Goal: Task Accomplishment & Management: Use online tool/utility

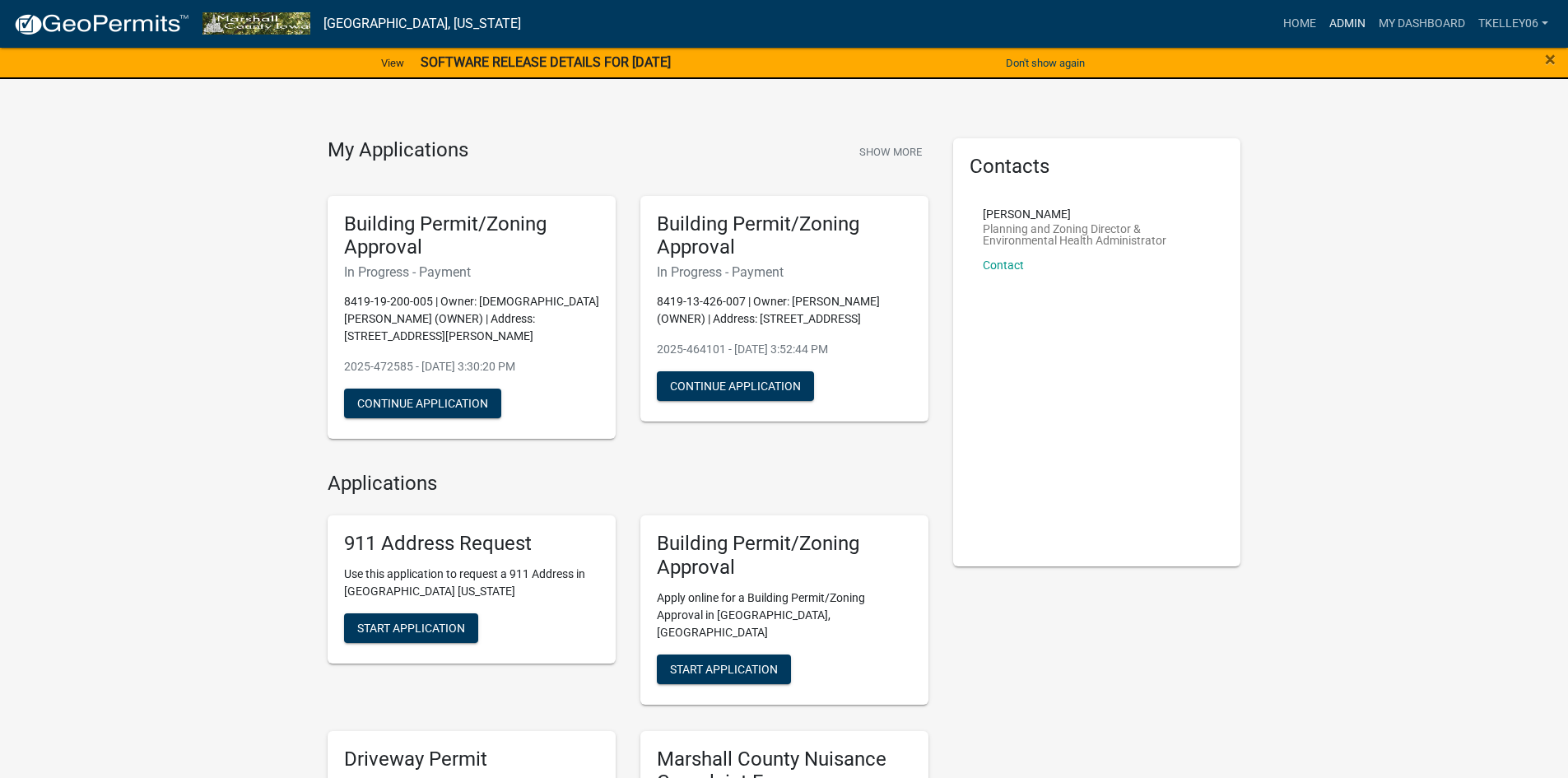
click at [1340, 25] on link "Admin" at bounding box center [1347, 24] width 49 height 31
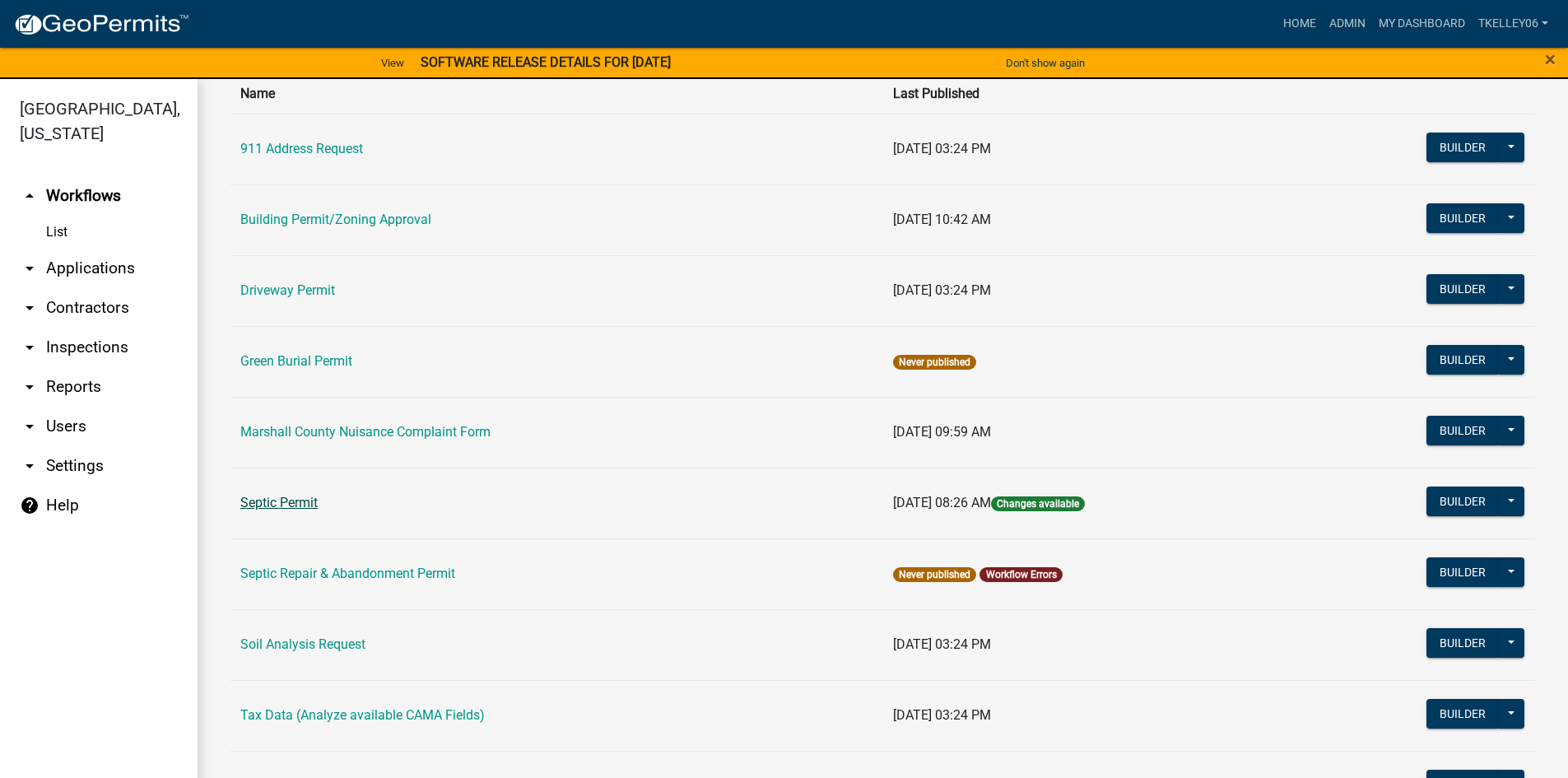
scroll to position [165, 0]
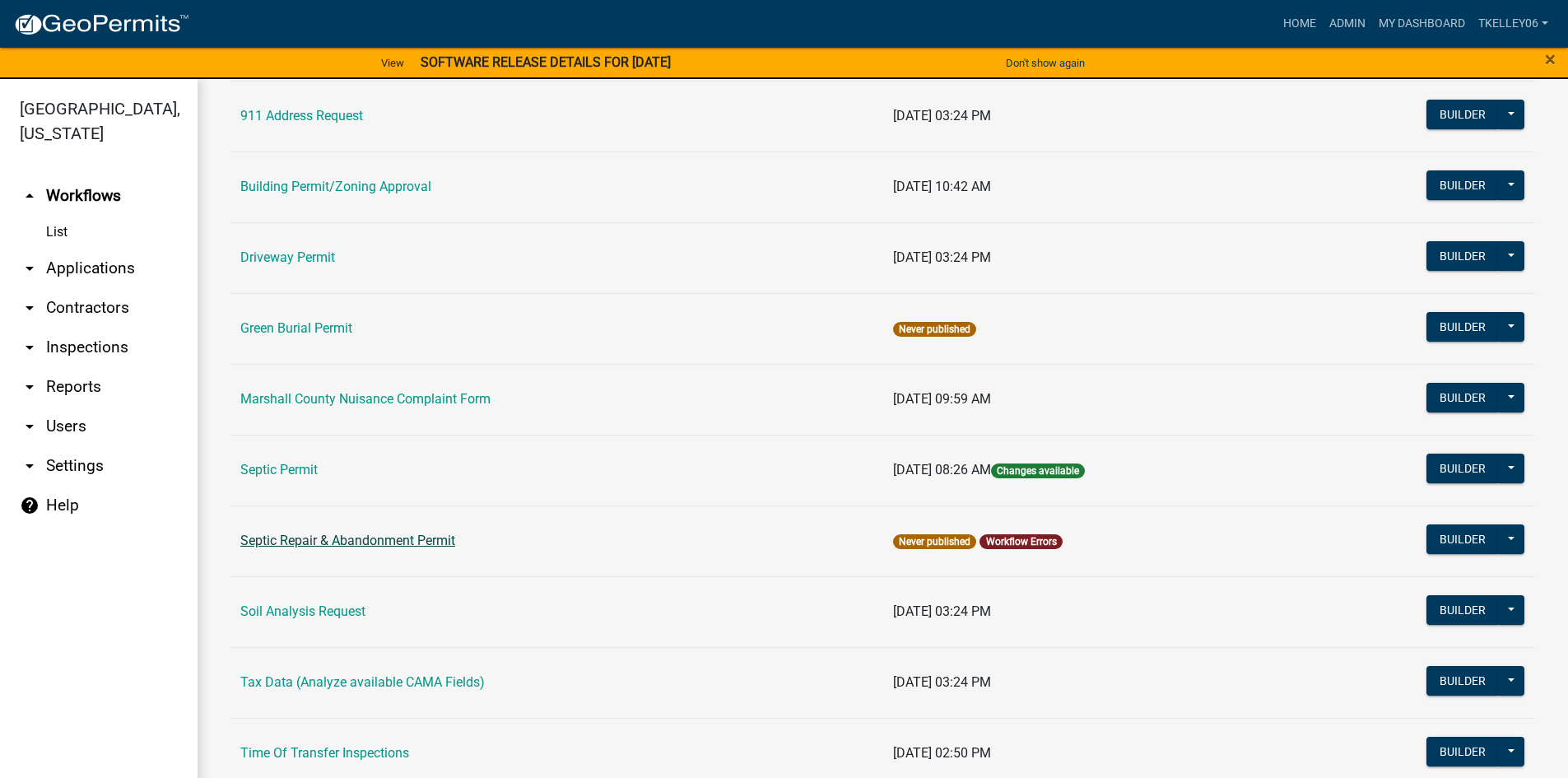
click at [323, 538] on link "Septic Repair & Abandonment Permit" at bounding box center [347, 540] width 214 height 16
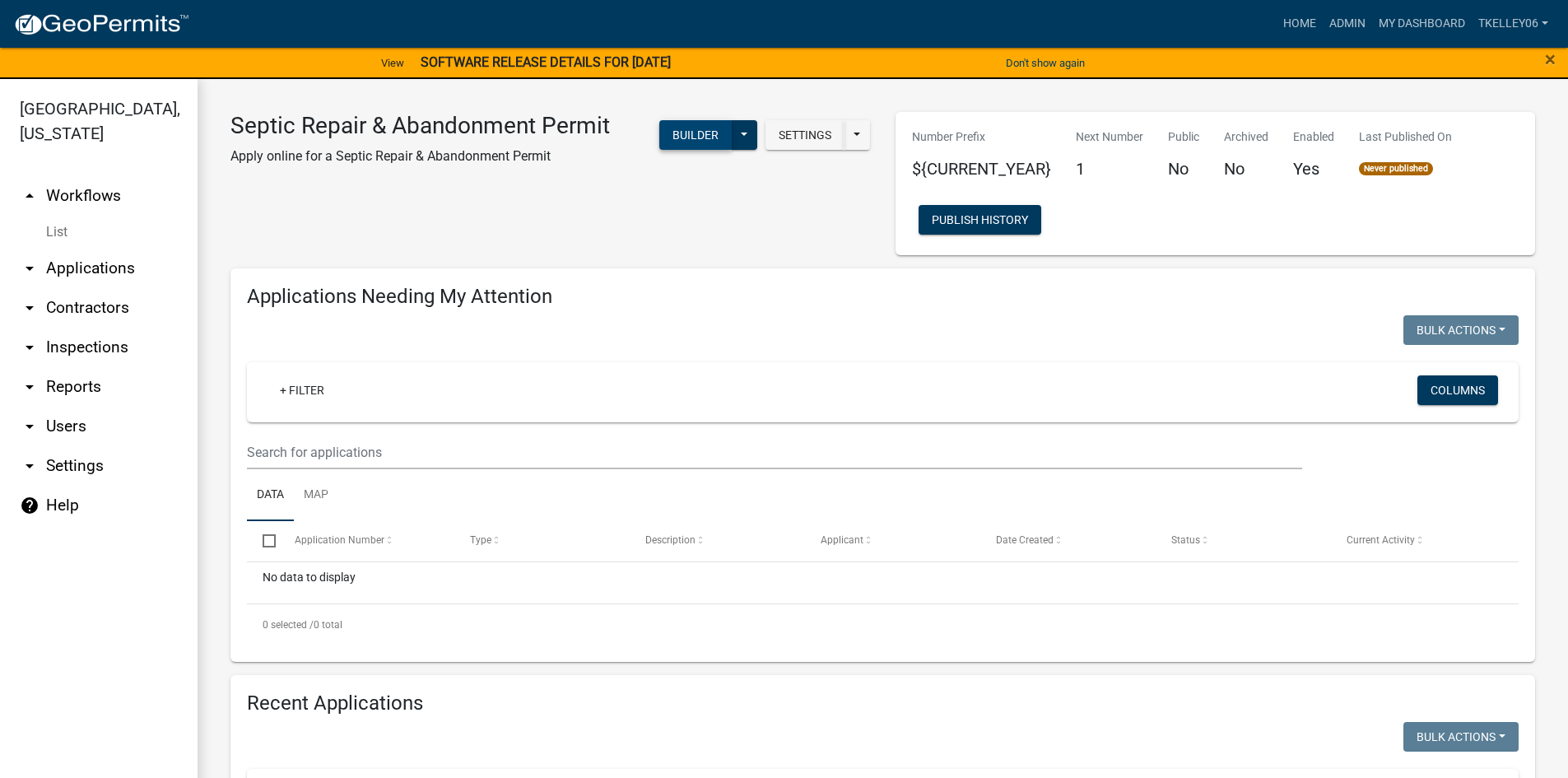
click at [681, 133] on button "Builder" at bounding box center [695, 135] width 72 height 29
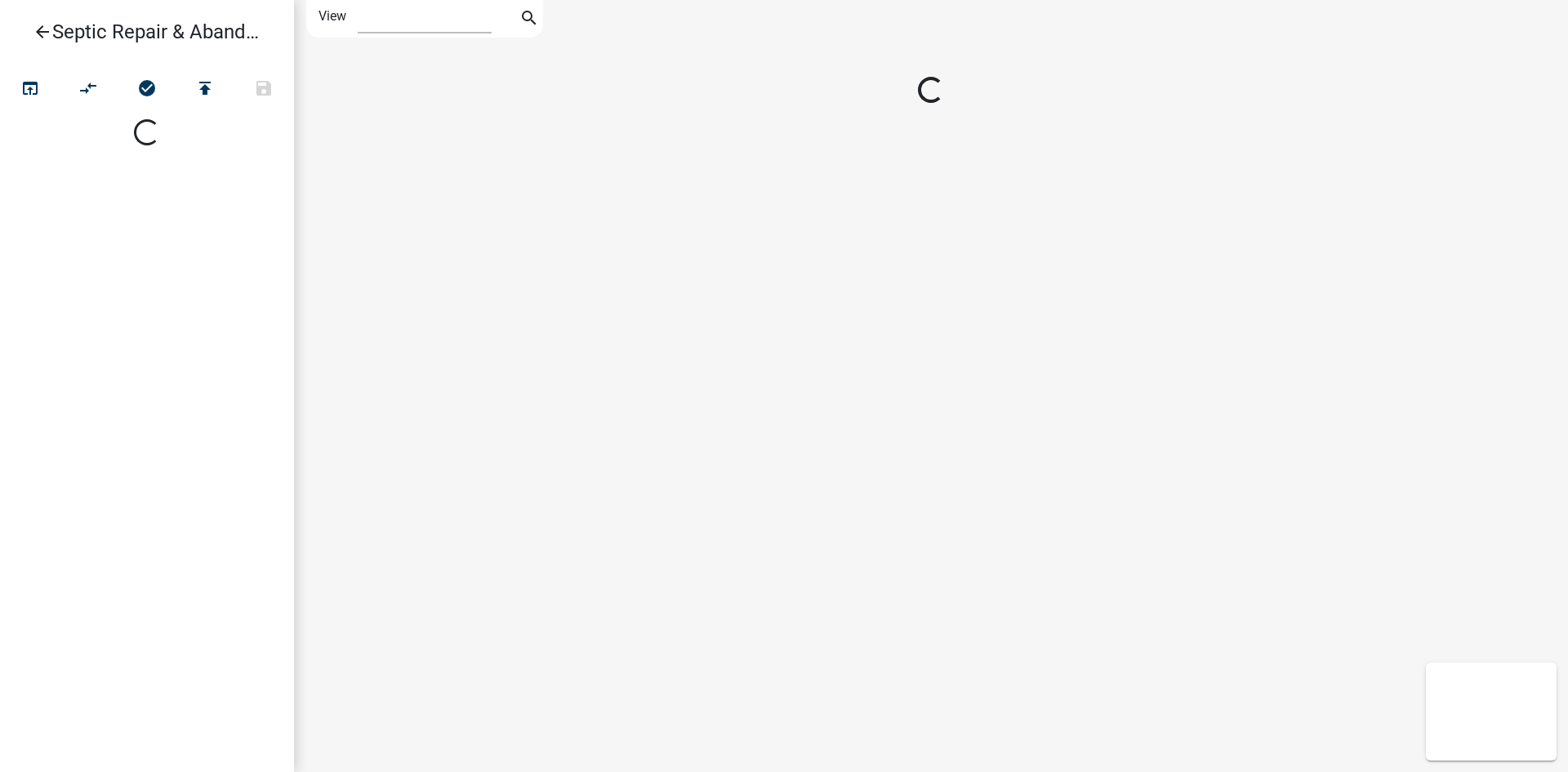
select select "1"
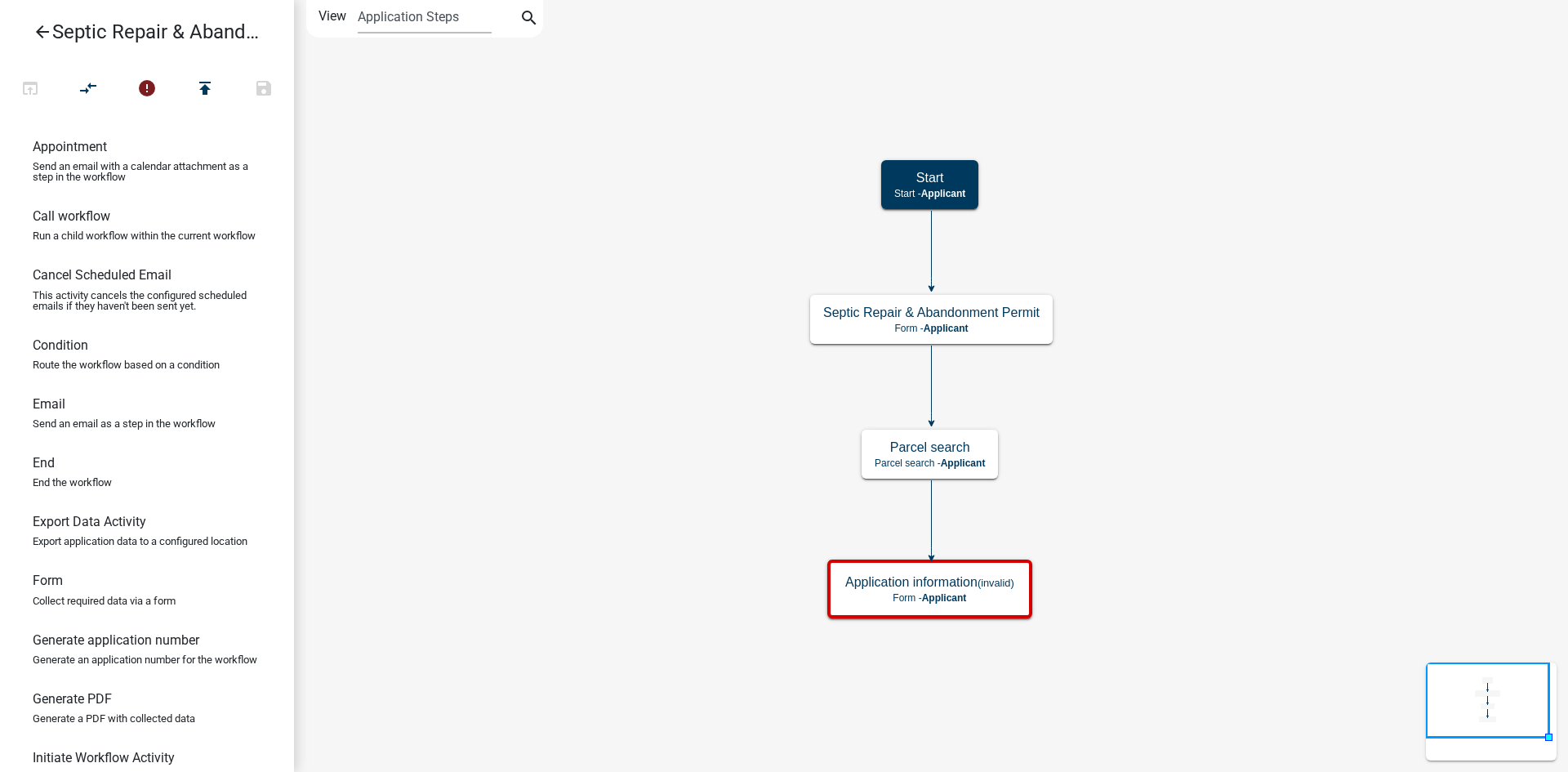
click at [47, 32] on icon "arrow_back" at bounding box center [43, 33] width 20 height 23
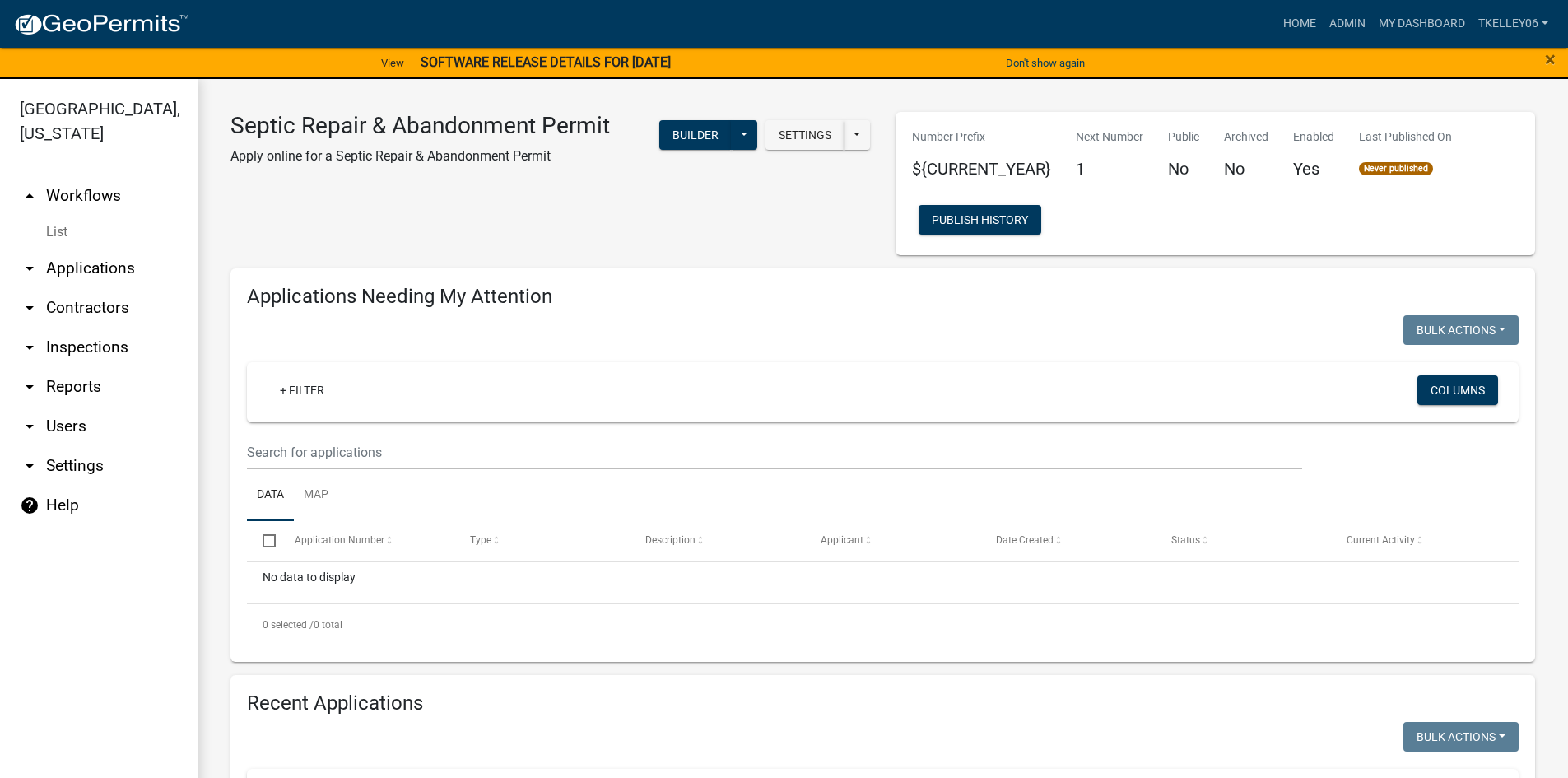
click at [88, 176] on link "arrow_drop_up Workflows" at bounding box center [98, 195] width 197 height 39
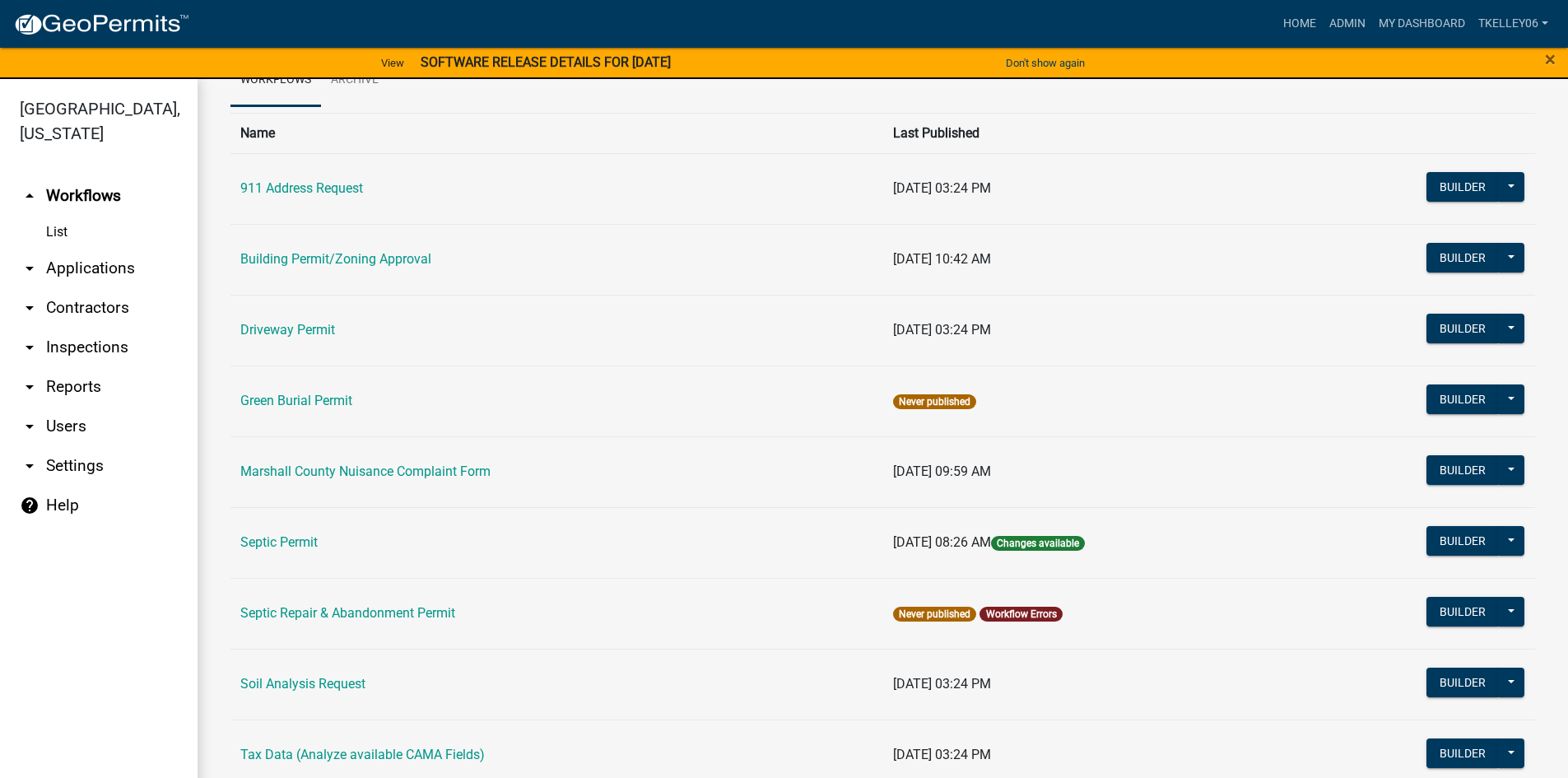
scroll to position [165, 0]
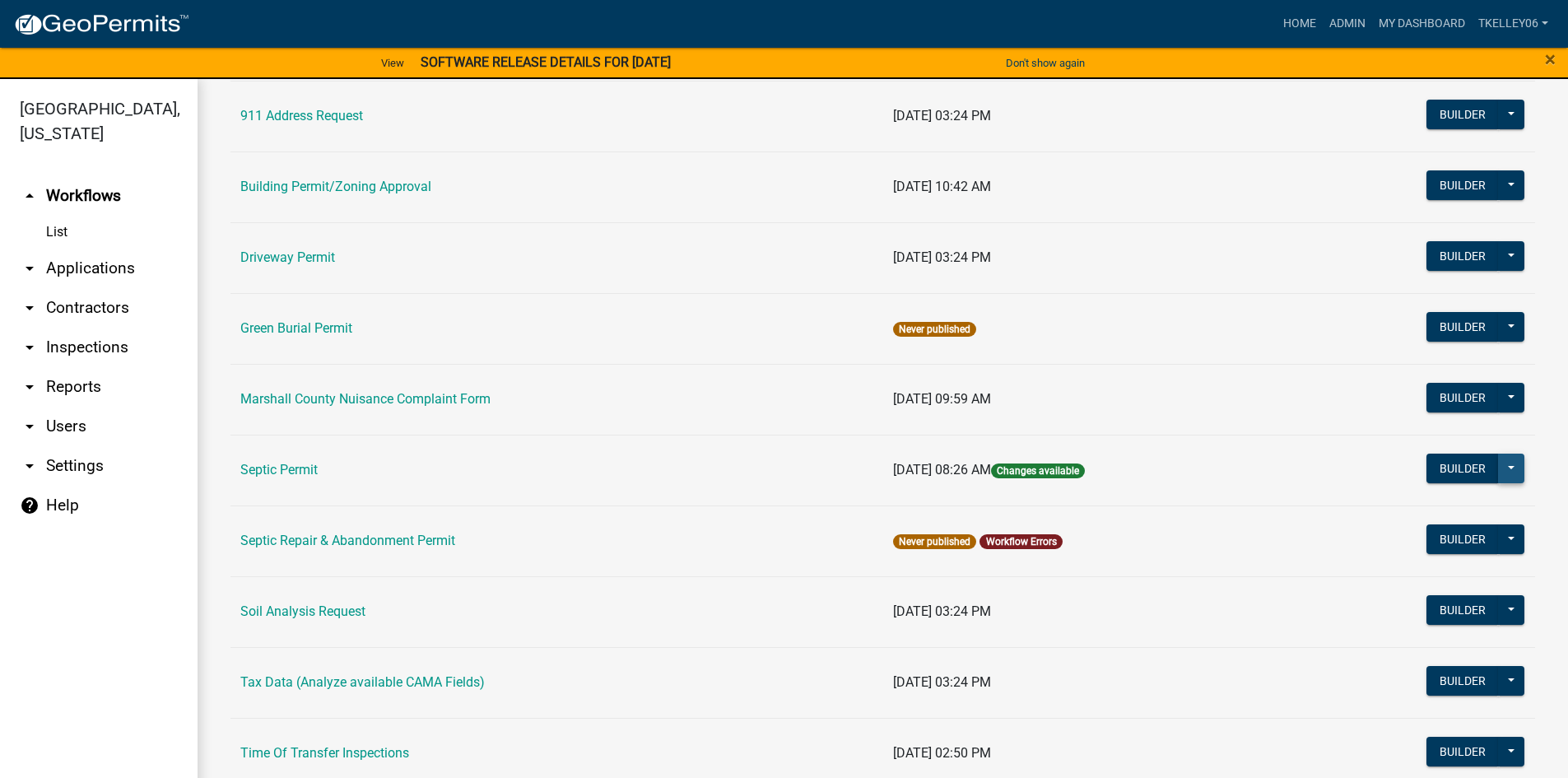
click at [1499, 466] on button at bounding box center [1510, 468] width 27 height 29
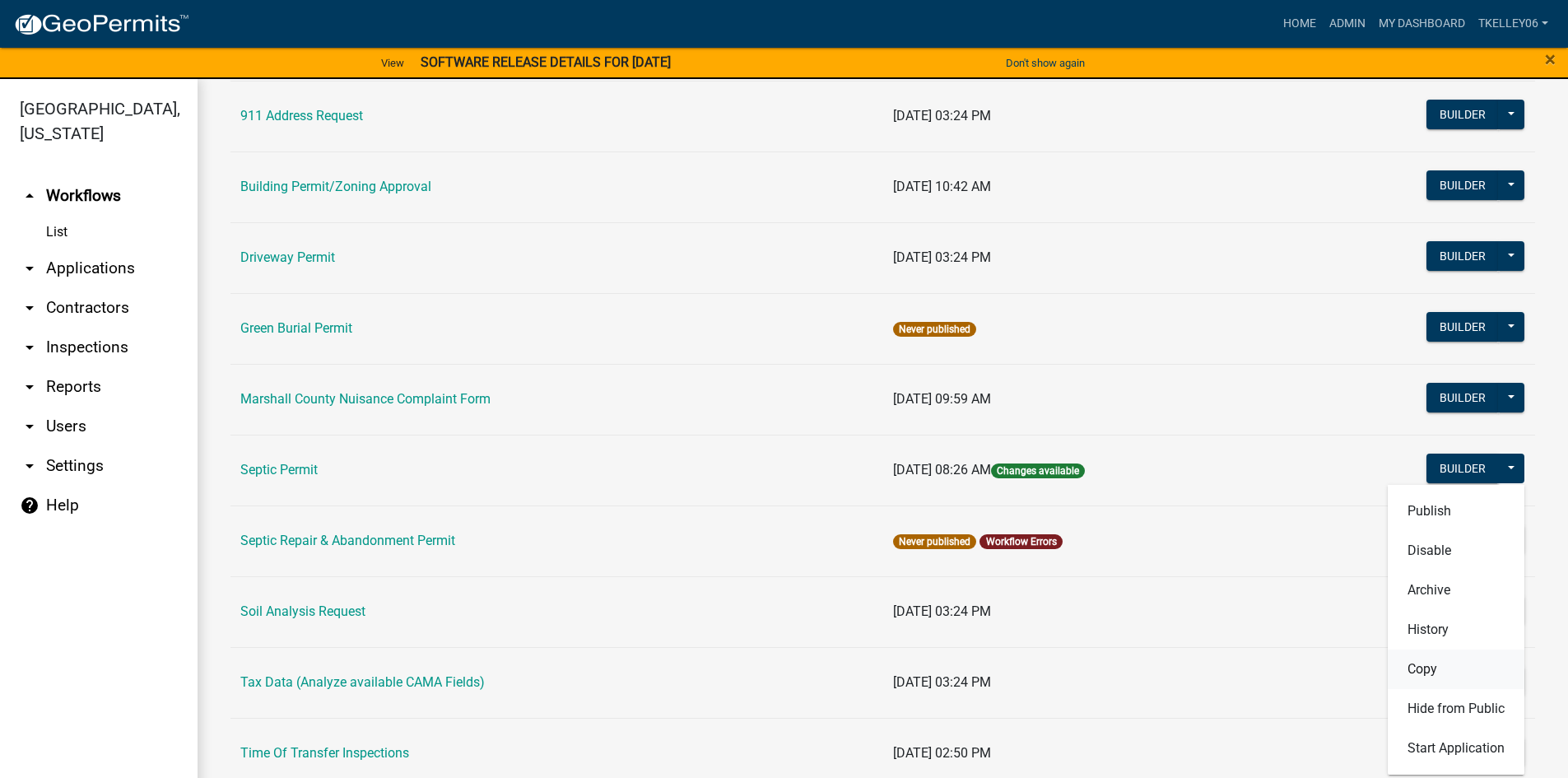
click at [1409, 670] on button "Copy" at bounding box center [1455, 668] width 137 height 39
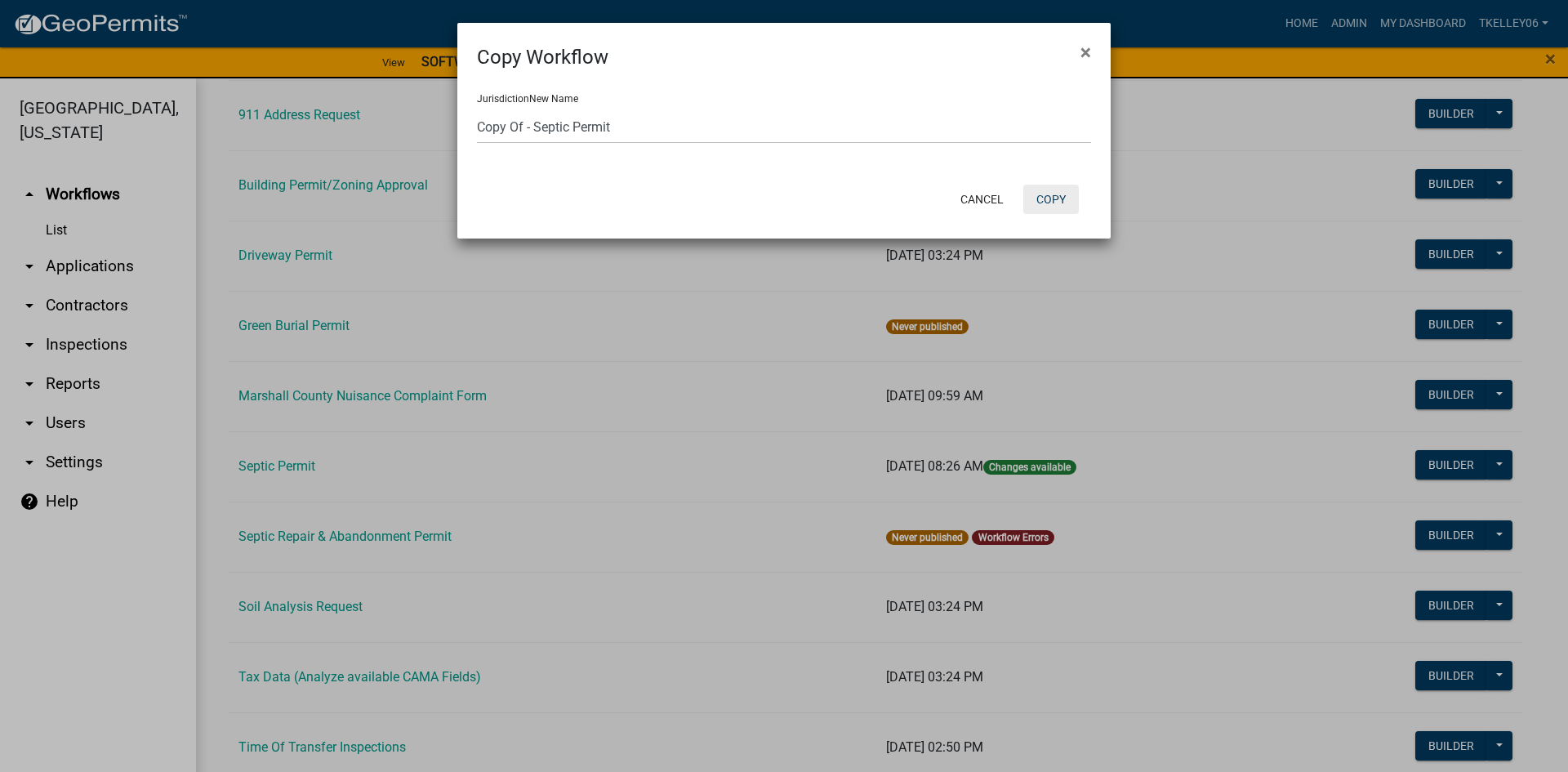
click at [1052, 203] on button "Copy" at bounding box center [1050, 199] width 55 height 29
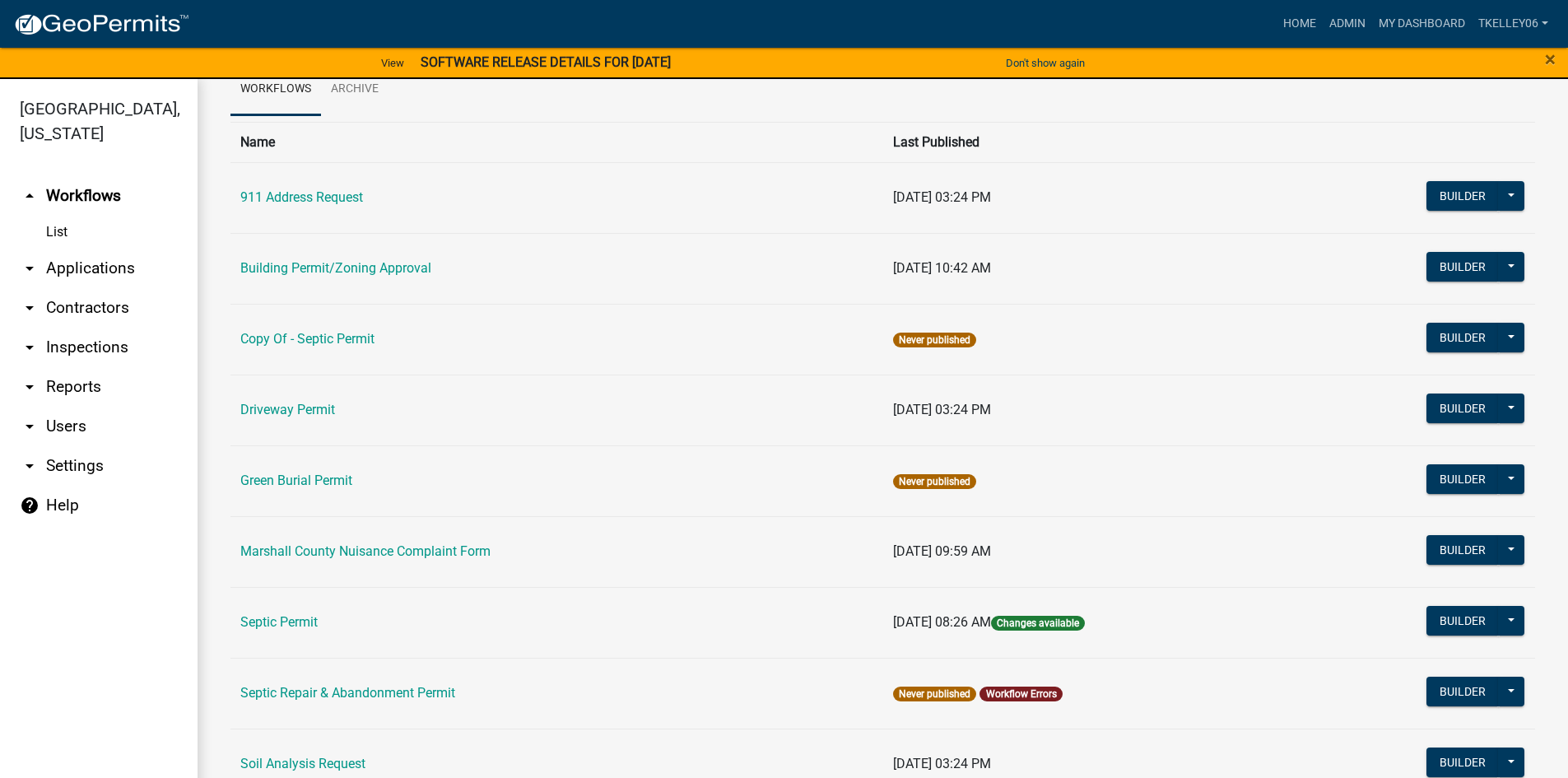
scroll to position [82, 0]
click at [334, 334] on link "Copy Of - Septic Permit" at bounding box center [307, 339] width 134 height 16
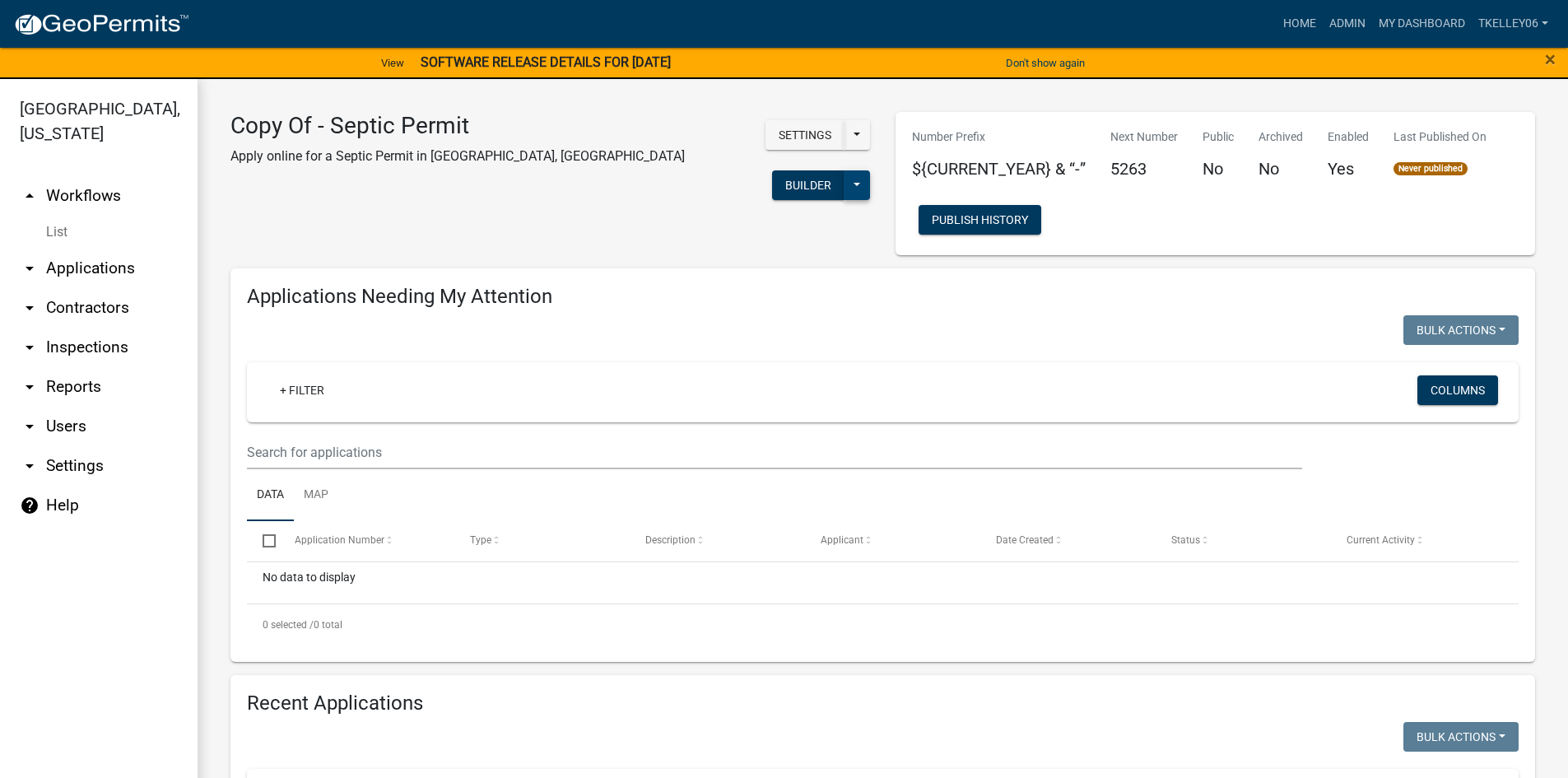
click at [843, 170] on button at bounding box center [856, 185] width 27 height 29
click at [772, 170] on button "Builder" at bounding box center [807, 185] width 72 height 29
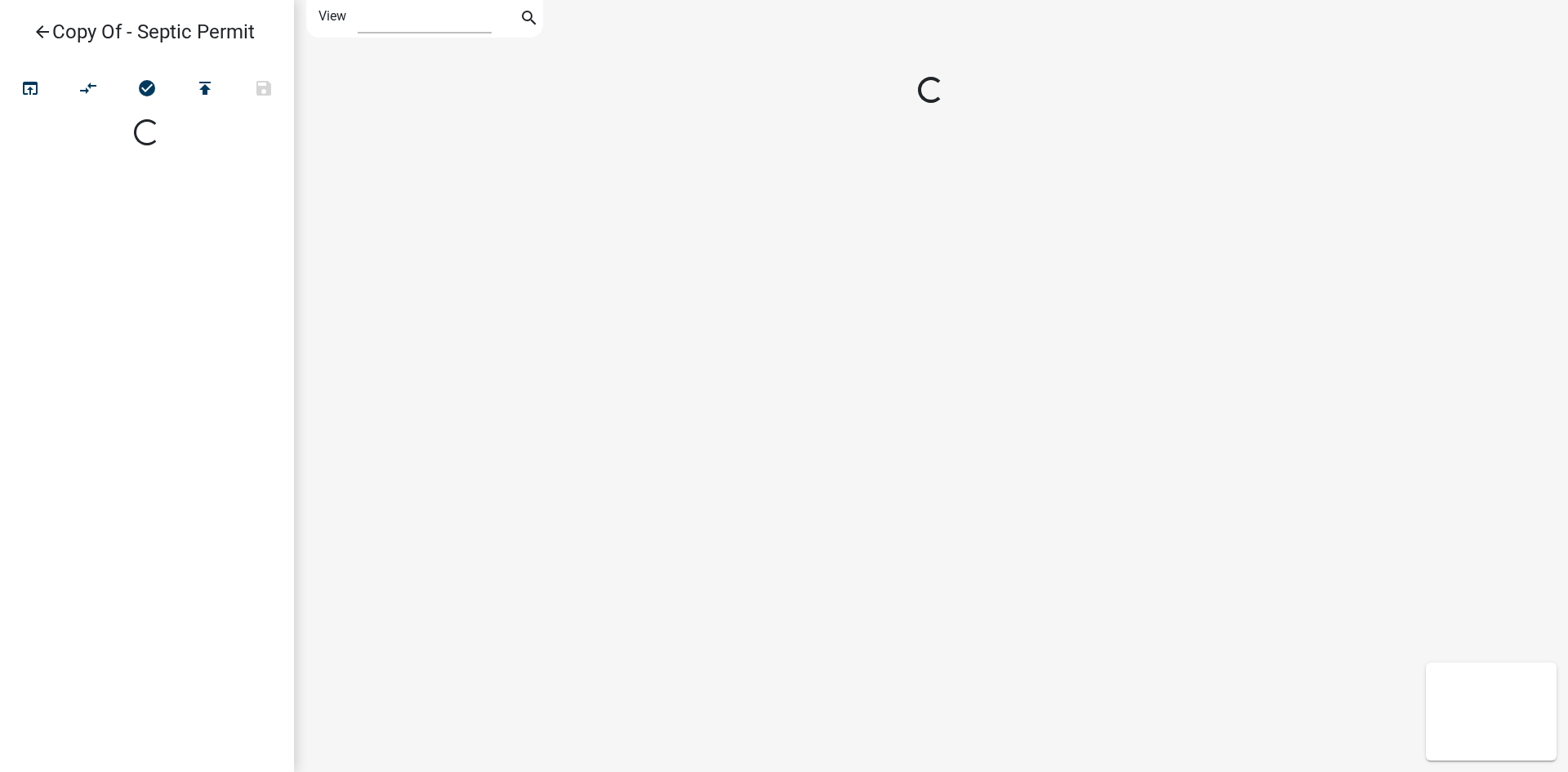
select select "1"
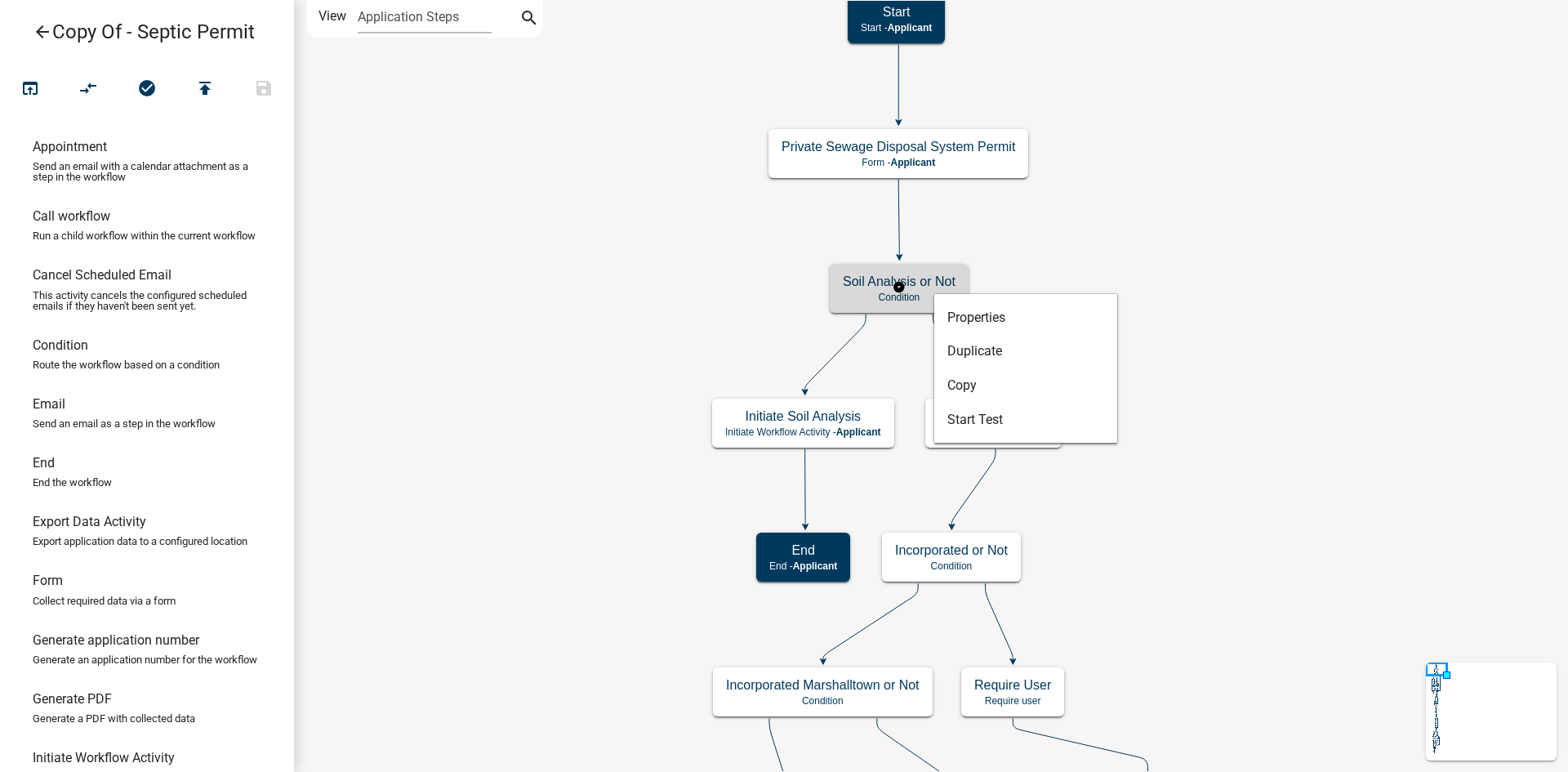
click at [926, 284] on h5 "Soil Analysis or Not" at bounding box center [900, 281] width 113 height 15
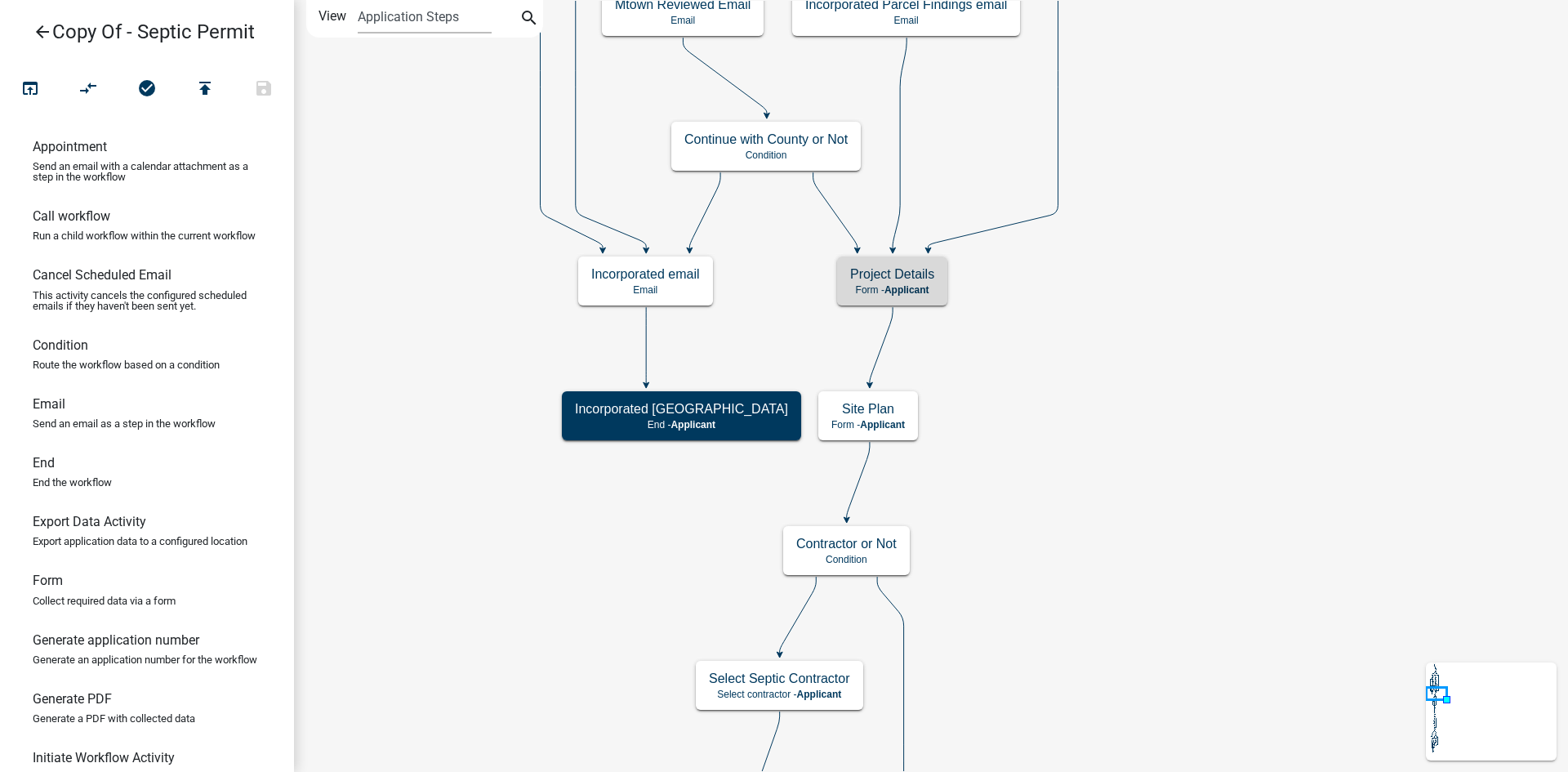
click at [892, 283] on div "Project Details Form - Applicant" at bounding box center [891, 281] width 110 height 49
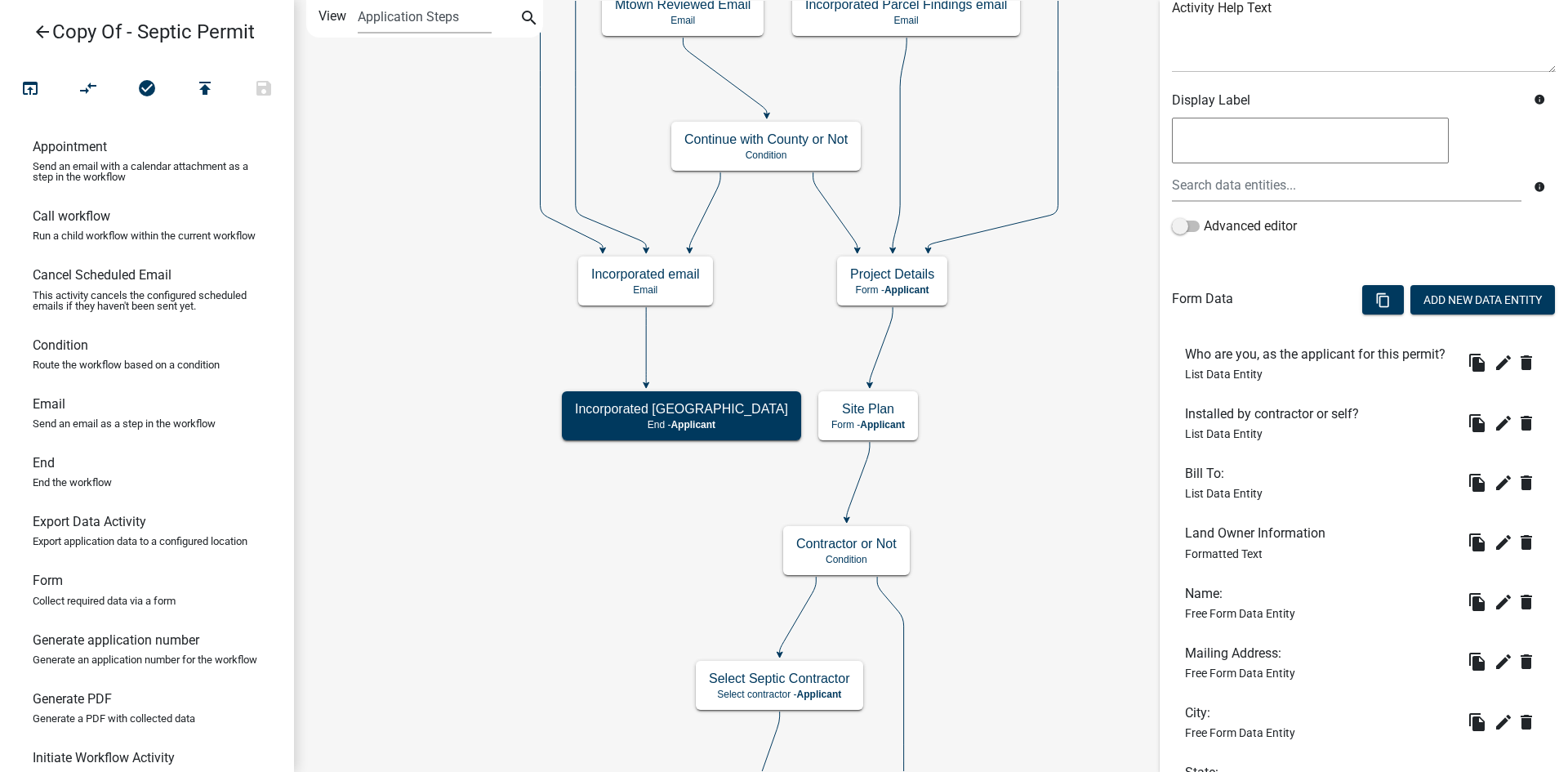
scroll to position [245, 0]
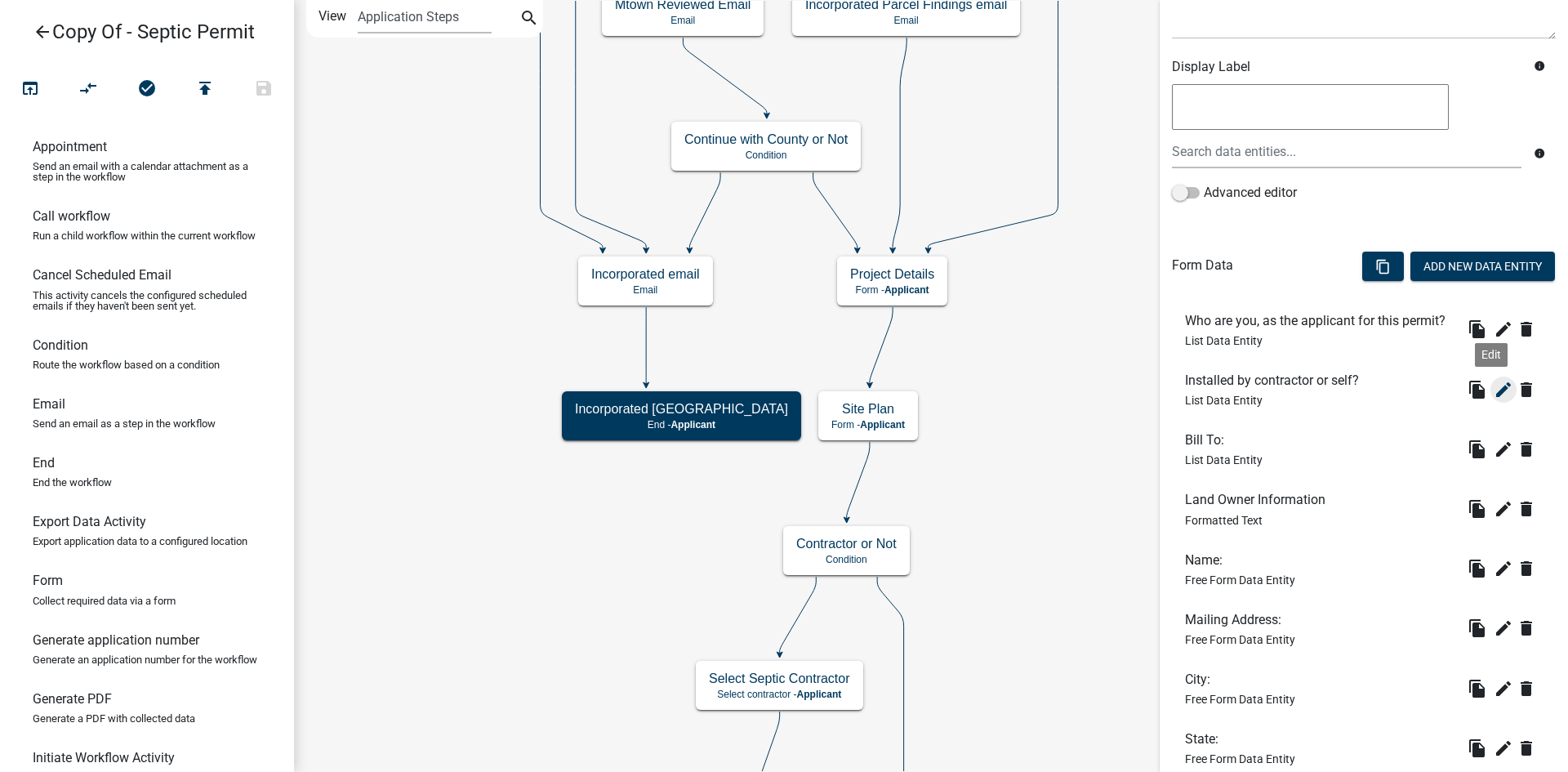
click at [1493, 399] on icon "edit" at bounding box center [1503, 390] width 20 height 20
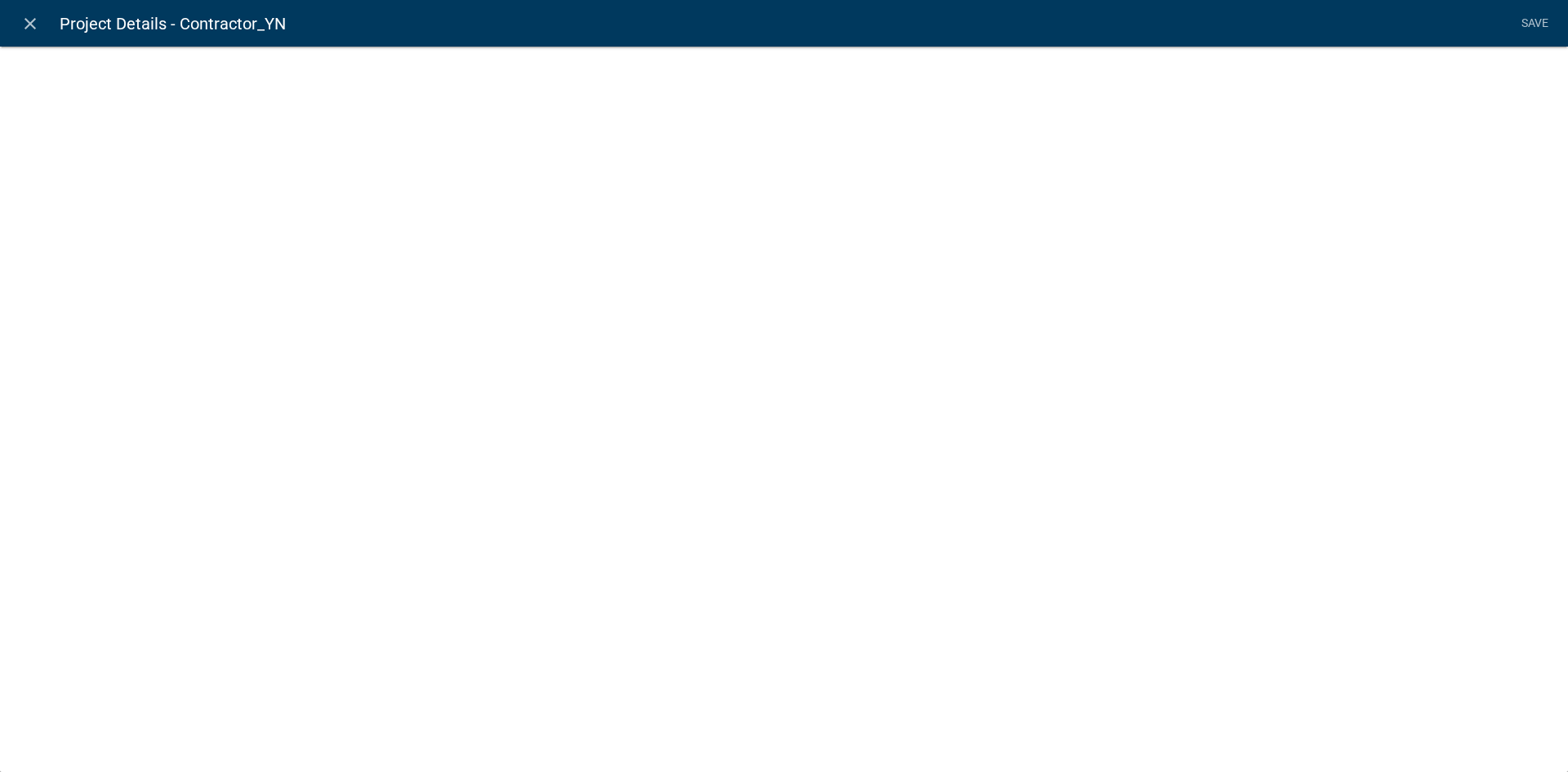
select select "list-data"
select select
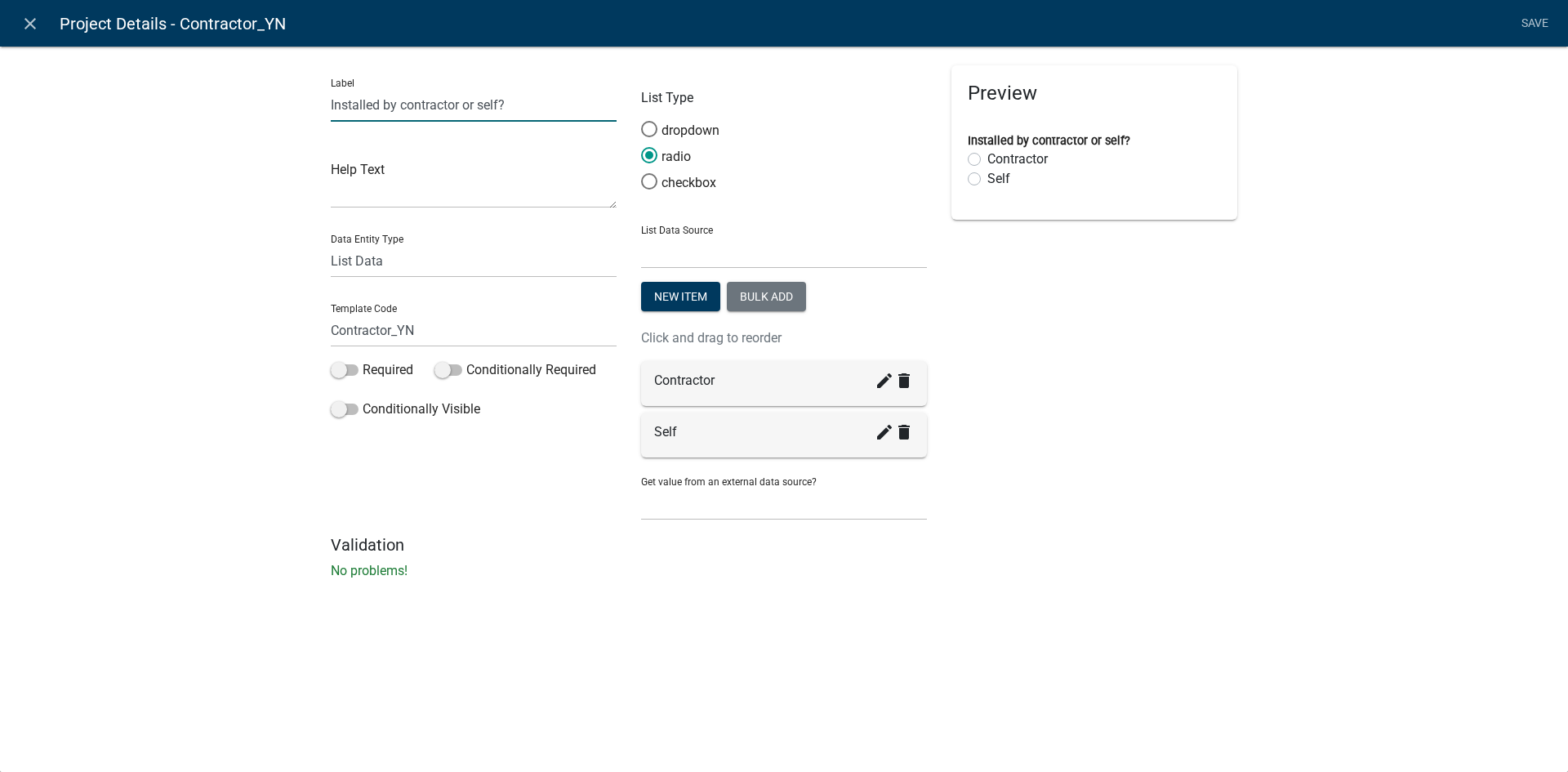
click at [381, 106] on input "Installed by contractor or self?" at bounding box center [474, 105] width 286 height 34
type input "W"
type input "Project description"
click at [420, 265] on select "Free Form Text Document Display Entity Value Fee Numeric Data Date Map Sketch D…" at bounding box center [474, 260] width 286 height 34
click at [392, 266] on select "Free Form Text Document Display Entity Value Fee Numeric Data Date Map Sketch D…" at bounding box center [474, 260] width 286 height 34
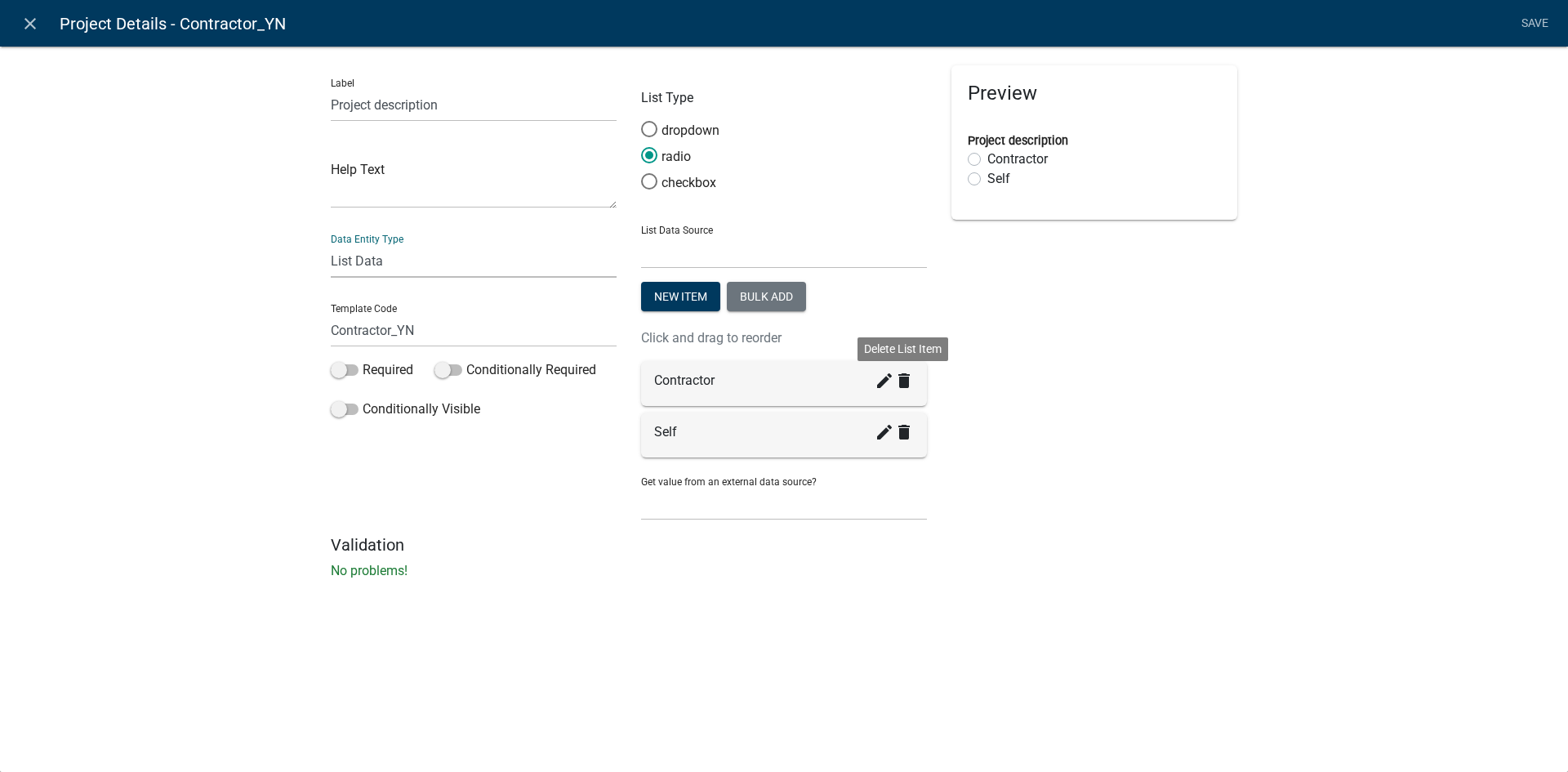
click at [902, 386] on icon "delete" at bounding box center [904, 381] width 20 height 20
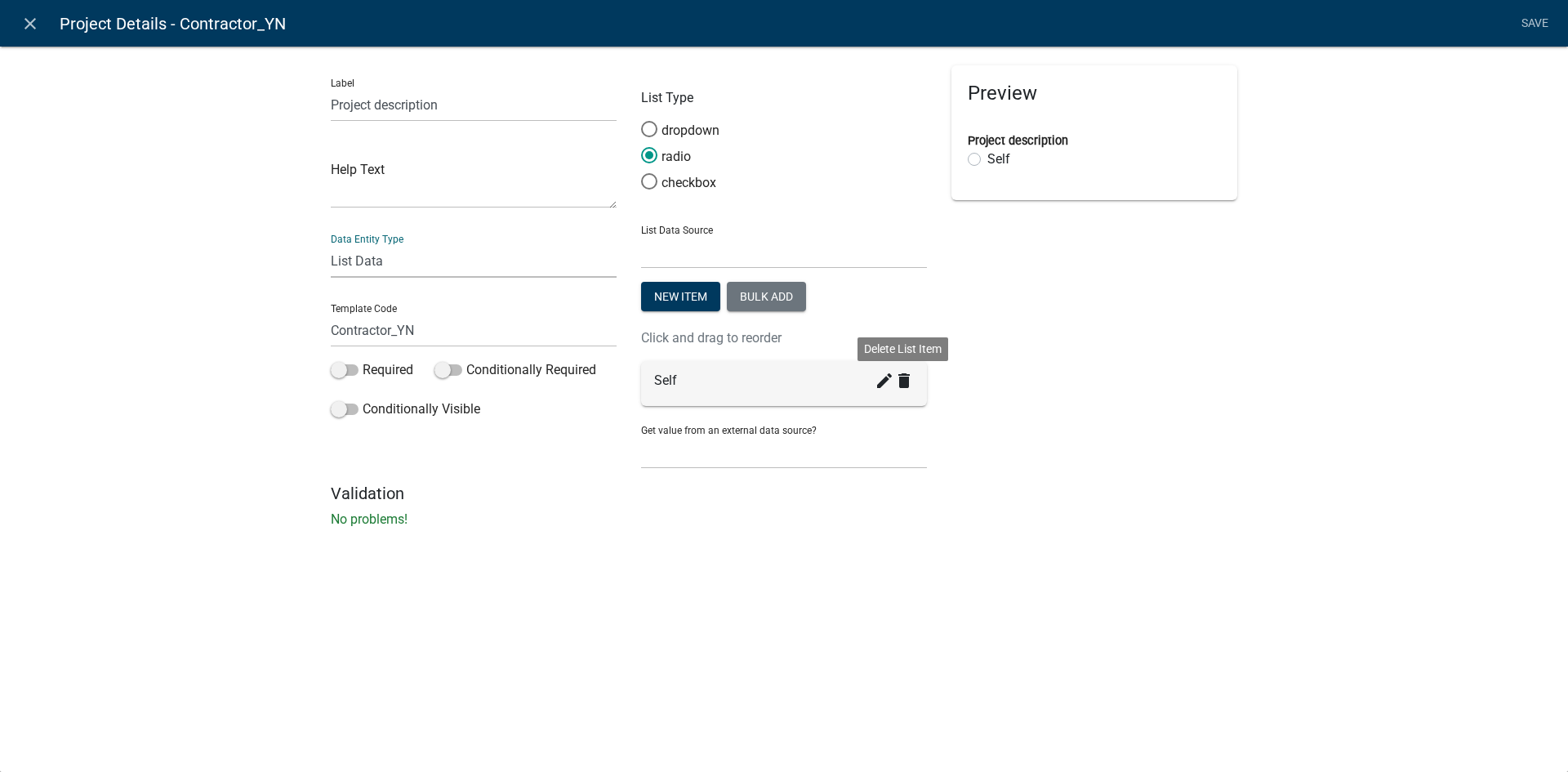
click at [902, 386] on icon "delete" at bounding box center [904, 381] width 20 height 20
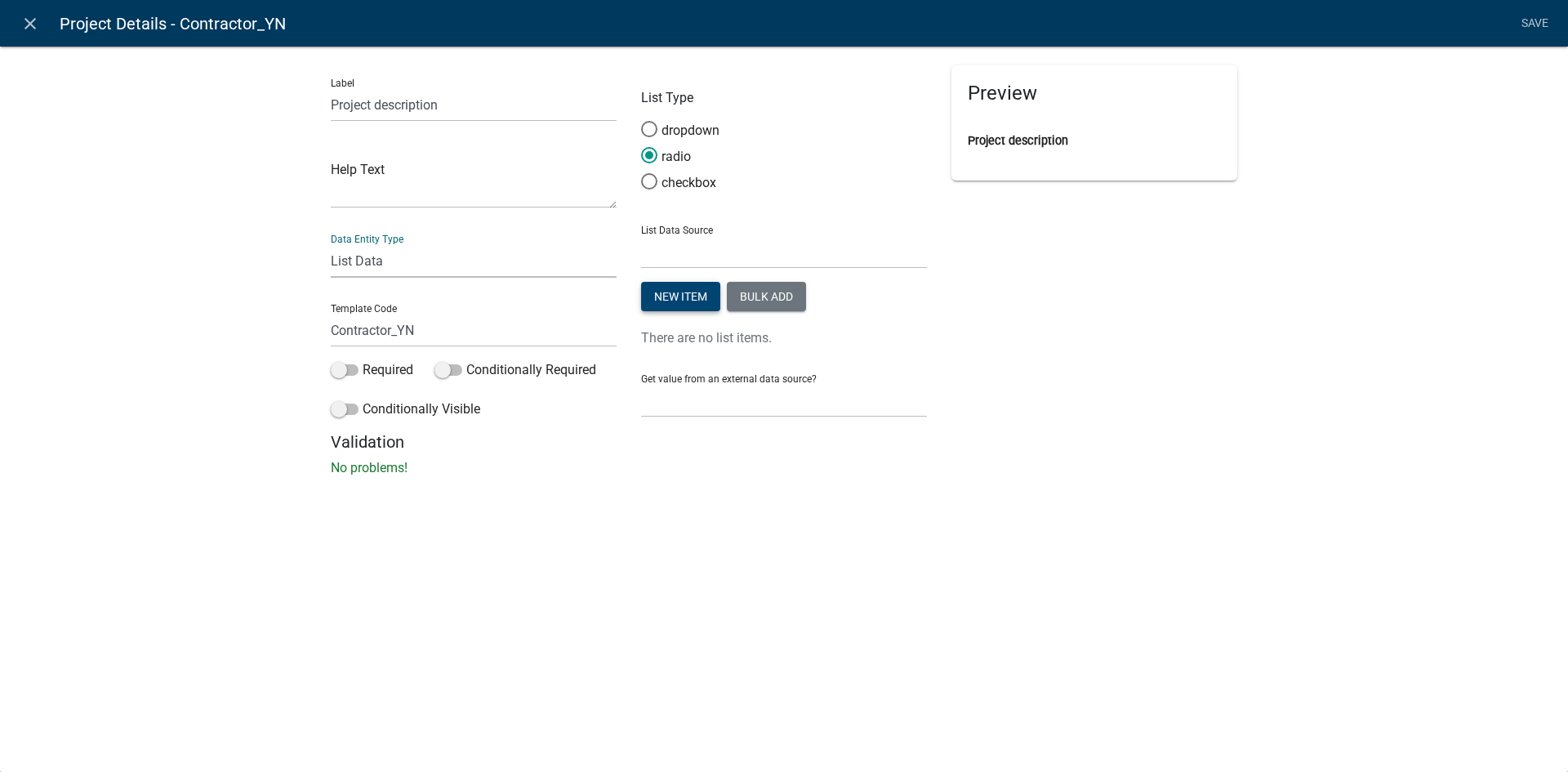
click at [680, 299] on button "New item" at bounding box center [680, 296] width 79 height 29
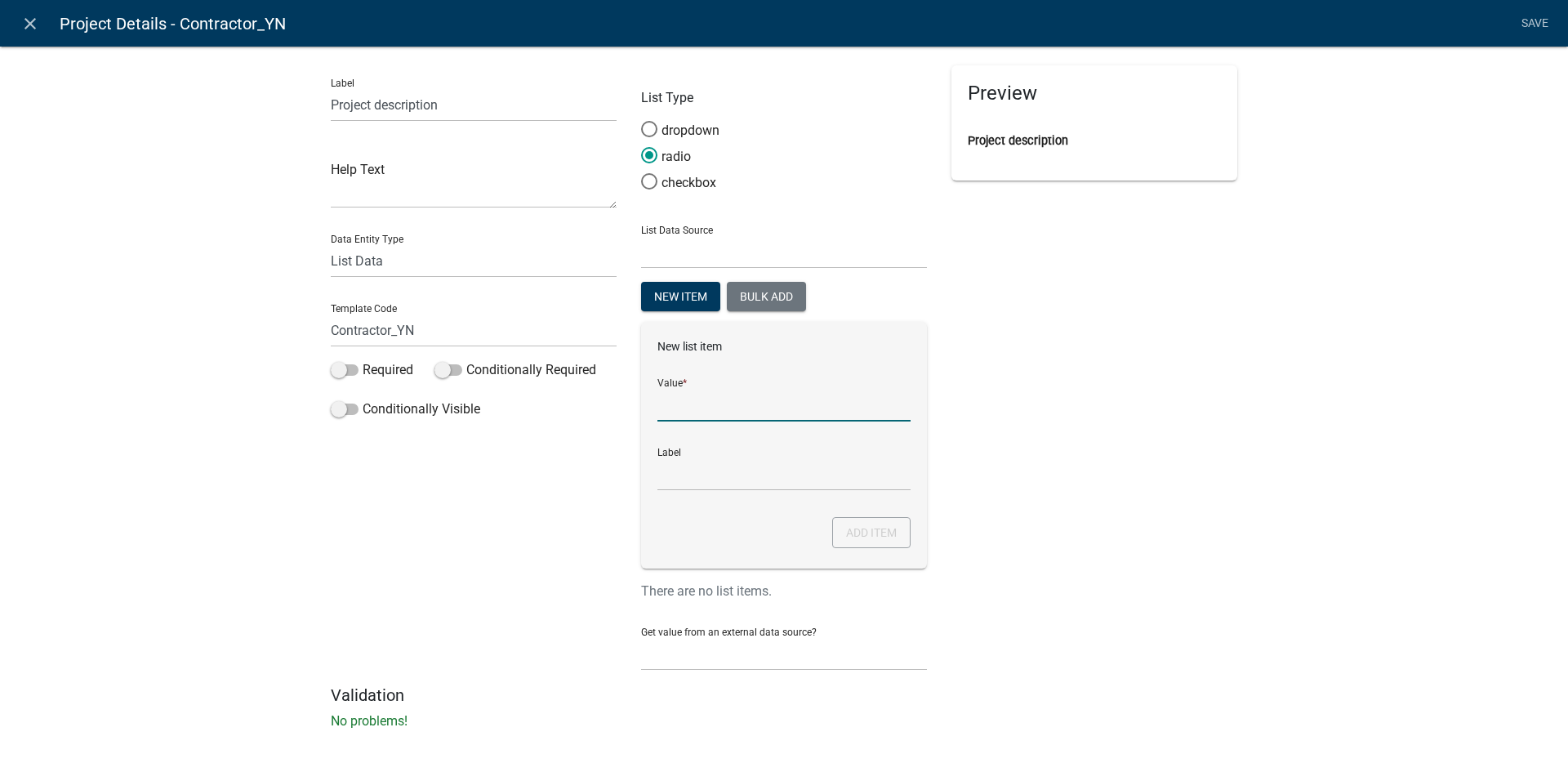
click at [716, 414] on input "List Data Source" at bounding box center [784, 405] width 253 height 34
type input "Abandonment"
click at [856, 524] on button "Add item" at bounding box center [871, 532] width 78 height 31
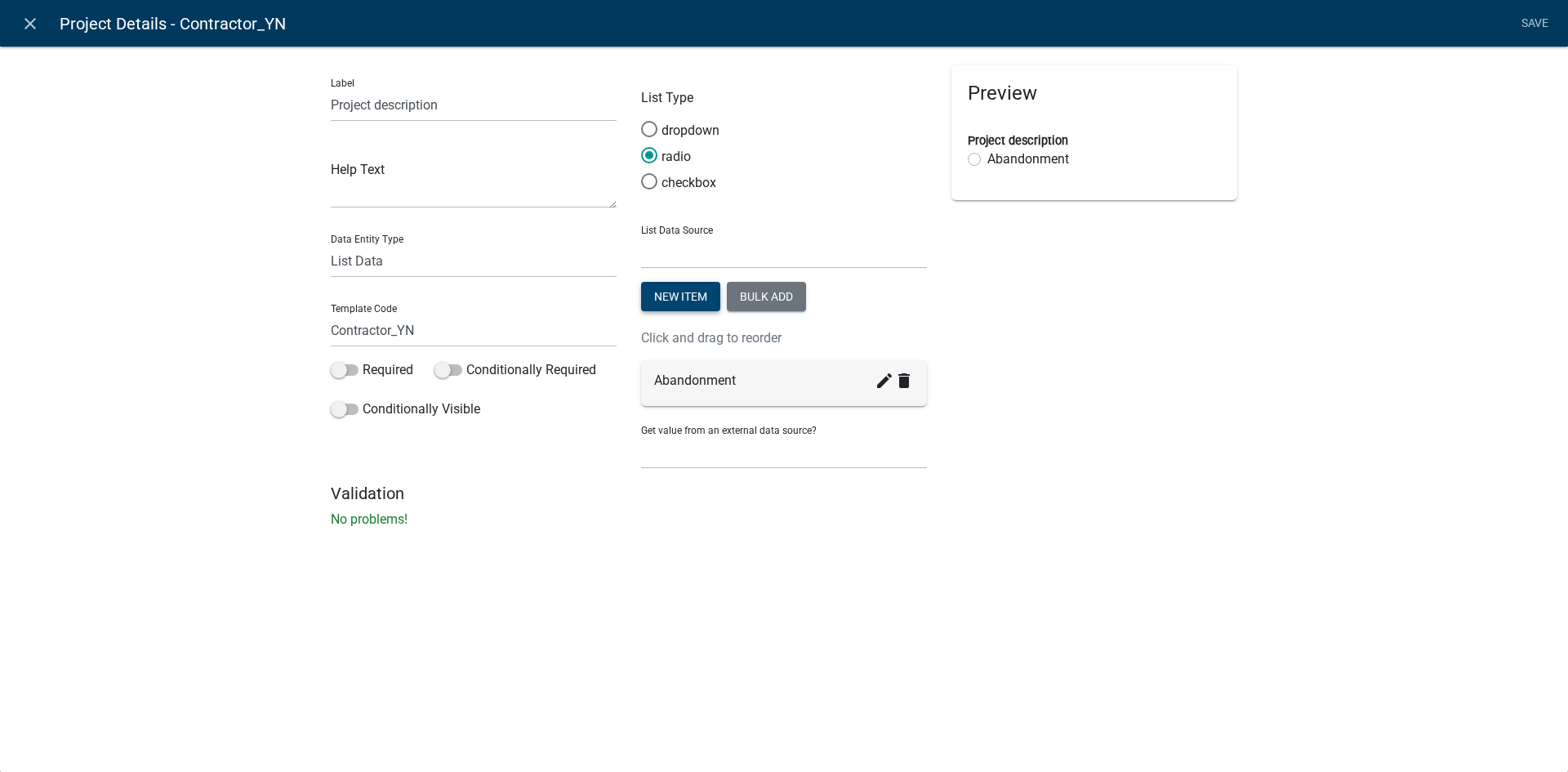
click at [693, 295] on button "New item" at bounding box center [680, 296] width 79 height 29
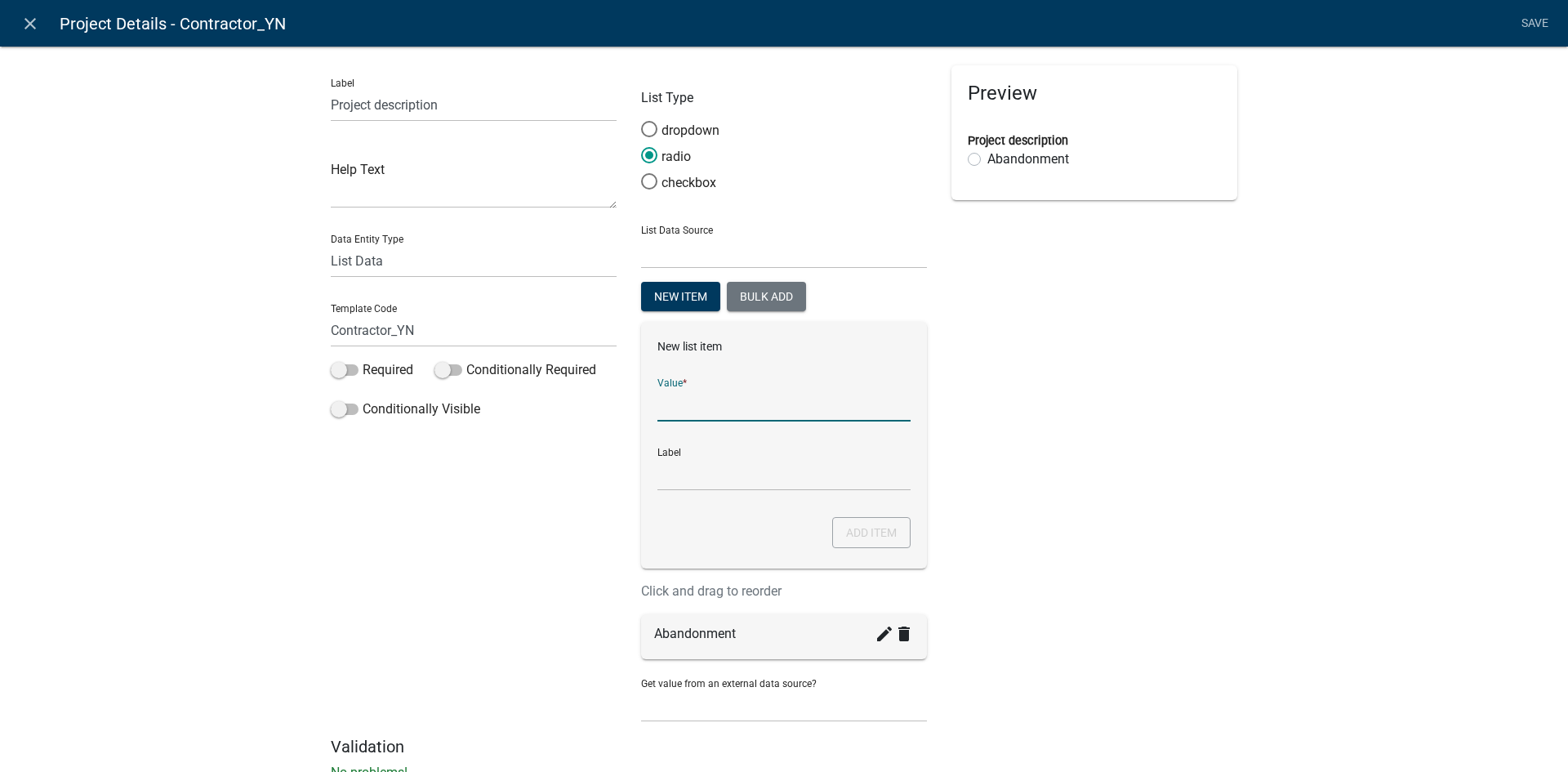
click at [716, 416] on input "List Data Source" at bounding box center [784, 405] width 253 height 34
type input "Replace Tank"
click at [844, 531] on button "Add item" at bounding box center [871, 532] width 78 height 31
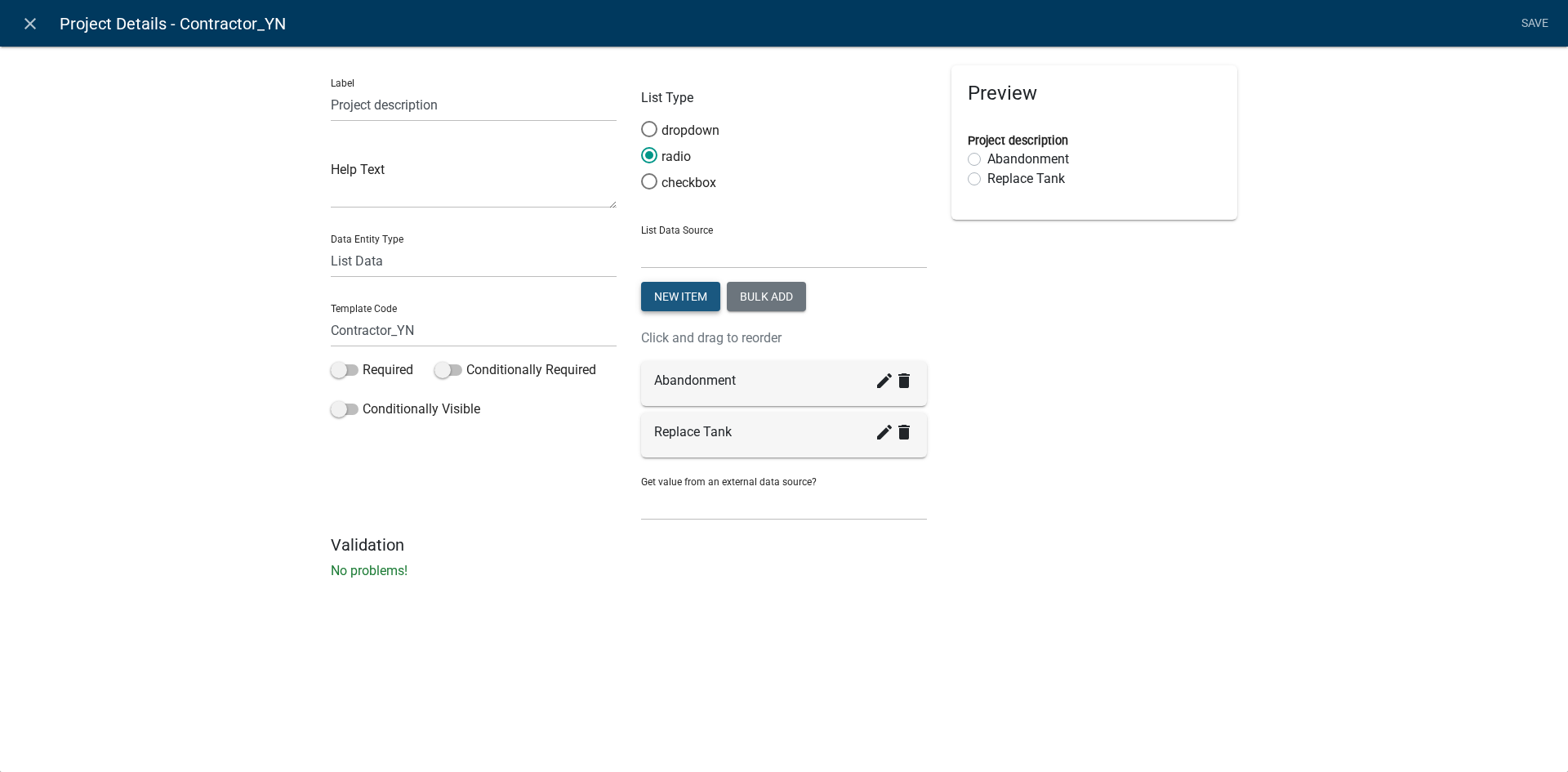
click at [699, 297] on button "New item" at bounding box center [680, 296] width 79 height 29
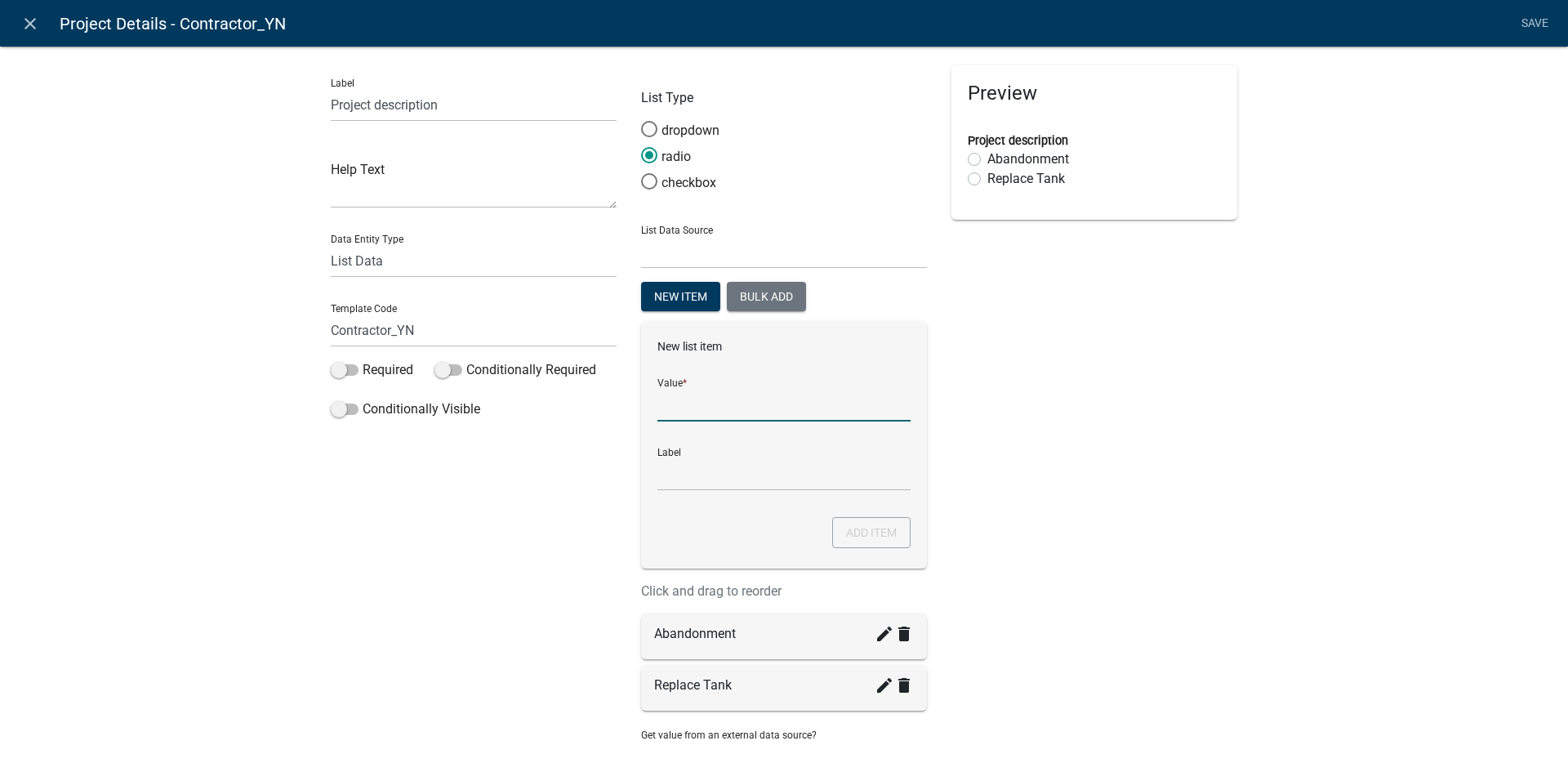
click at [684, 411] on input "List Data Source" at bounding box center [784, 405] width 253 height 34
type input "Replace Box"
click at [874, 526] on button "Add item" at bounding box center [871, 532] width 78 height 31
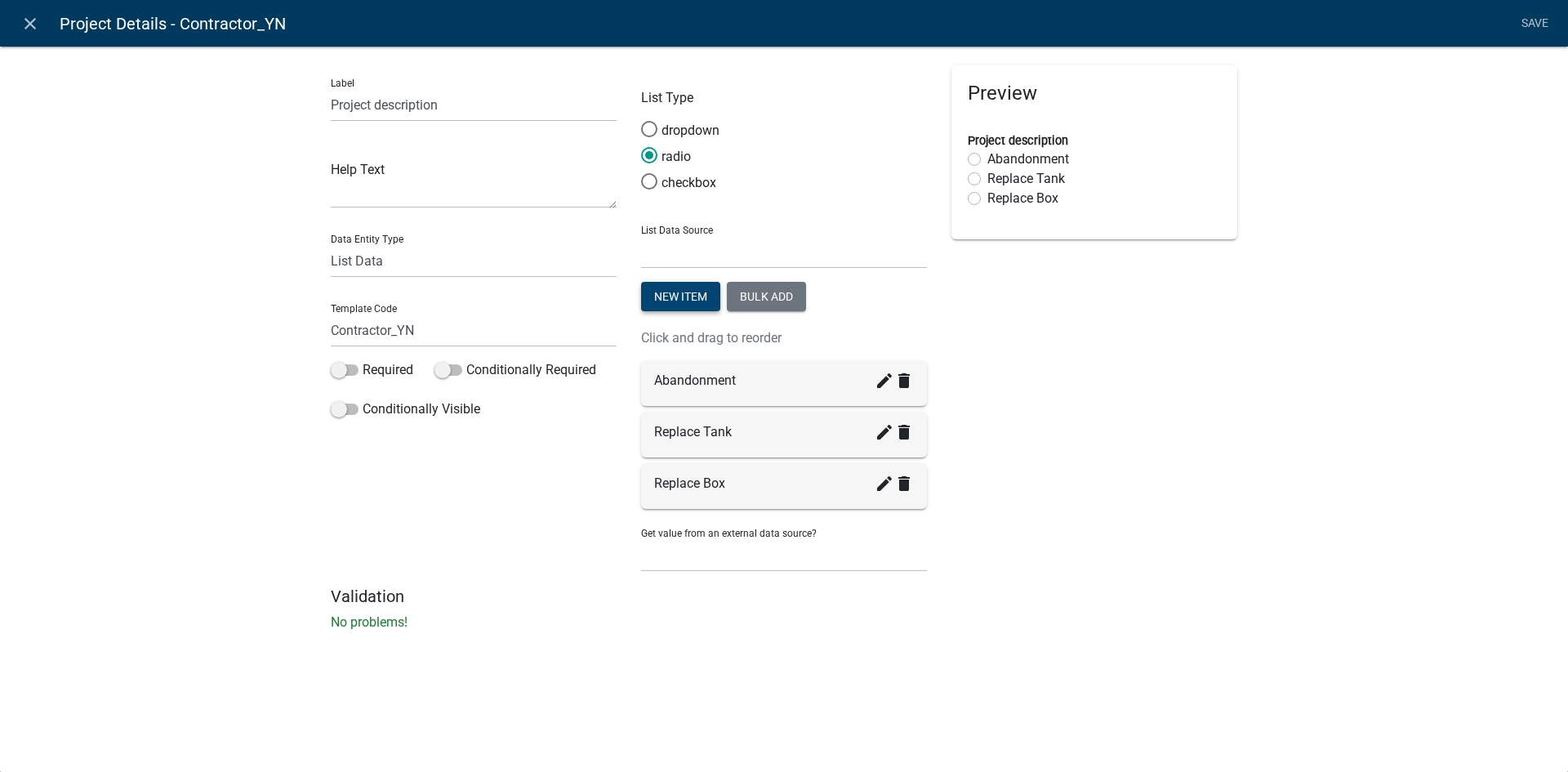
click at [688, 296] on button "New item" at bounding box center [680, 296] width 79 height 29
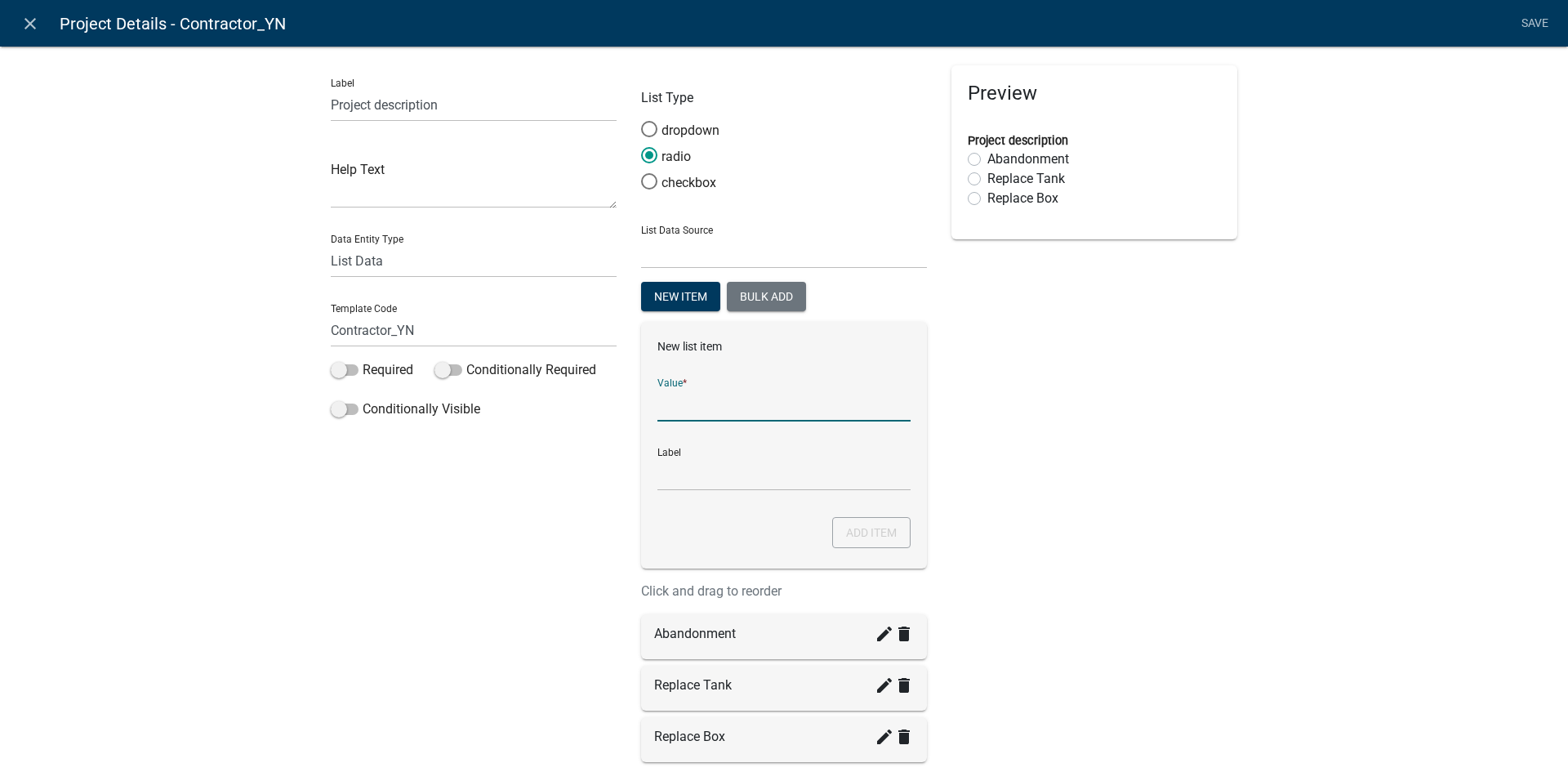
click at [711, 420] on input "List Data Source" at bounding box center [784, 405] width 253 height 34
click at [708, 404] on input "Replace Laterals" at bounding box center [784, 405] width 253 height 34
type input "Replace laterals"
click at [877, 531] on button "Add item" at bounding box center [871, 532] width 78 height 31
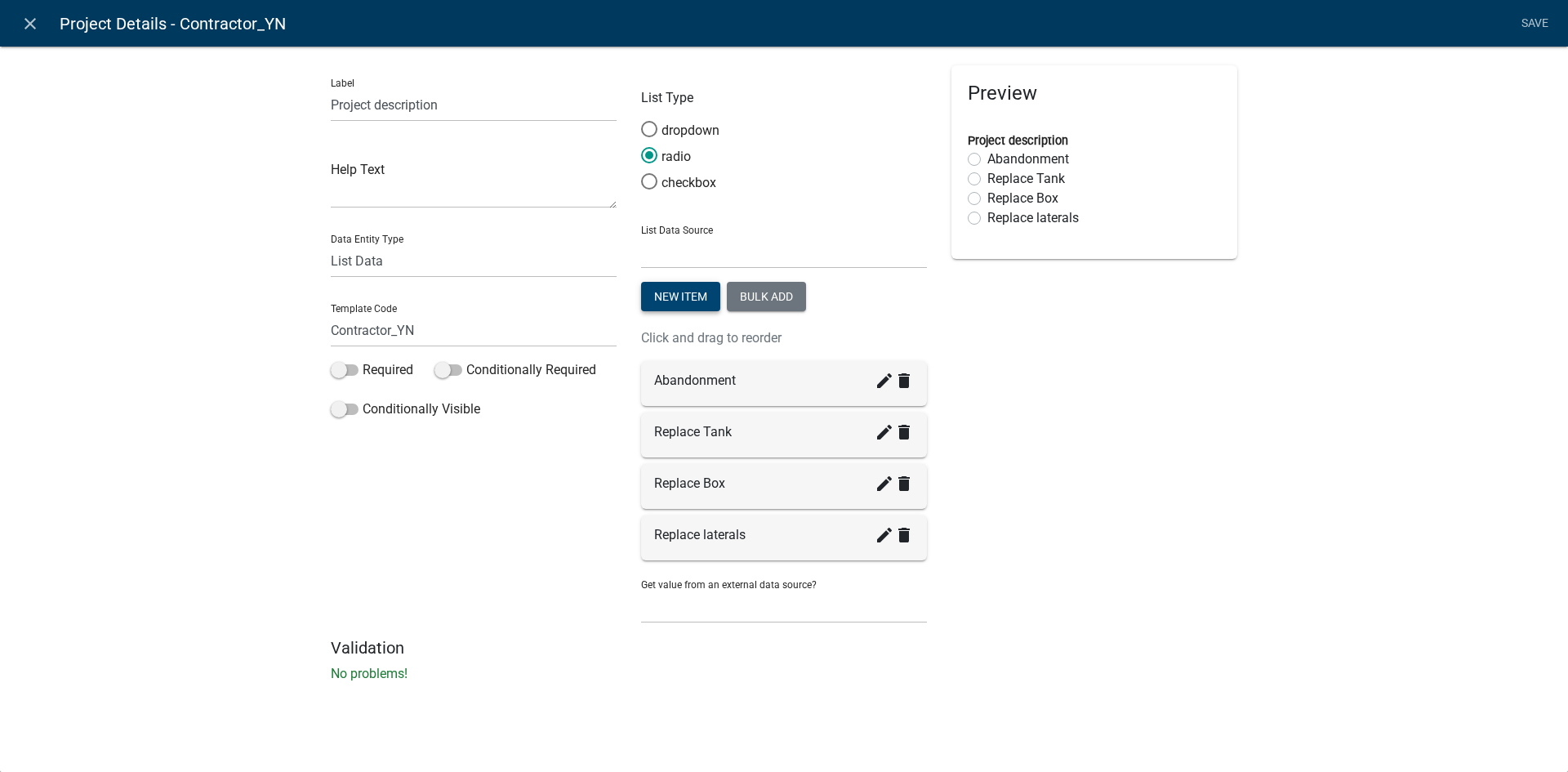
click at [677, 293] on button "New item" at bounding box center [680, 296] width 79 height 29
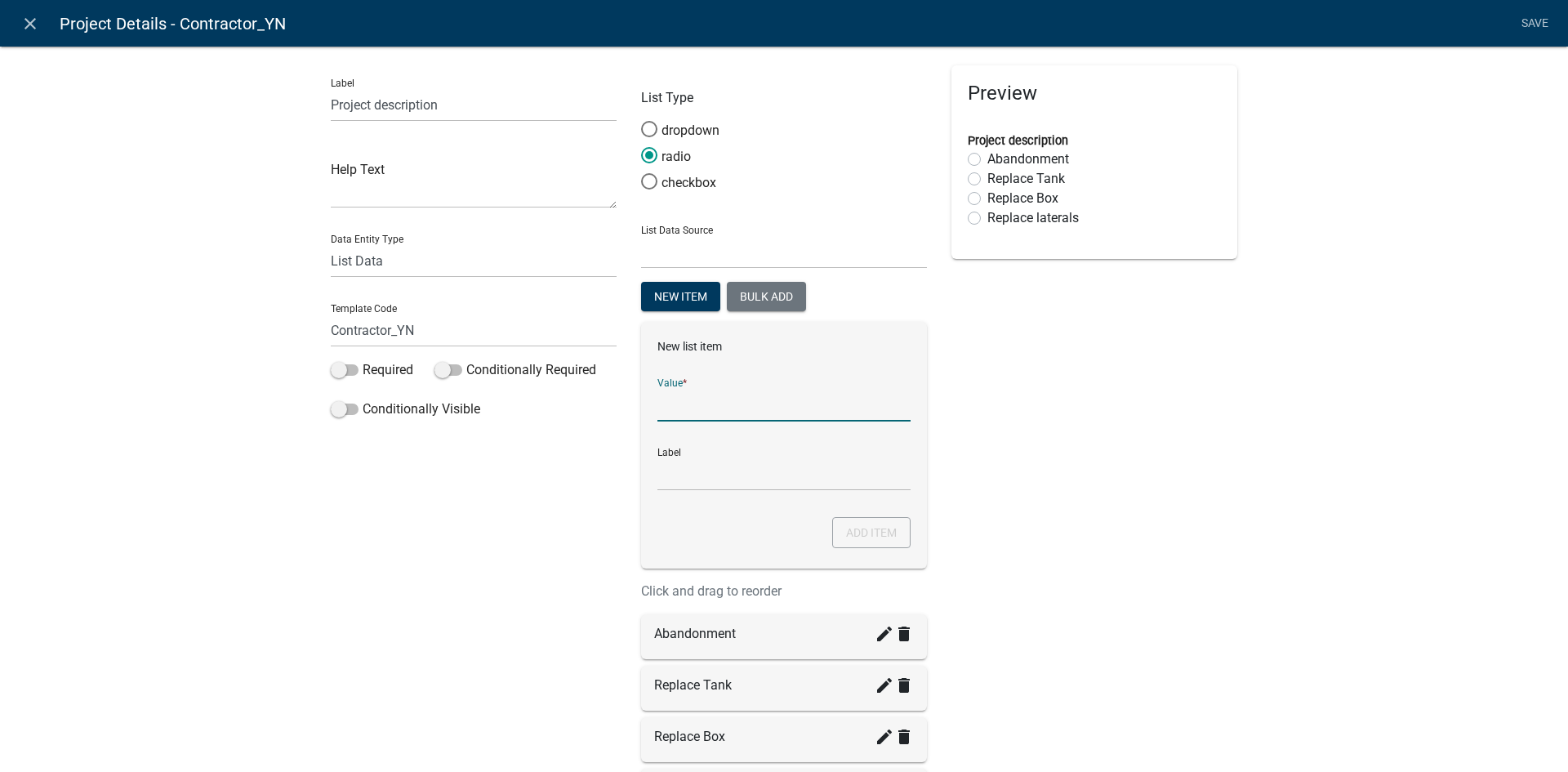
click at [694, 406] on input "List Data Source" at bounding box center [784, 405] width 253 height 34
type input "R"
type input "Other"
click at [847, 529] on button "Add item" at bounding box center [871, 532] width 78 height 31
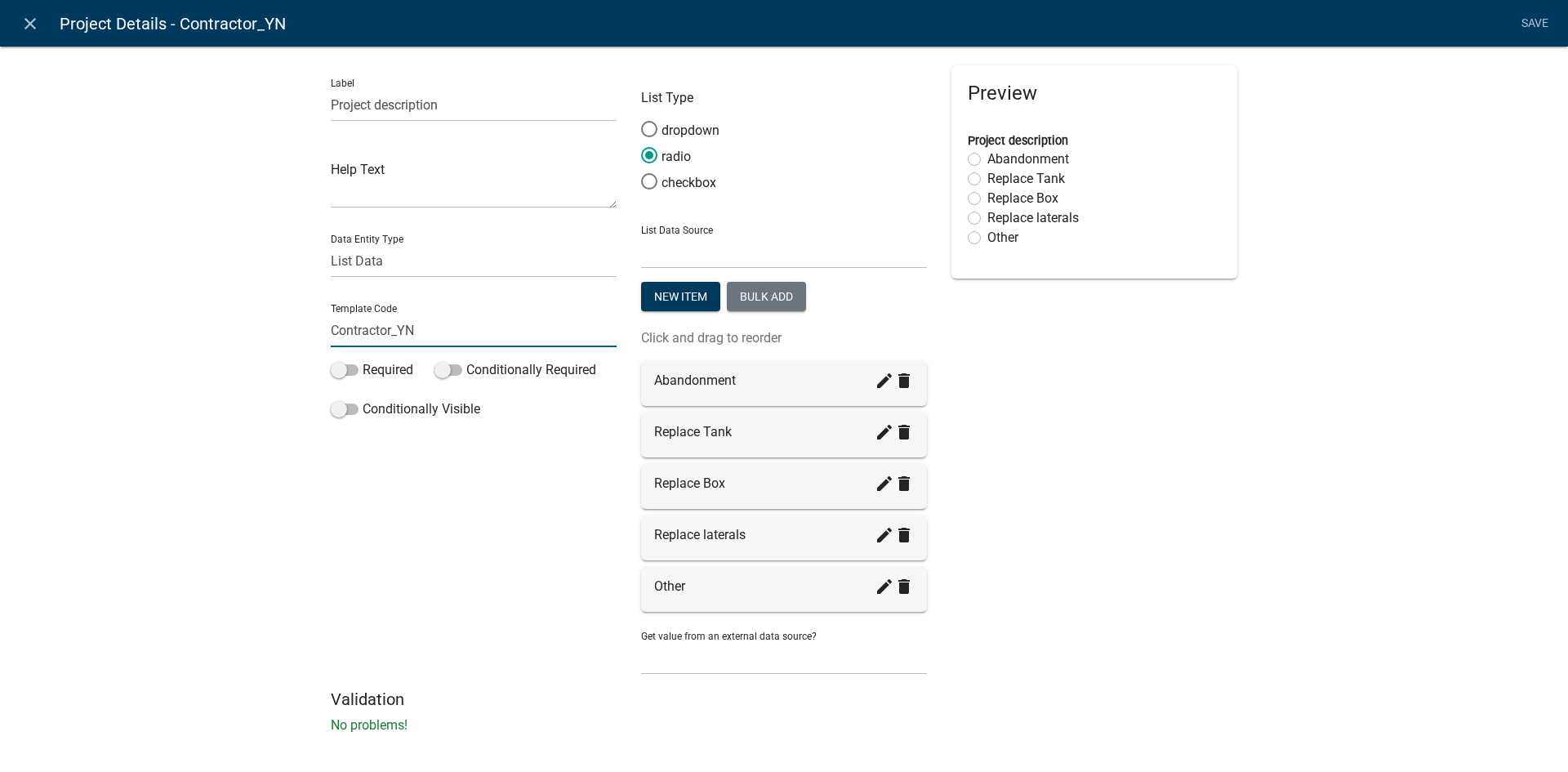
click at [389, 330] on input "Contractor_YN" at bounding box center [474, 330] width 286 height 34
drag, startPoint x: 411, startPoint y: 332, endPoint x: 306, endPoint y: 328, distance: 105.1
click at [306, 328] on div "Label Project description Help Text Data Entity Type Free Form Text Document Di…" at bounding box center [784, 395] width 1568 height 749
type input "Projectdescription"
click at [261, 416] on div "Label Project description Help Text Data Entity Type Free Form Text Document Di…" at bounding box center [784, 395] width 1568 height 749
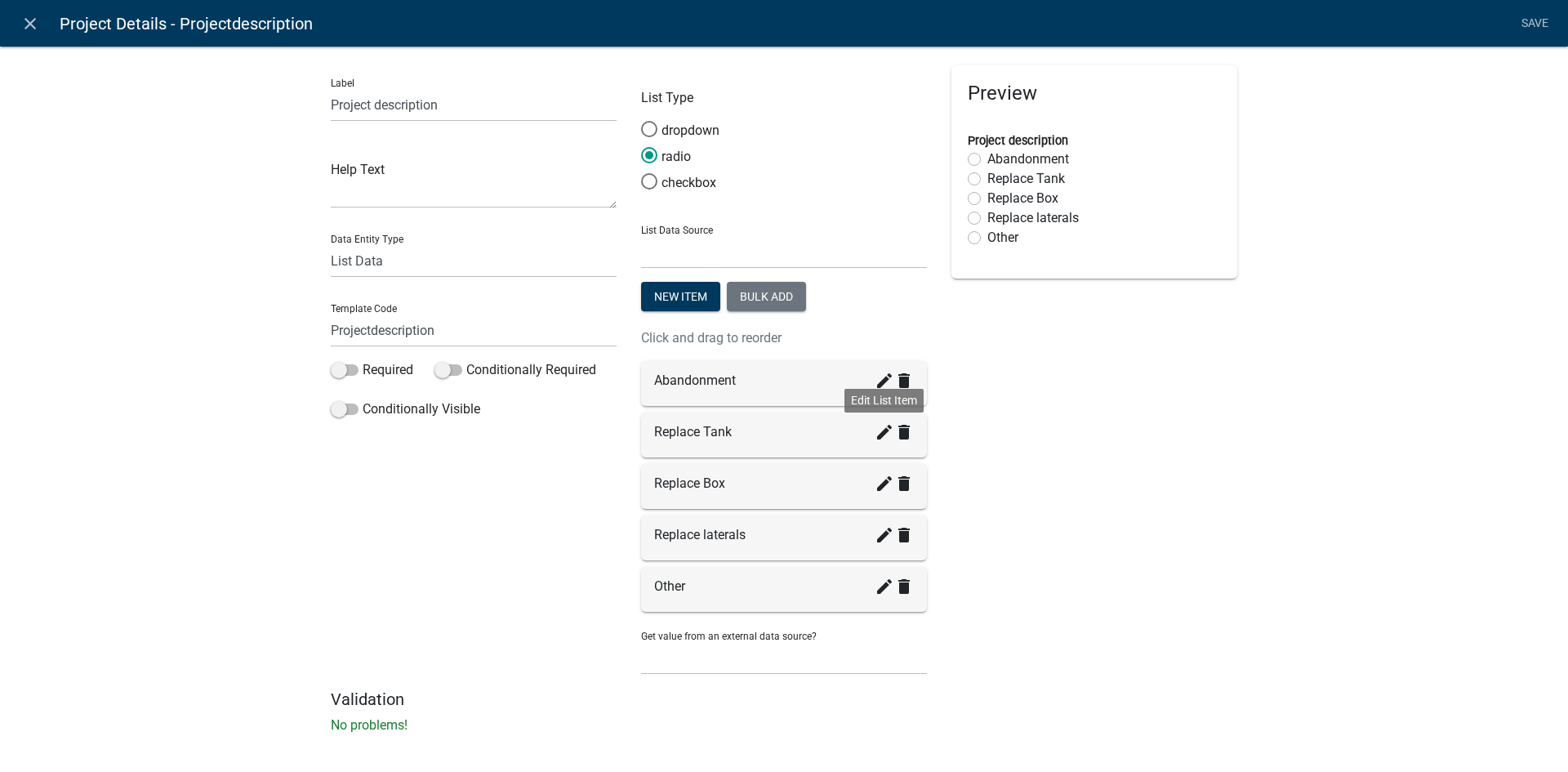
click at [881, 431] on icon "create" at bounding box center [885, 432] width 20 height 20
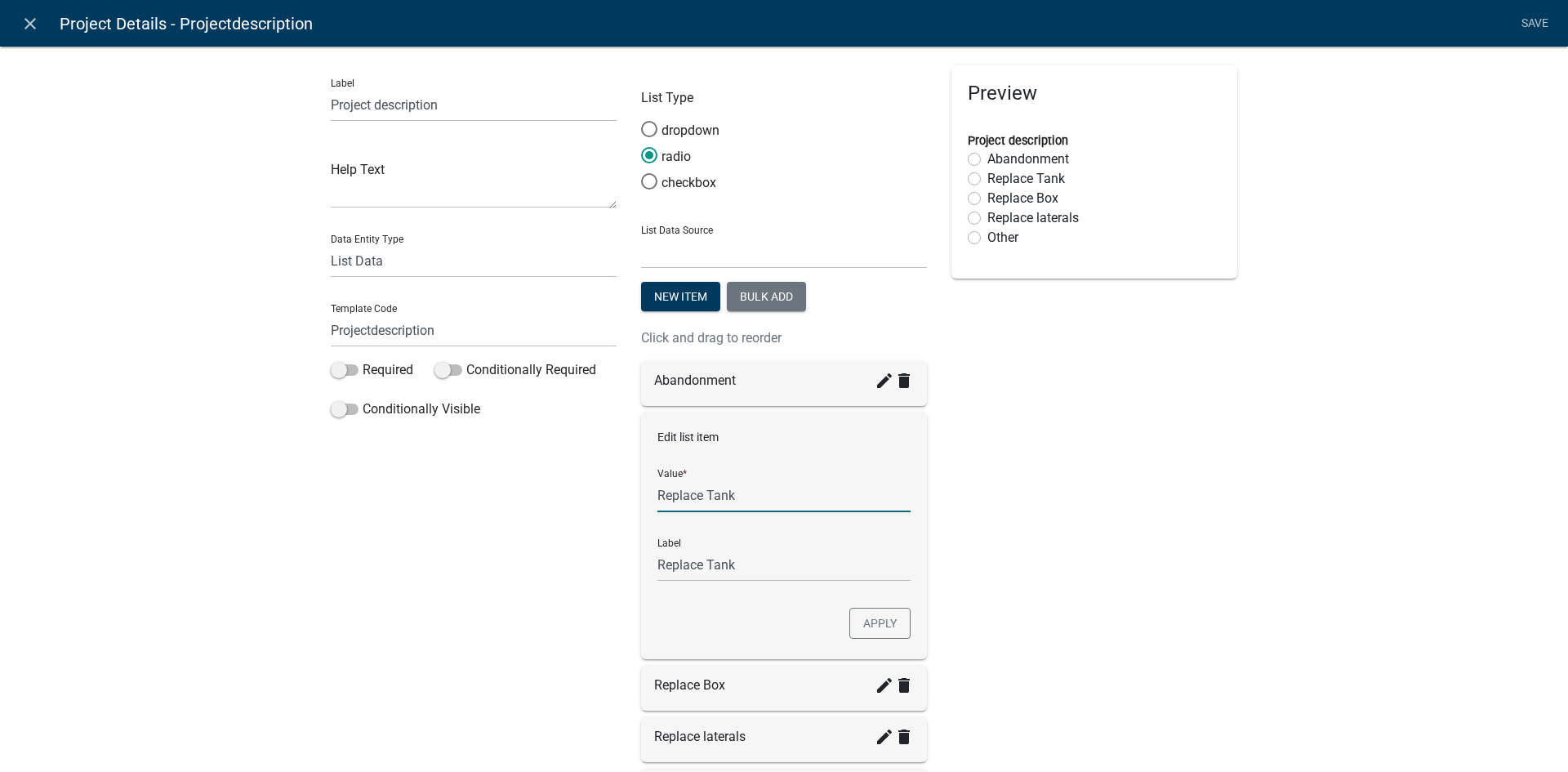
click at [704, 494] on input "Replace Tank" at bounding box center [784, 495] width 253 height 34
type input "Replace tank"
click at [887, 625] on button "Apply" at bounding box center [879, 623] width 61 height 31
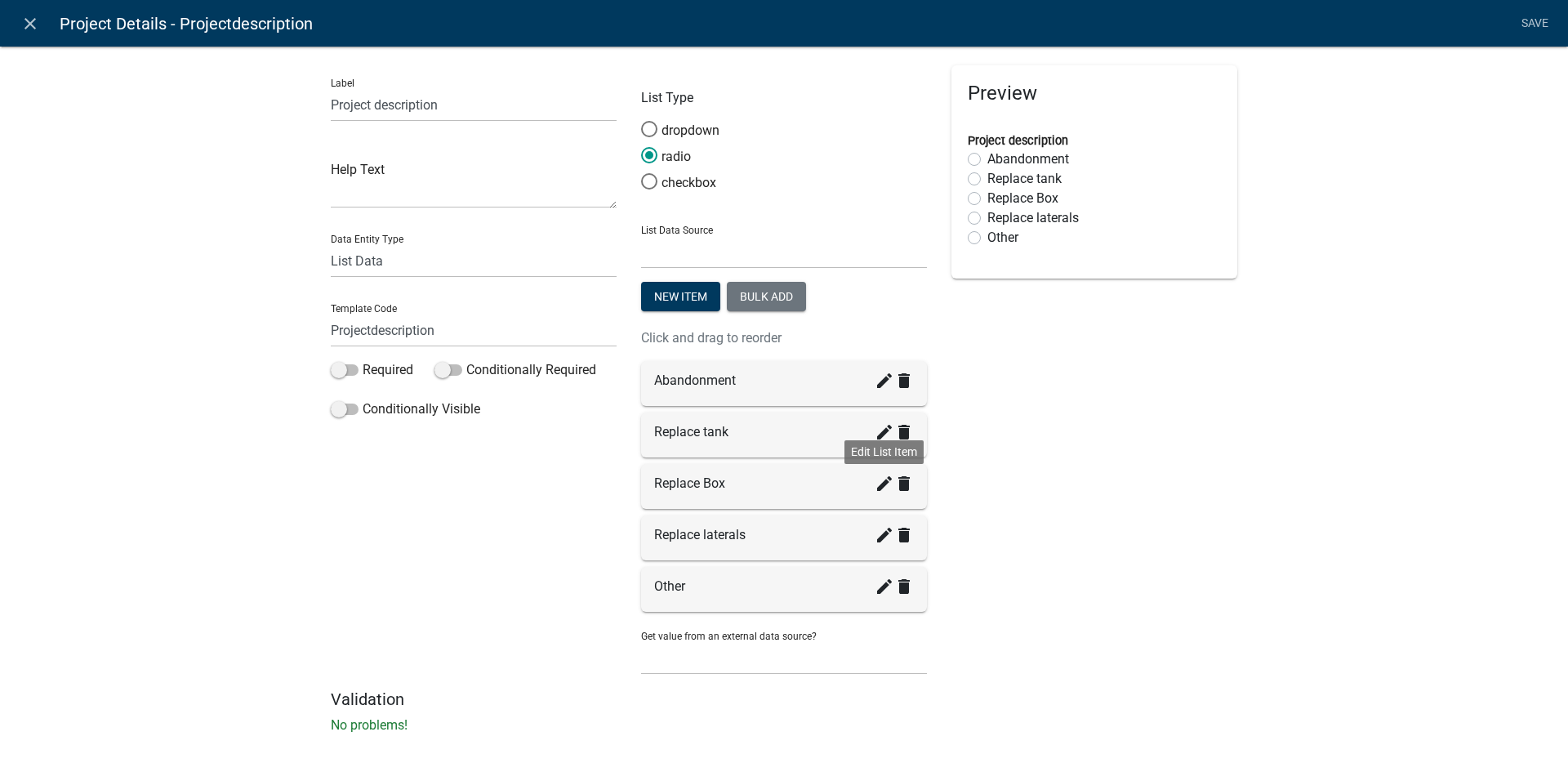
click at [877, 489] on icon "create" at bounding box center [885, 484] width 20 height 20
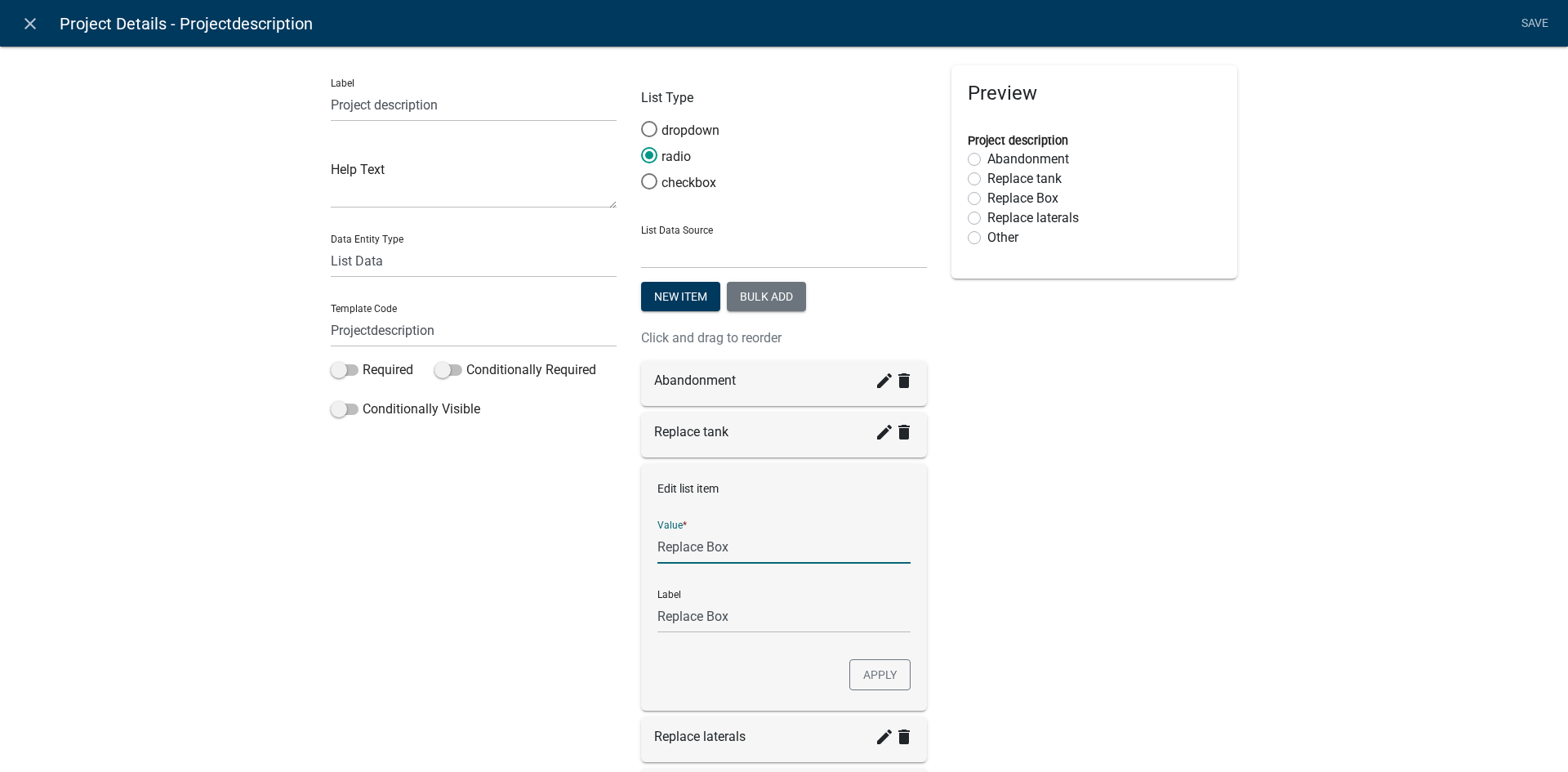
click at [709, 553] on input "Replace Box" at bounding box center [784, 546] width 253 height 34
type input "Replace box"
click at [893, 671] on button "Apply" at bounding box center [879, 675] width 61 height 31
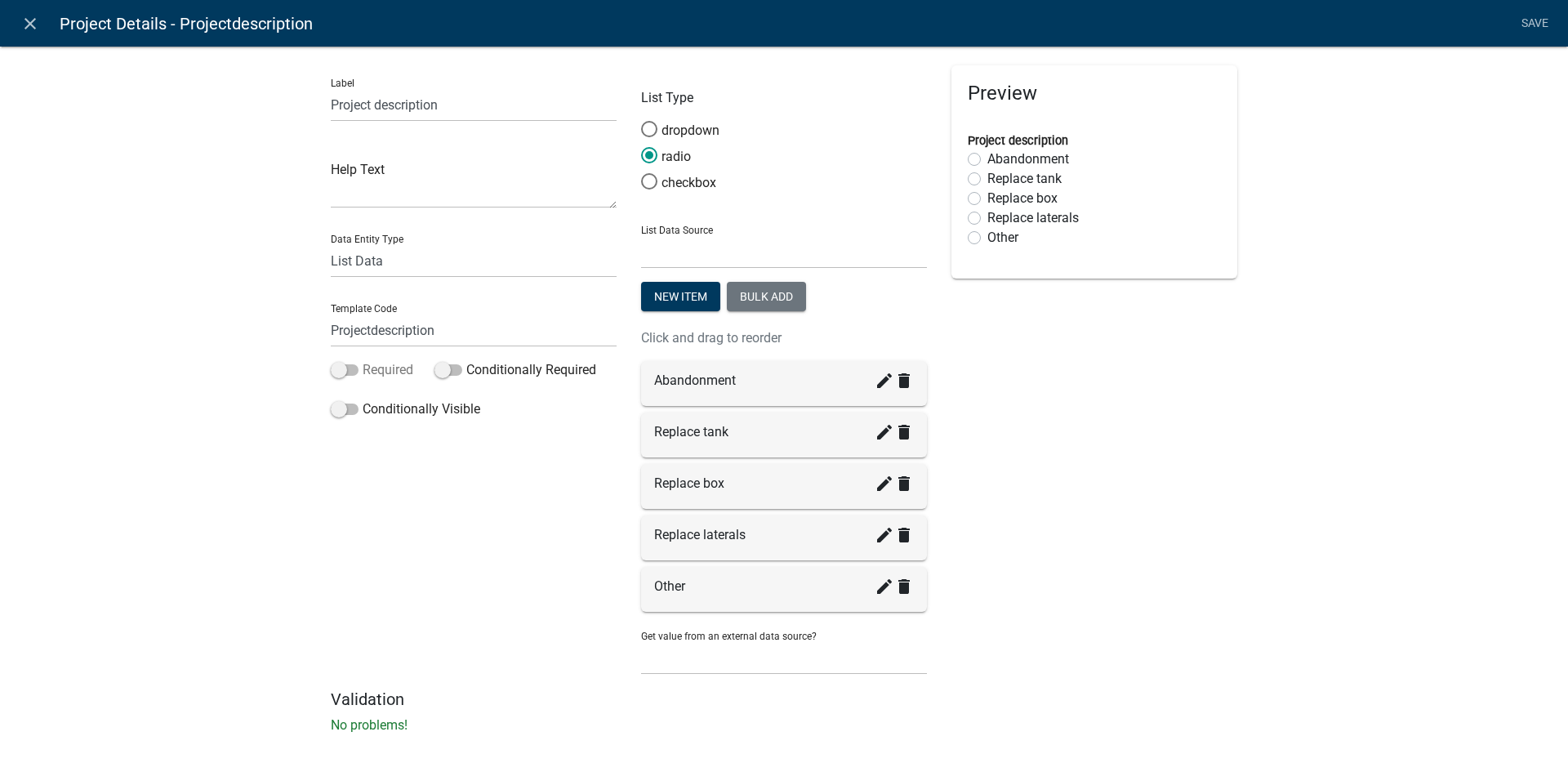
click at [334, 365] on span at bounding box center [345, 369] width 28 height 12
click at [363, 360] on input "Required" at bounding box center [363, 360] width 0 height 0
click at [1527, 22] on link "Save" at bounding box center [1534, 24] width 41 height 31
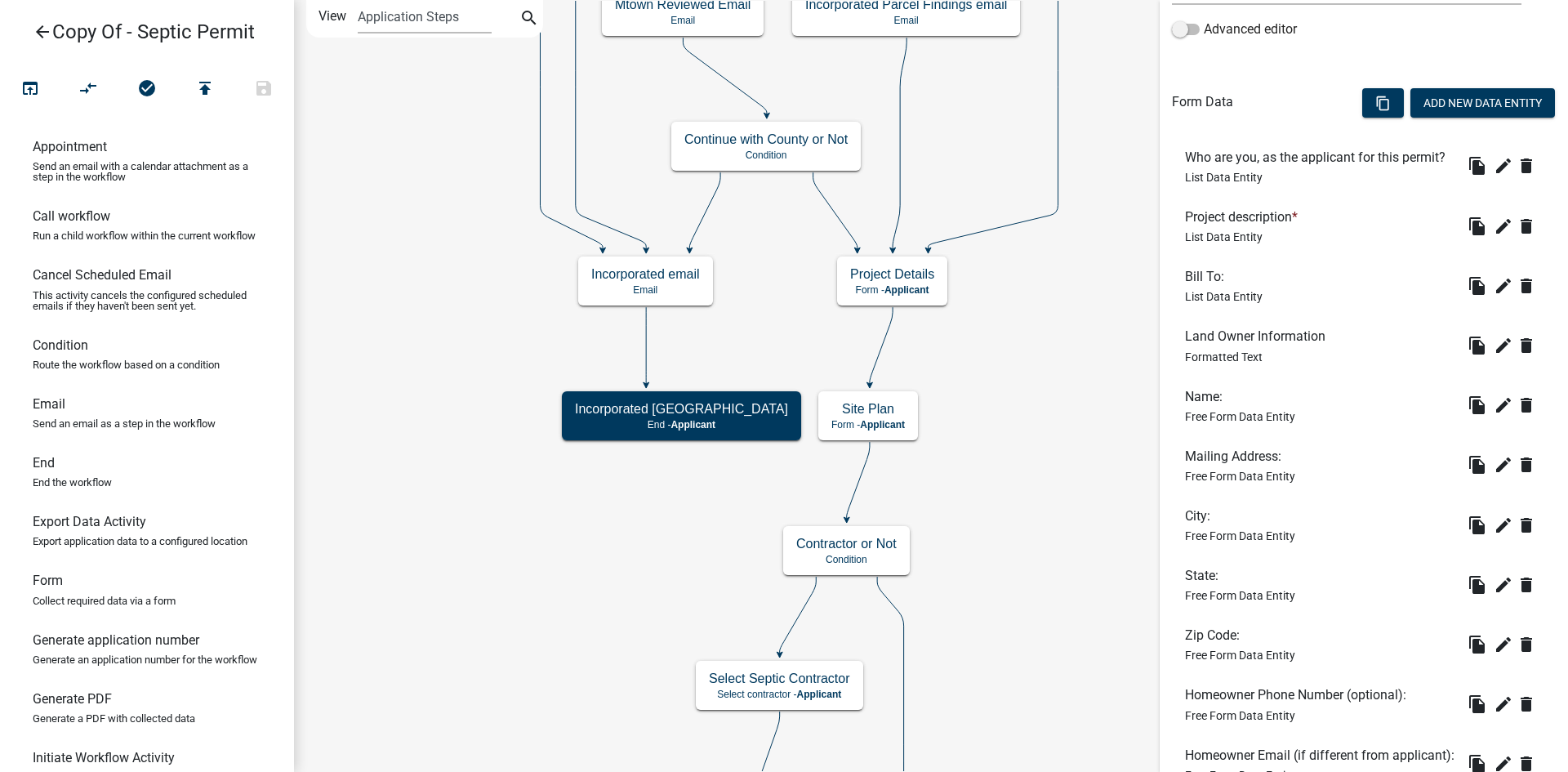
scroll to position [326, 0]
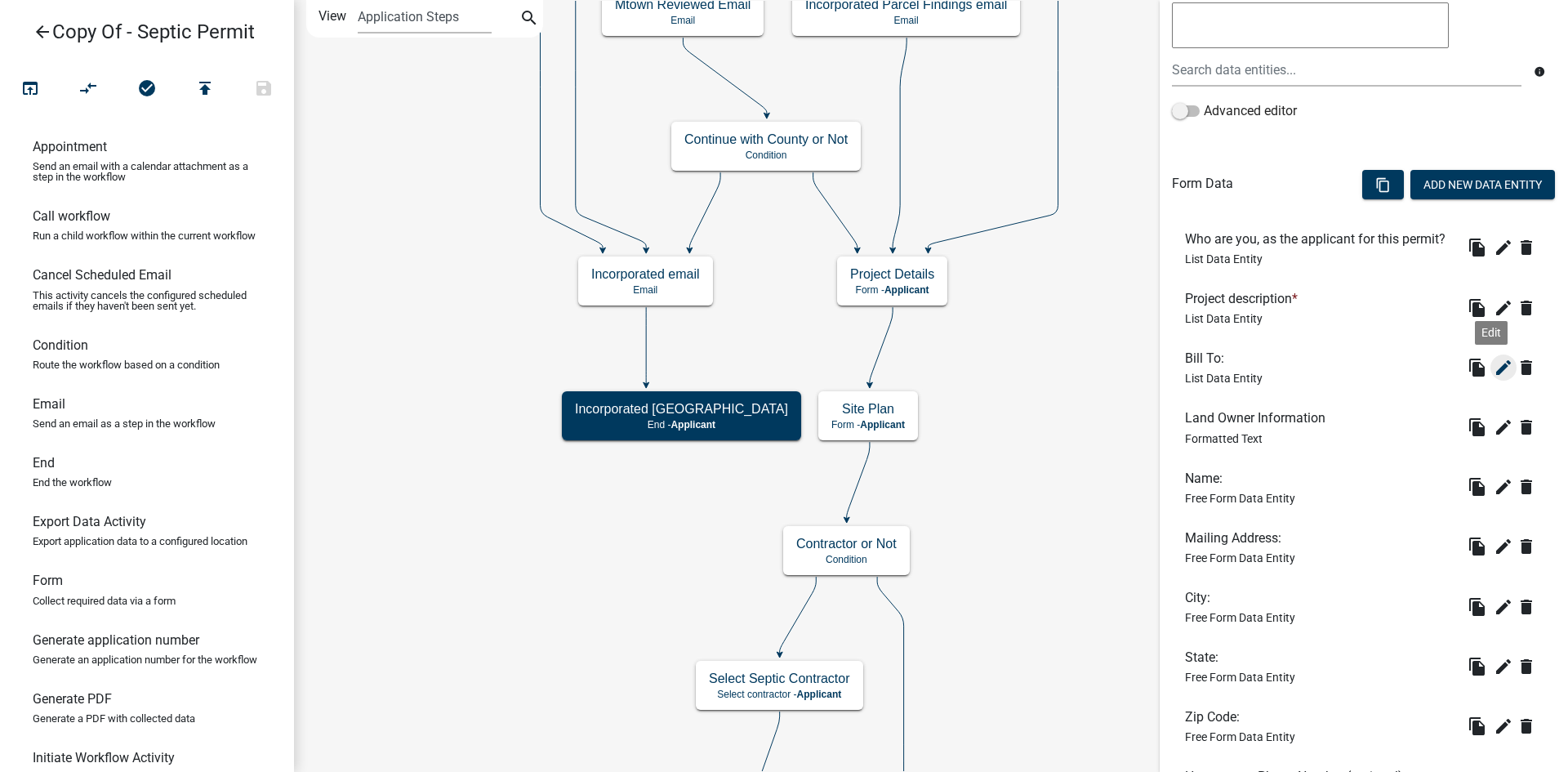
click at [1493, 377] on icon "edit" at bounding box center [1503, 367] width 20 height 20
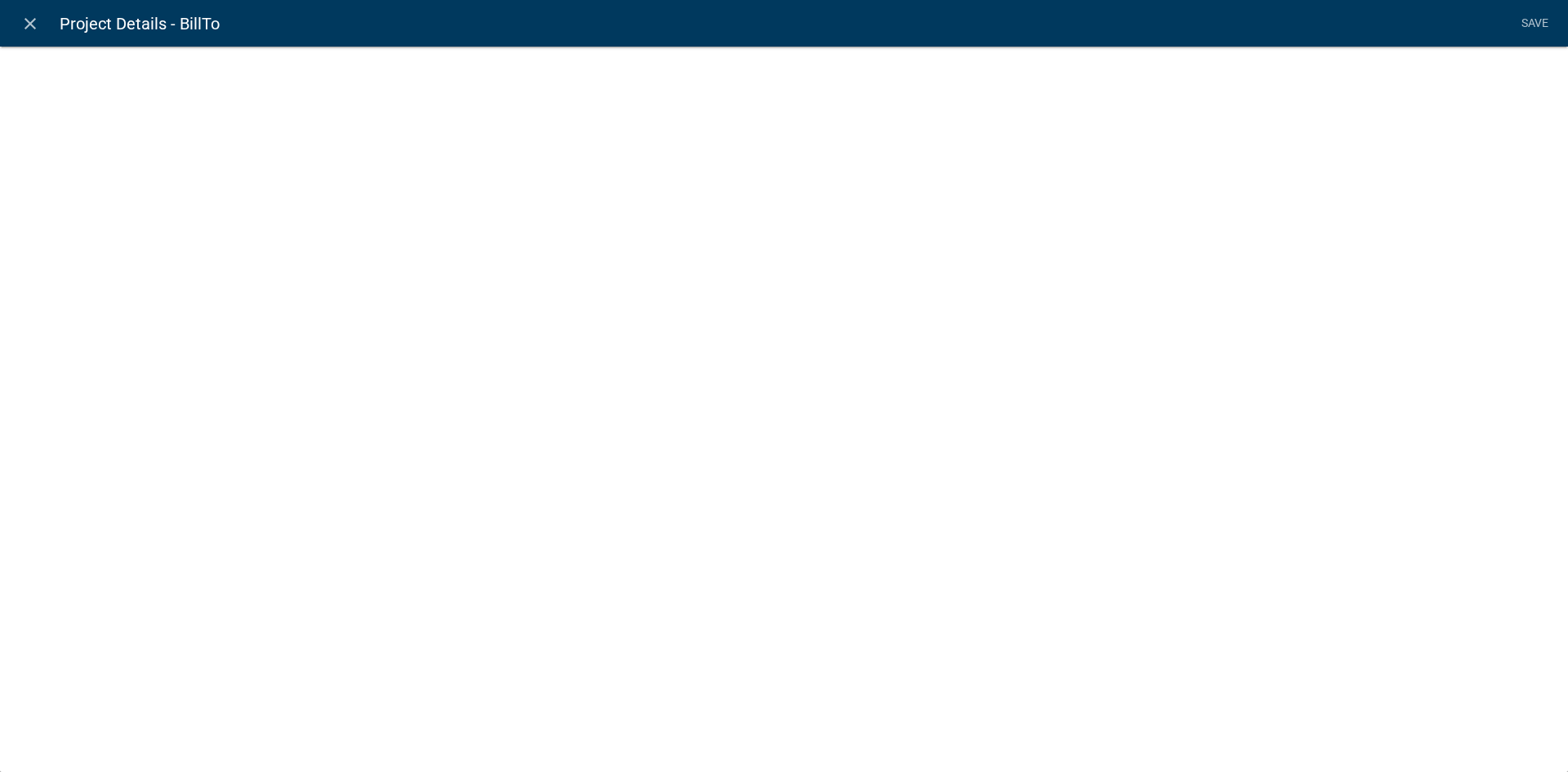
select select "list-data"
select select
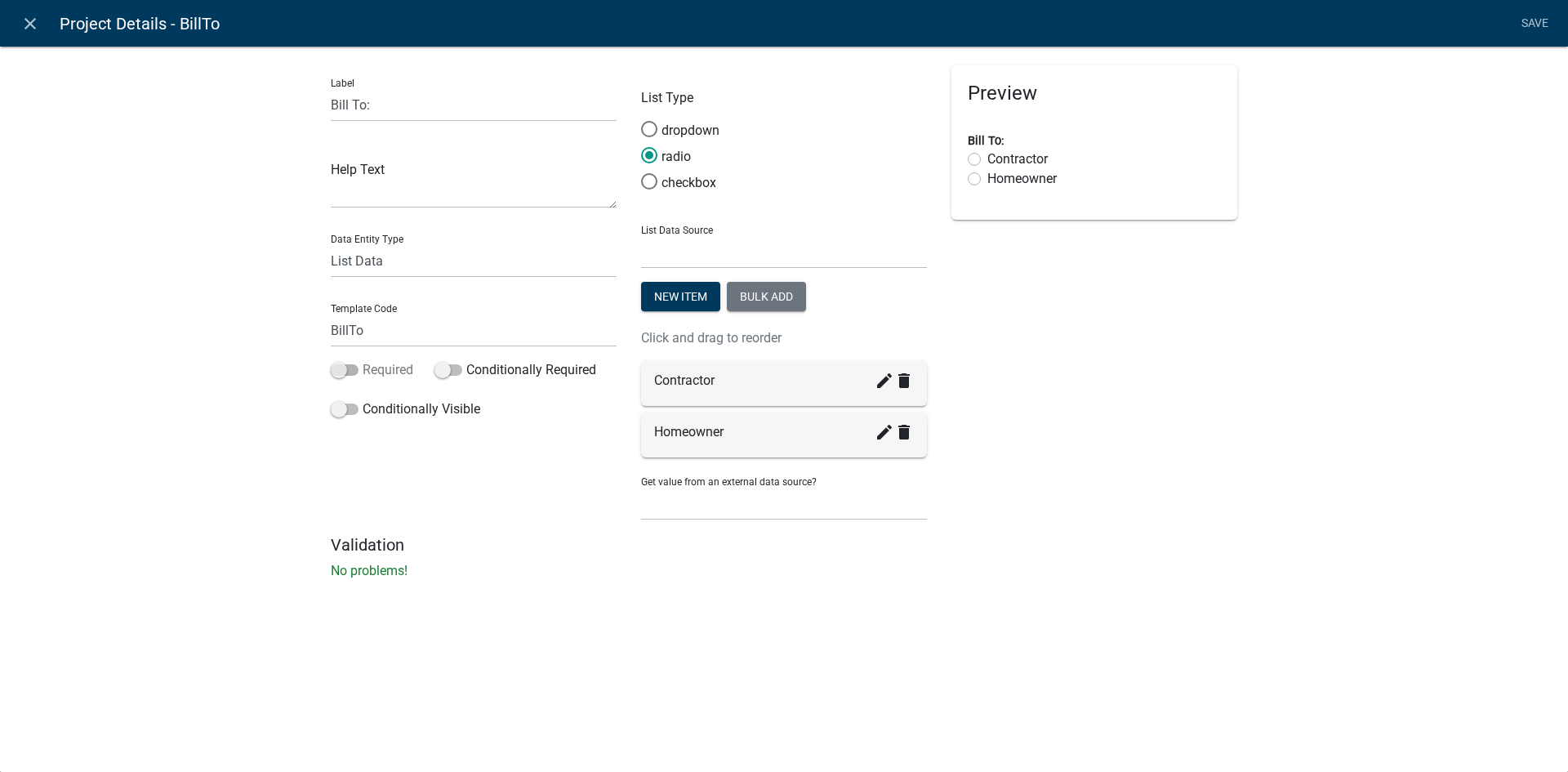
click at [339, 366] on span at bounding box center [345, 369] width 28 height 12
click at [363, 360] on input "Required" at bounding box center [363, 360] width 0 height 0
click at [1541, 31] on link "Save" at bounding box center [1534, 24] width 41 height 31
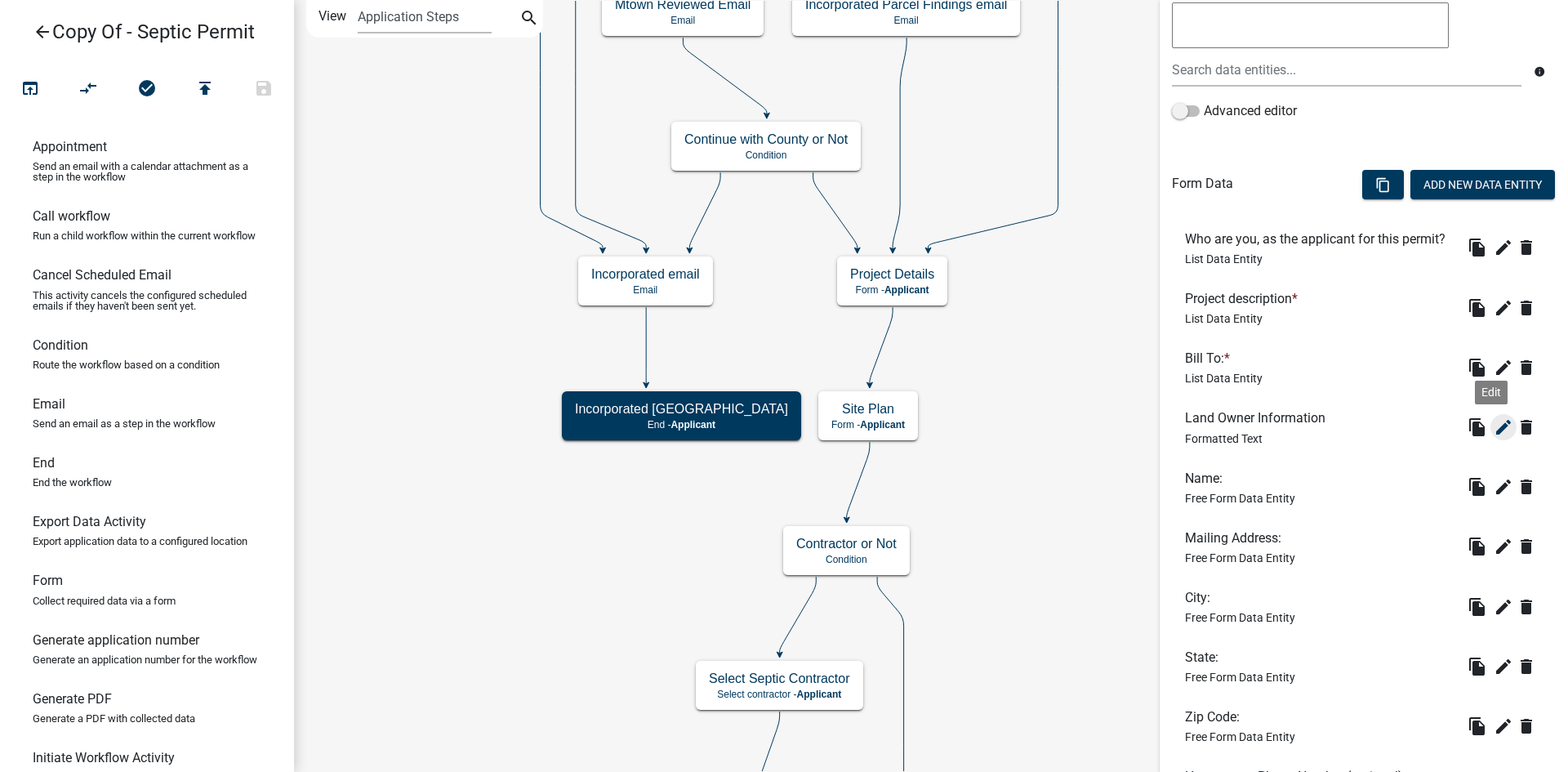
click at [1493, 436] on icon "edit" at bounding box center [1503, 427] width 20 height 20
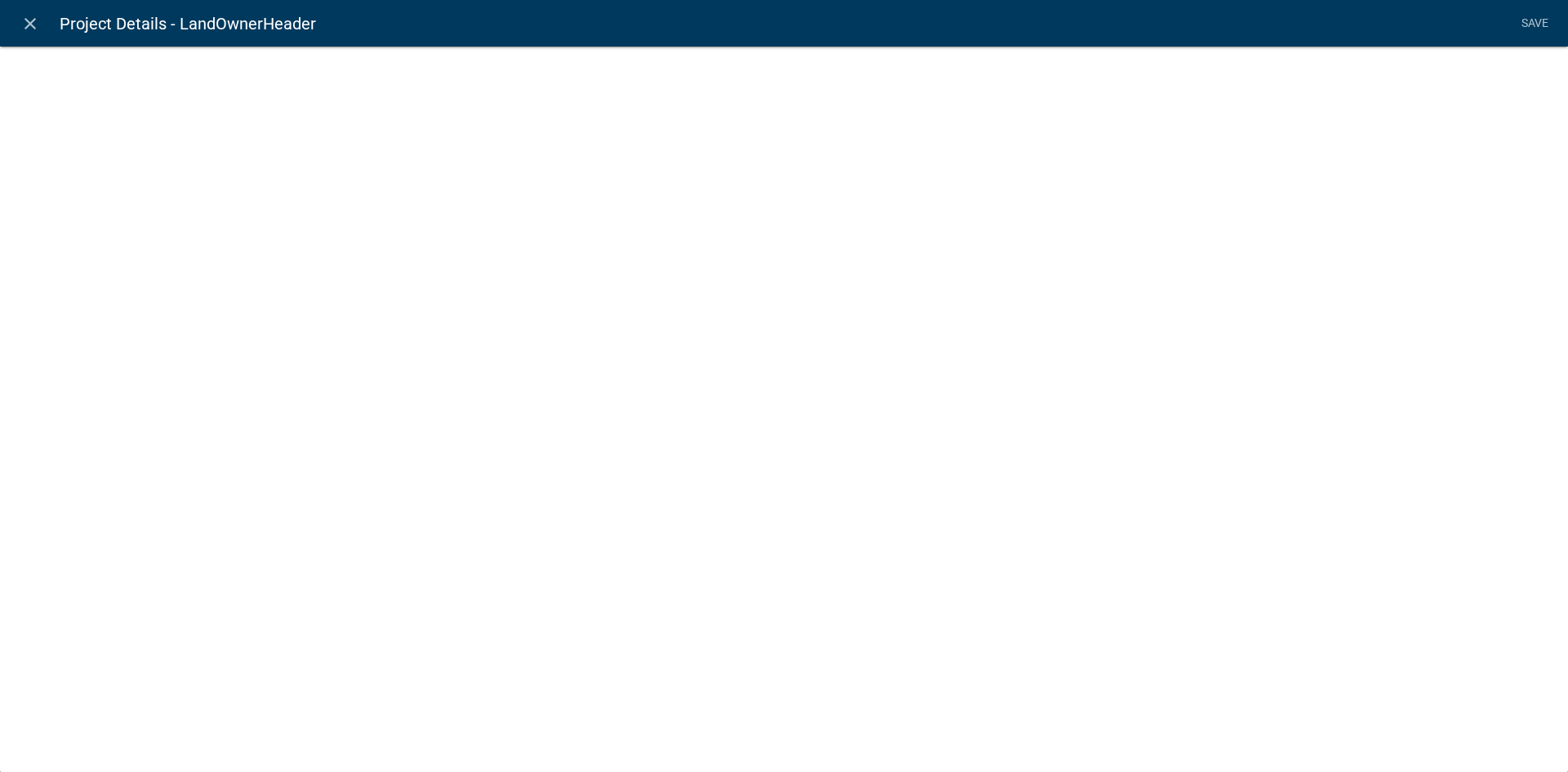
select select "rich-text"
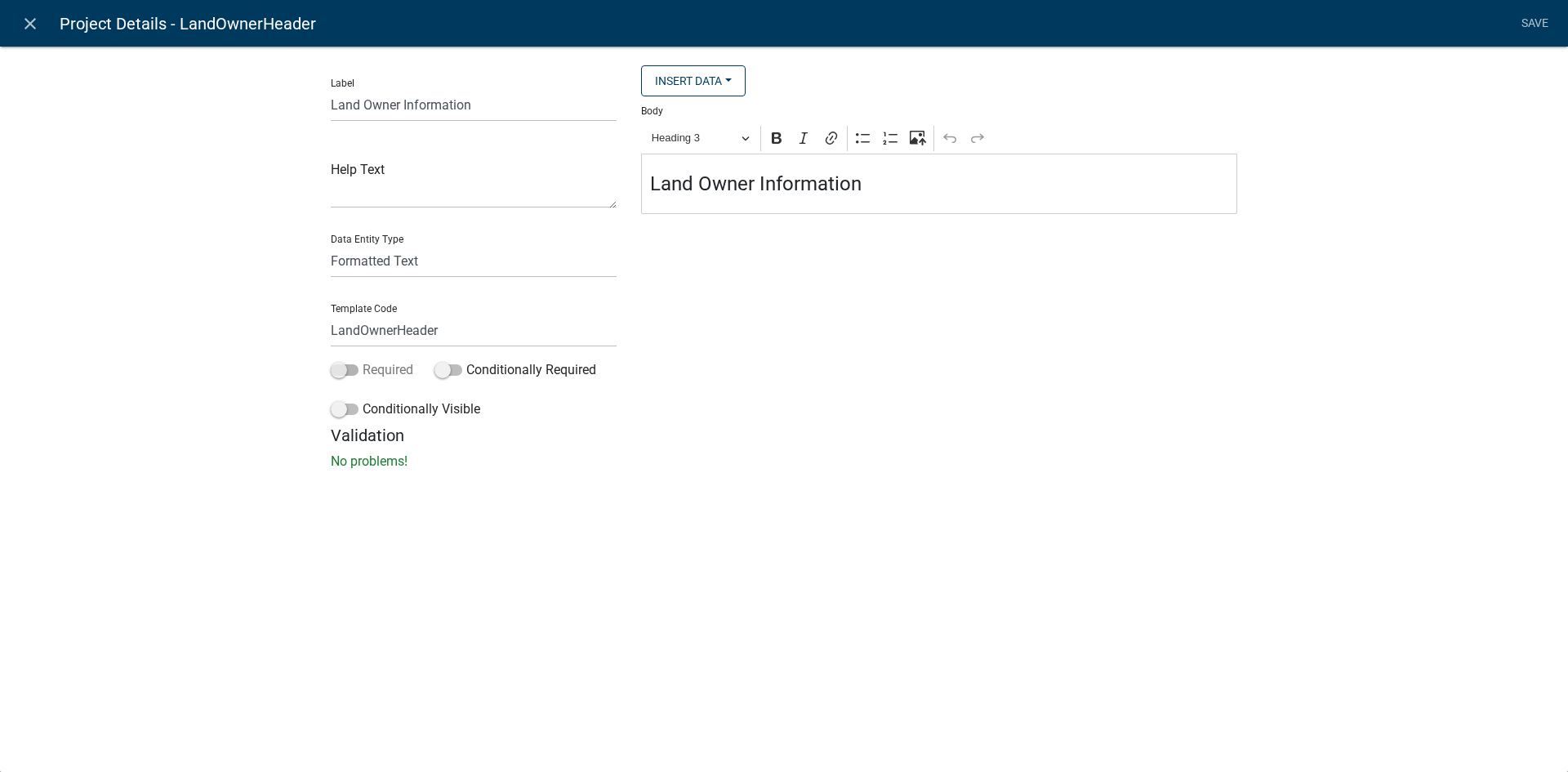
click at [340, 370] on span at bounding box center [345, 369] width 28 height 12
click at [363, 360] on input "Required" at bounding box center [363, 360] width 0 height 0
click at [1538, 25] on link "Save" at bounding box center [1534, 24] width 41 height 31
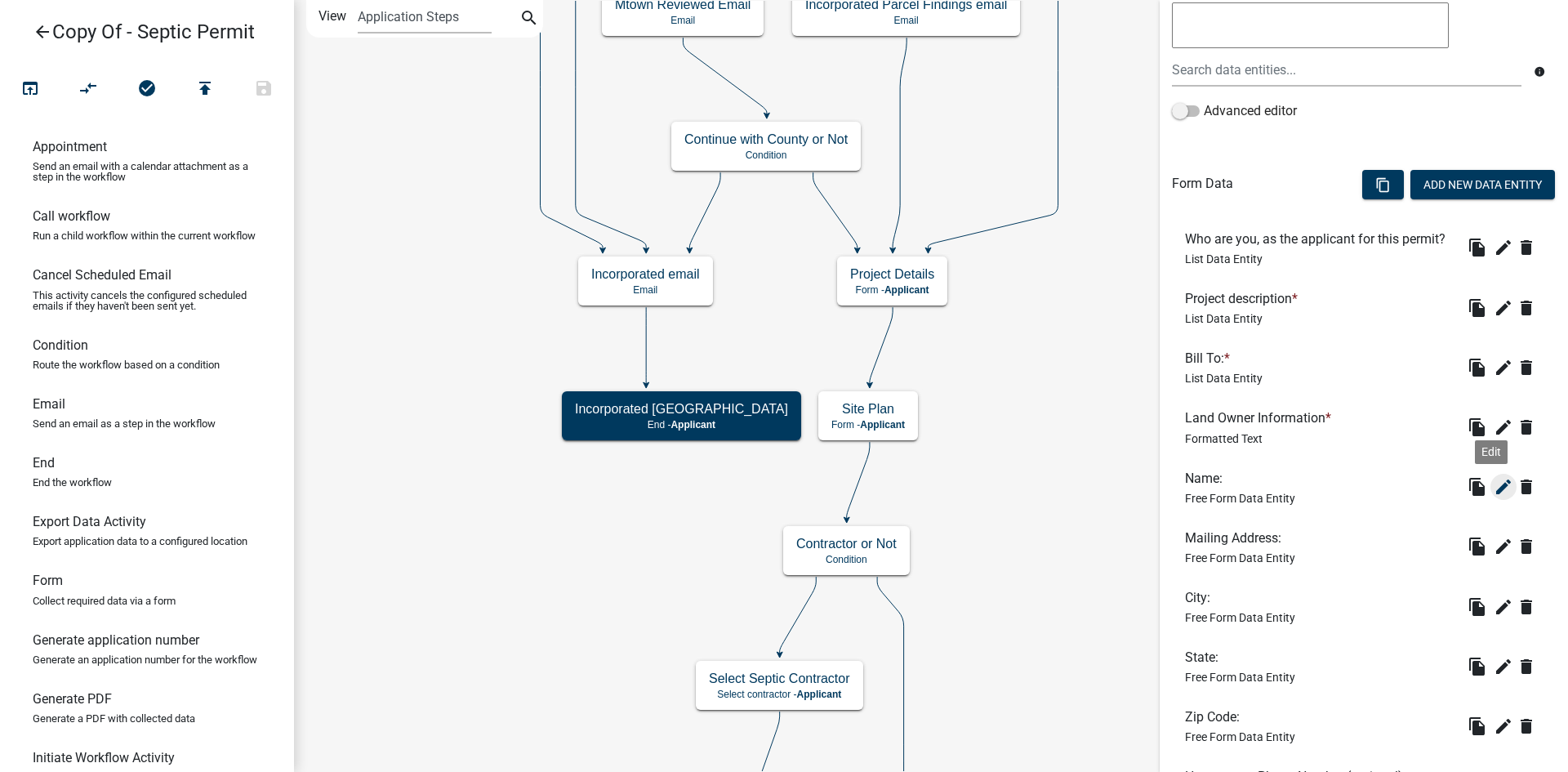
click at [1493, 496] on icon "edit" at bounding box center [1503, 486] width 20 height 20
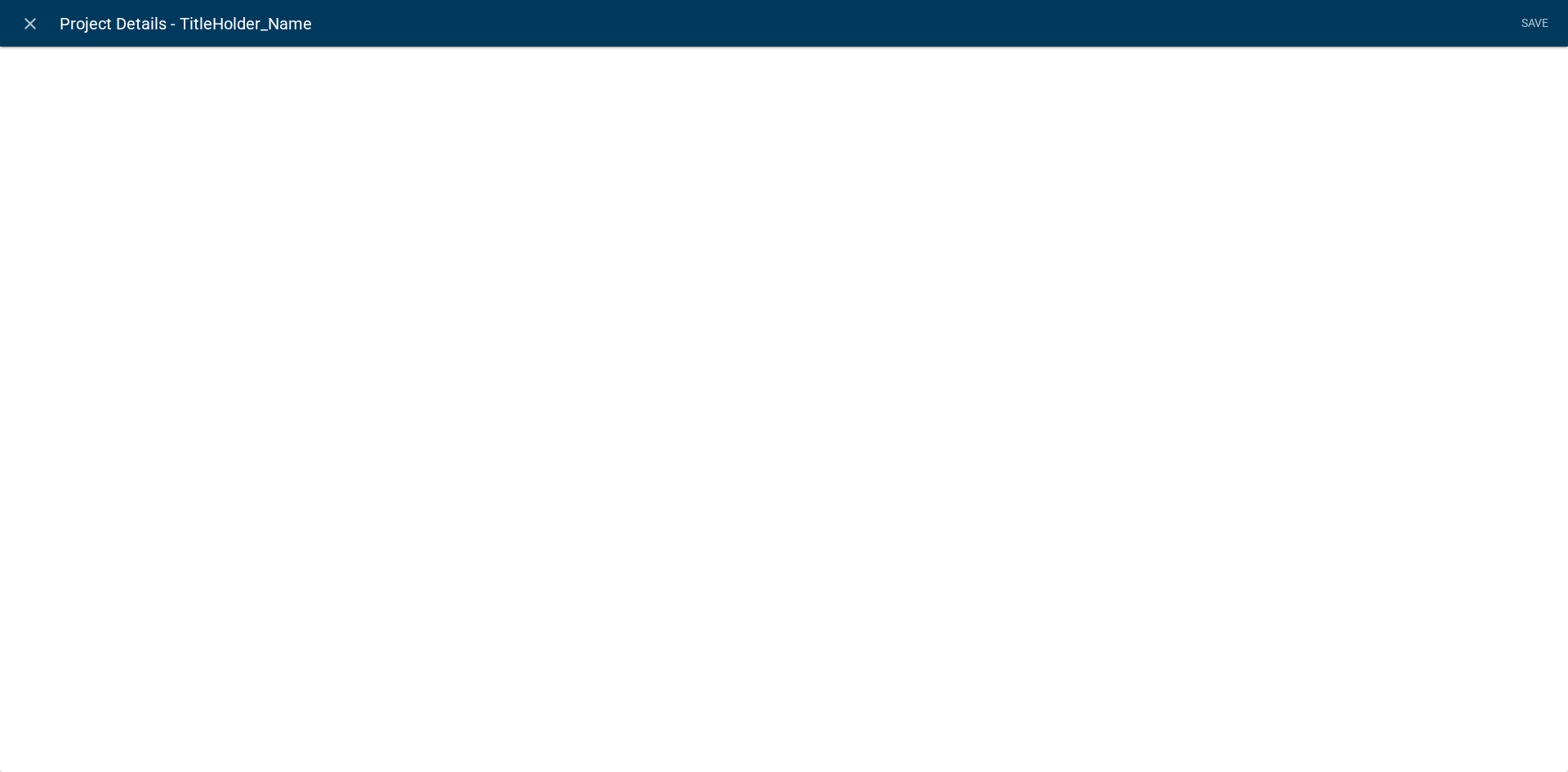
select select "1: Object"
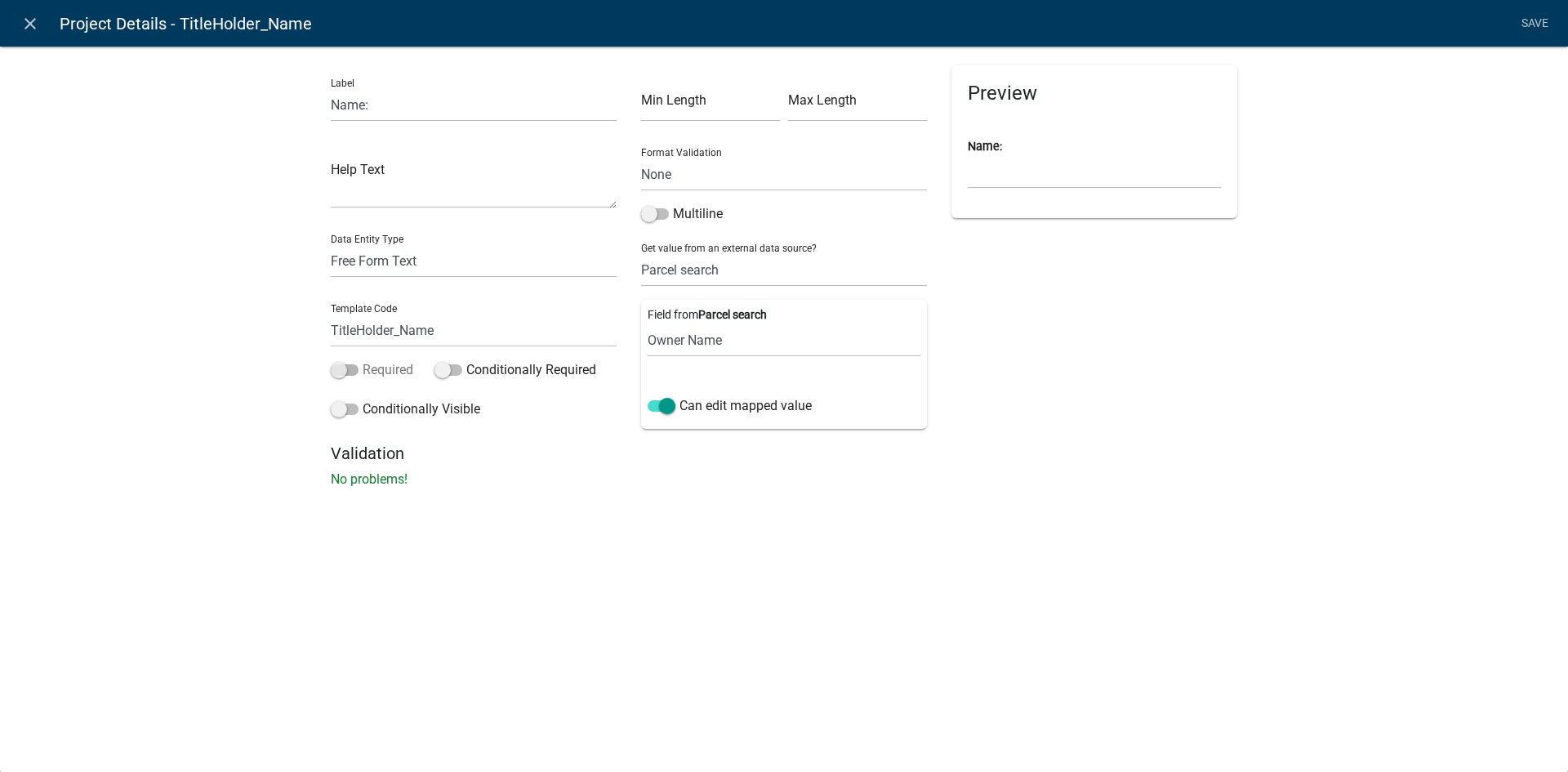
click at [346, 370] on span at bounding box center [345, 369] width 28 height 12
click at [363, 360] on input "Required" at bounding box center [363, 360] width 0 height 0
click at [1522, 23] on link "Save" at bounding box center [1534, 24] width 41 height 31
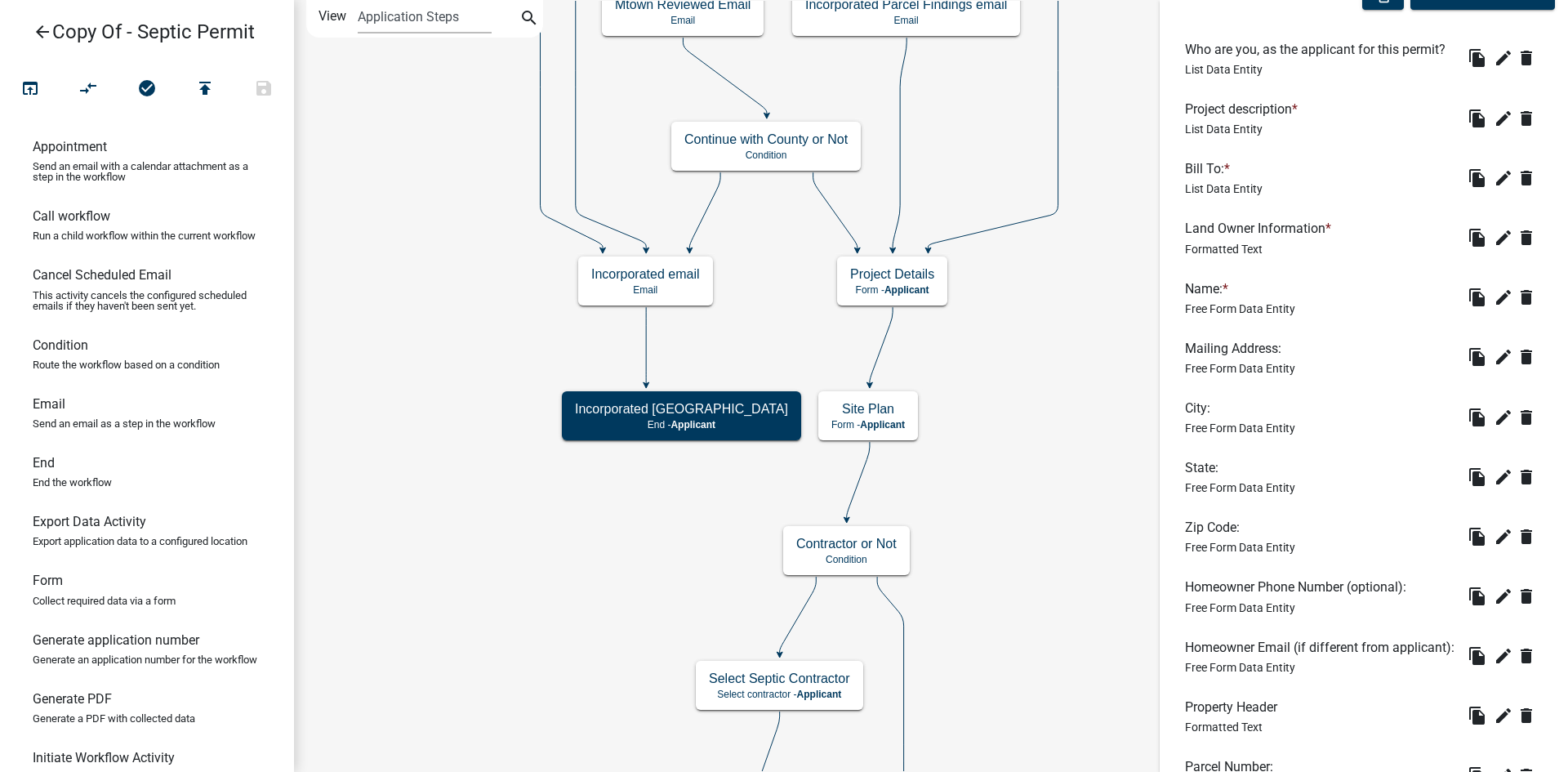
scroll to position [572, 0]
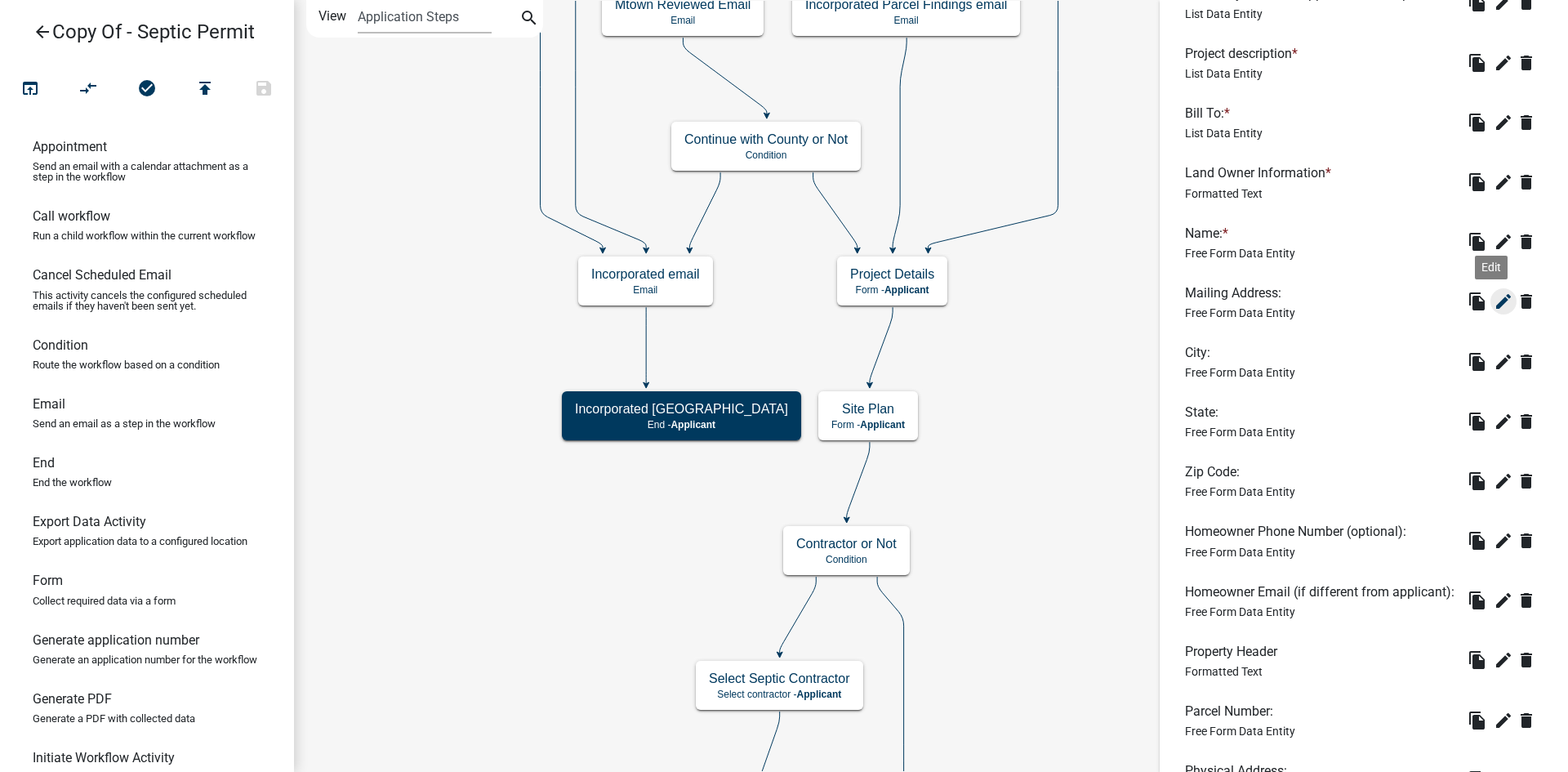
click at [1493, 311] on icon "edit" at bounding box center [1503, 302] width 20 height 20
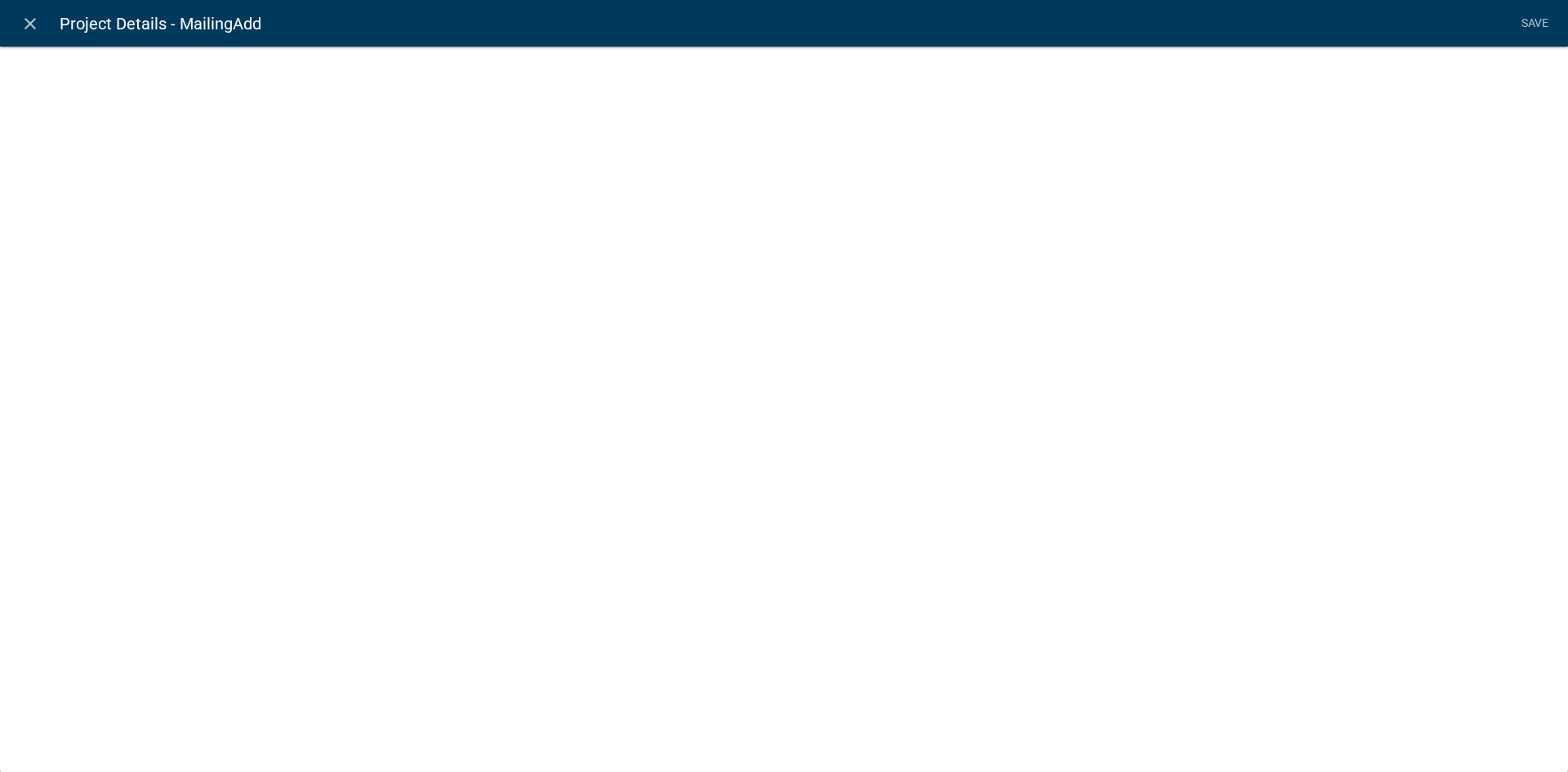
select select "1: Object"
select select "5: Object"
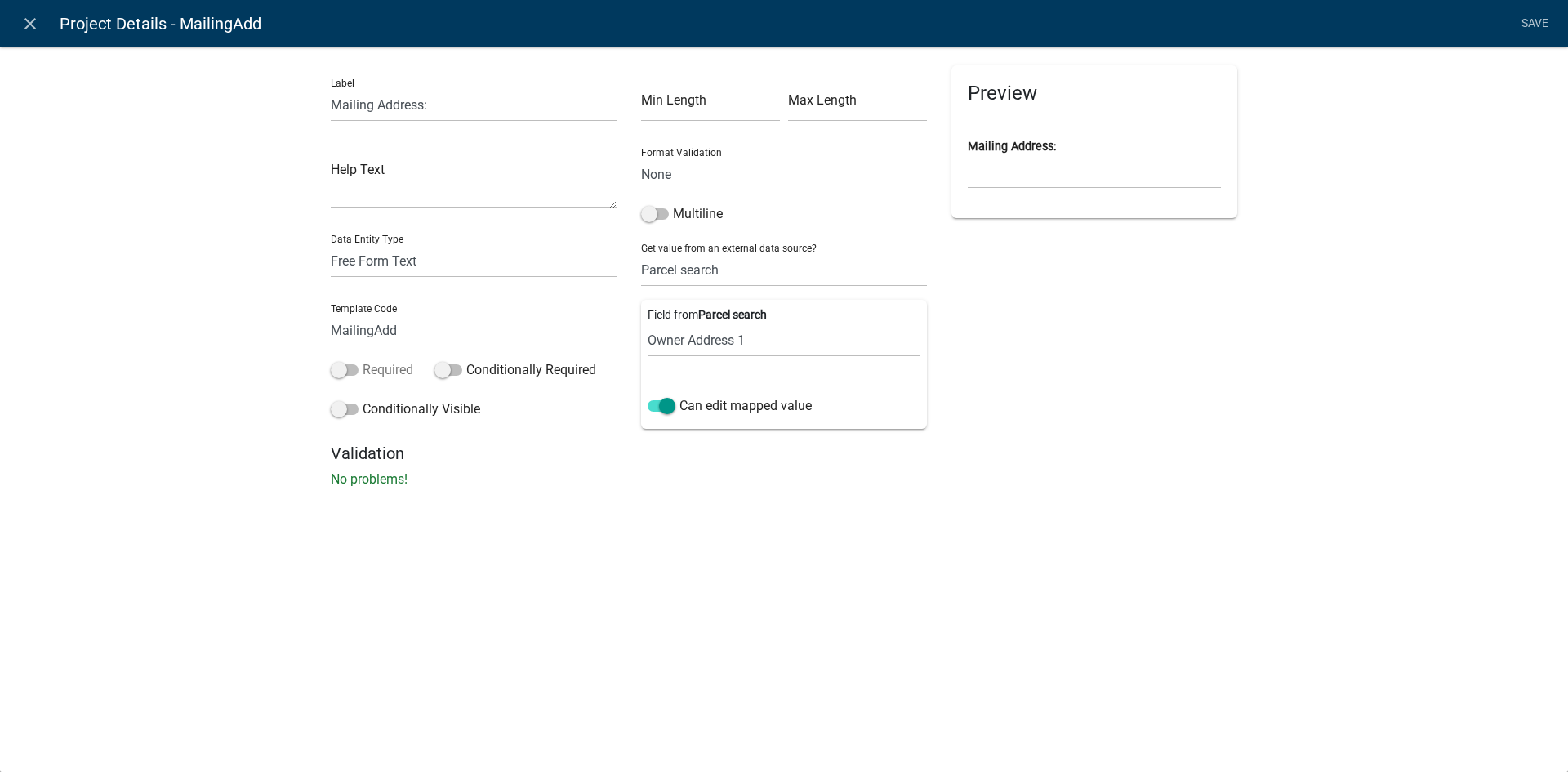
click at [337, 365] on span at bounding box center [345, 369] width 28 height 12
click at [363, 360] on input "Required" at bounding box center [363, 360] width 0 height 0
click at [1522, 18] on link "Save" at bounding box center [1534, 24] width 41 height 31
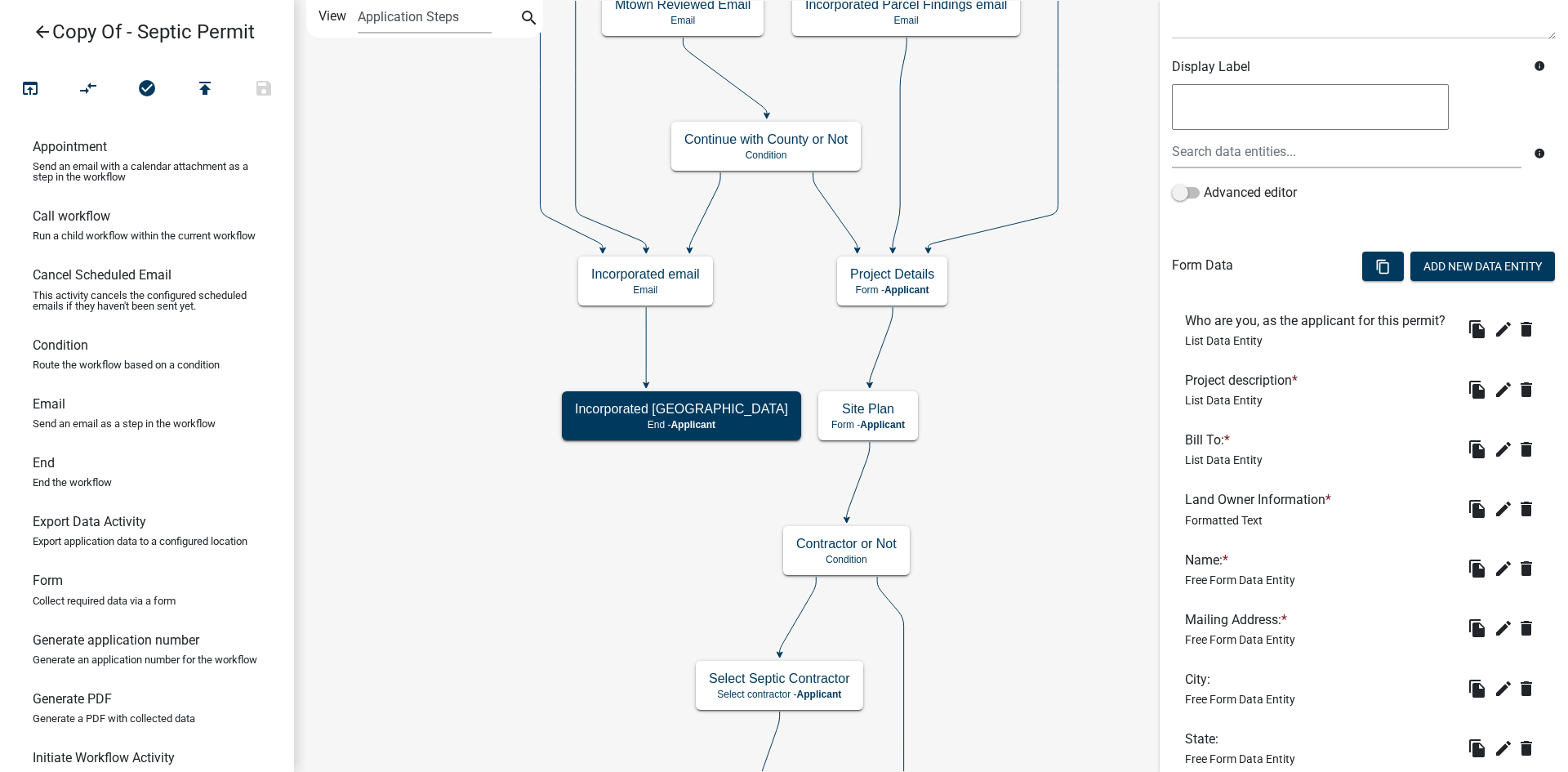
scroll to position [408, 0]
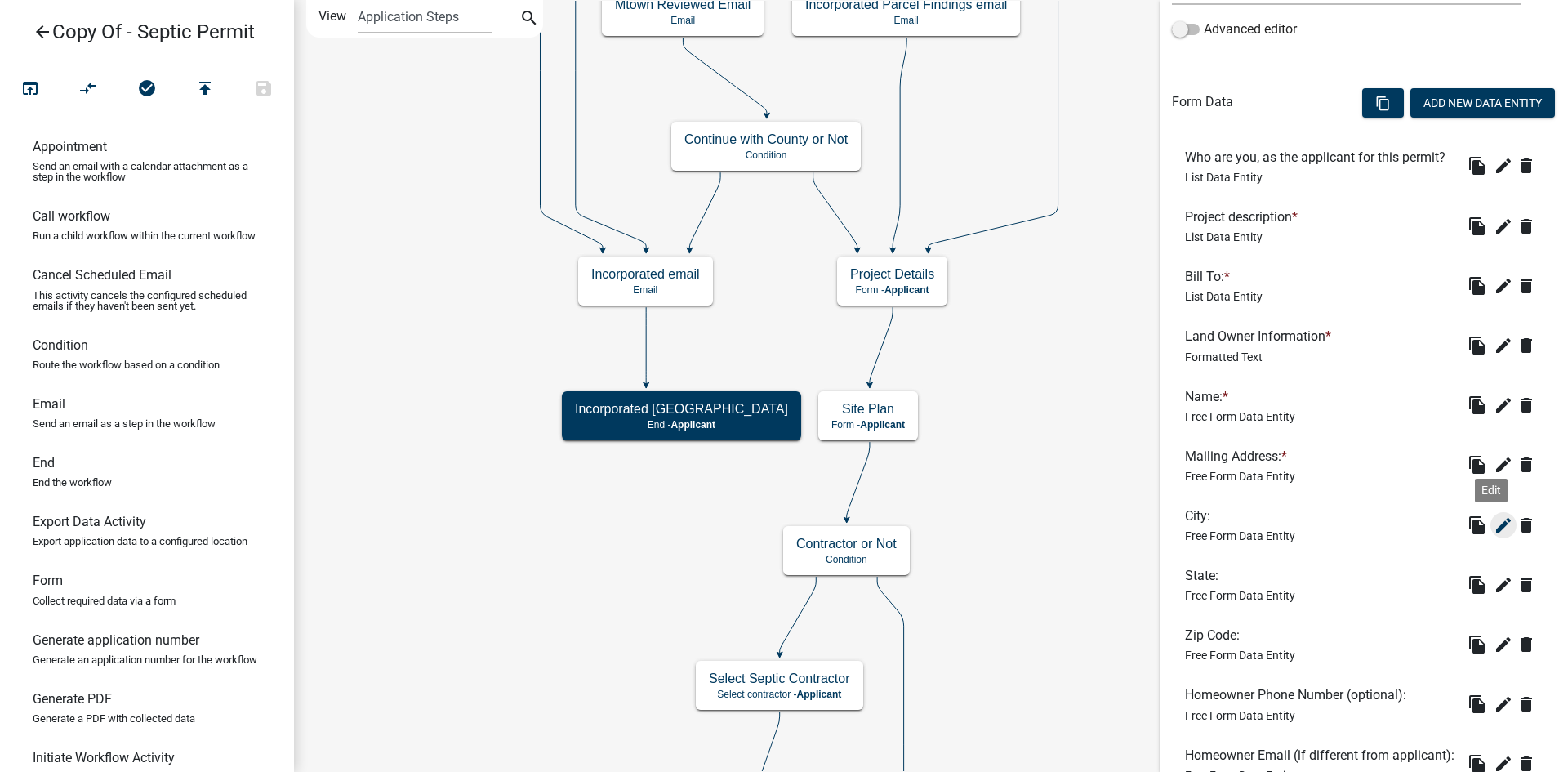
click at [1497, 535] on icon "edit" at bounding box center [1503, 526] width 20 height 20
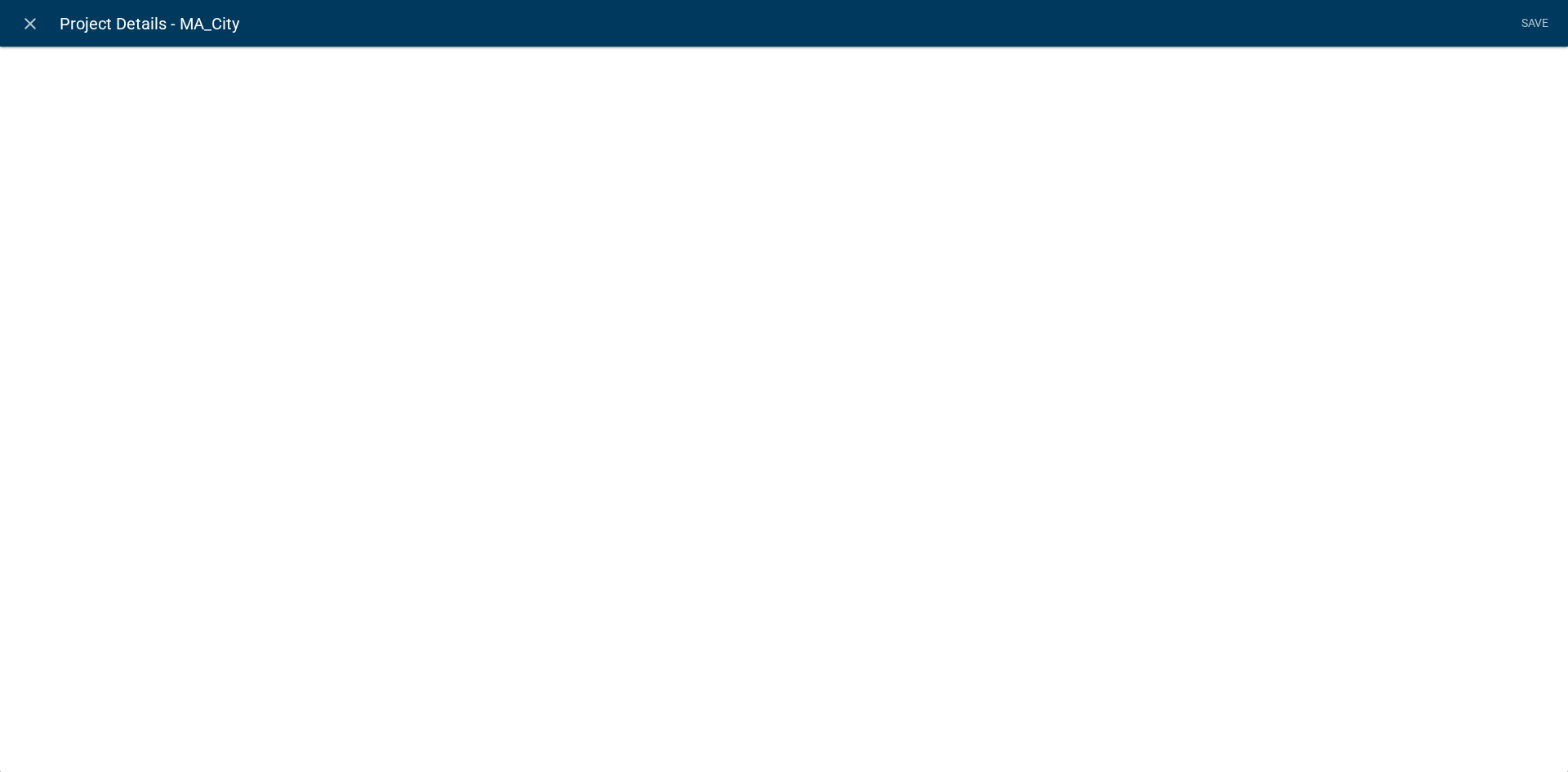
select select "1: Object"
select select "2: Object"
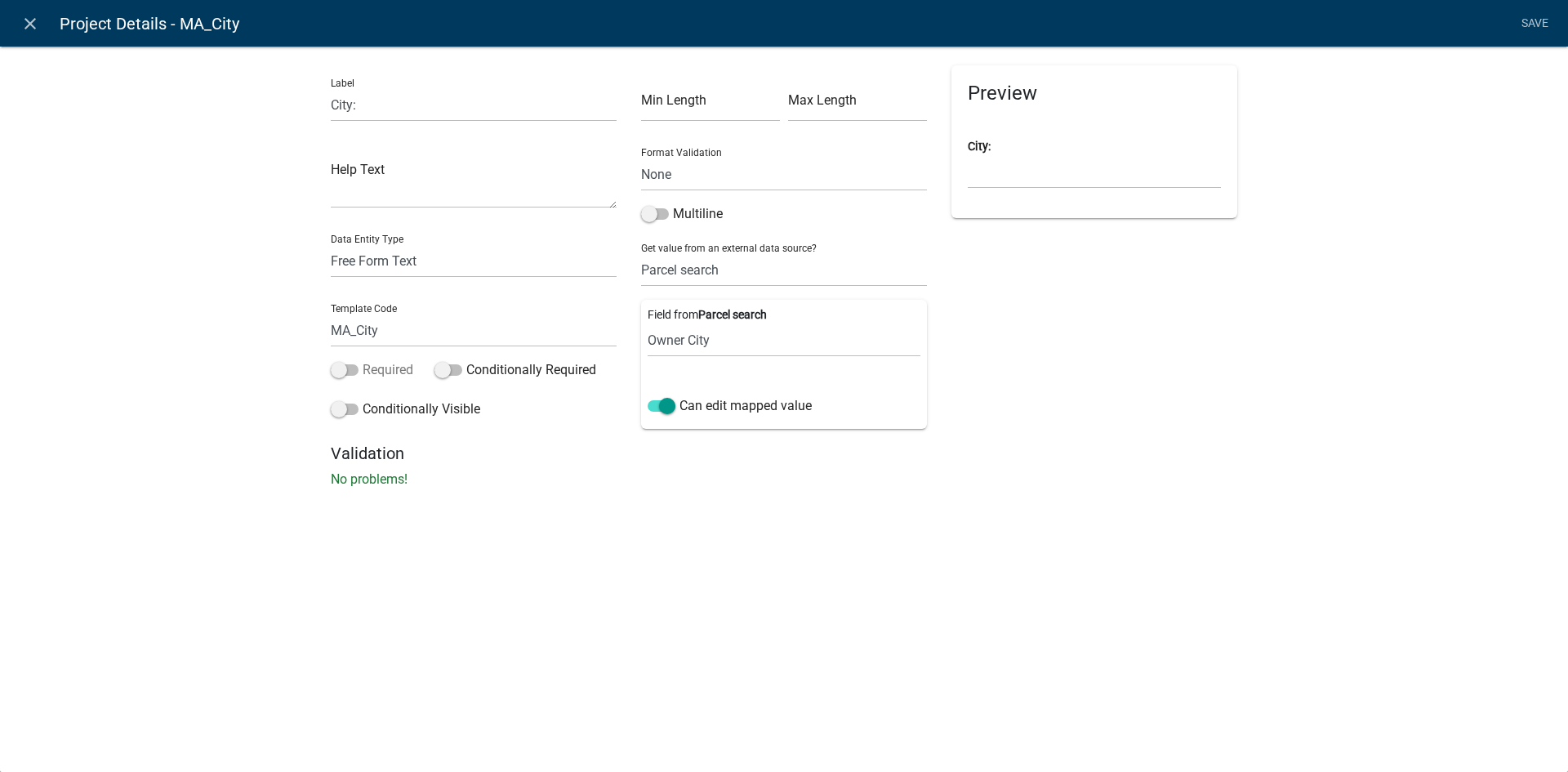
click at [346, 364] on span at bounding box center [345, 369] width 28 height 12
click at [363, 360] on input "Required" at bounding box center [363, 360] width 0 height 0
click at [1520, 20] on link "Save" at bounding box center [1534, 24] width 41 height 31
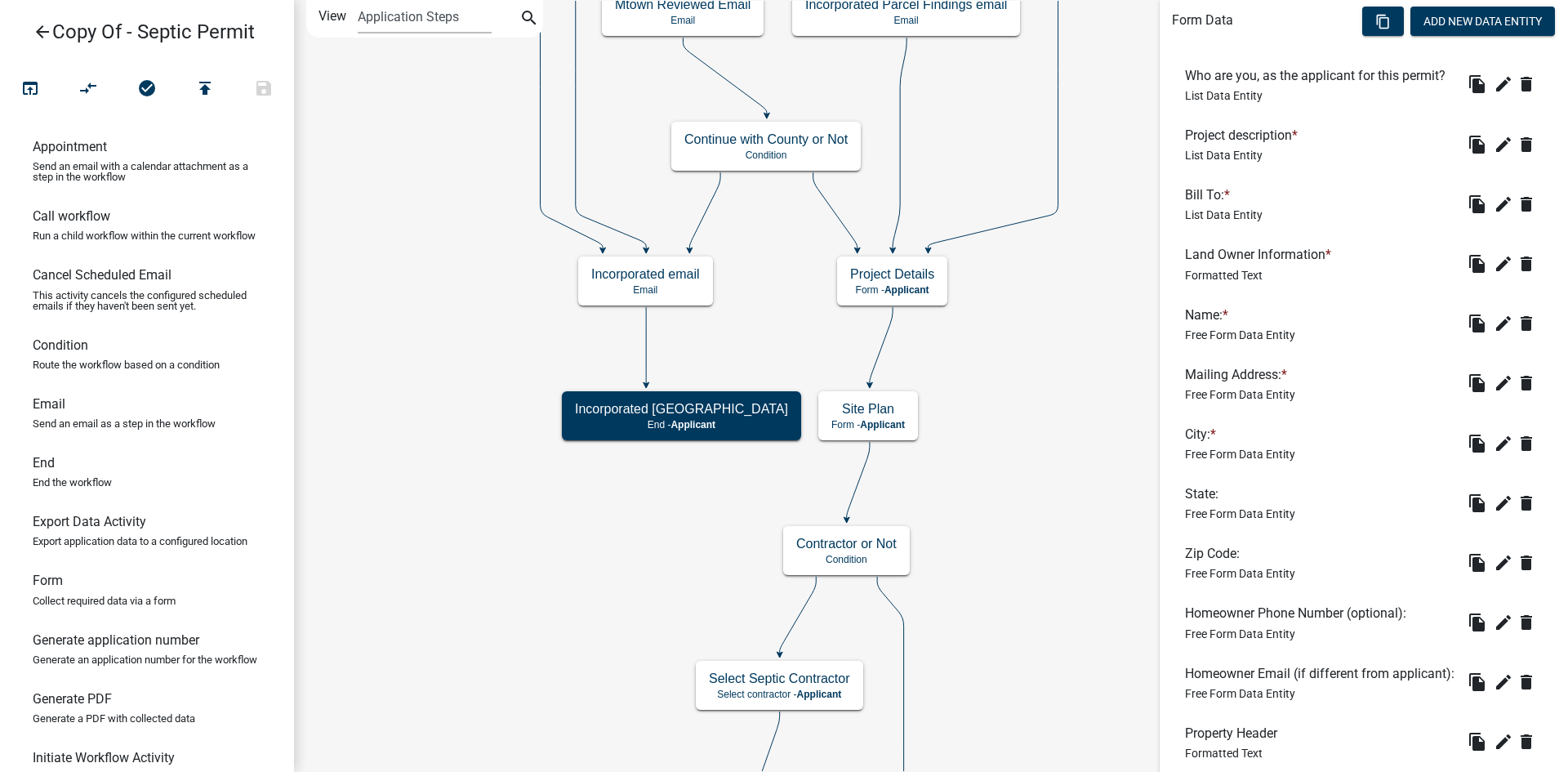
scroll to position [572, 0]
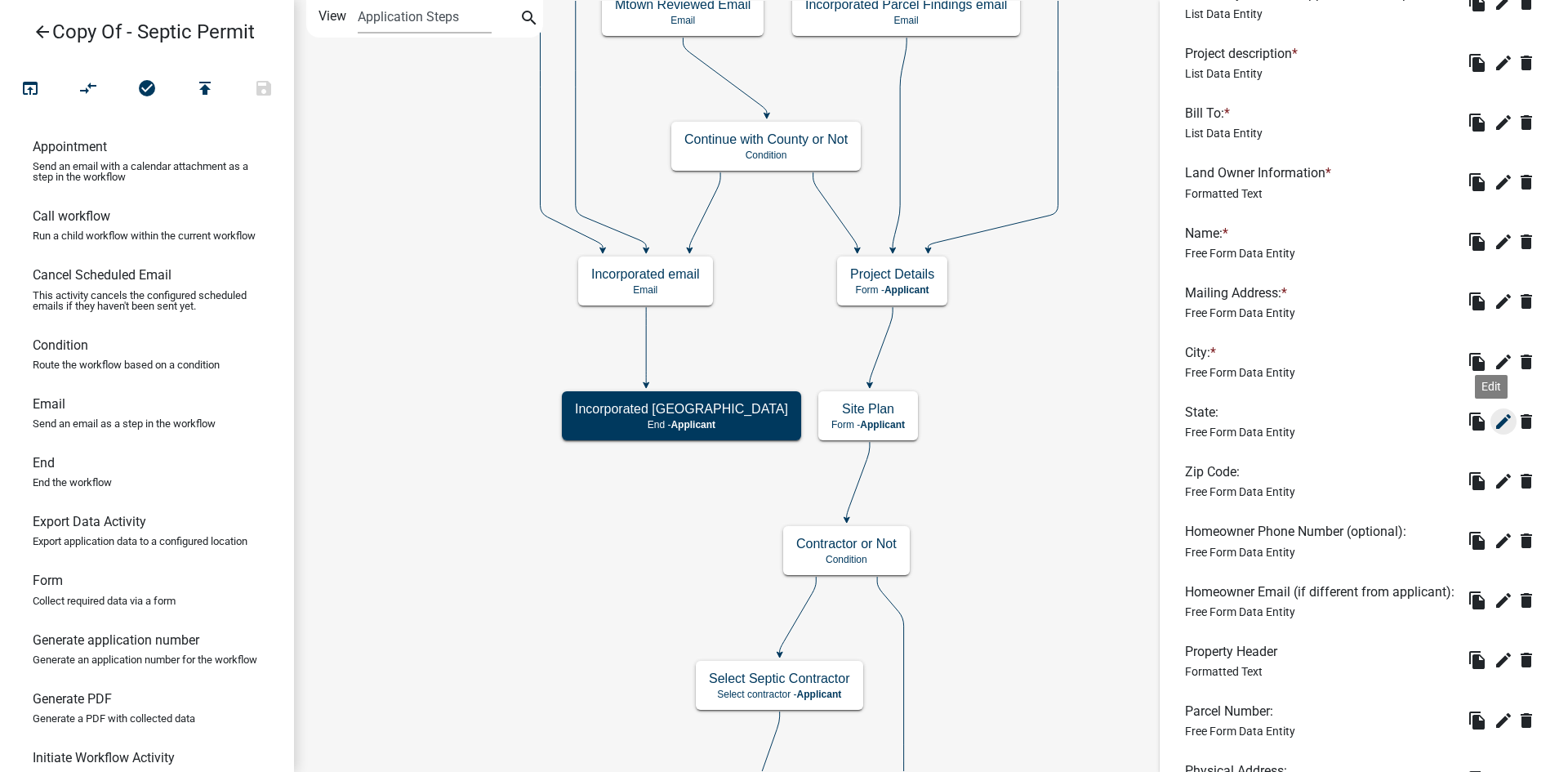
click at [1494, 431] on icon "edit" at bounding box center [1503, 422] width 20 height 20
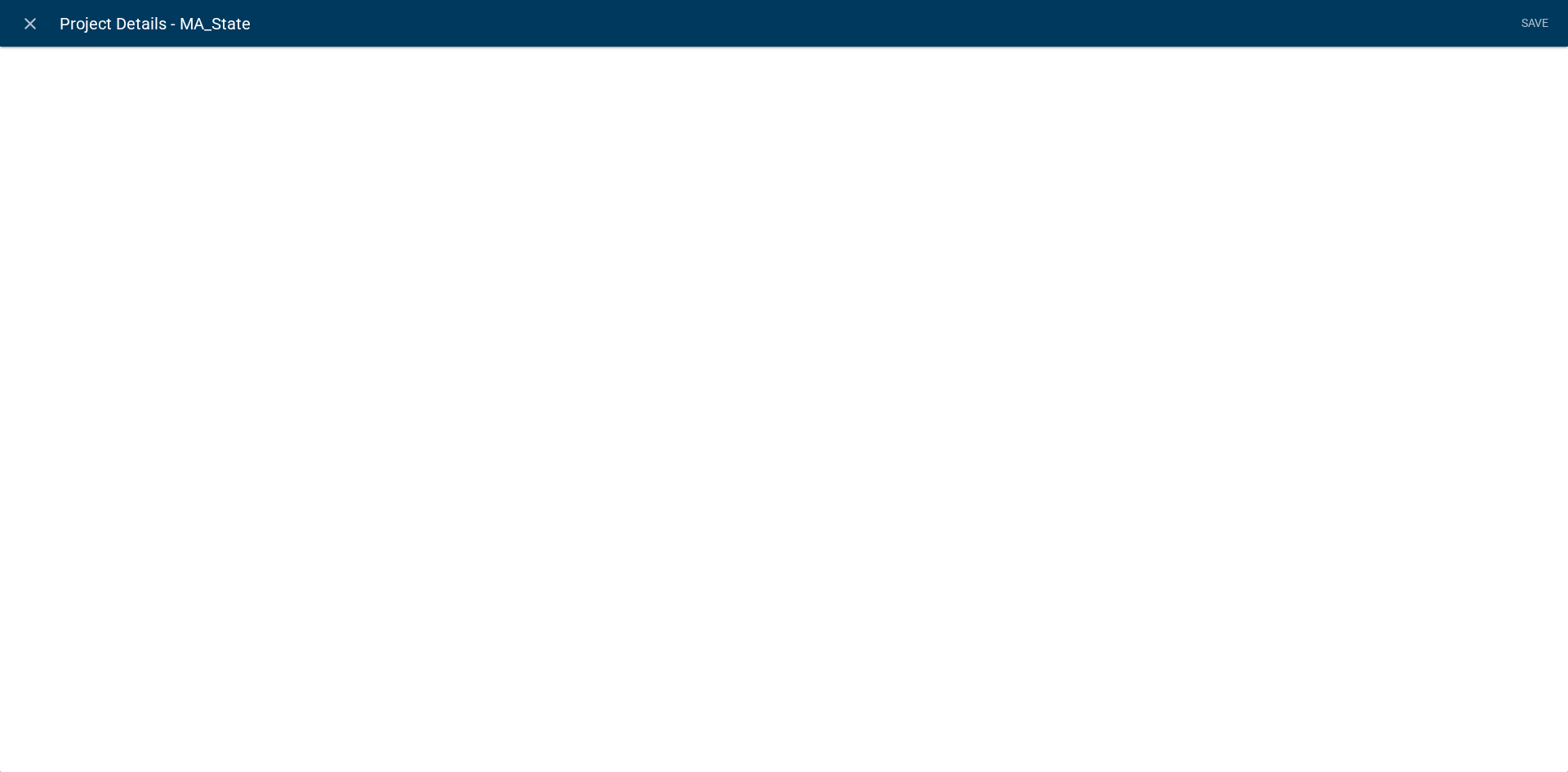
select select "1: Object"
select select "3: Object"
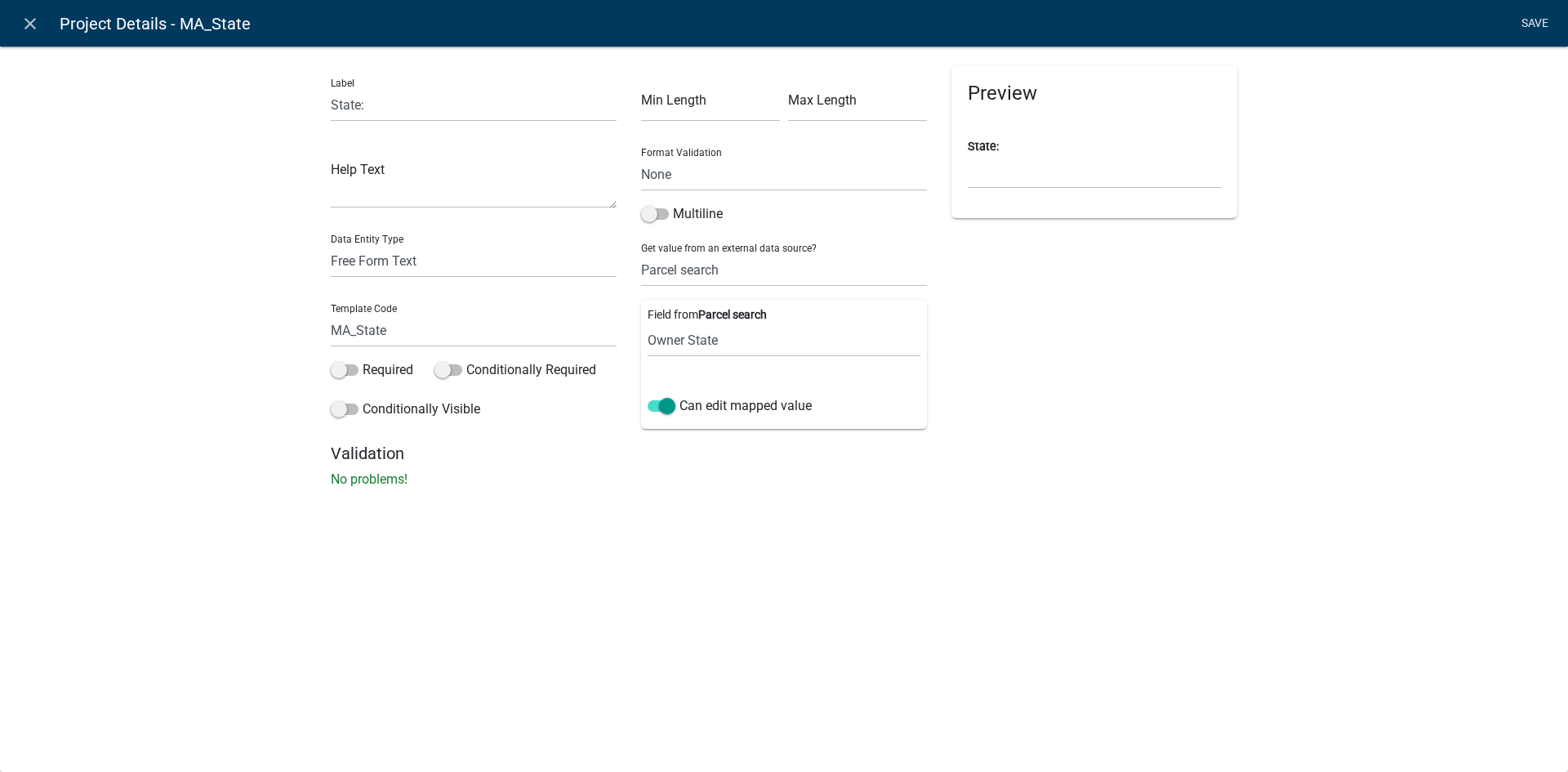
click at [1530, 20] on link "Save" at bounding box center [1534, 24] width 41 height 31
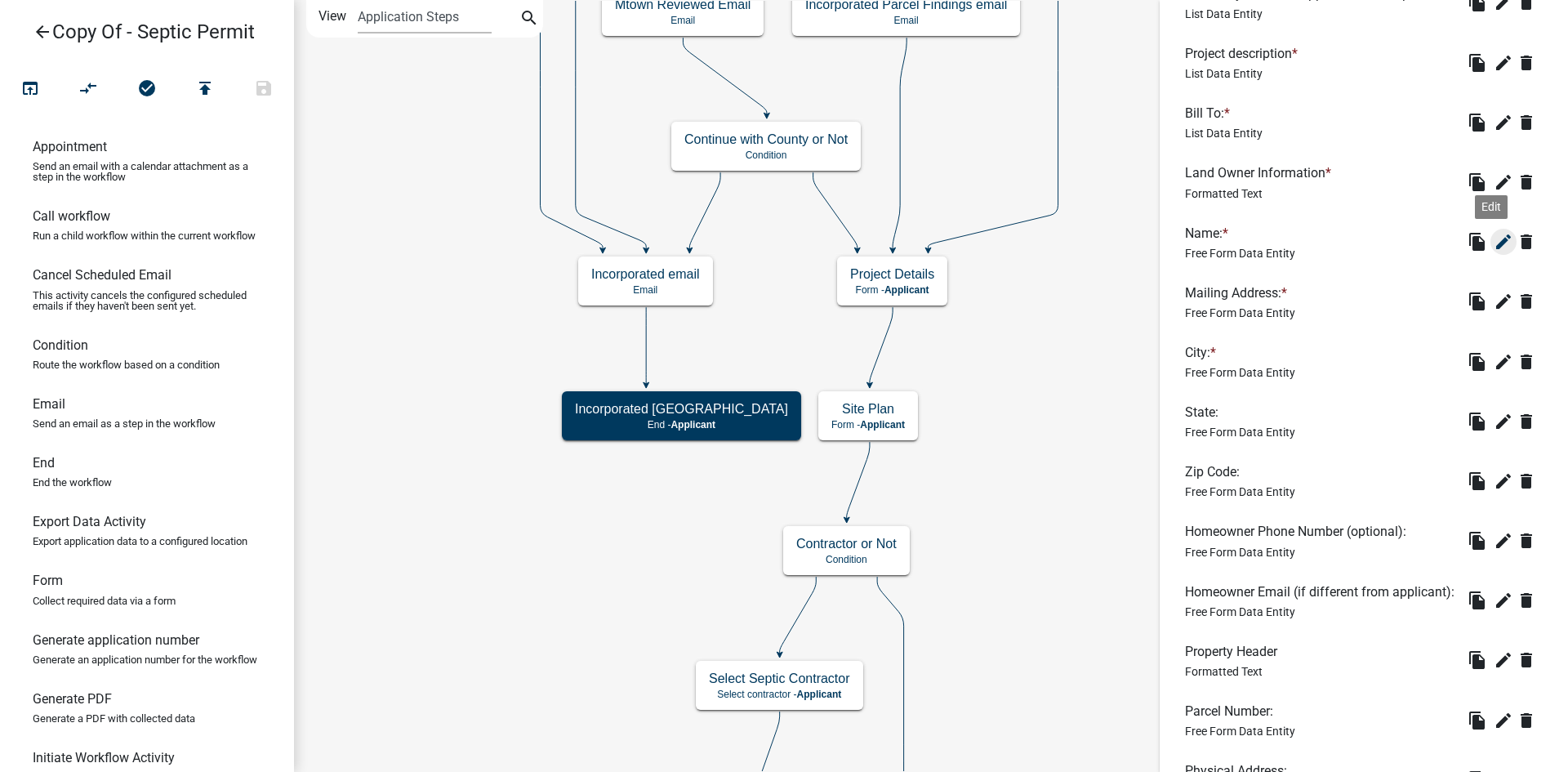
click at [1493, 252] on icon "edit" at bounding box center [1503, 242] width 20 height 20
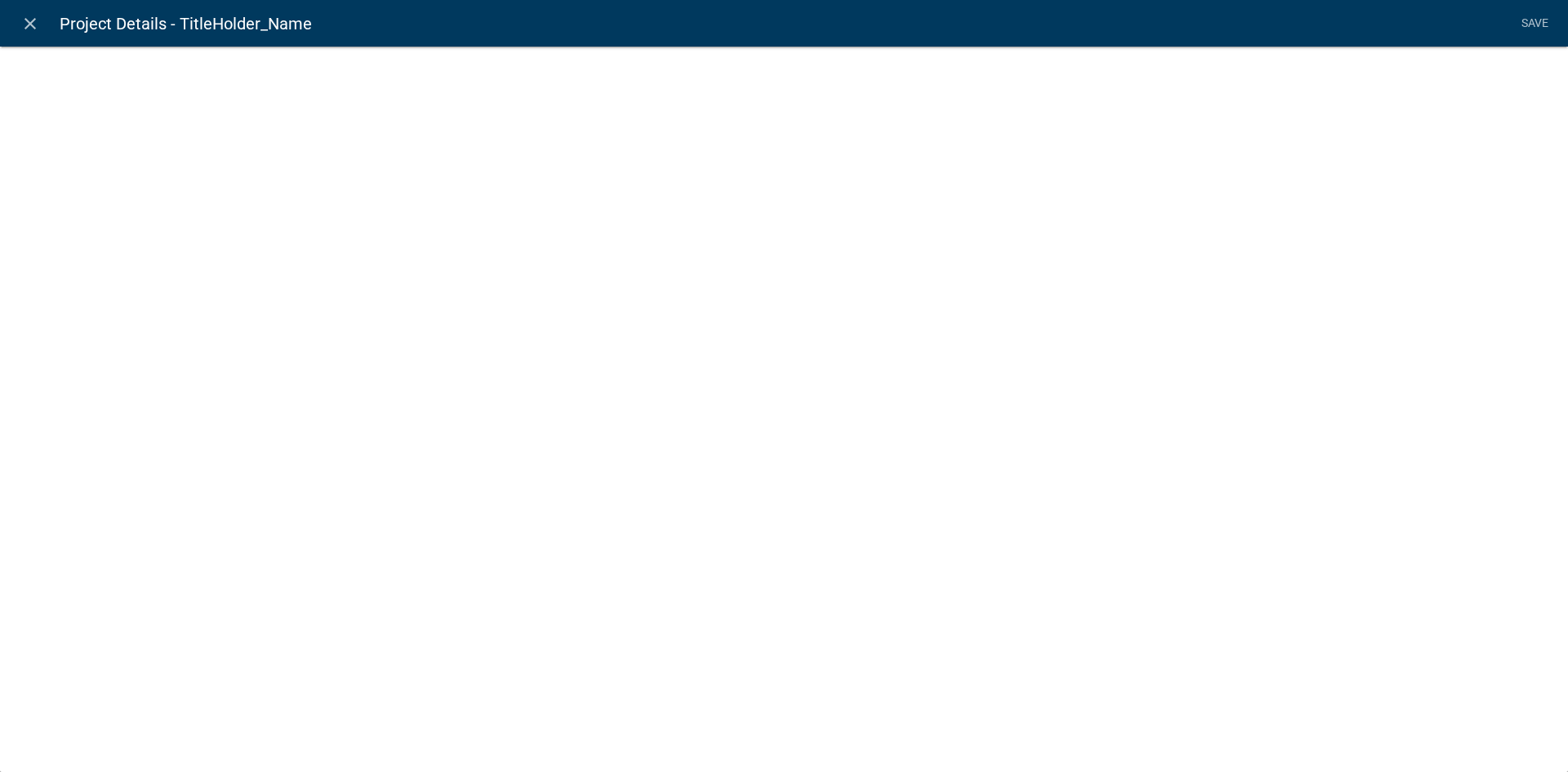
select select "1: Object"
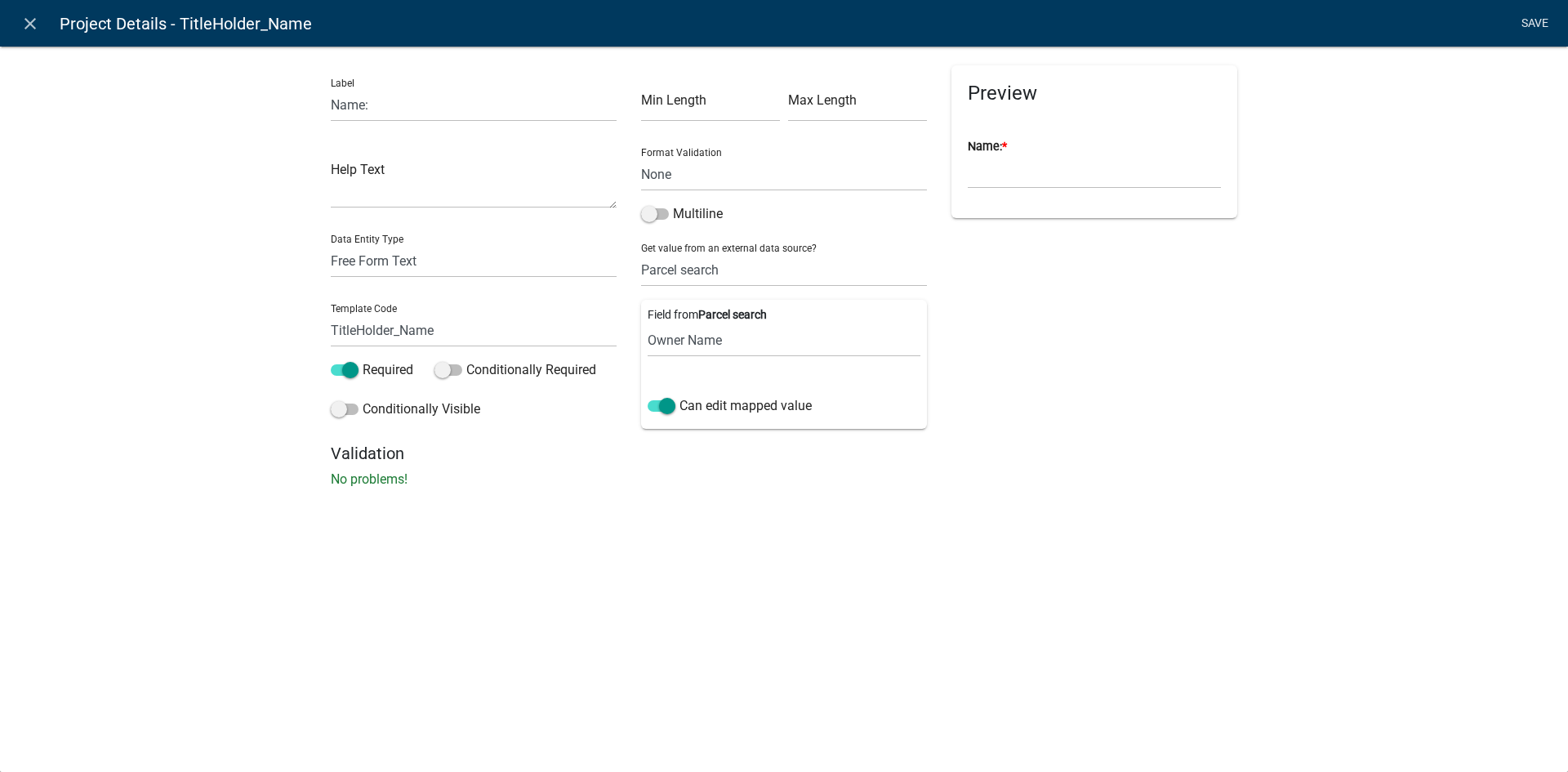
click at [1536, 24] on link "Save" at bounding box center [1534, 24] width 41 height 31
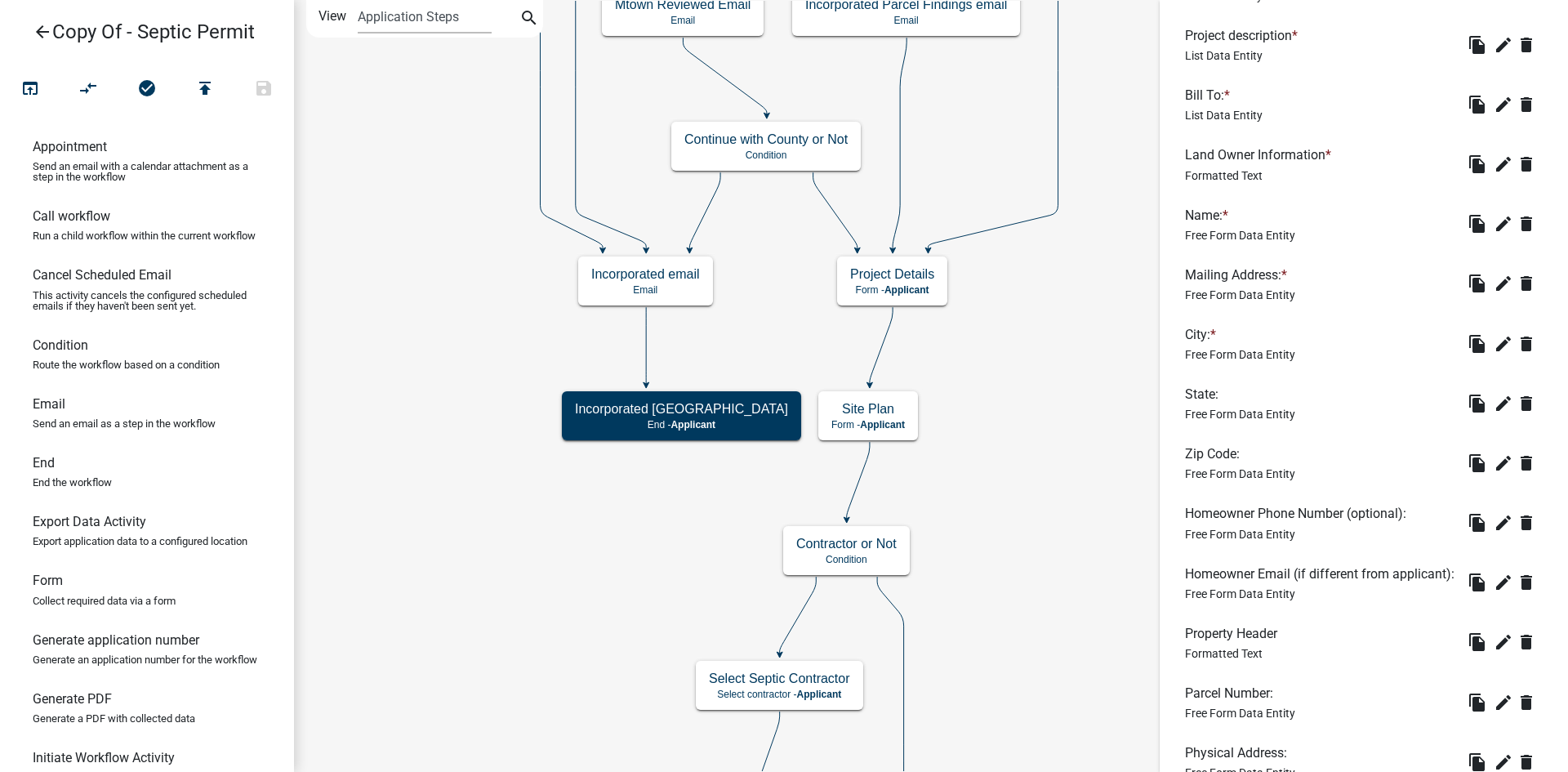
scroll to position [408, 0]
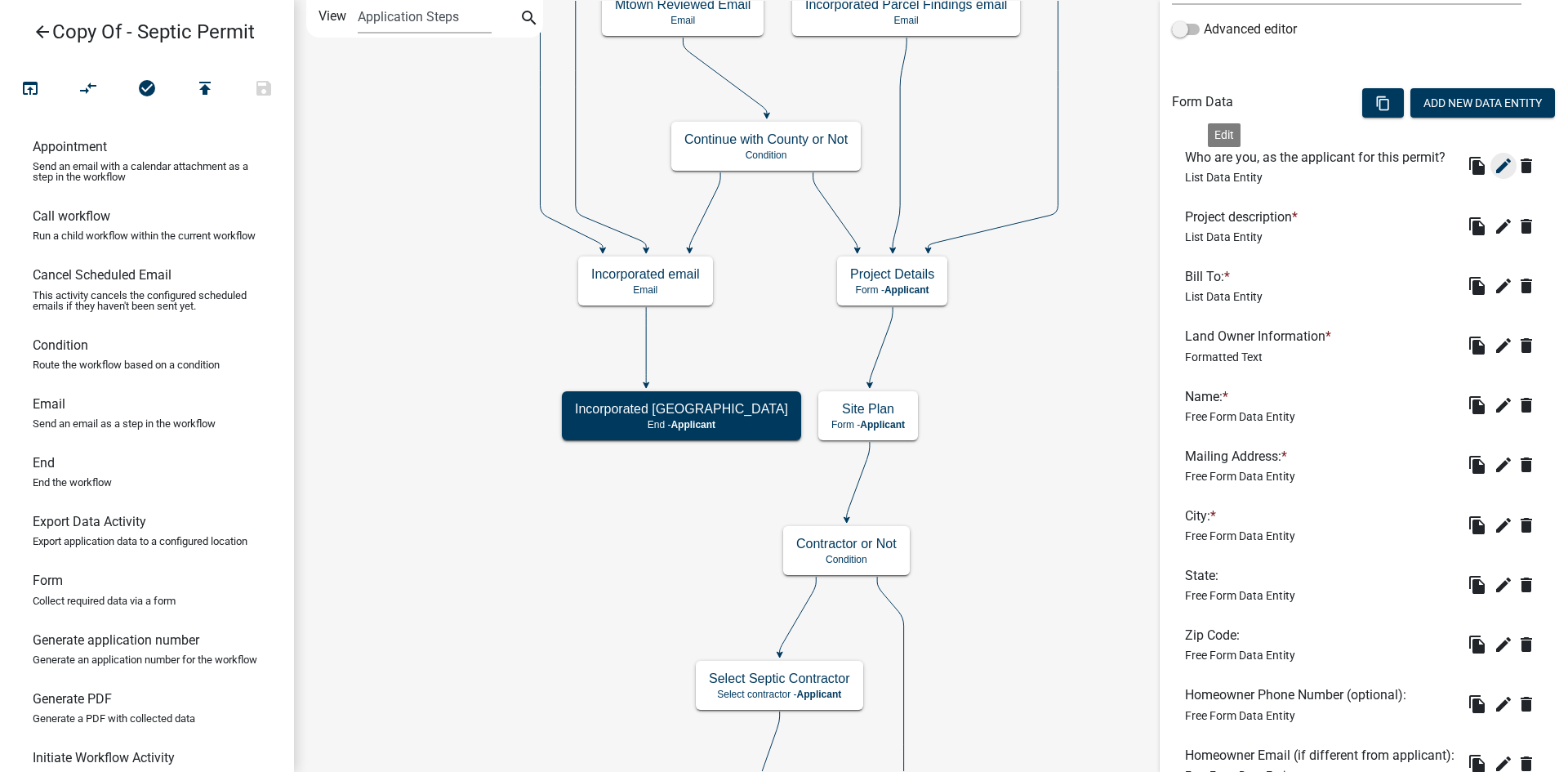
click at [1493, 175] on icon "edit" at bounding box center [1503, 165] width 20 height 20
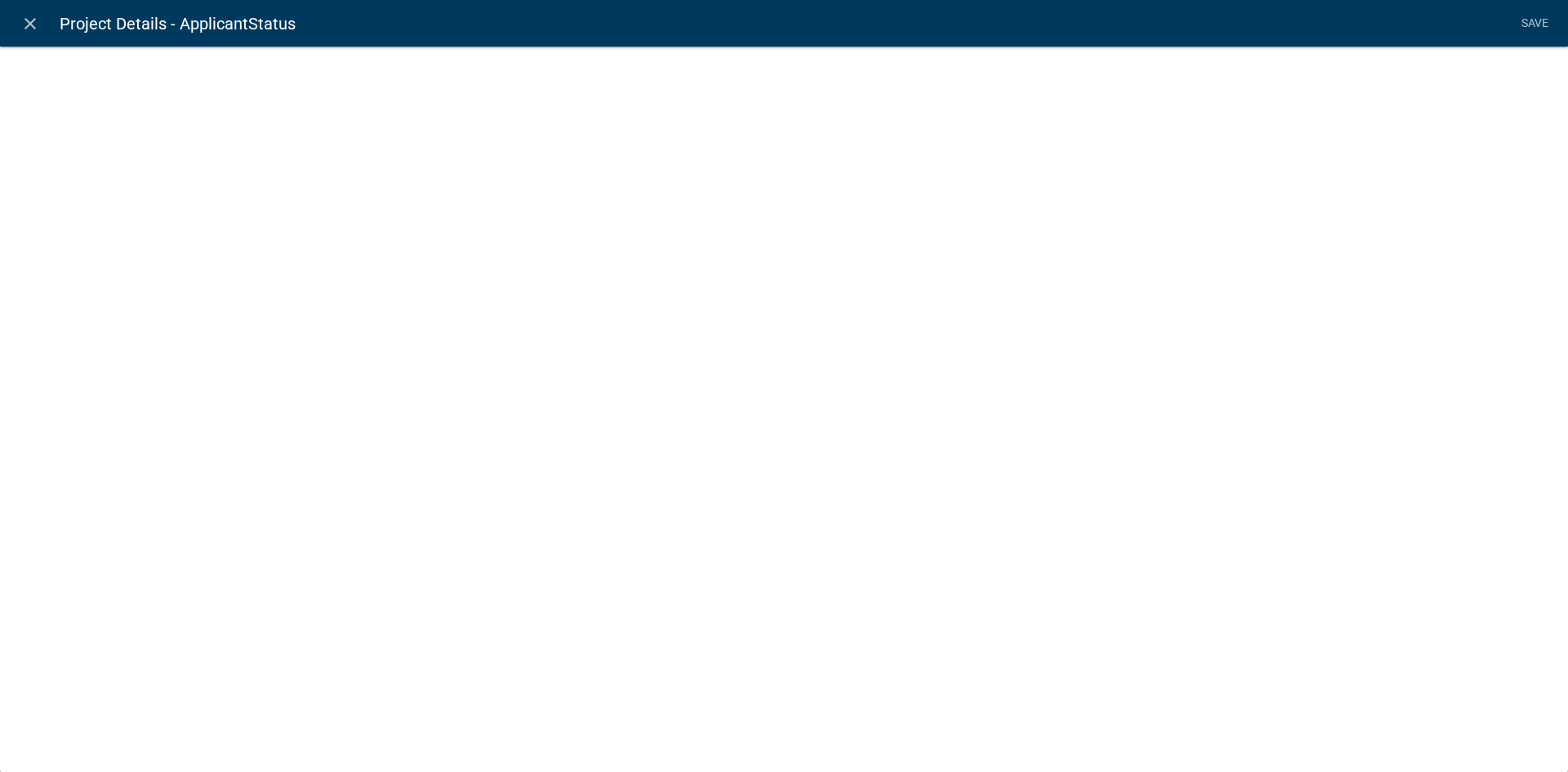
select select "list-data"
select select
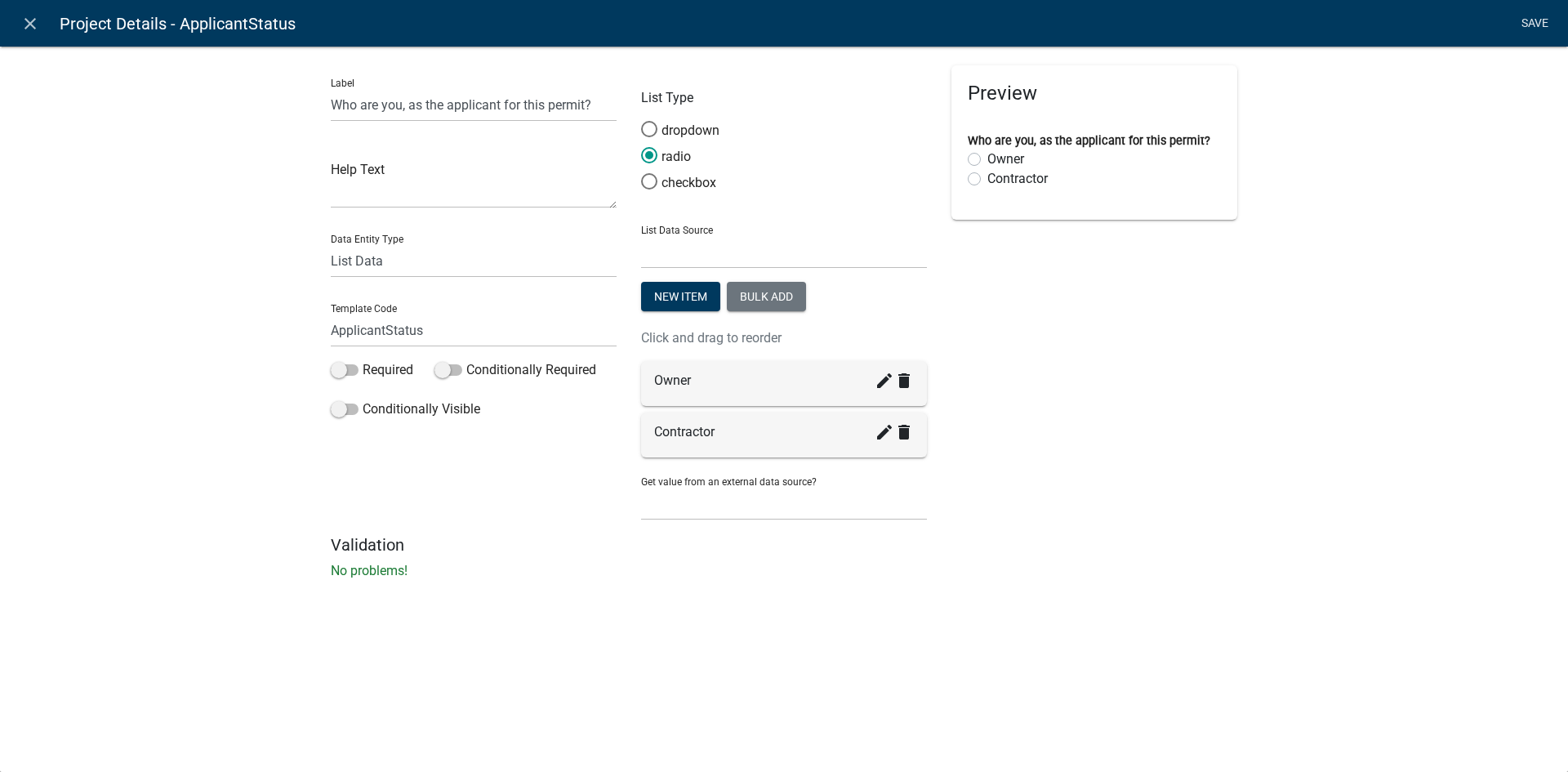
click at [1523, 28] on link "Save" at bounding box center [1534, 24] width 41 height 31
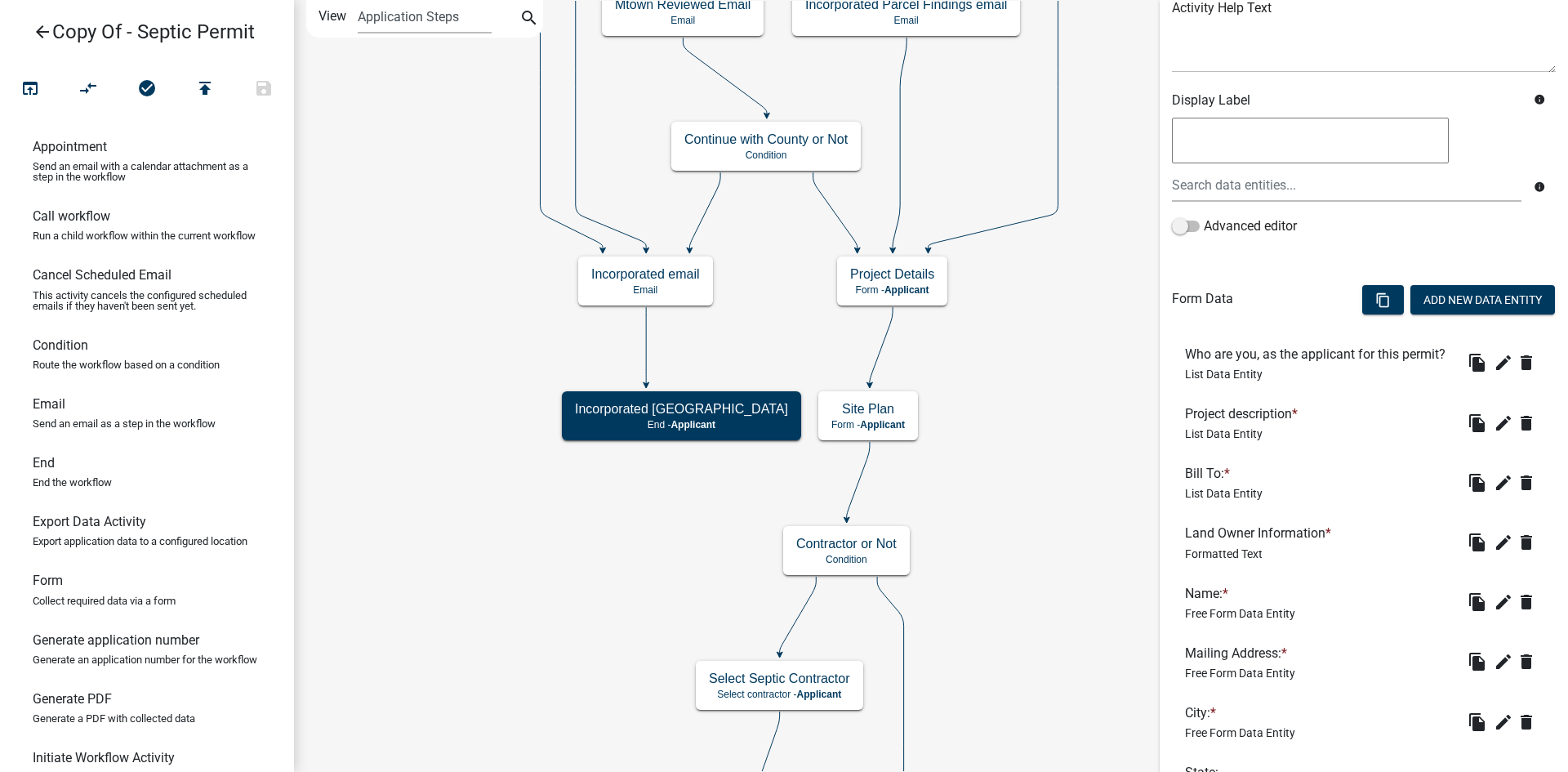
scroll to position [245, 0]
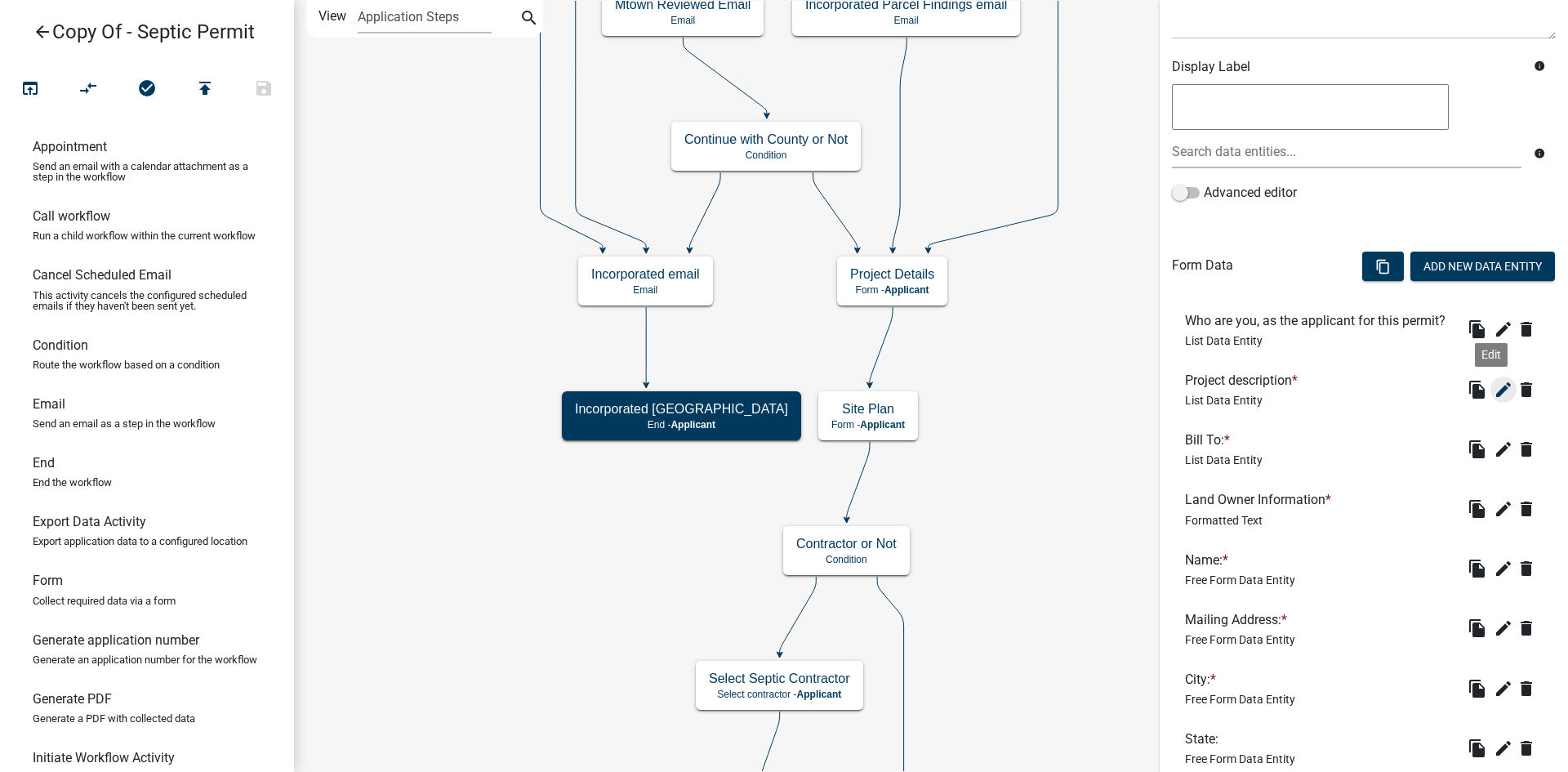
click at [1493, 399] on icon "edit" at bounding box center [1503, 390] width 20 height 20
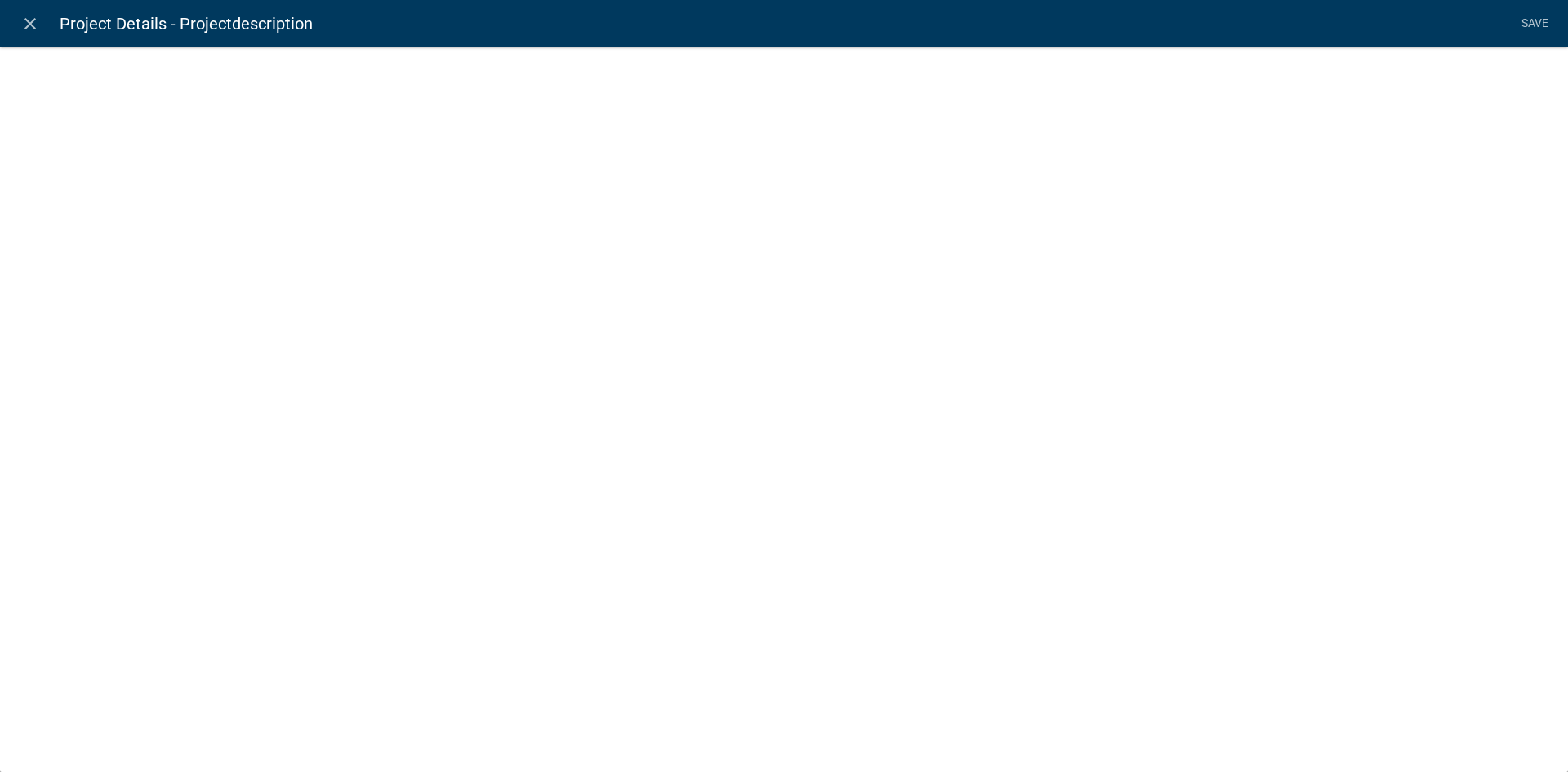
select select "list-data"
select select
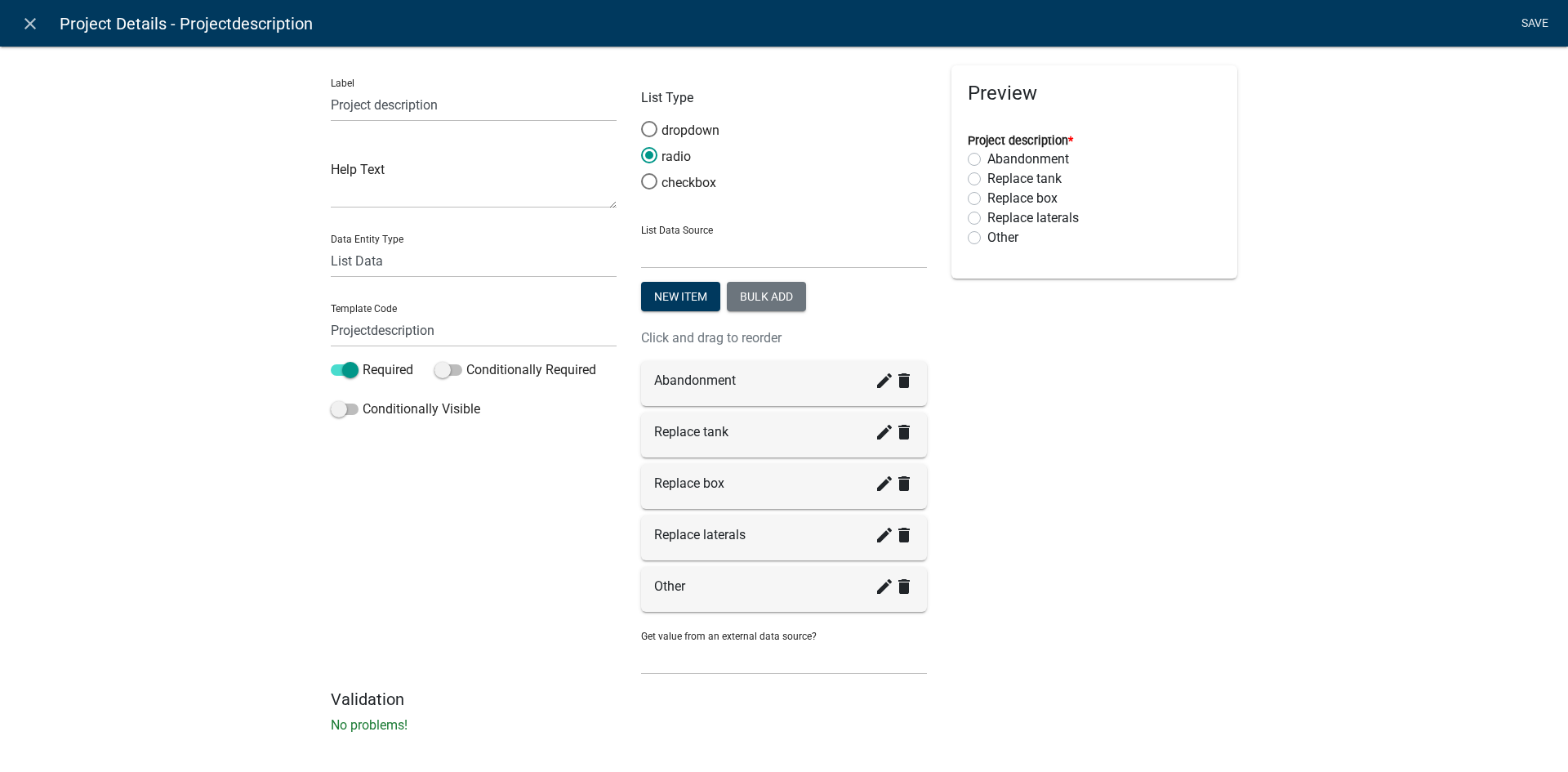
click at [1528, 21] on link "Save" at bounding box center [1534, 24] width 41 height 31
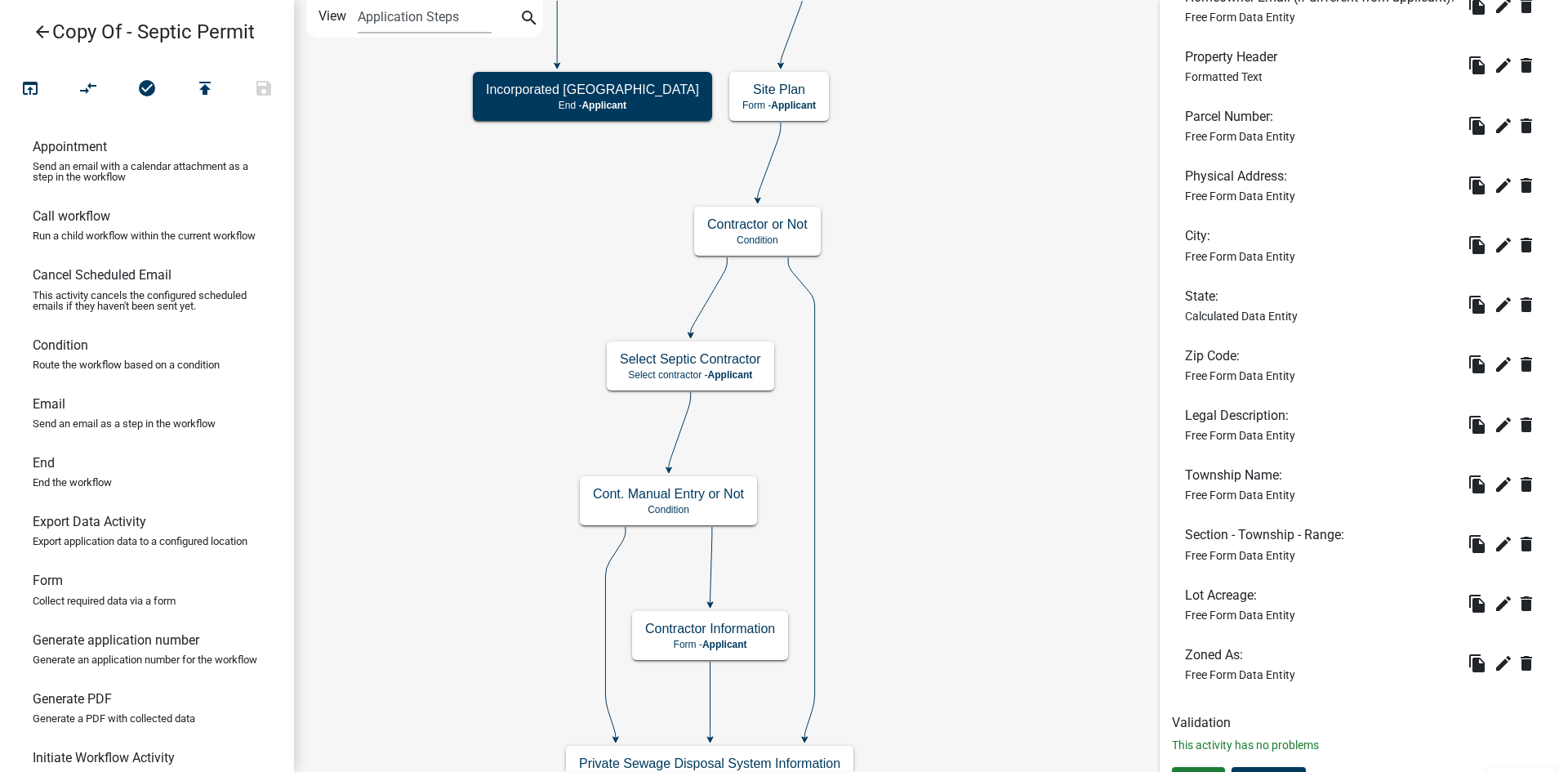
scroll to position [1247, 0]
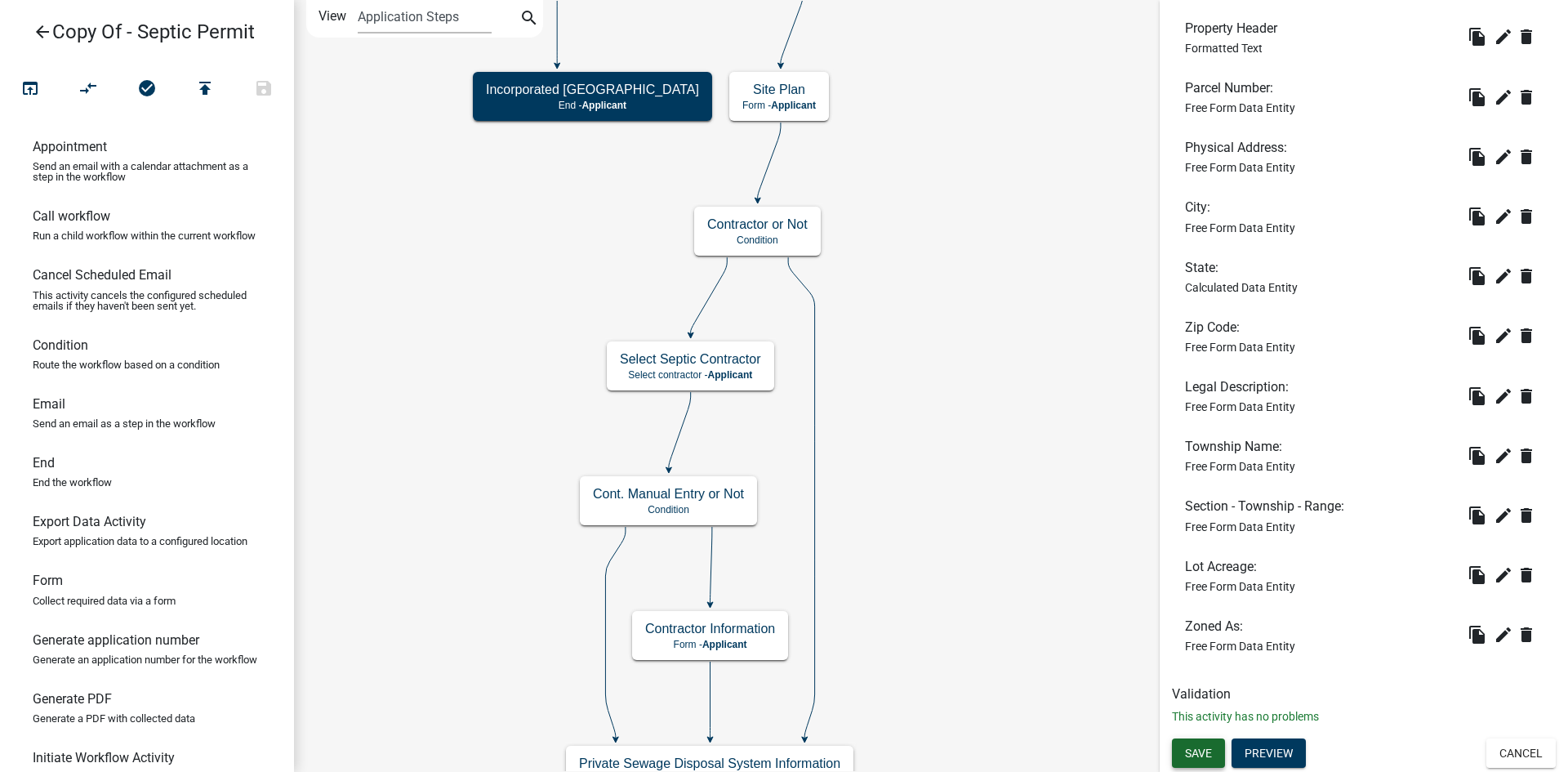
click at [1207, 743] on button "Save" at bounding box center [1198, 753] width 53 height 29
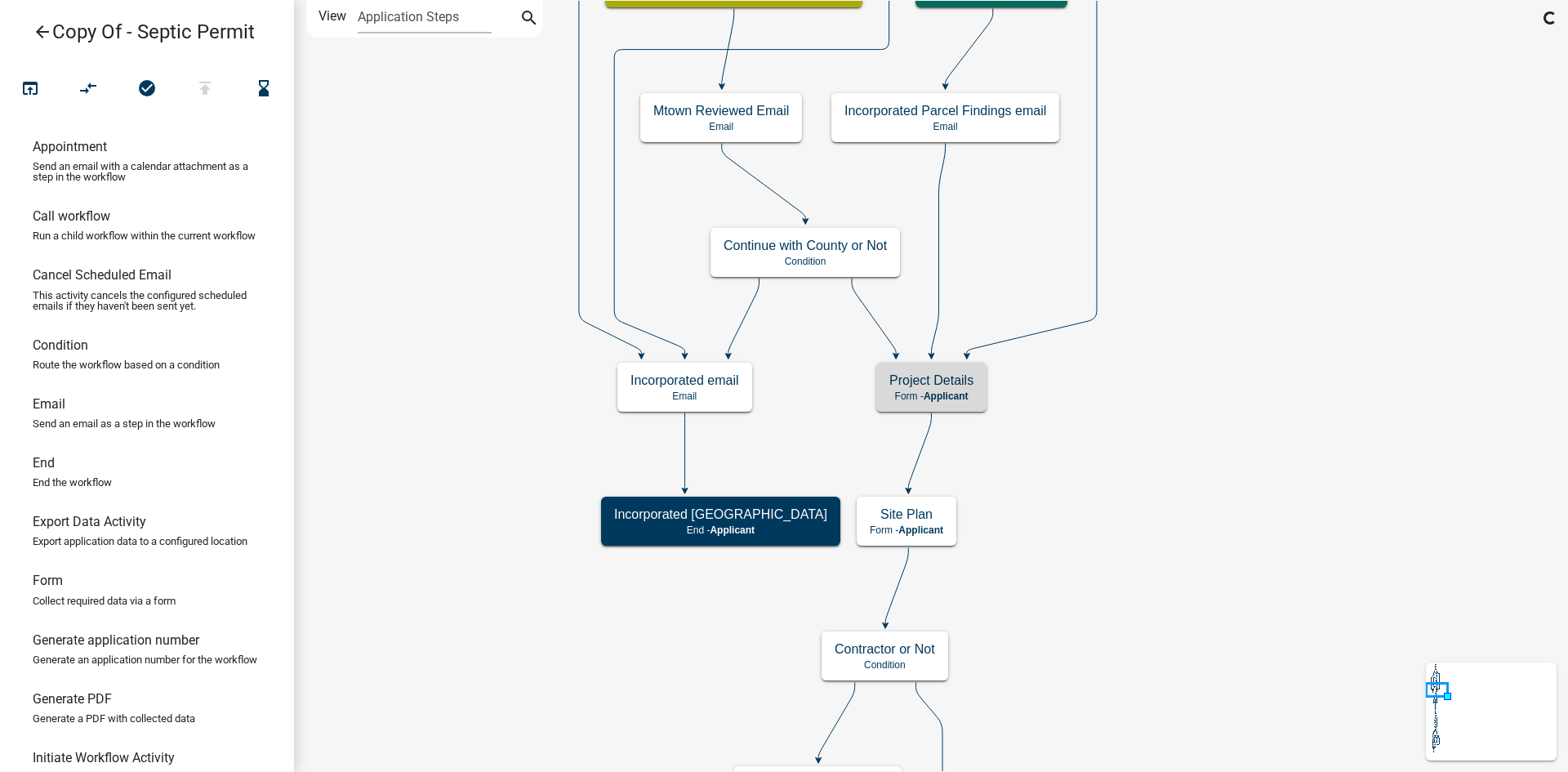
scroll to position [0, 0]
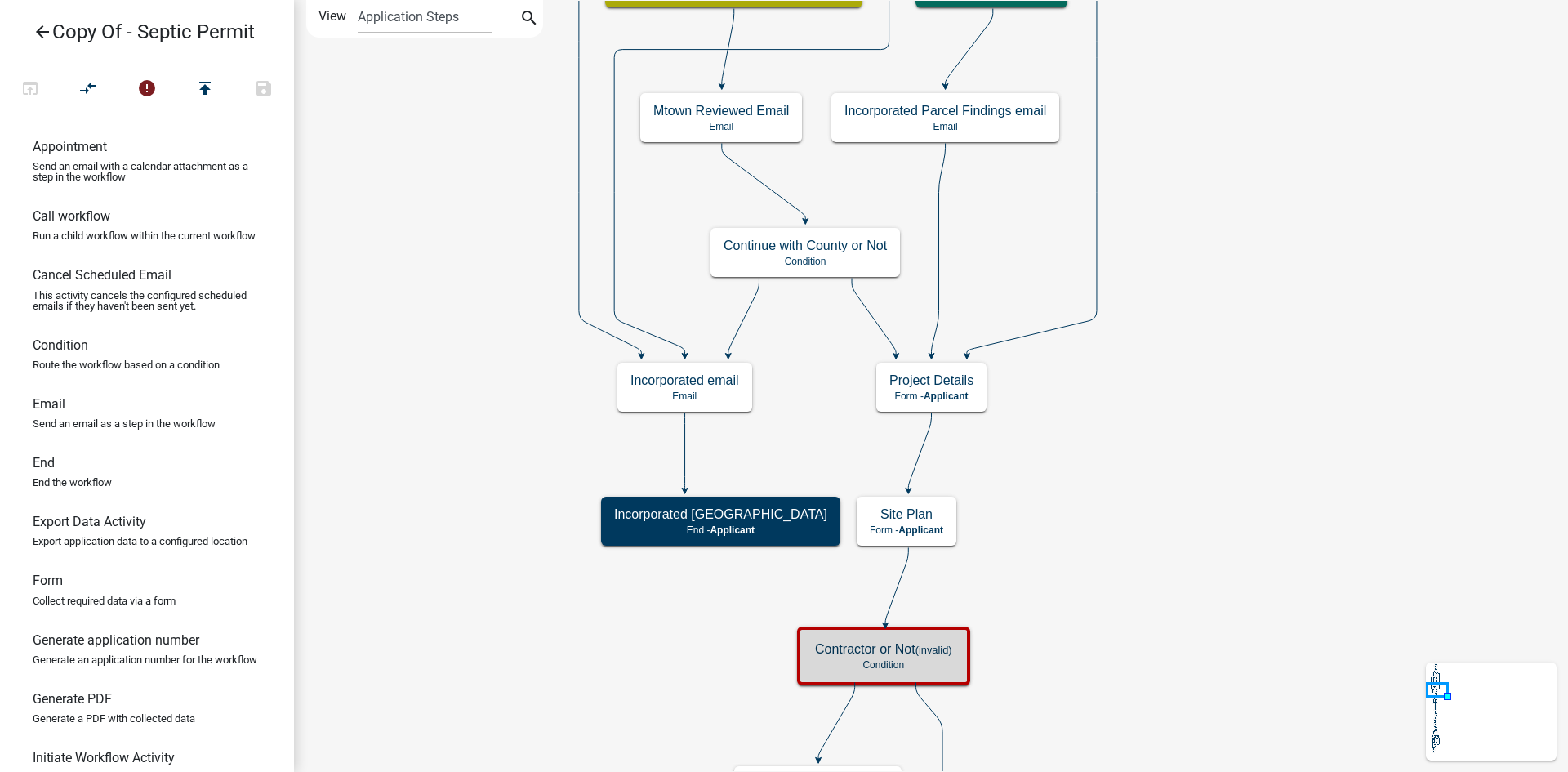
click at [884, 657] on div "Contractor or Not (invalid) Condition" at bounding box center [884, 656] width 164 height 49
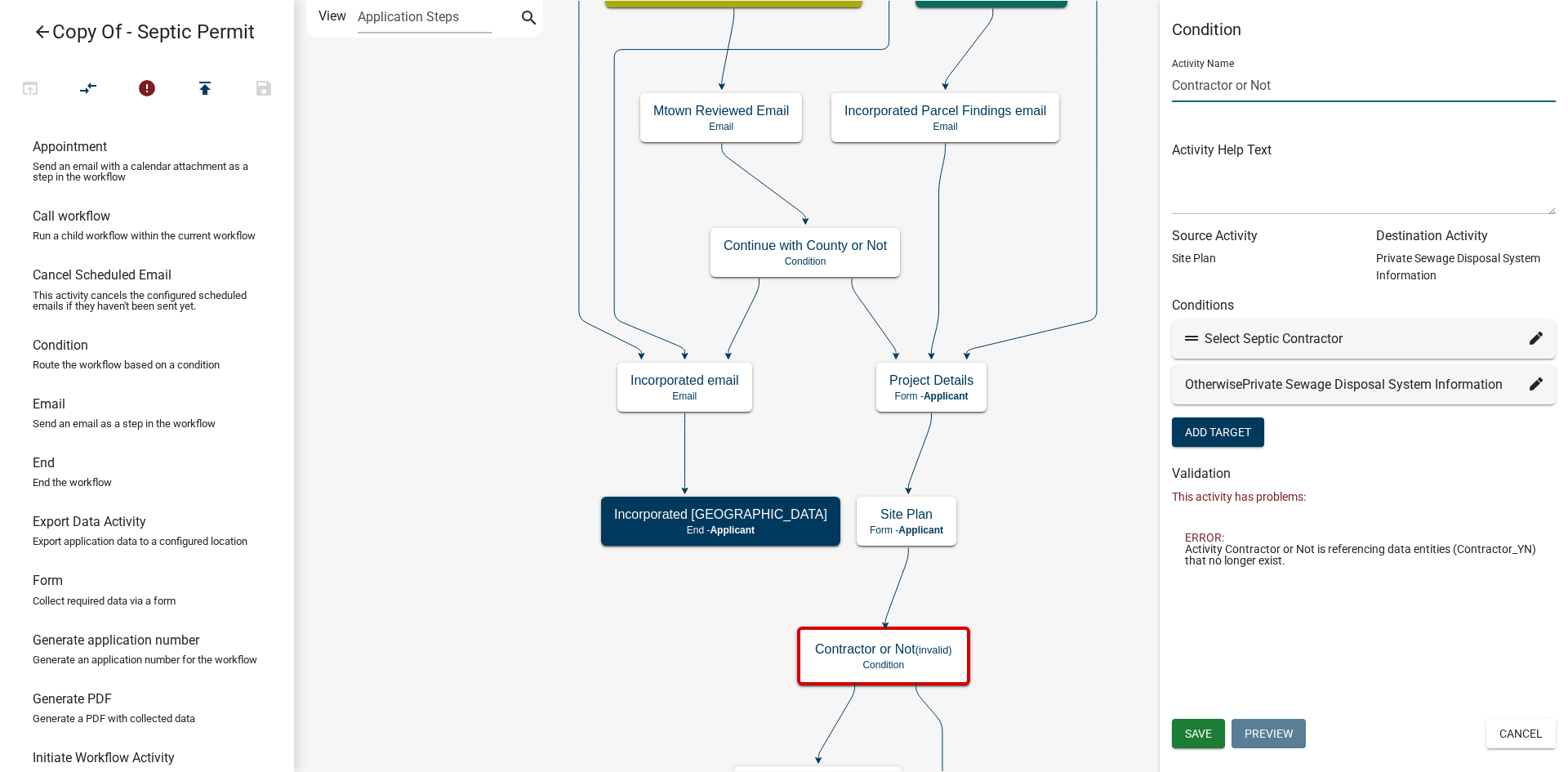
click at [1279, 81] on input "Contractor or Not" at bounding box center [1363, 85] width 384 height 34
type input "C"
type input "Project Description"
click at [1195, 733] on span "Save" at bounding box center [1199, 733] width 27 height 13
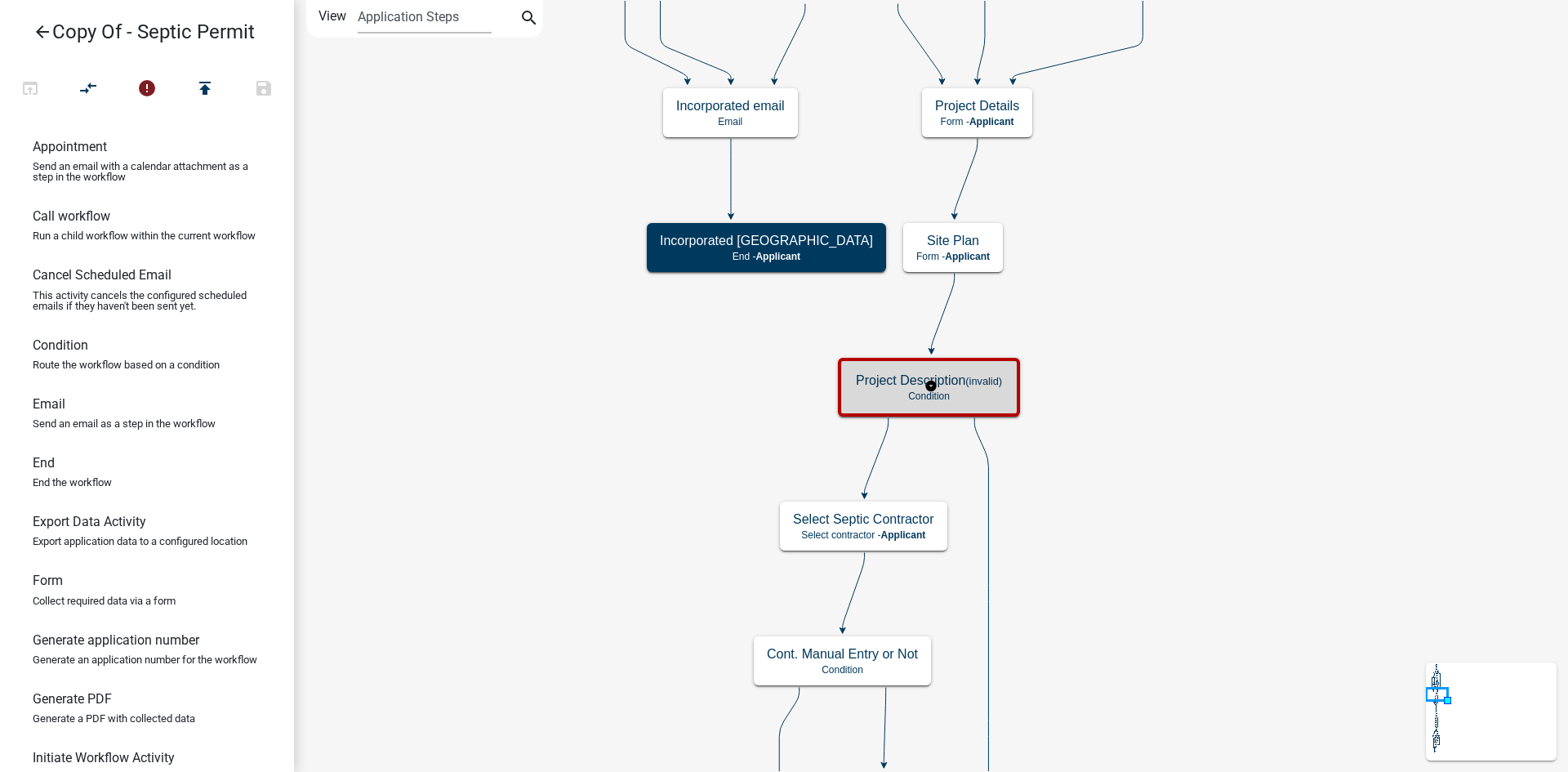
click at [928, 380] on h5 "Project Description (invalid)" at bounding box center [929, 379] width 146 height 15
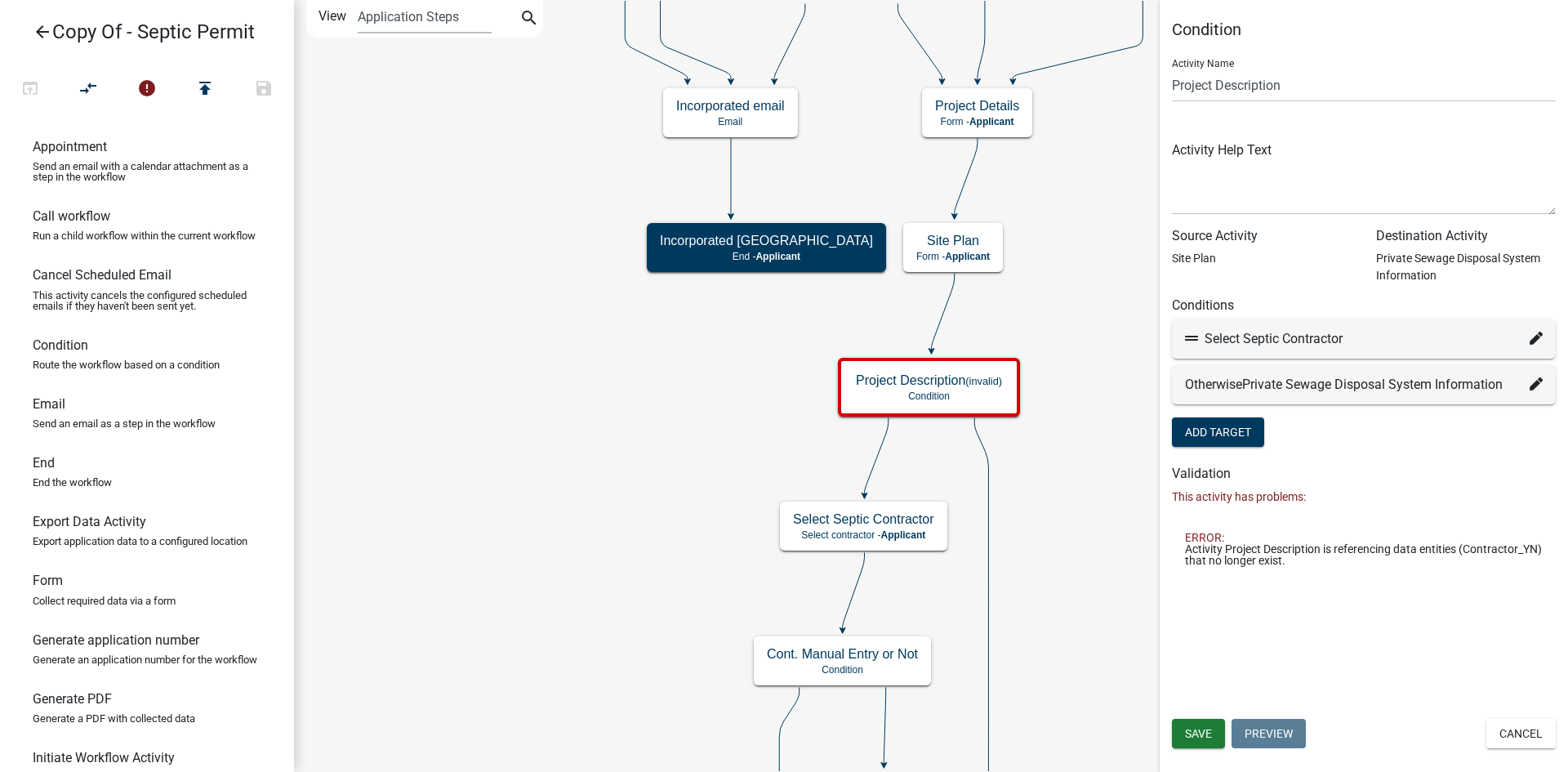
click at [1205, 544] on span "Activity Project Description is referencing data entities (Contractor_YN) that …" at bounding box center [1363, 554] width 357 height 23
click at [1534, 336] on icon at bounding box center [1536, 338] width 13 height 13
select select "8: 1e548e8d-a7b1-43ec-80a2-42f1106555aa"
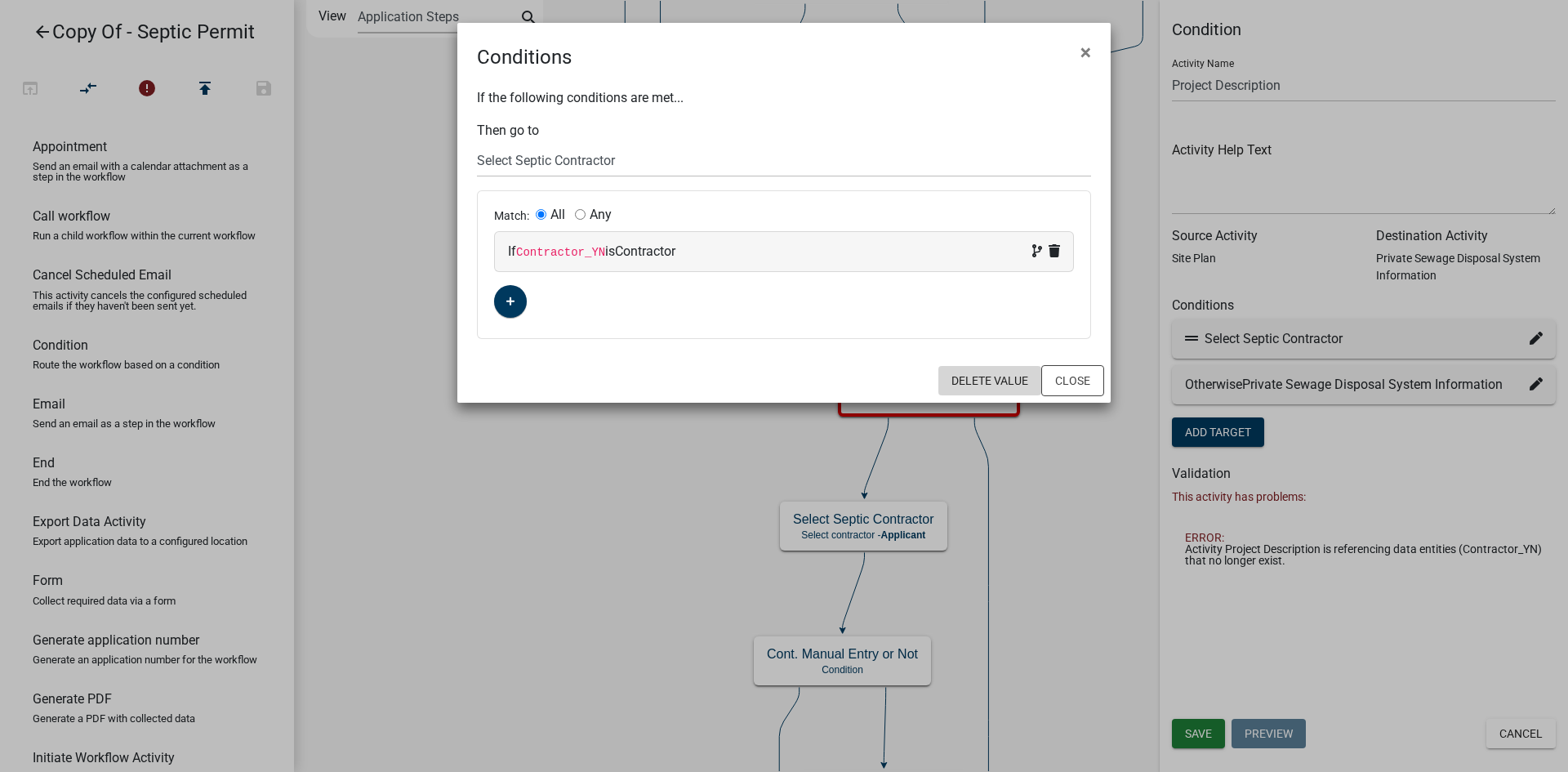
click at [997, 375] on button "Delete Value" at bounding box center [990, 380] width 103 height 29
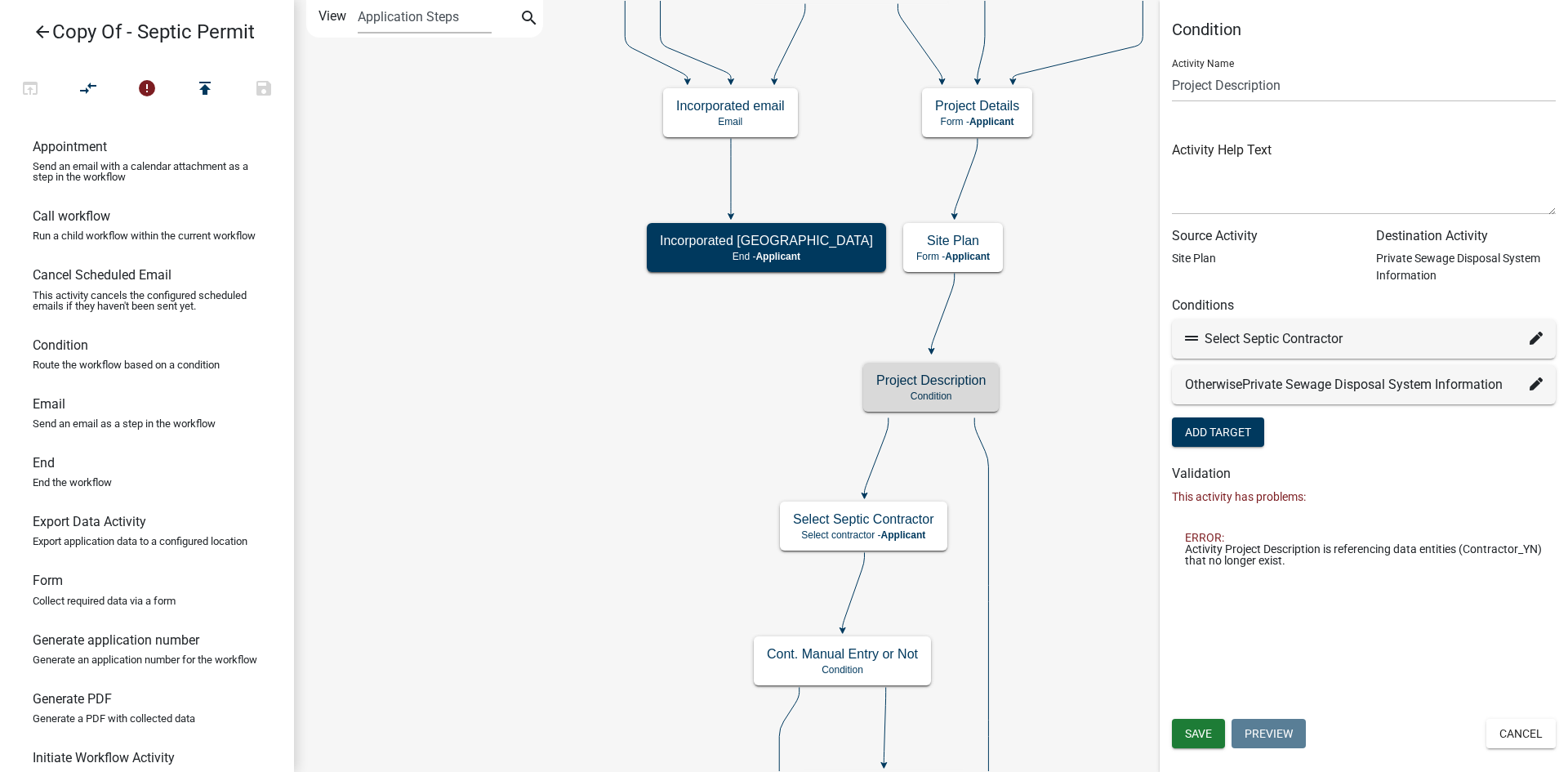
click at [1539, 386] on icon at bounding box center [1536, 384] width 13 height 13
select select "6: 5af79d1e-9ed6-46e3-94e8-c51444d7d026"
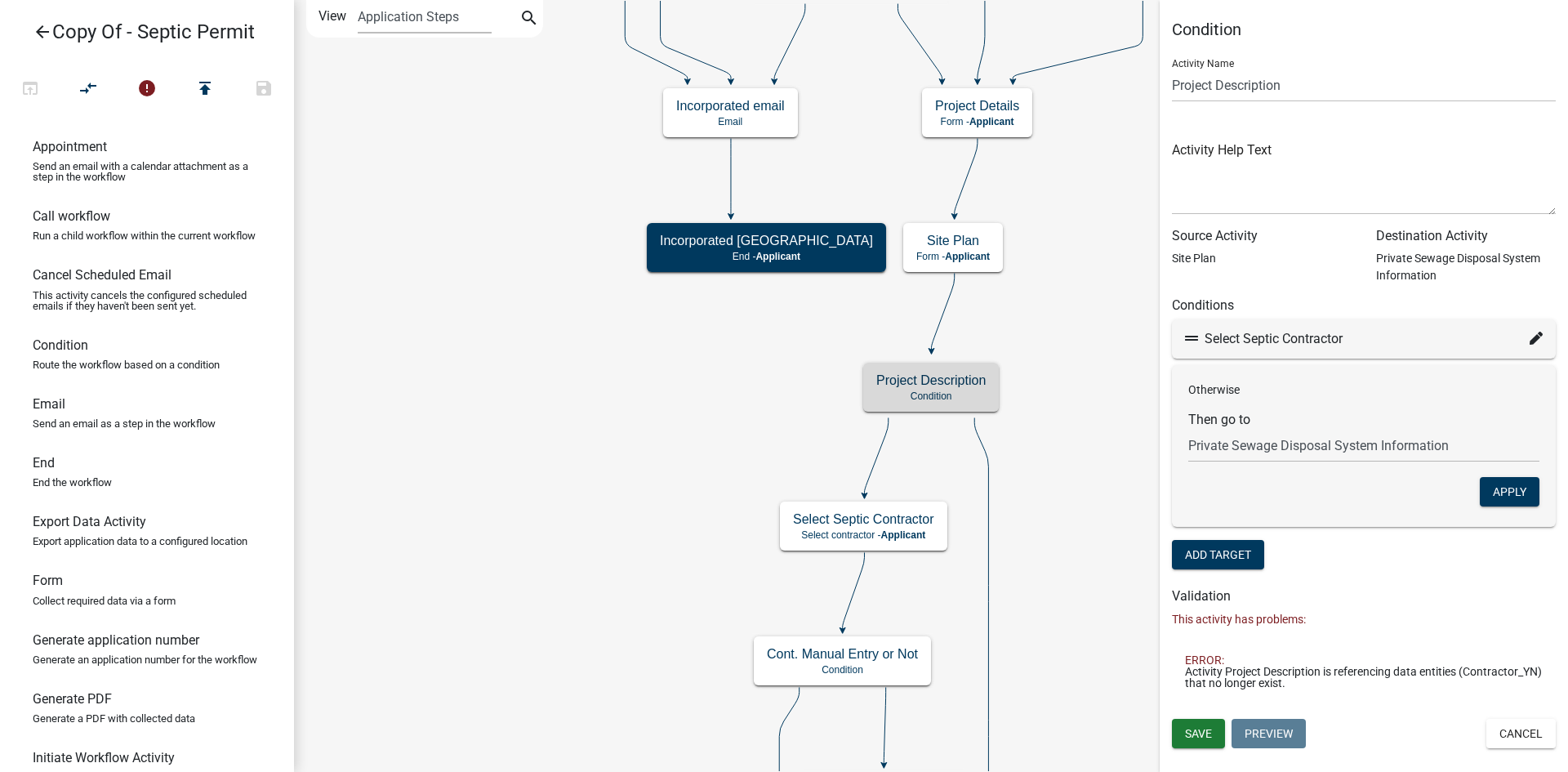
click at [1538, 338] on icon at bounding box center [1536, 338] width 13 height 13
select select "8: 1e548e8d-a7b1-43ec-80a2-42f1106555aa"
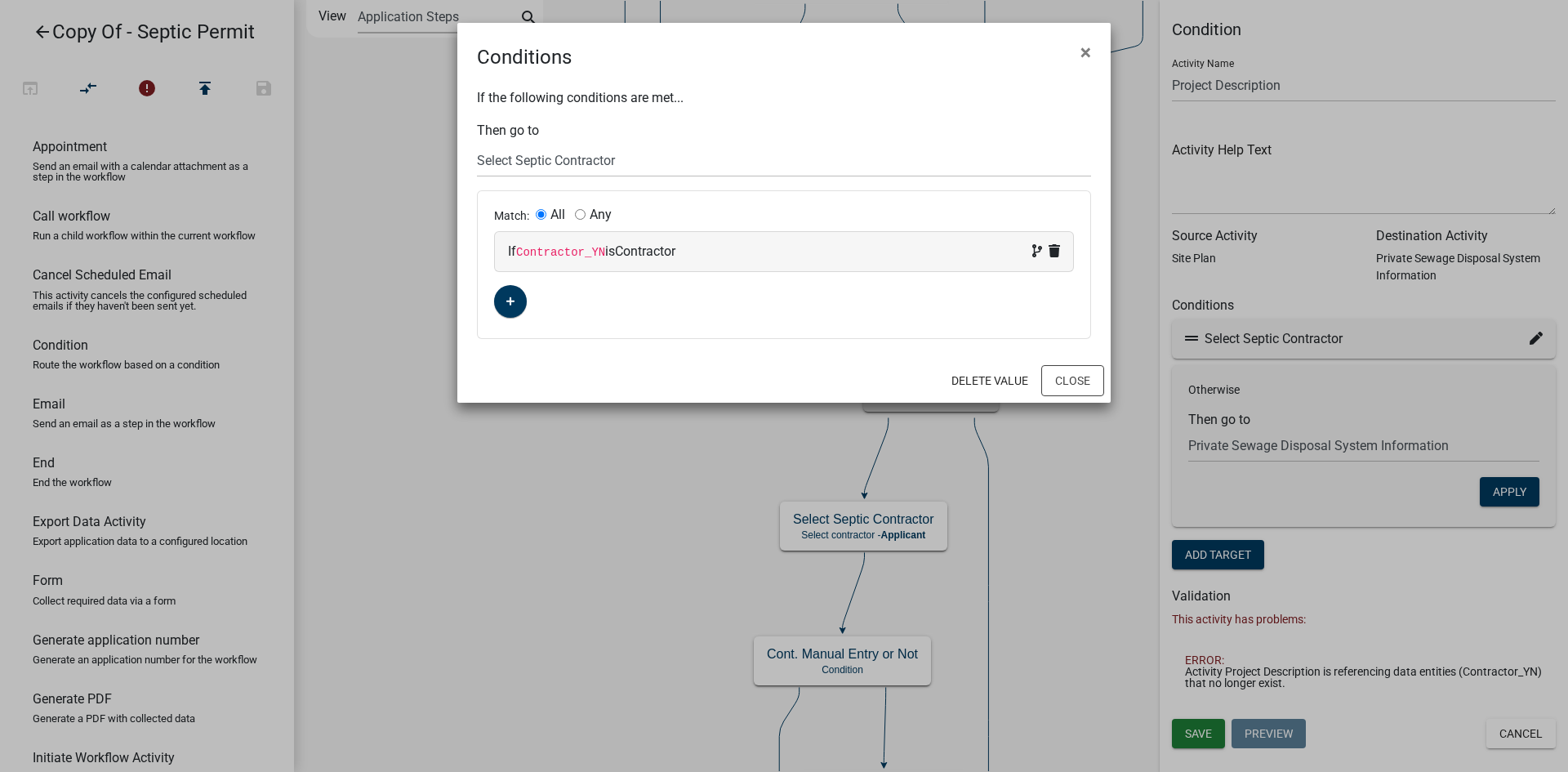
click at [1538, 338] on ngb-modal-window "Conditions × If the following conditions are met... Then go to Choose... Start …" at bounding box center [784, 386] width 1568 height 772
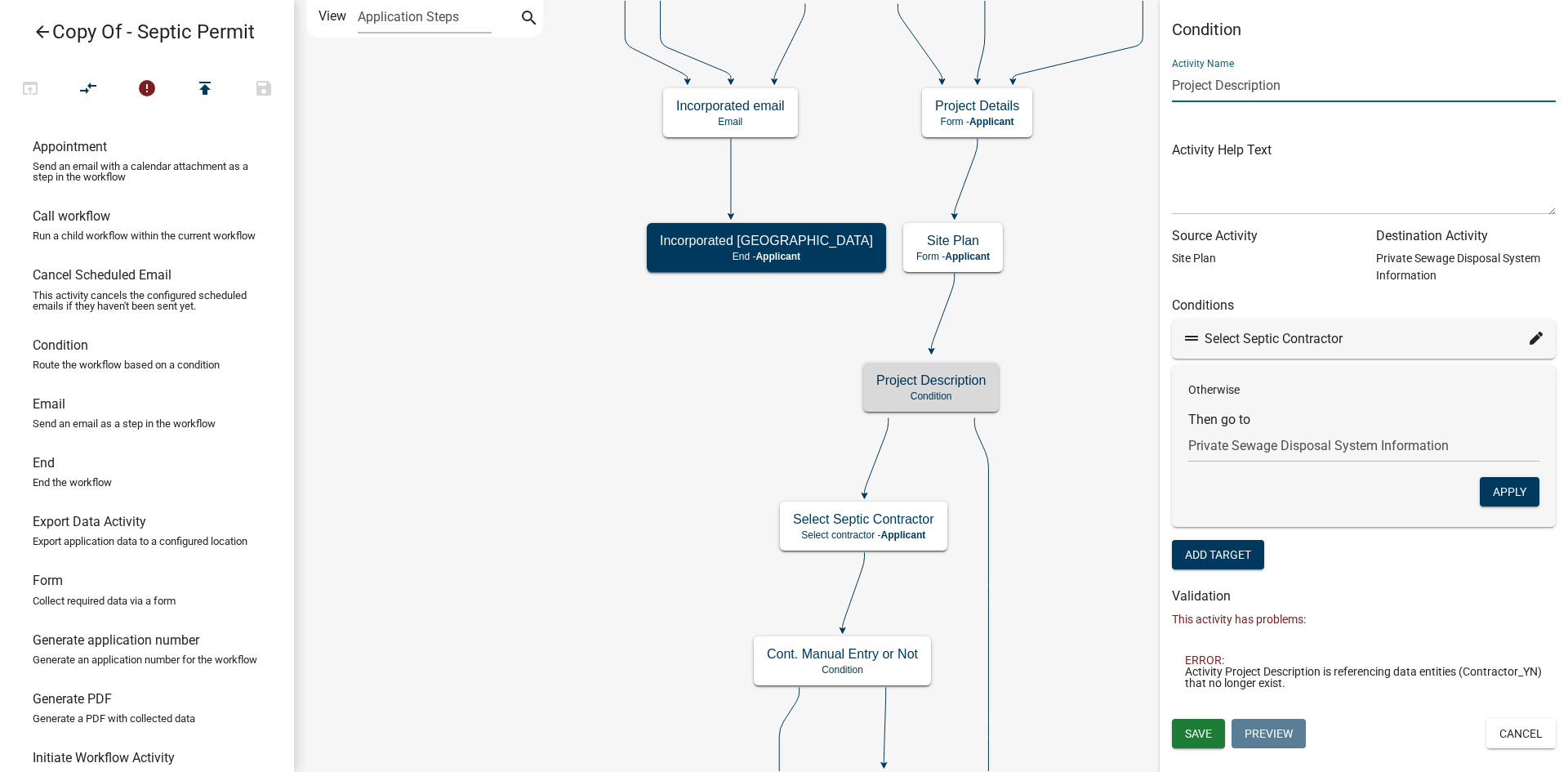
drag, startPoint x: 1232, startPoint y: 84, endPoint x: 1040, endPoint y: 84, distance: 192.0
click at [1040, 84] on main "Start Start - Applicant Parcel search Parcel search - Applicant Require User Re…" at bounding box center [930, 386] width 1274 height 772
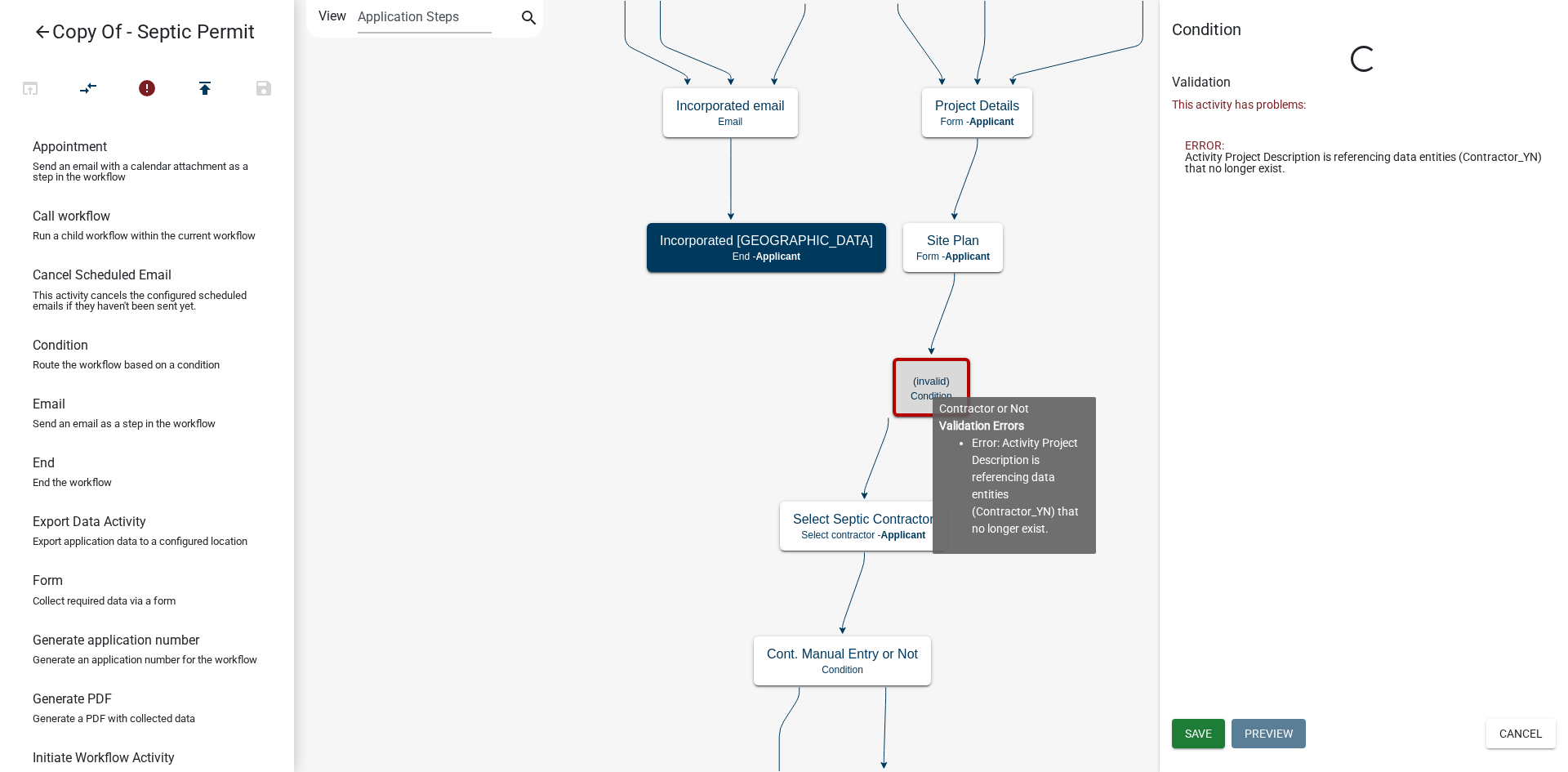
type input "Project Description"
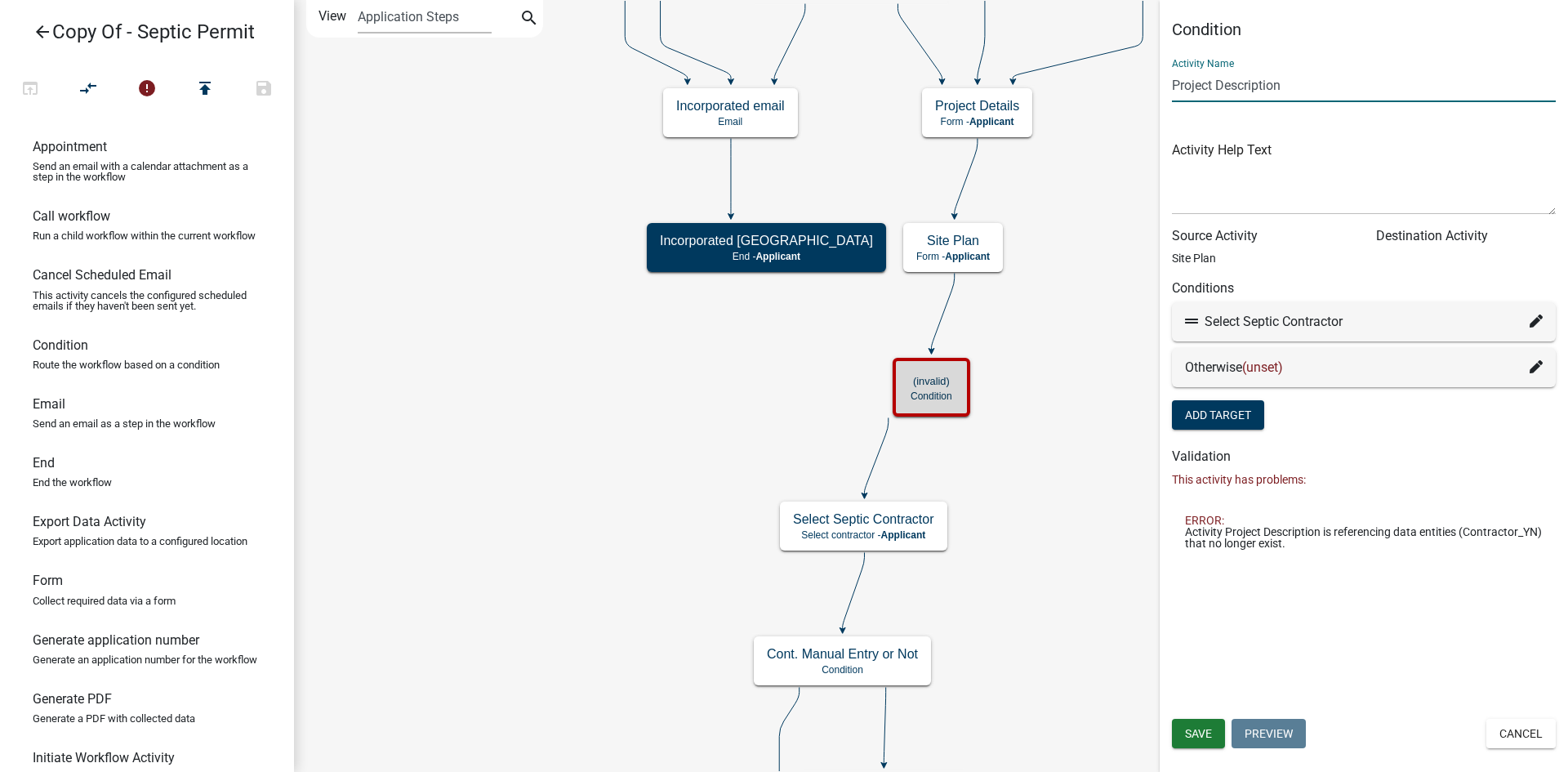
drag, startPoint x: 1209, startPoint y: 85, endPoint x: 856, endPoint y: 81, distance: 353.0
click at [856, 81] on main "Start Start - Applicant Parcel search Parcel search - Applicant Require User Re…" at bounding box center [930, 386] width 1274 height 772
click at [1523, 737] on button "Cancel" at bounding box center [1521, 733] width 69 height 29
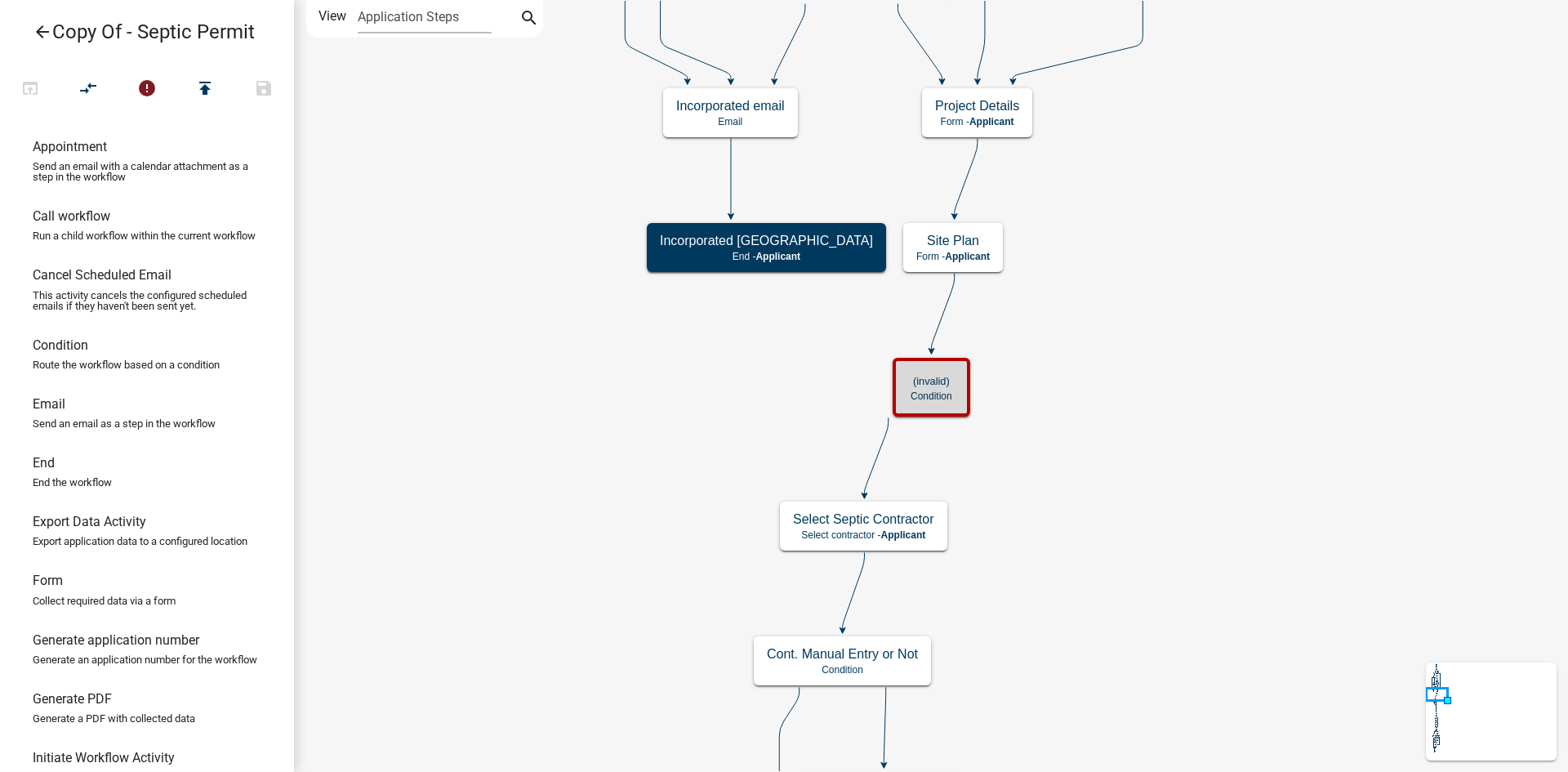
click at [932, 390] on p "Condition" at bounding box center [931, 396] width 42 height 12
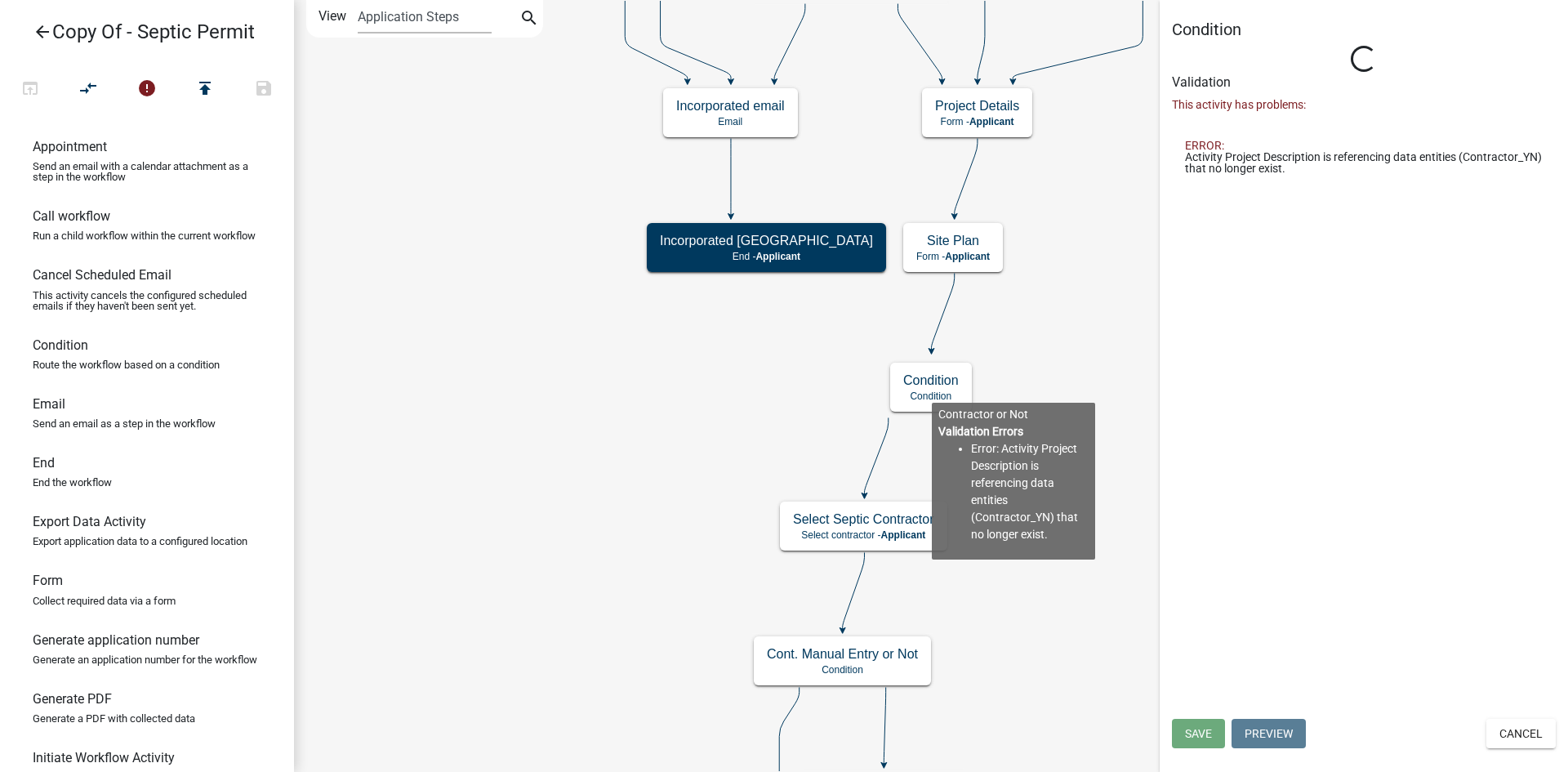
type input "Project Description"
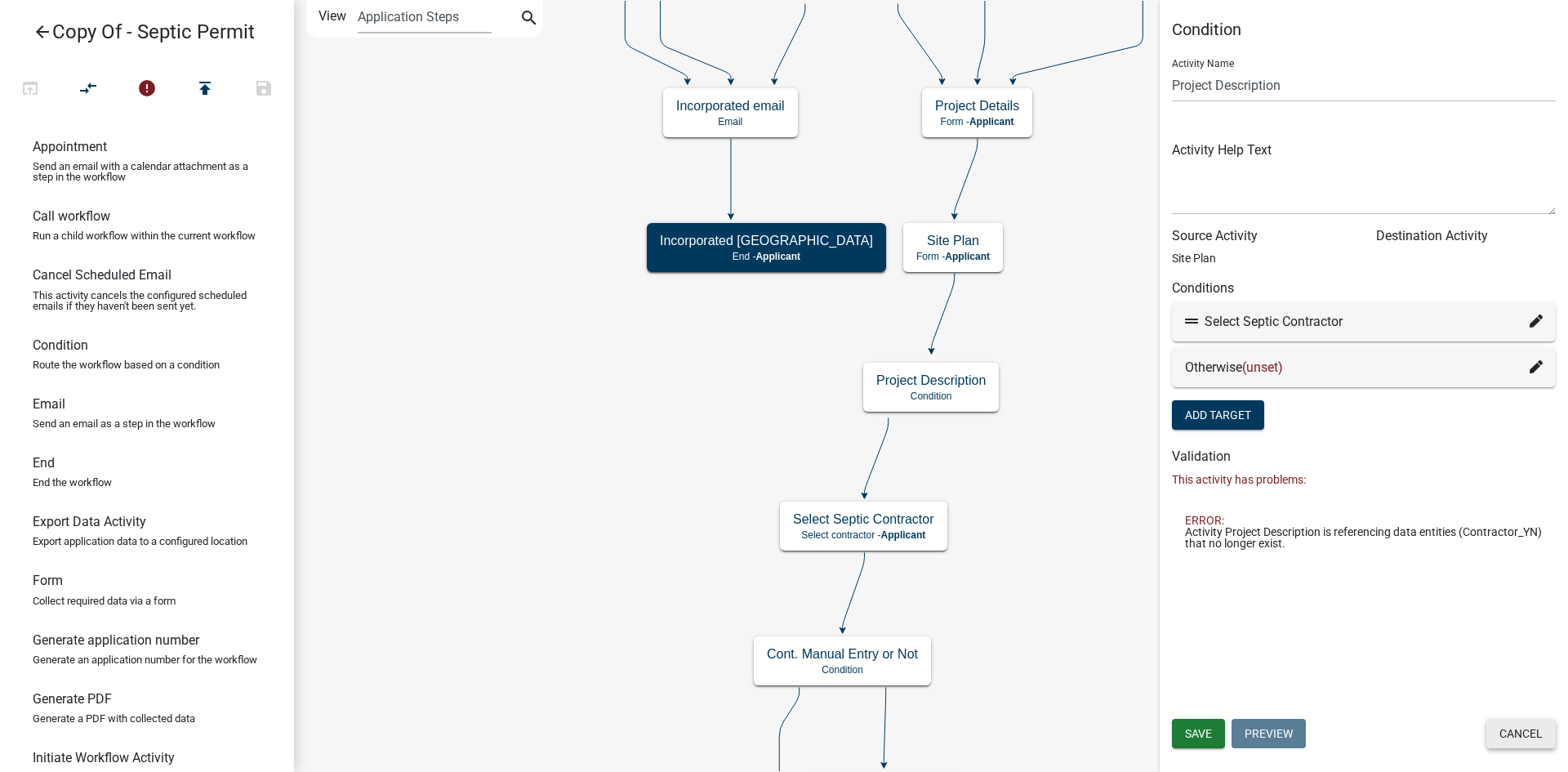
click at [1508, 732] on button "Cancel" at bounding box center [1521, 733] width 69 height 29
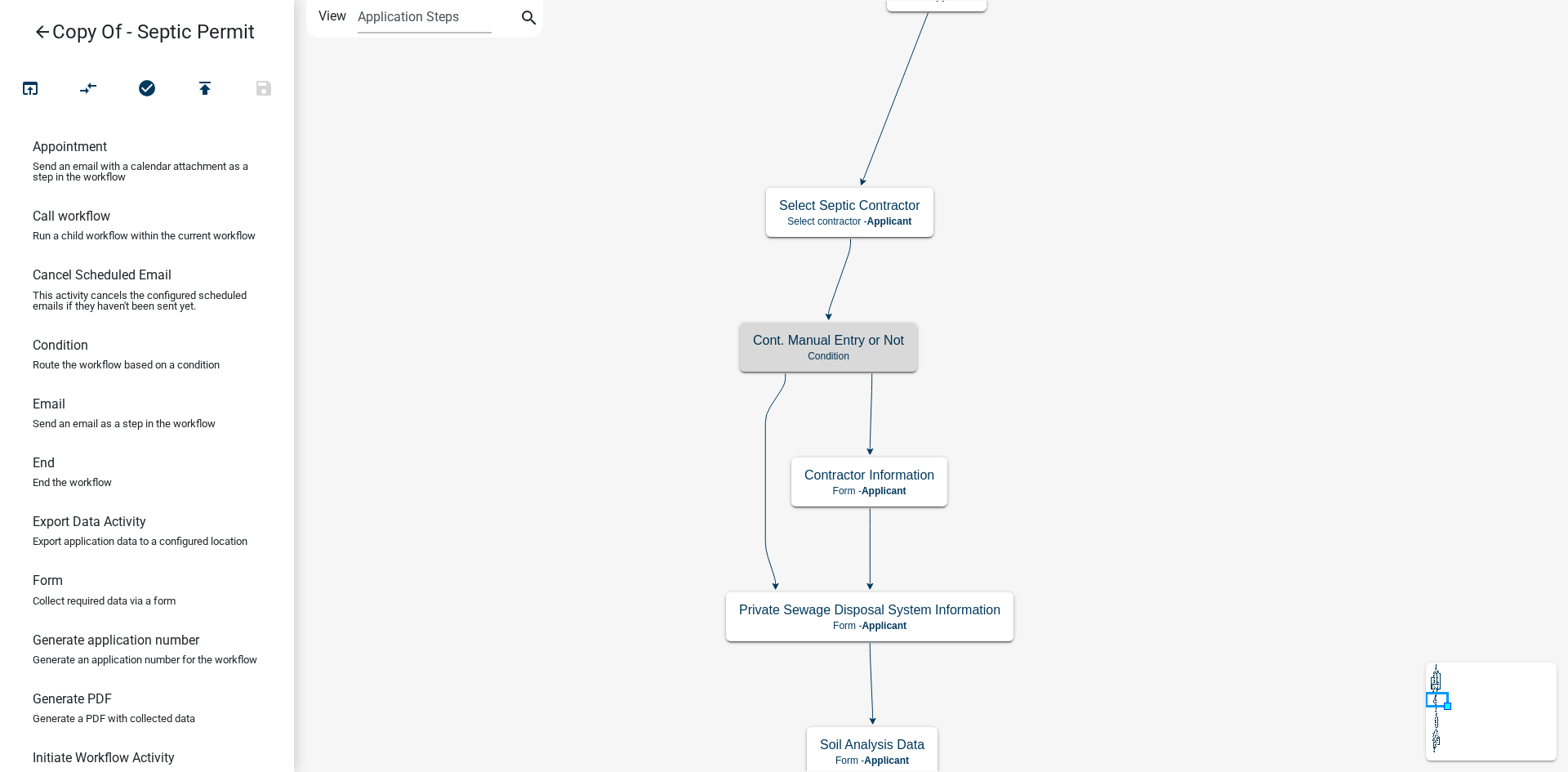
click at [827, 346] on h5 "Cont. Manual Entry or Not" at bounding box center [829, 339] width 151 height 15
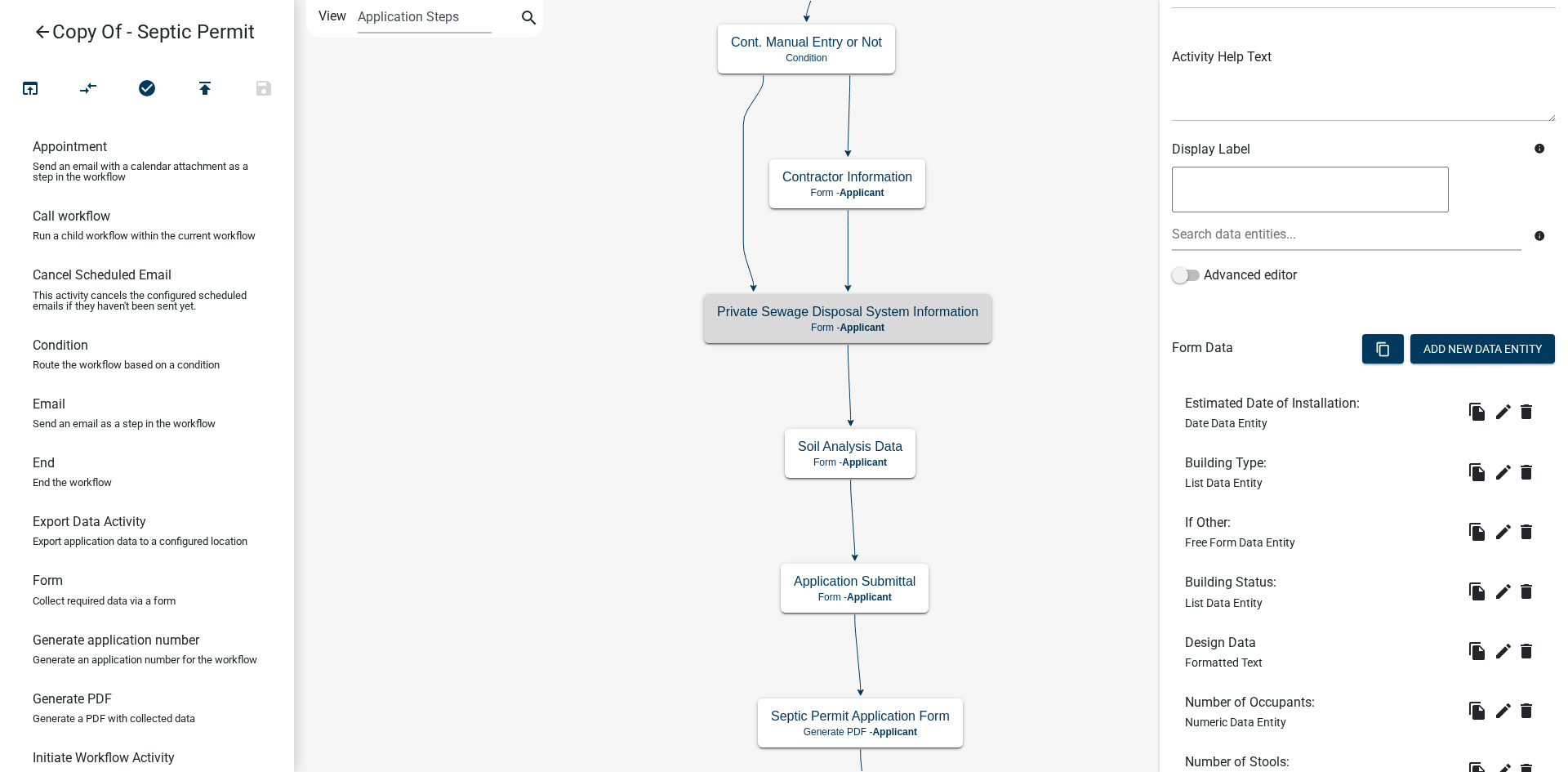
scroll to position [164, 0]
click at [1493, 408] on icon "edit" at bounding box center [1503, 411] width 20 height 20
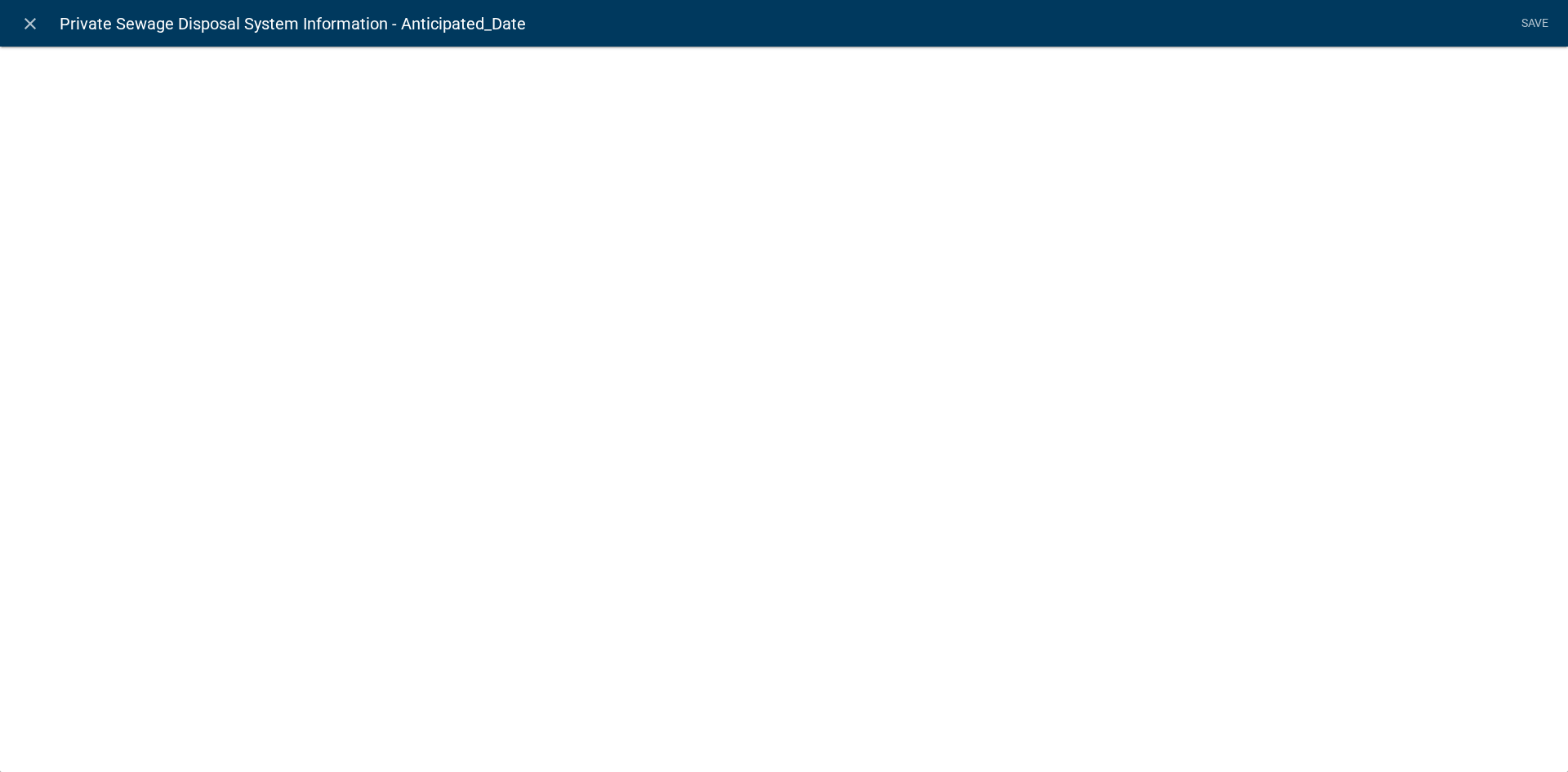
select select "date"
select select
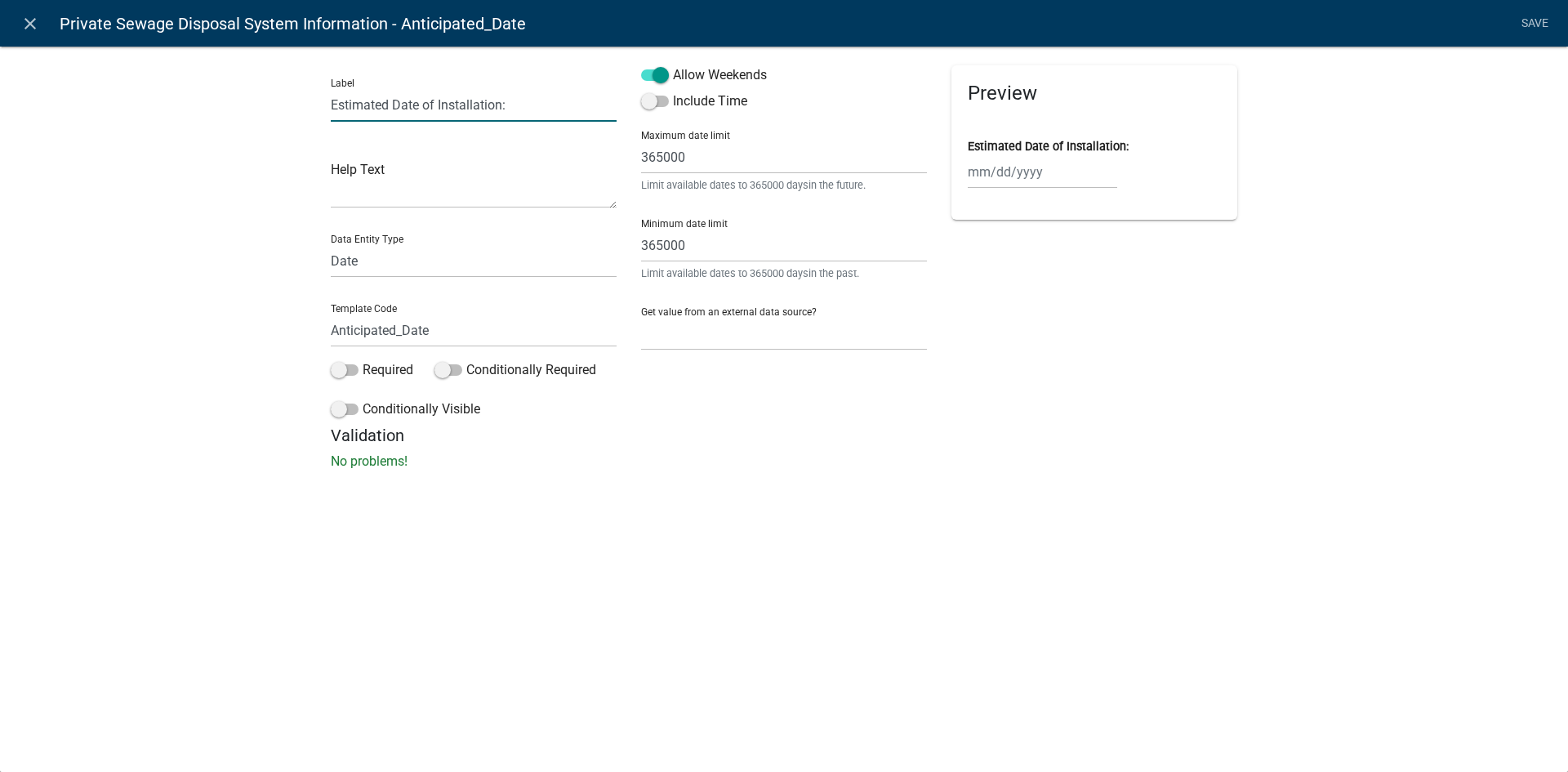
click at [508, 104] on input "Estimated Date of Installation:" at bounding box center [474, 105] width 286 height 34
click at [500, 108] on input "Estimated Date of Installation:" at bounding box center [474, 105] width 286 height 34
type input "Estimated Date of Work:"
click at [625, 428] on h5 "Validation" at bounding box center [784, 436] width 907 height 20
click at [1532, 27] on link "Save" at bounding box center [1534, 24] width 41 height 31
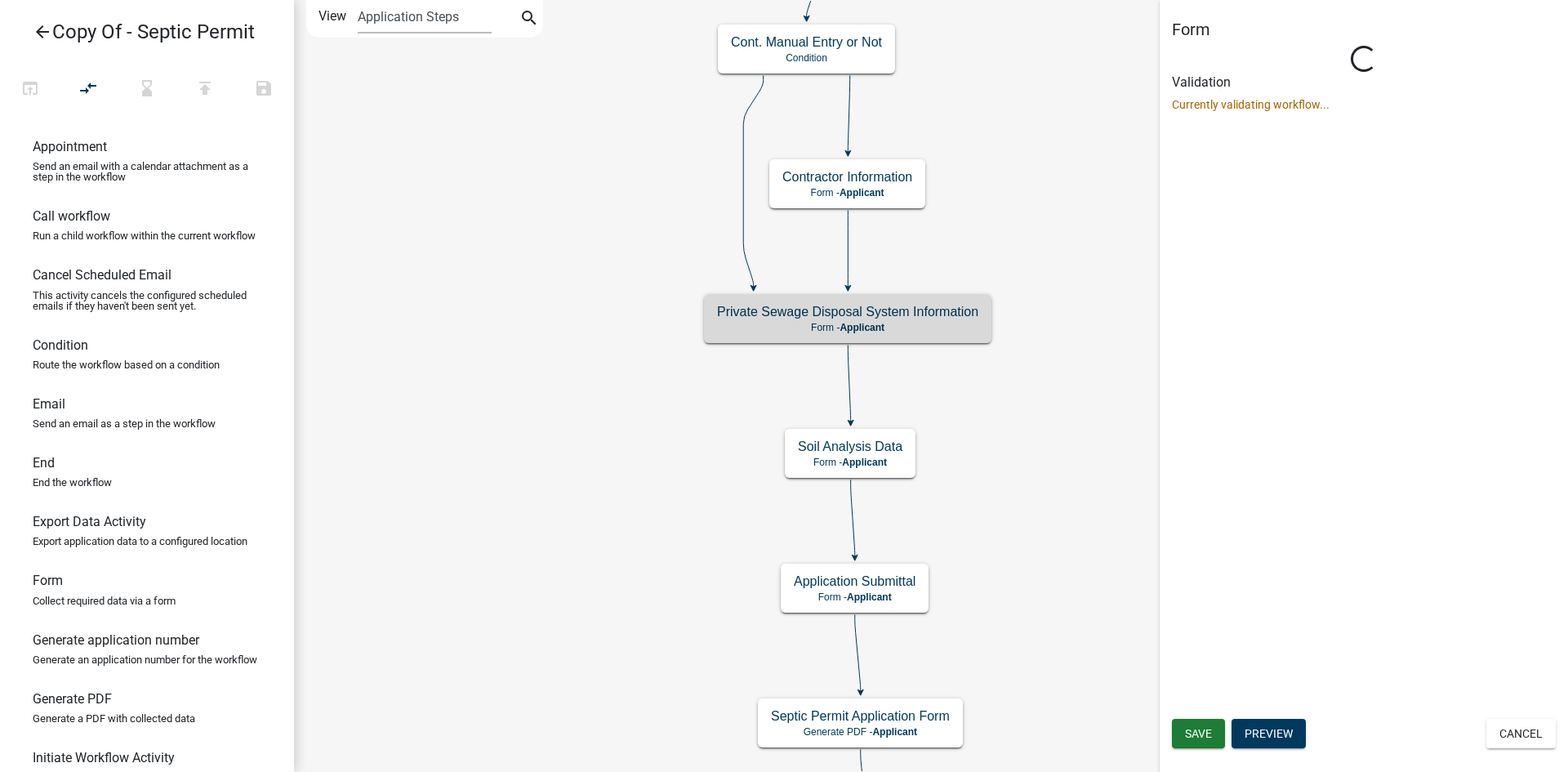
scroll to position [0, 0]
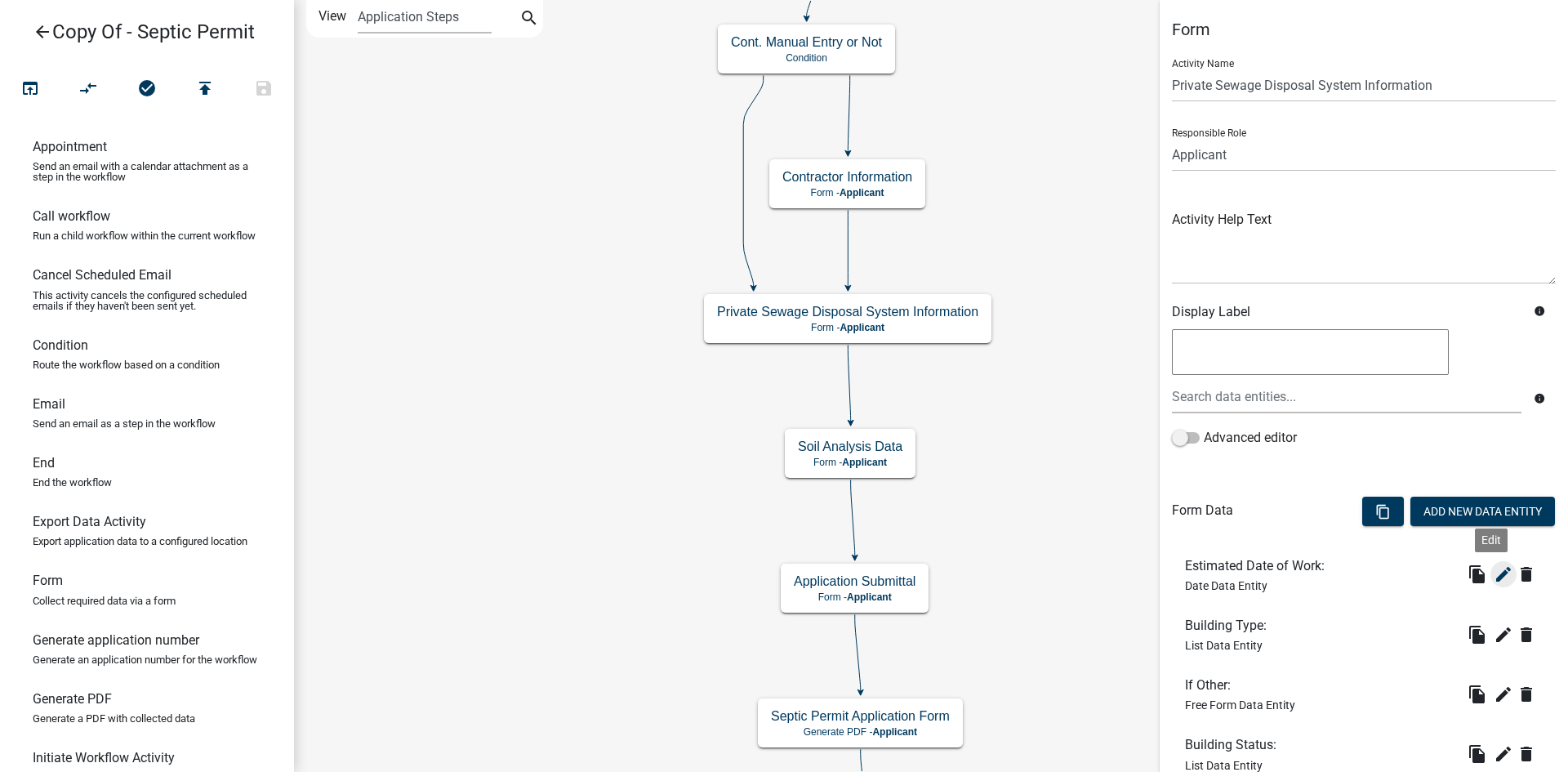
click at [1493, 574] on icon "edit" at bounding box center [1503, 574] width 20 height 20
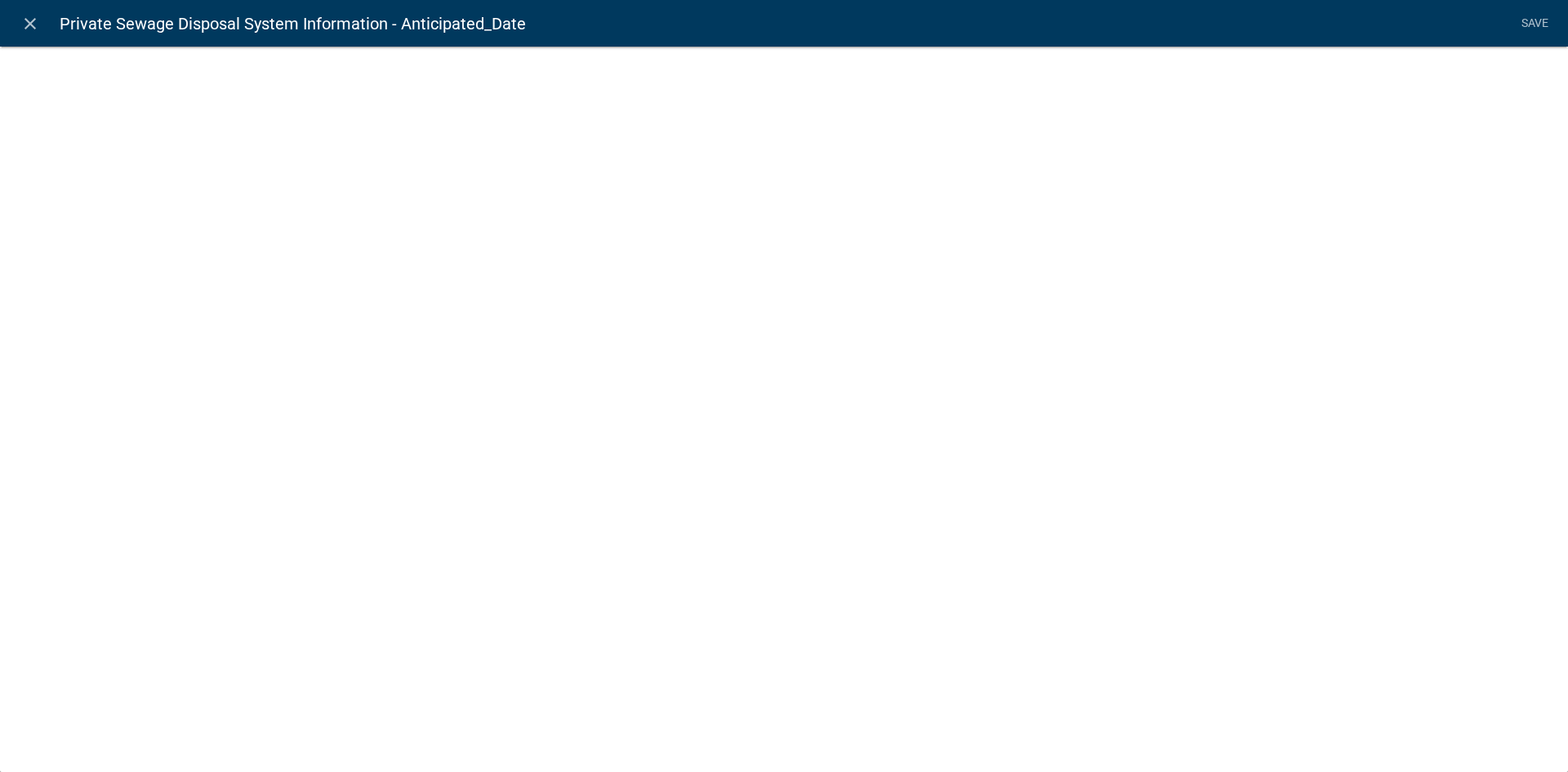
select select "date"
select select
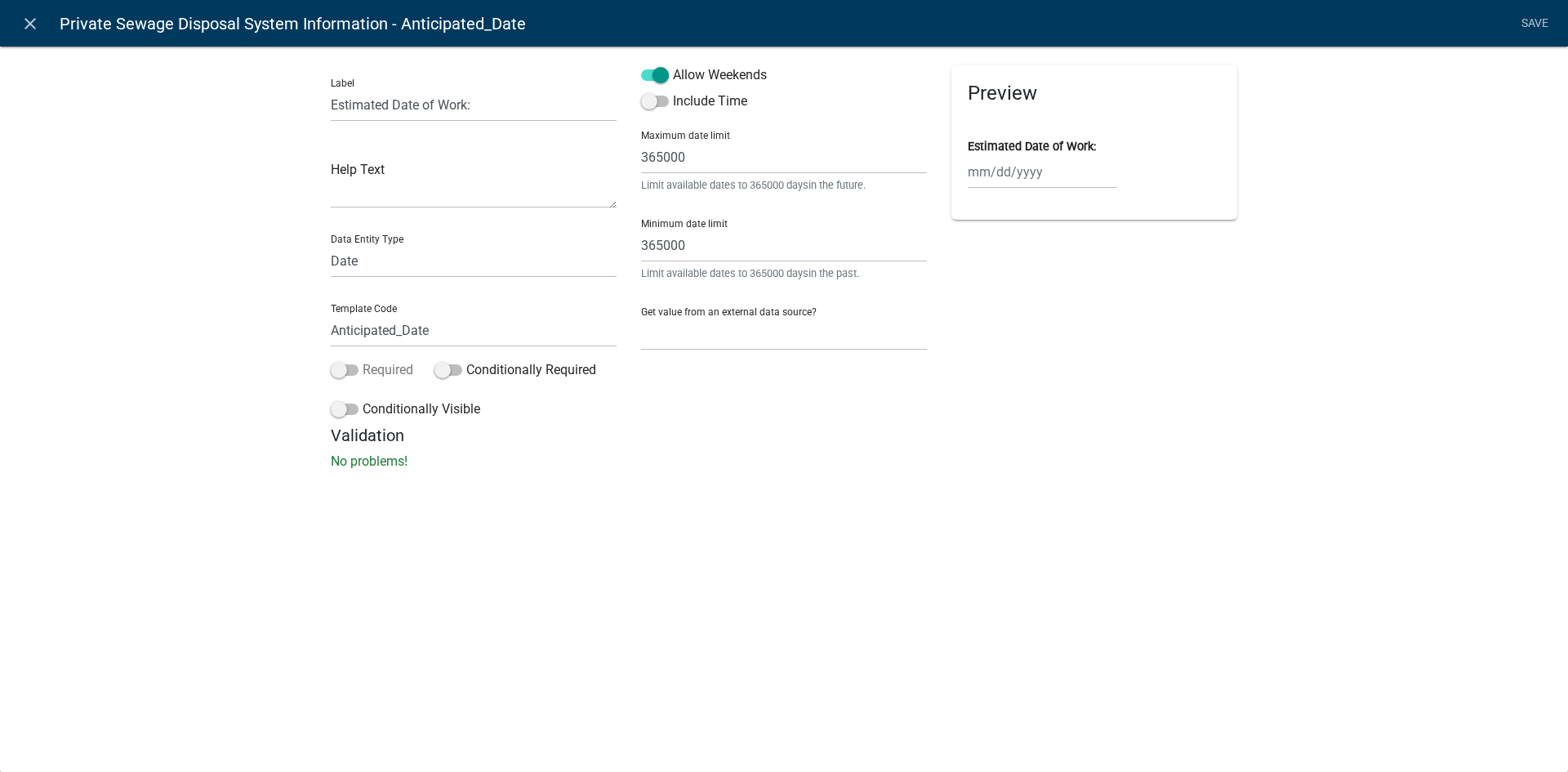
click at [347, 372] on span at bounding box center [345, 369] width 28 height 12
click at [363, 360] on input "Required" at bounding box center [363, 360] width 0 height 0
click at [1527, 29] on link "Save" at bounding box center [1534, 24] width 41 height 31
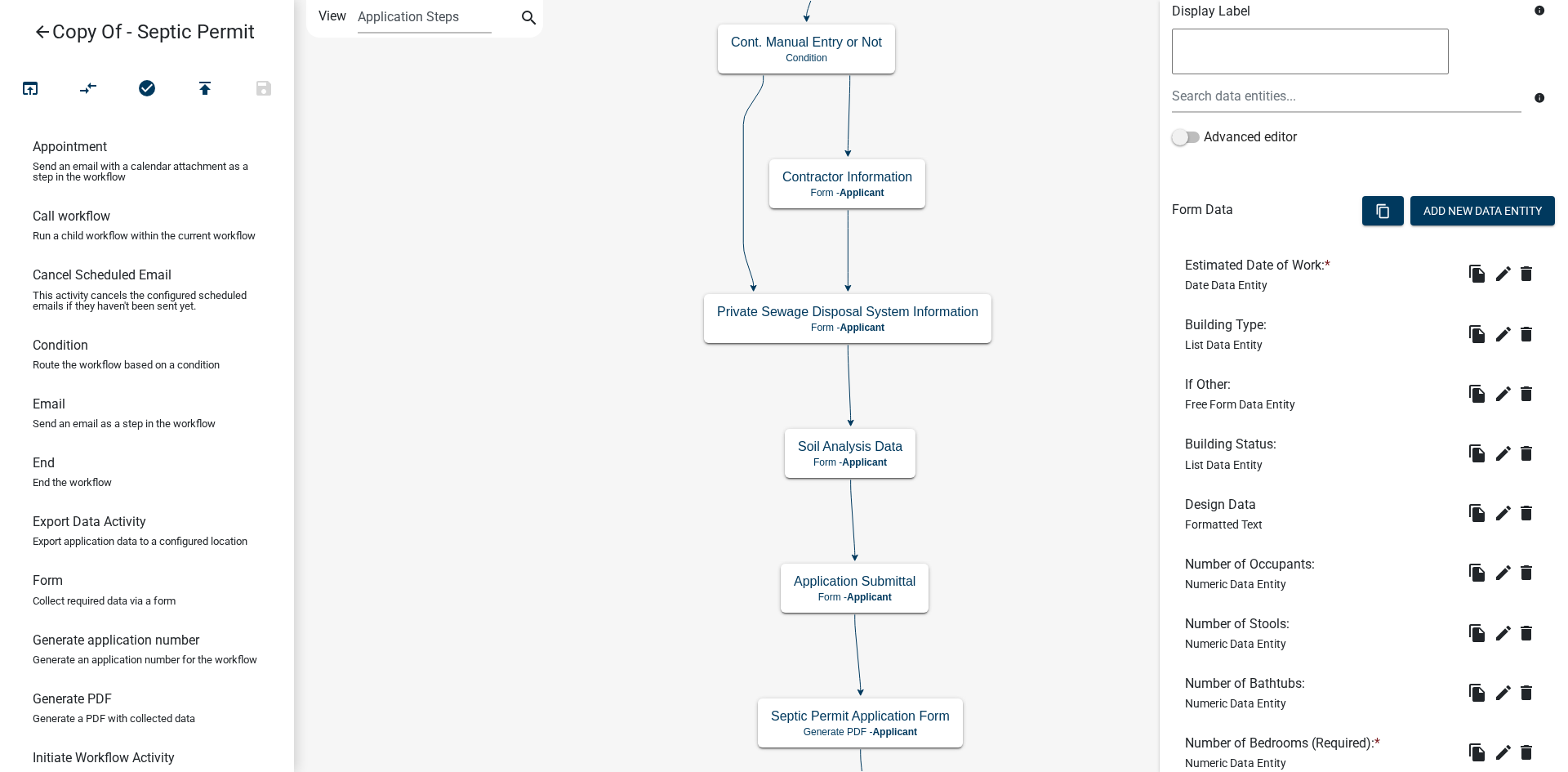
scroll to position [326, 0]
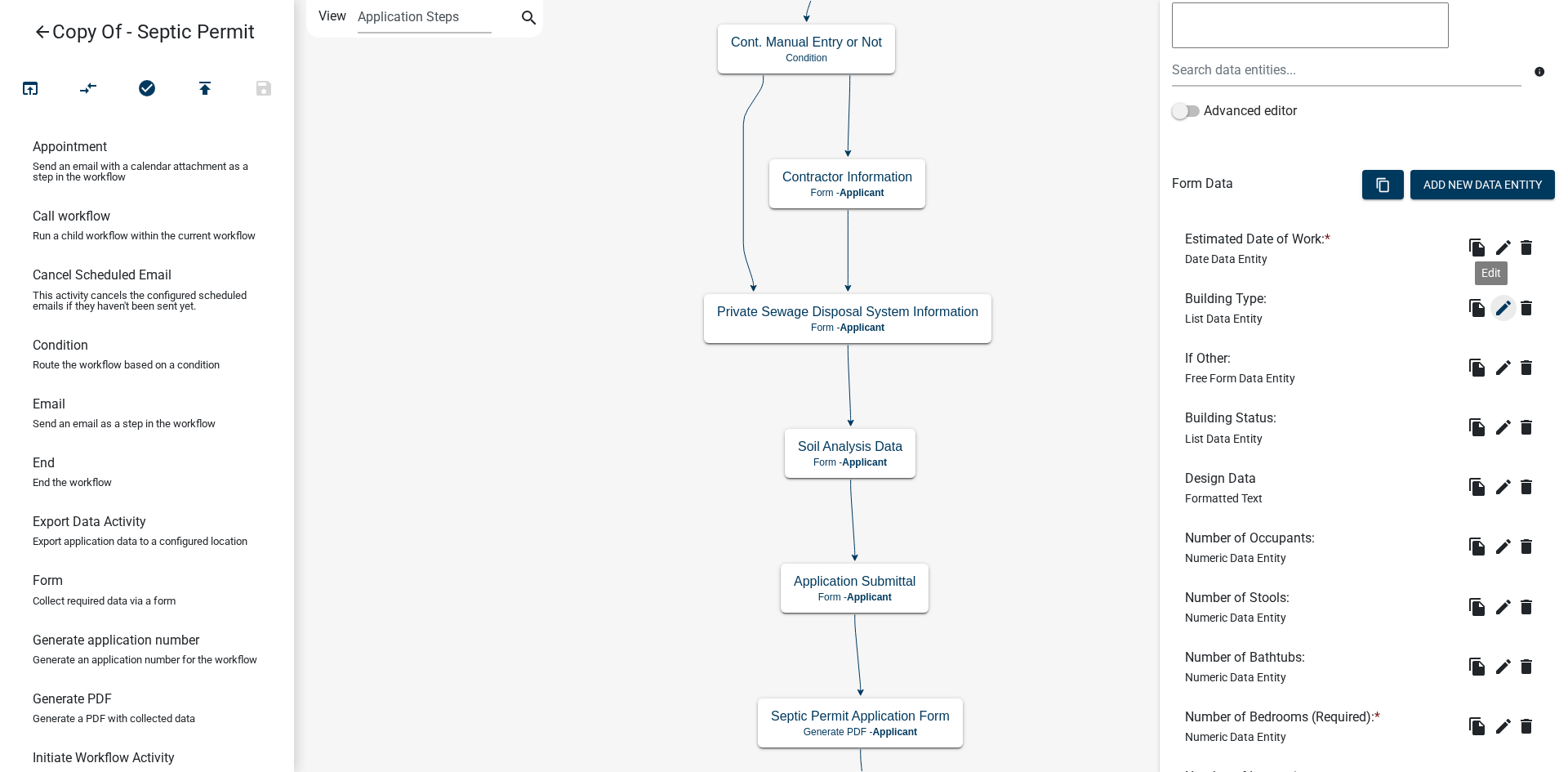
click at [1493, 306] on icon "edit" at bounding box center [1503, 308] width 20 height 20
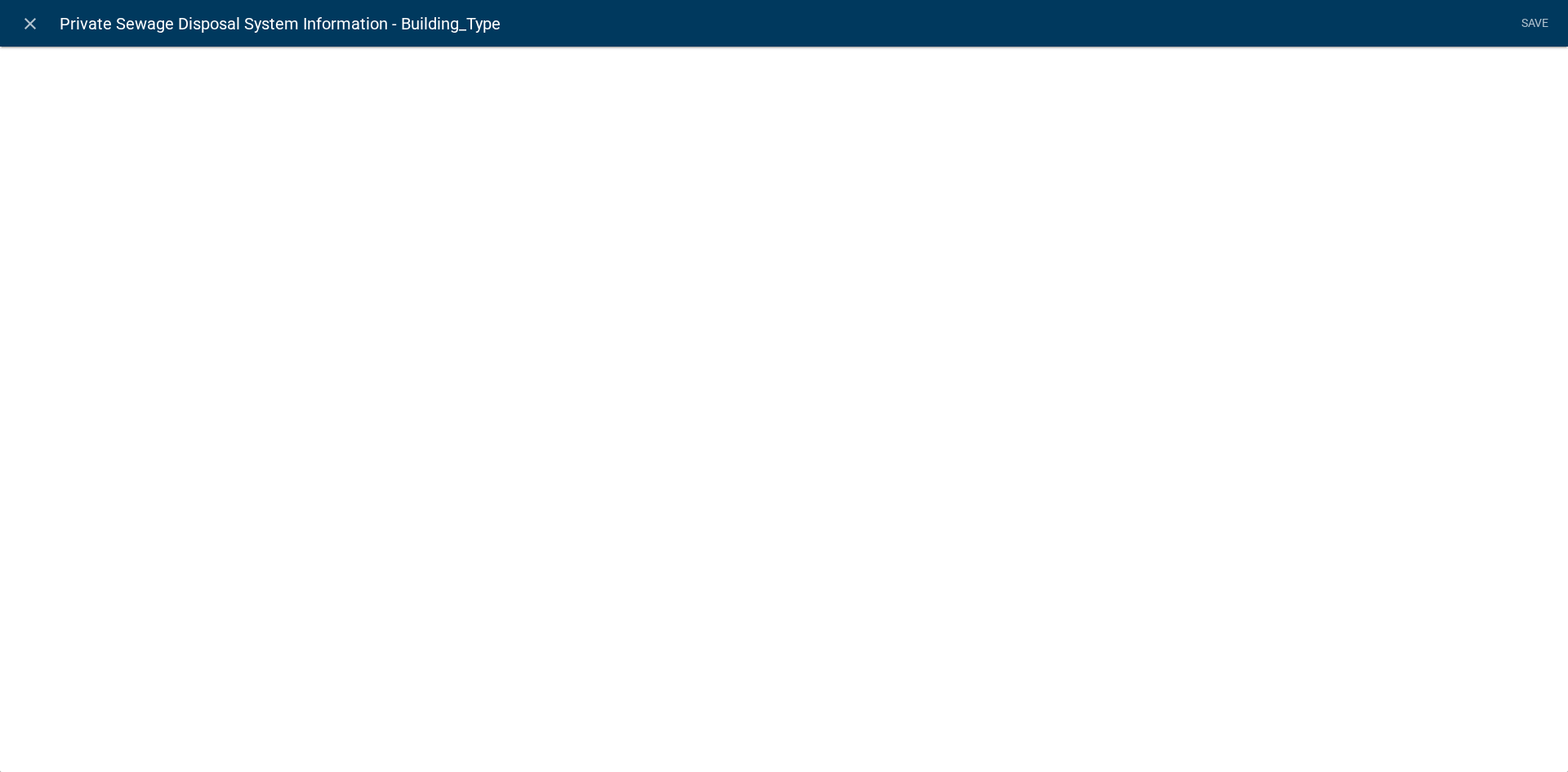
select select "list-data"
select select
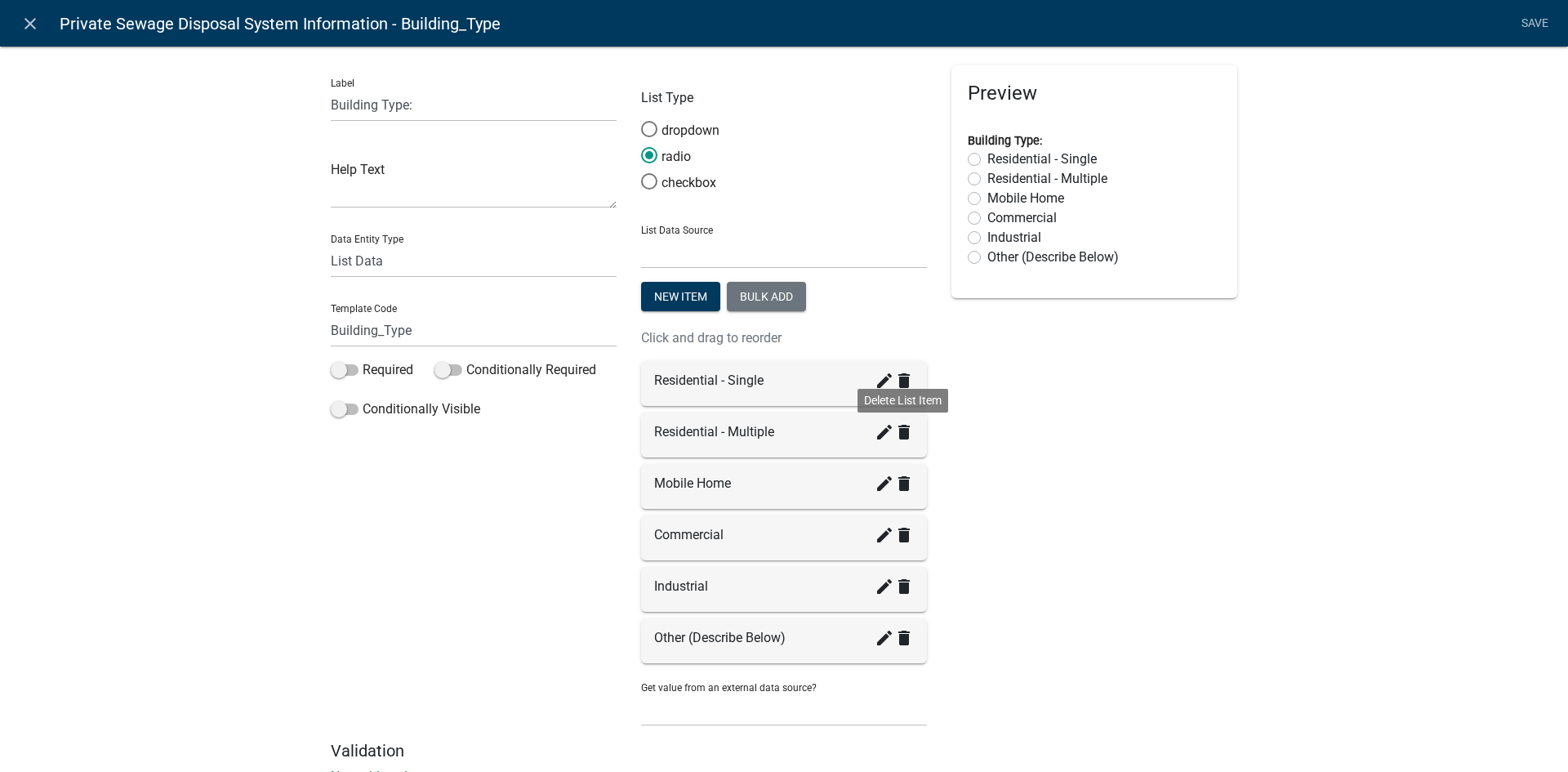
click at [894, 437] on icon "delete" at bounding box center [904, 432] width 20 height 20
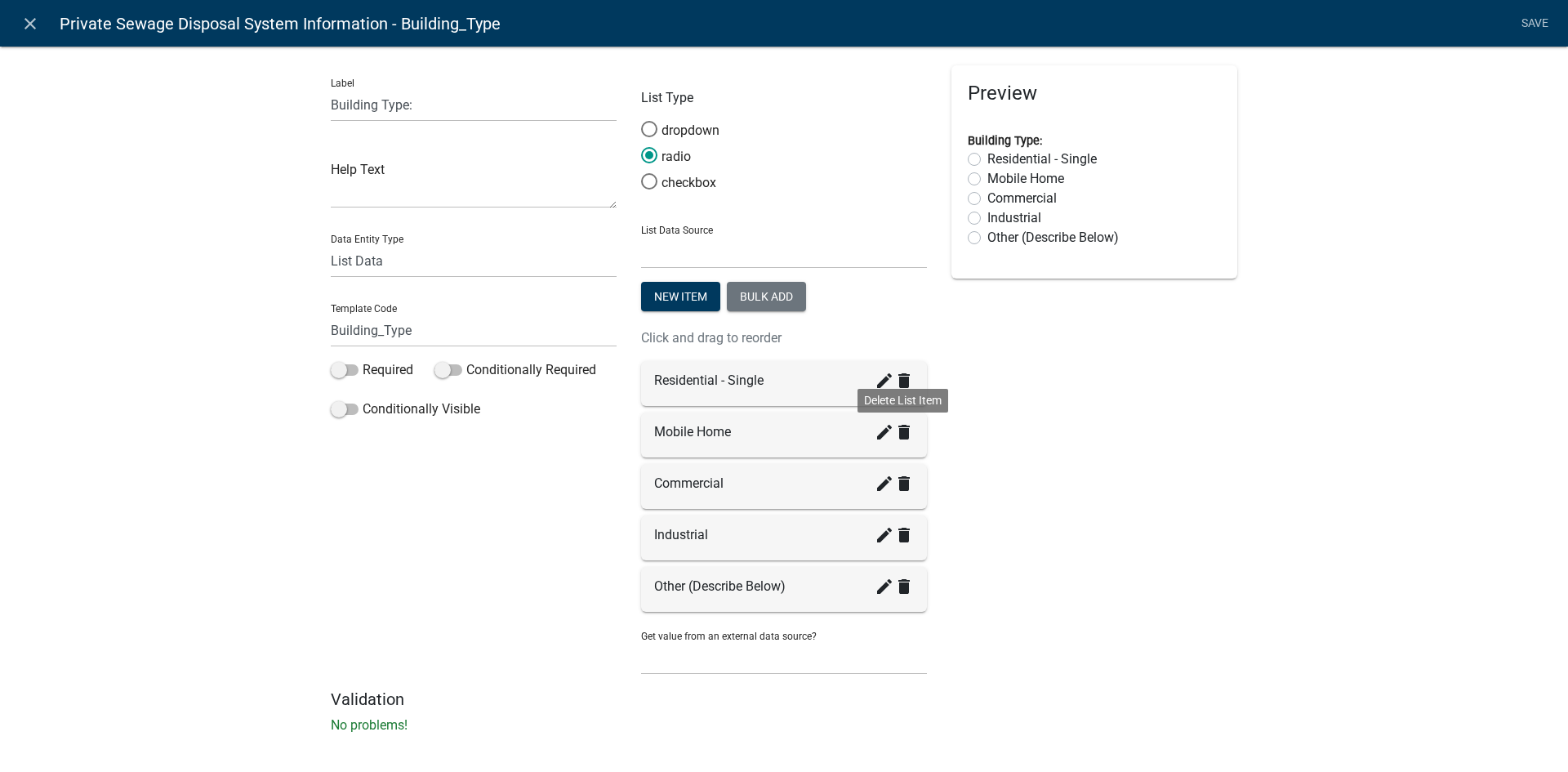
click at [894, 437] on icon "delete" at bounding box center [904, 432] width 20 height 20
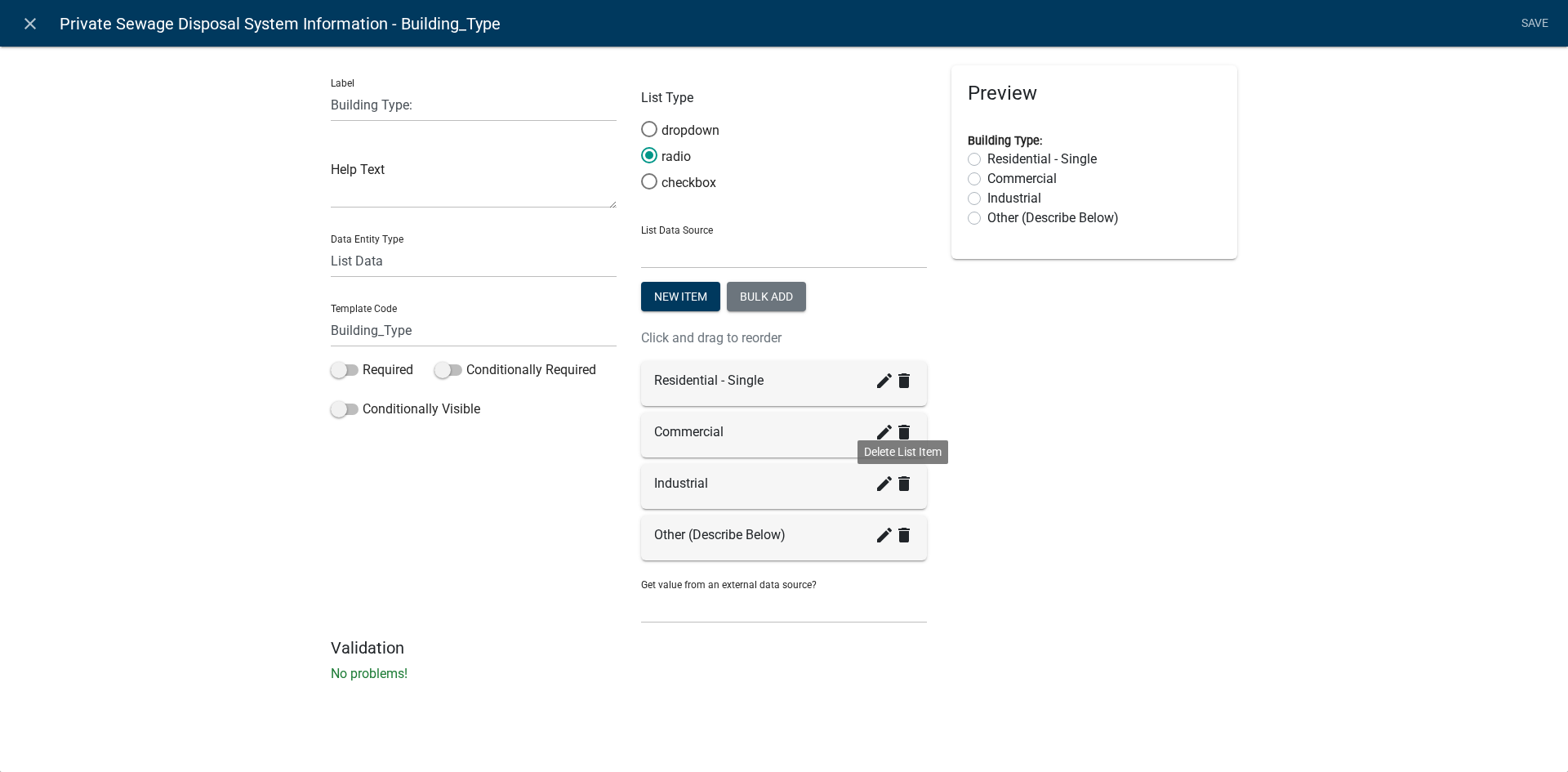
click at [908, 485] on icon "delete" at bounding box center [904, 484] width 20 height 20
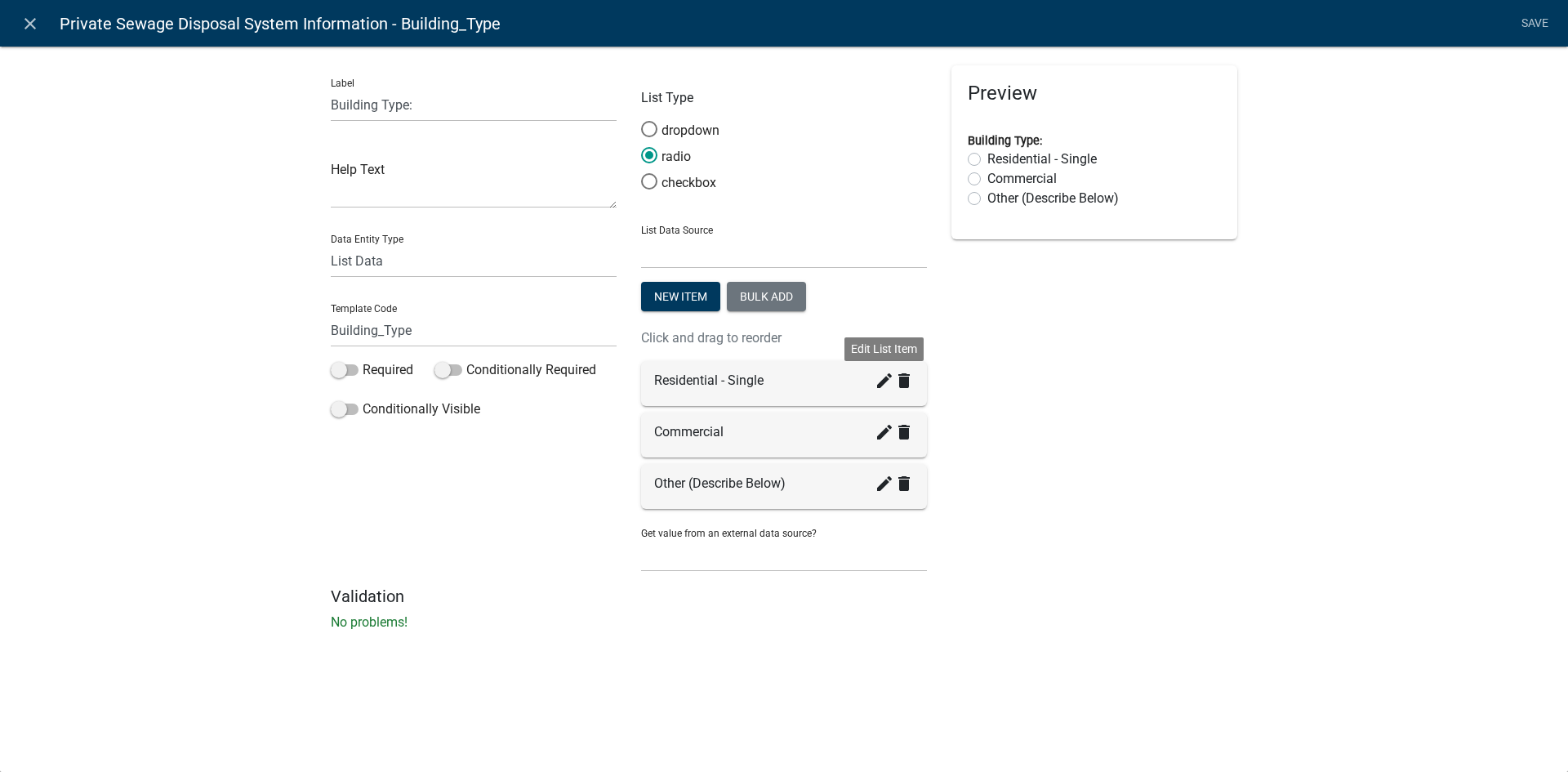
click at [878, 383] on icon "create" at bounding box center [885, 381] width 20 height 20
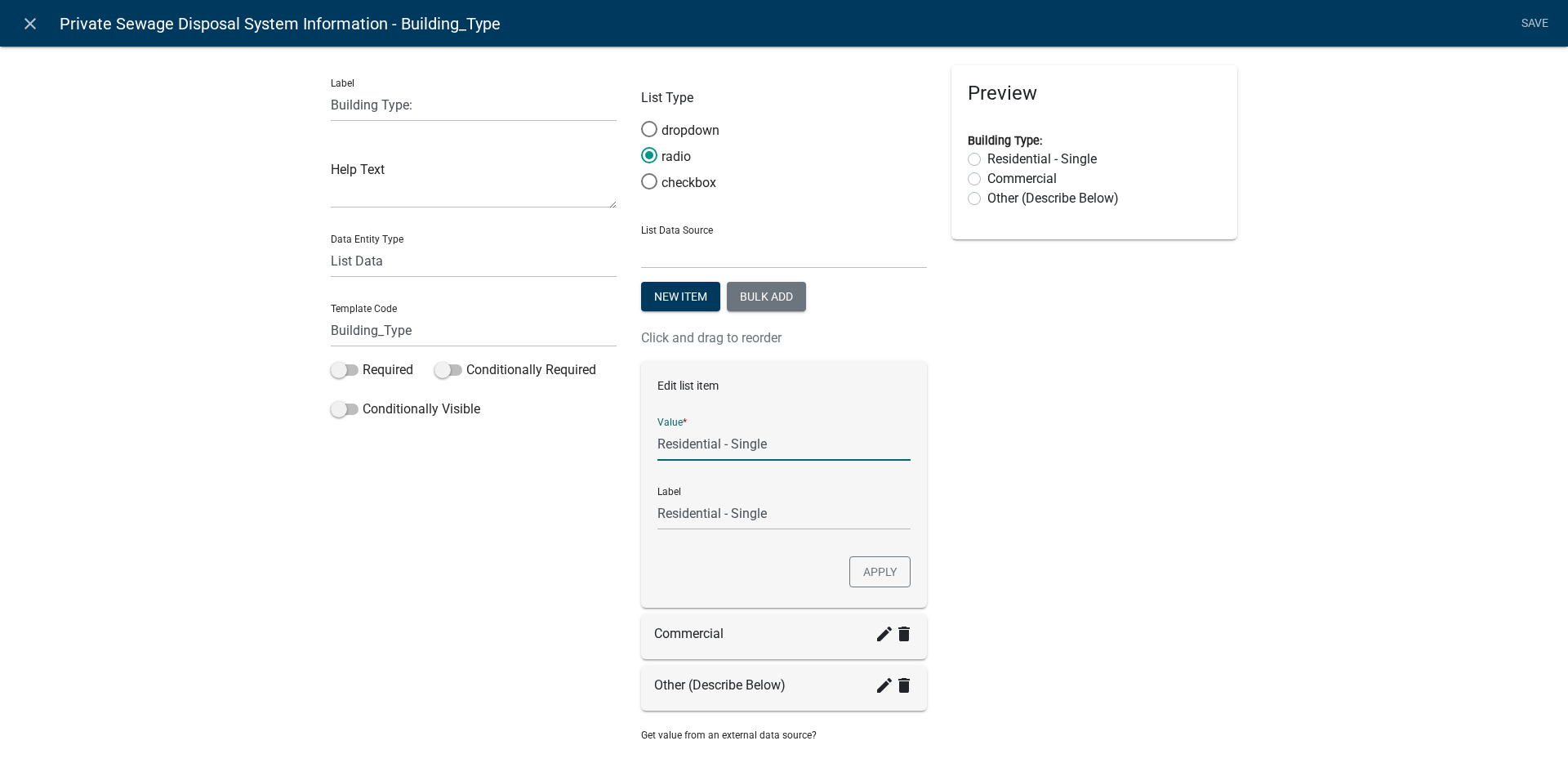
click at [760, 448] on input "Residential - Single" at bounding box center [784, 444] width 253 height 34
type input "Residential"
click at [796, 514] on input "Residential" at bounding box center [784, 513] width 253 height 34
click at [874, 576] on button "Apply" at bounding box center [879, 571] width 61 height 31
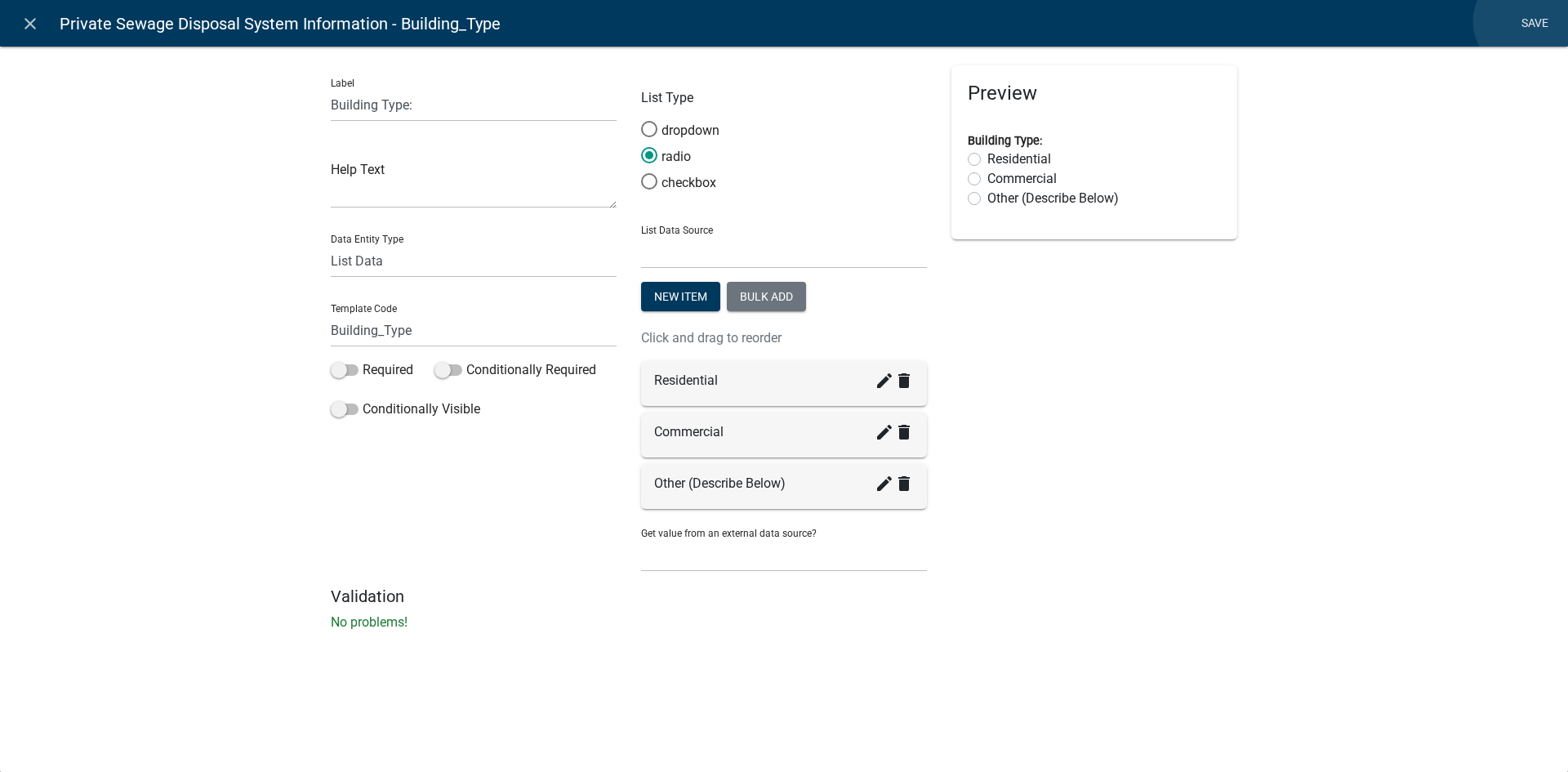
click at [1524, 21] on link "Save" at bounding box center [1534, 24] width 41 height 31
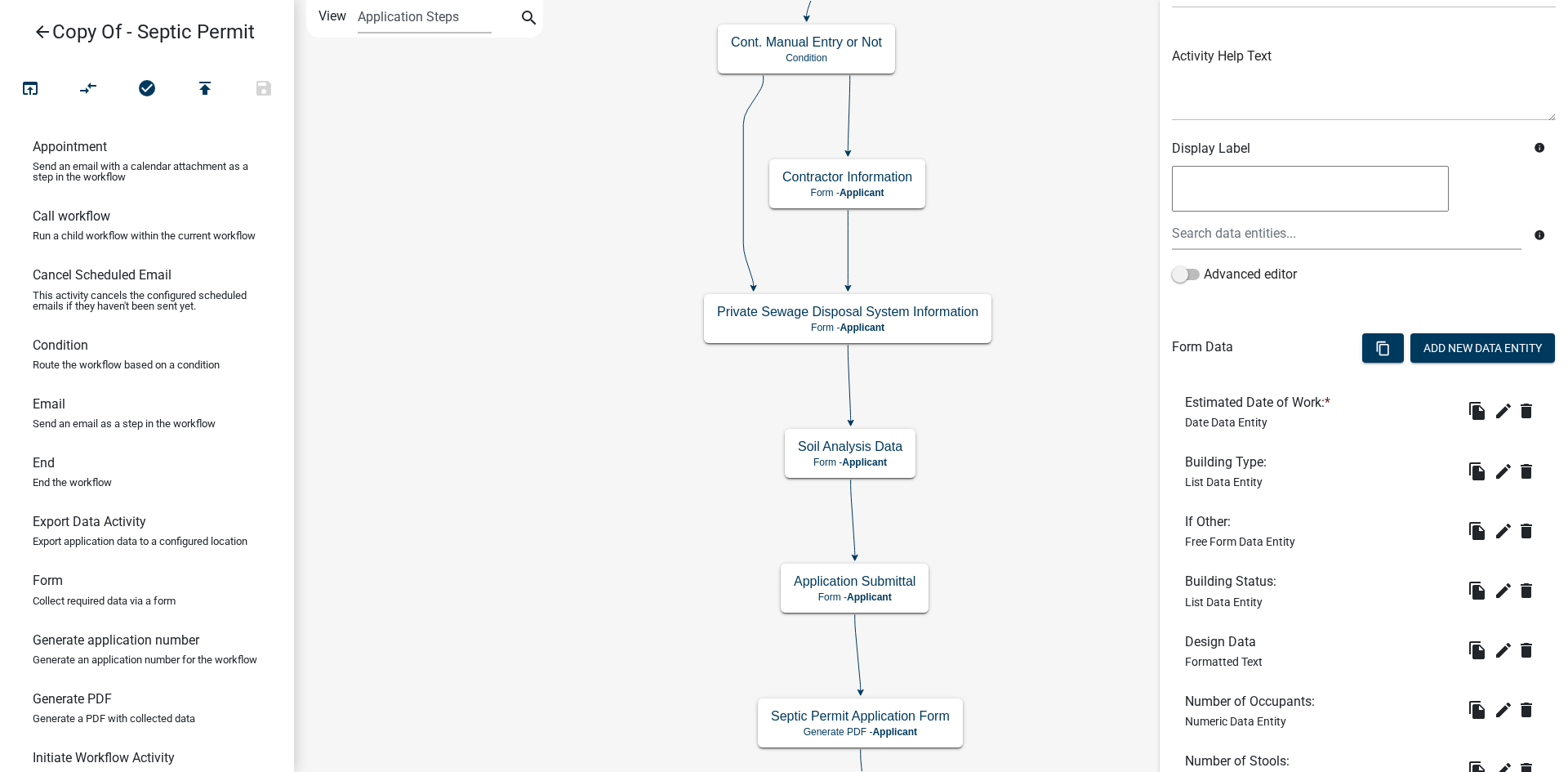
scroll to position [245, 0]
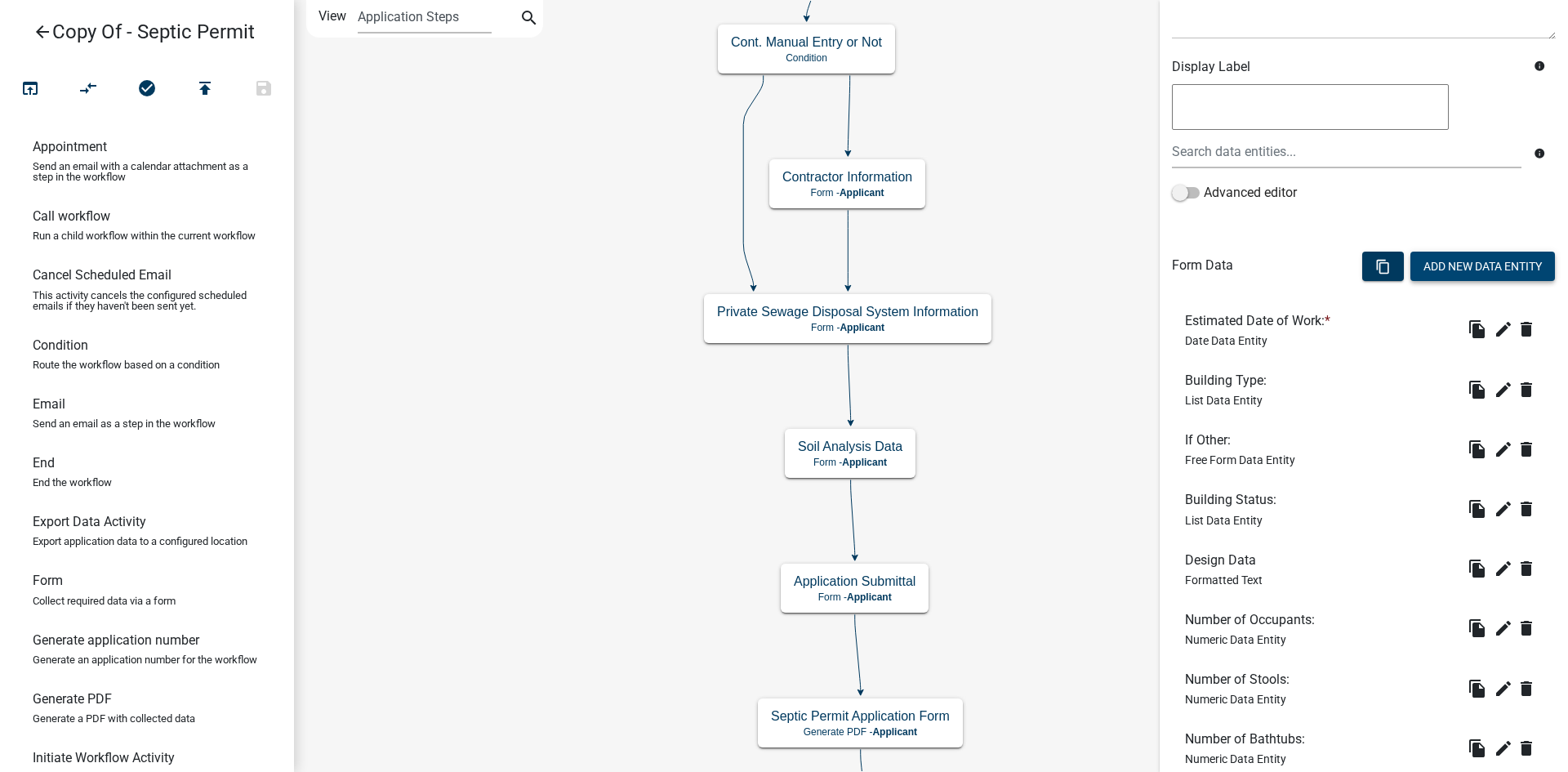
click at [1447, 266] on button "Add New Data Entity" at bounding box center [1483, 266] width 145 height 29
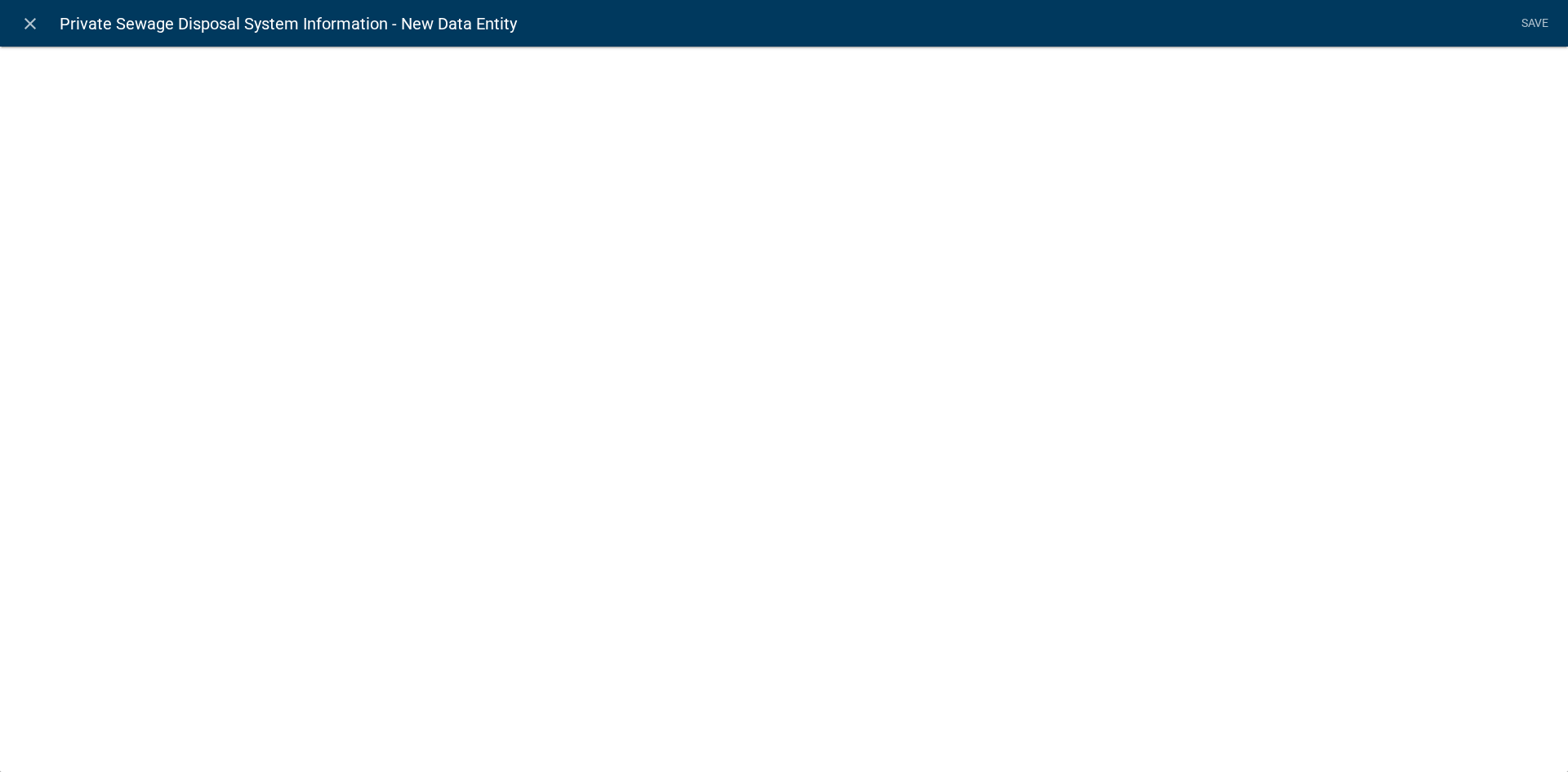
select select
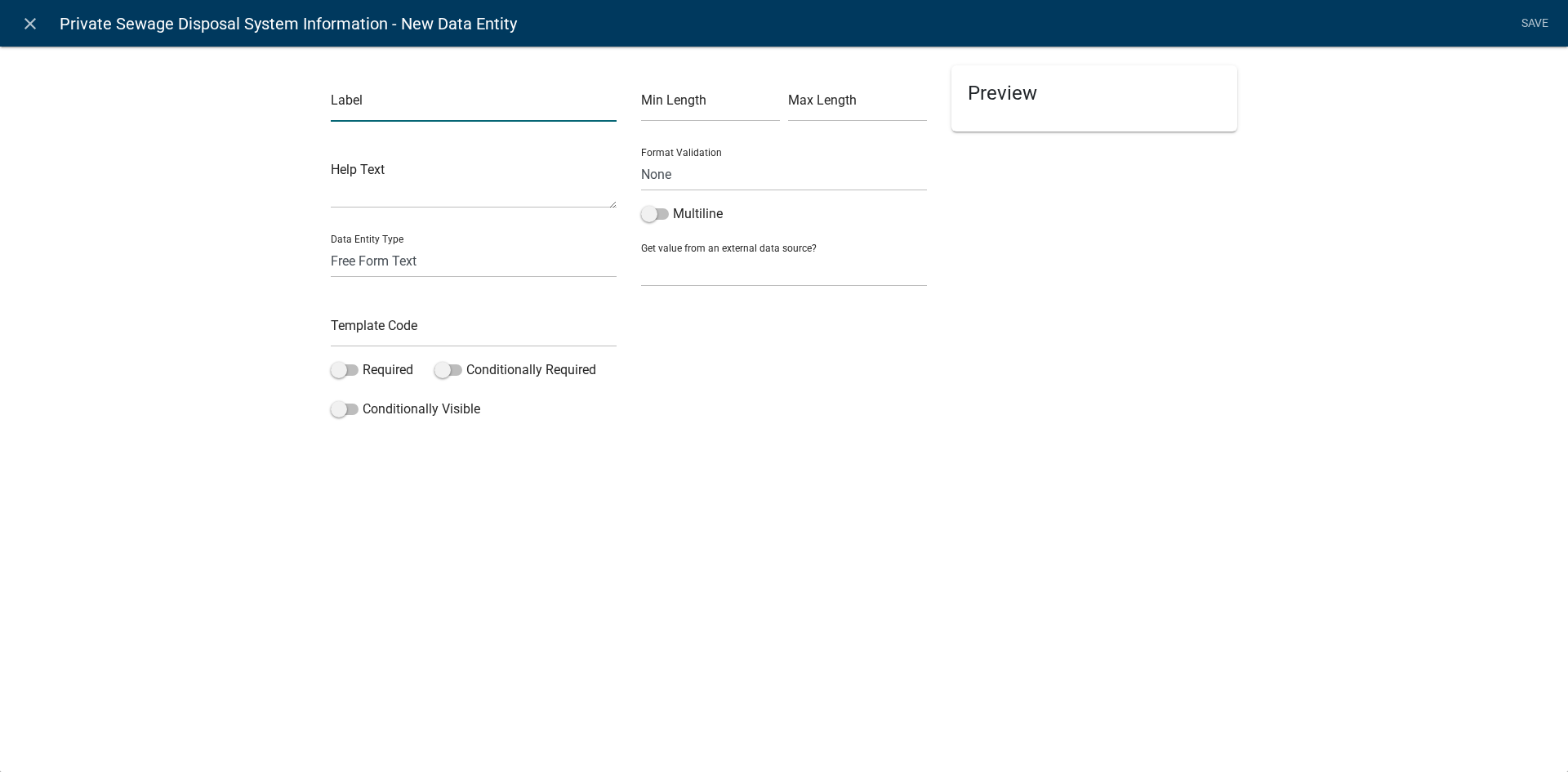
click at [383, 119] on input "text" at bounding box center [474, 105] width 286 height 34
type input "Water Source"
click at [659, 180] on select "None Email PhoneNumber" at bounding box center [784, 174] width 286 height 34
click at [420, 262] on select "Free Form Text Document Display Entity Value Fee Numeric Data Date Map Sketch D…" at bounding box center [474, 260] width 286 height 34
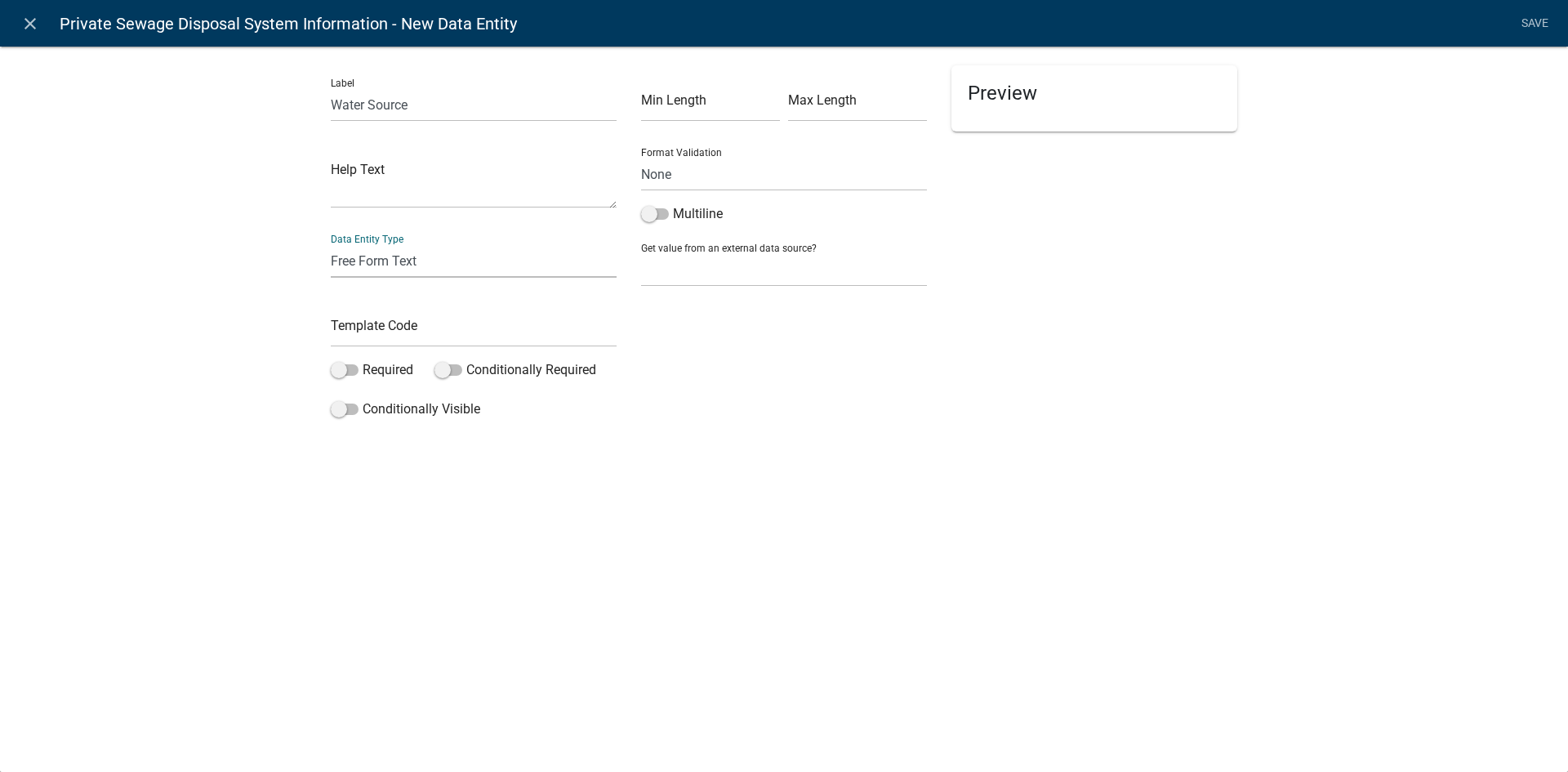
select select "list-data"
click at [331, 244] on select "Free Form Text Document Display Entity Value Fee Numeric Data Date Map Sketch D…" at bounding box center [474, 260] width 286 height 34
select select "list-data"
select select
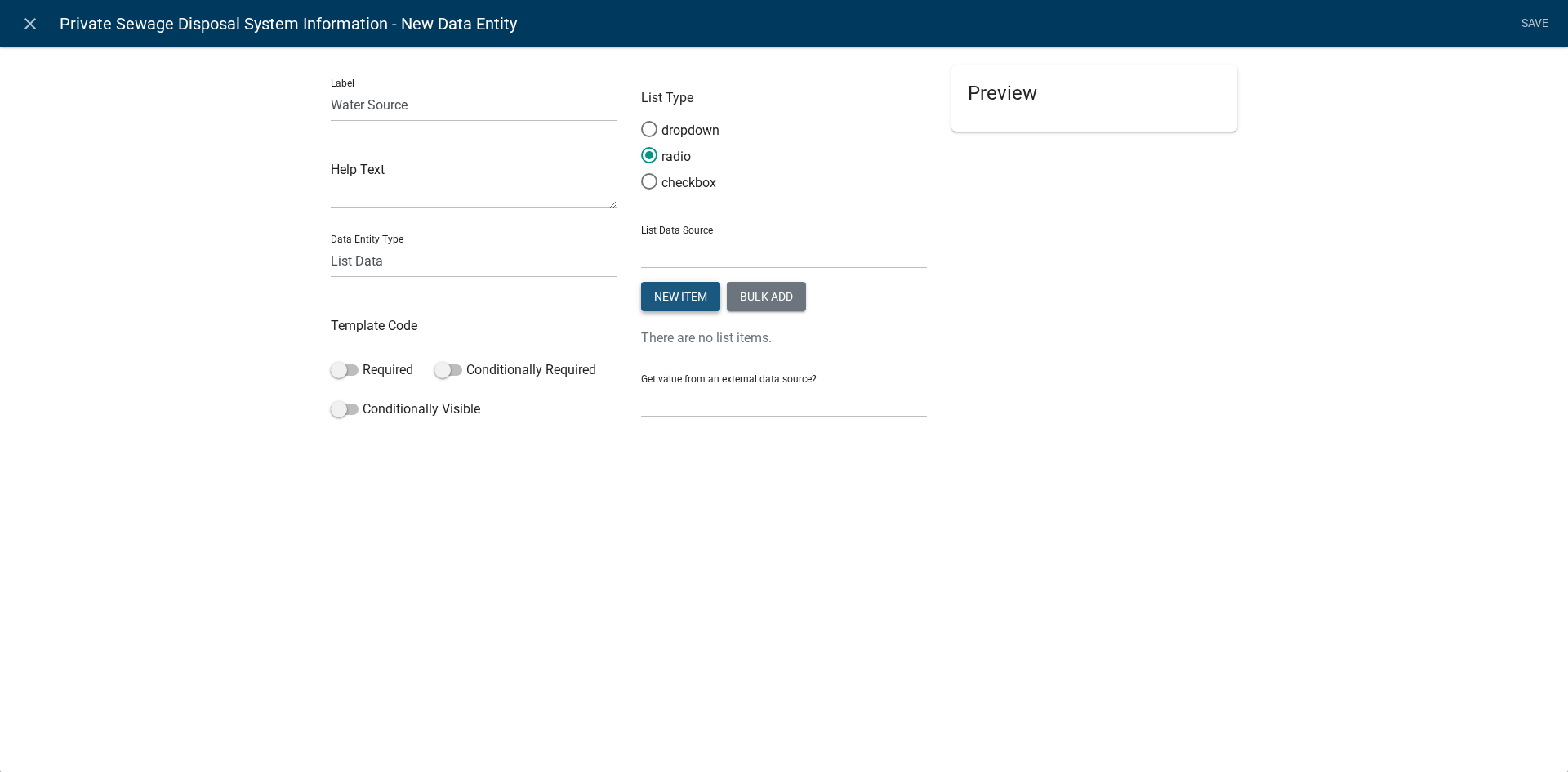
click at [692, 302] on button "New item" at bounding box center [680, 296] width 79 height 29
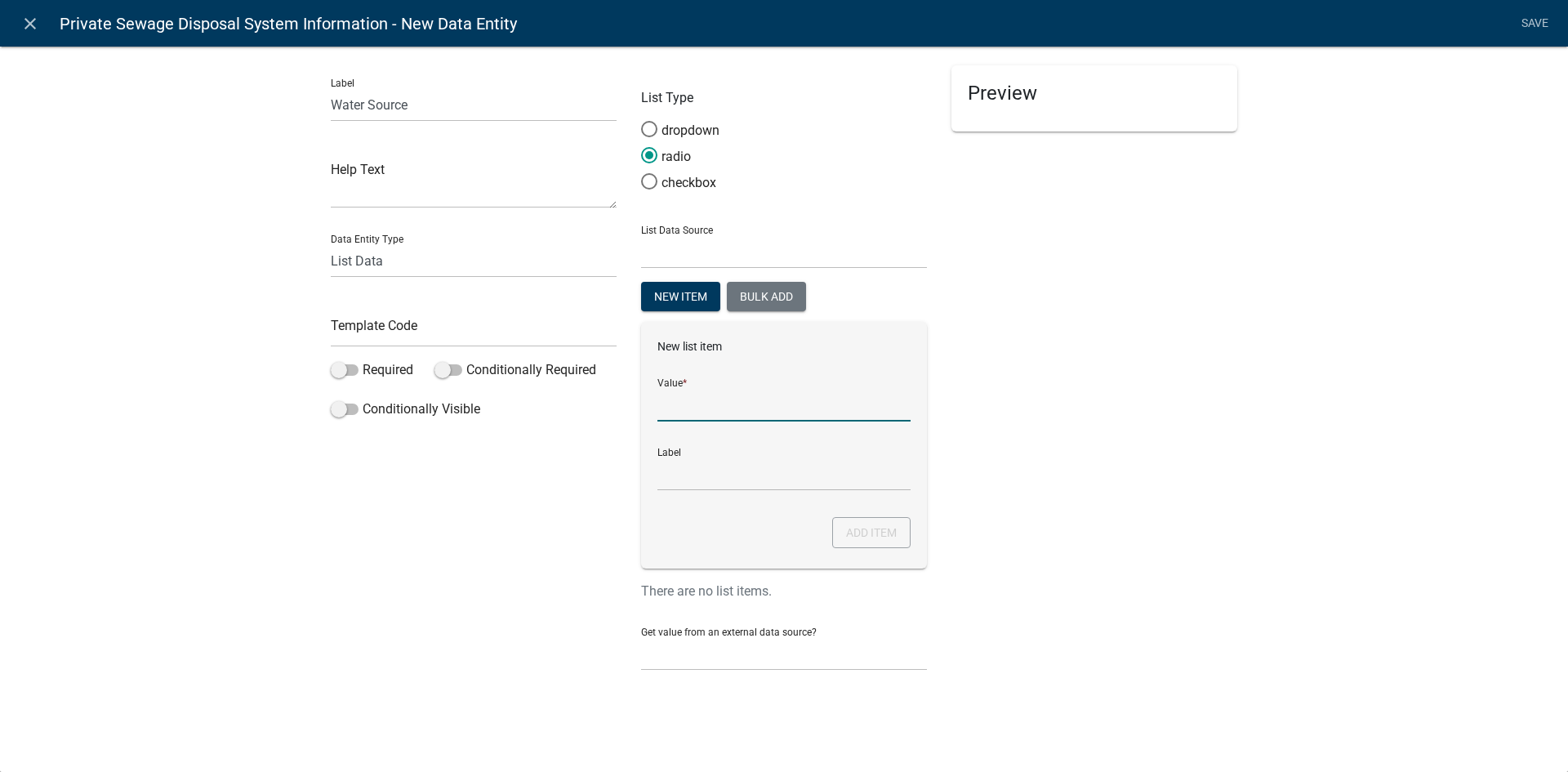
click at [700, 398] on input "List Data Source" at bounding box center [784, 405] width 253 height 34
type input "W"
type input "R"
type input "Rural Water"
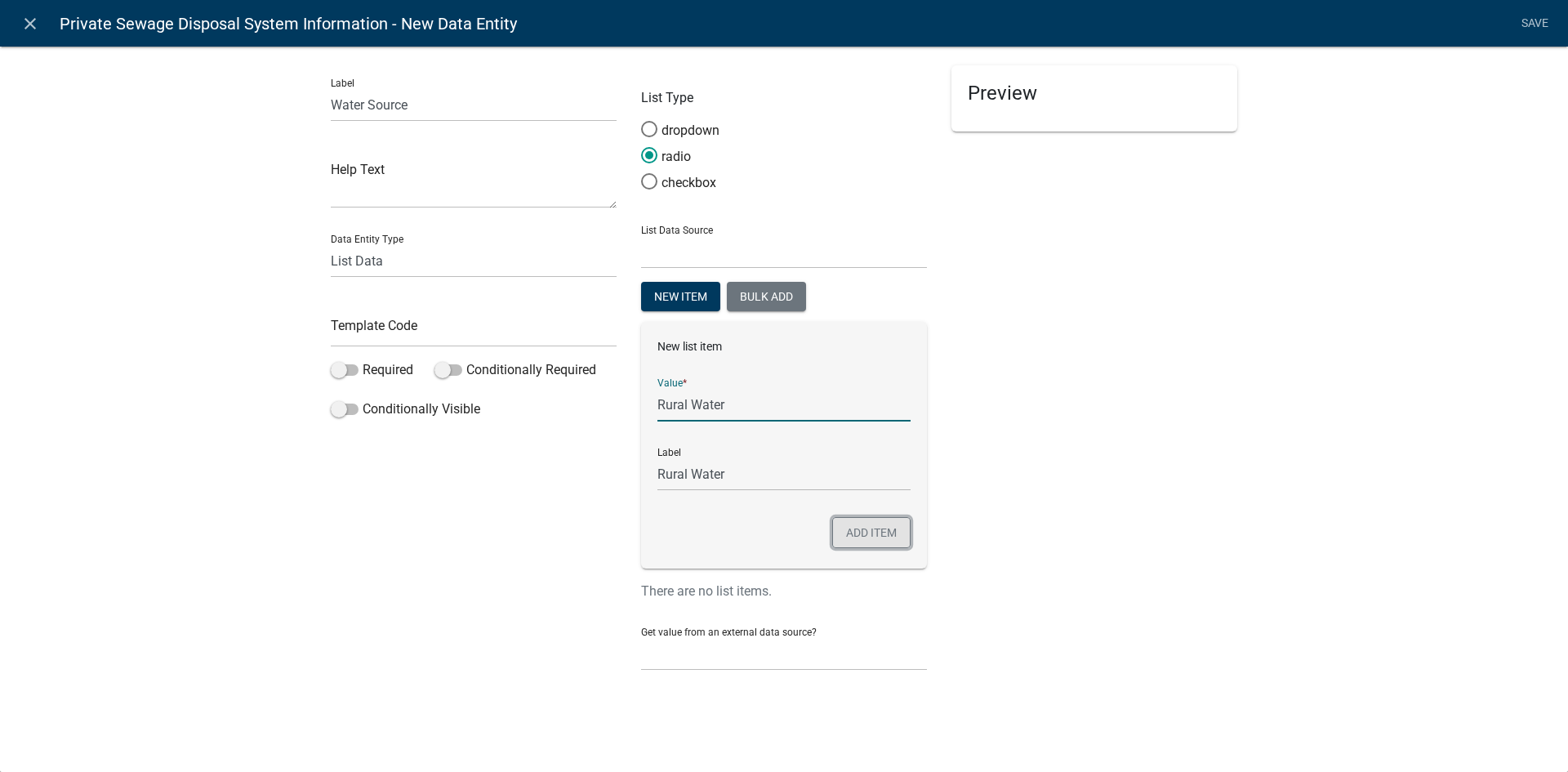
click at [856, 521] on button "Add item" at bounding box center [871, 532] width 78 height 31
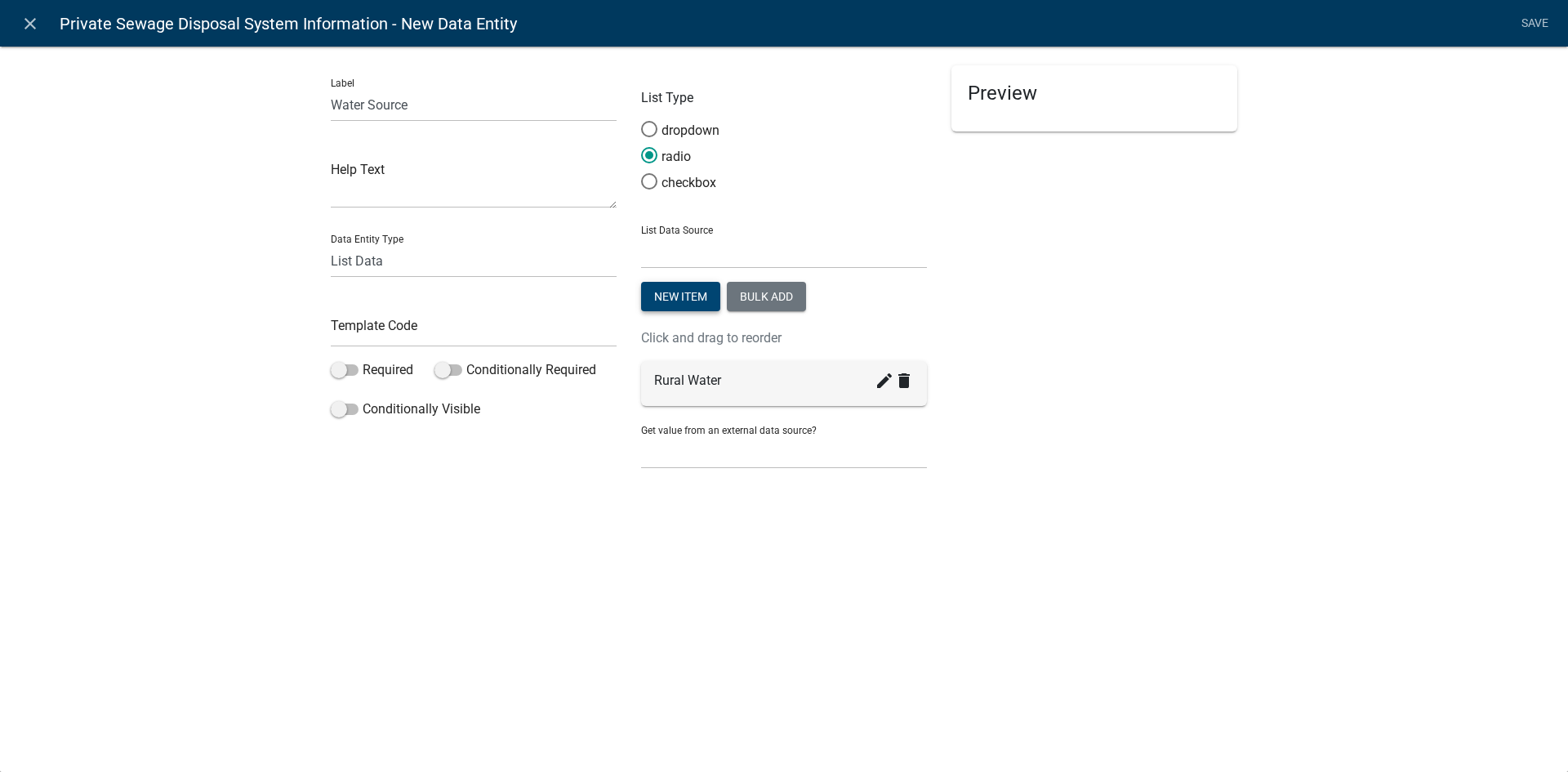
click at [687, 293] on button "New item" at bounding box center [680, 296] width 79 height 29
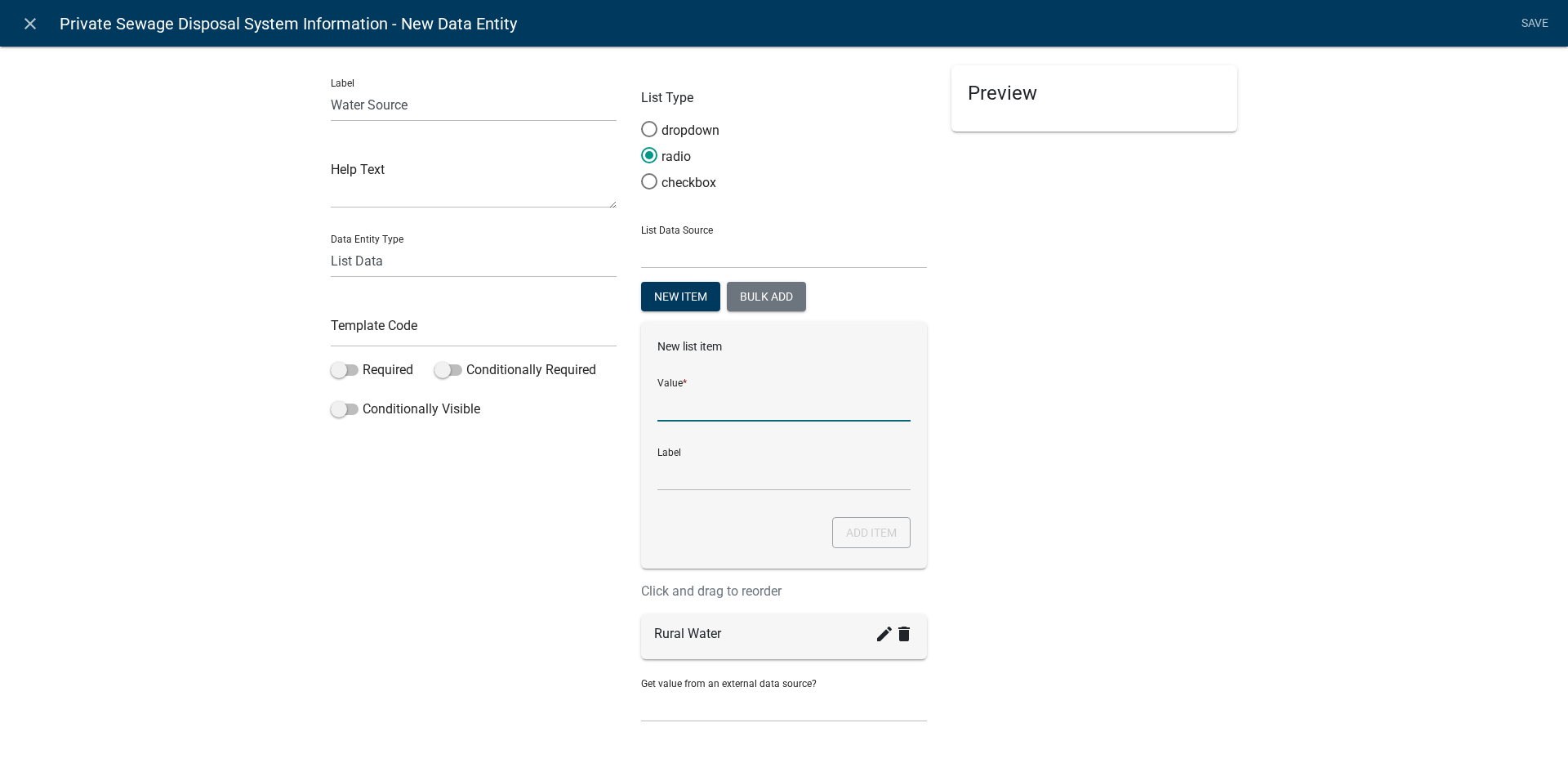
click at [715, 397] on input "List Data Source" at bounding box center [784, 405] width 253 height 34
type input "Well"
click at [846, 533] on button "Add item" at bounding box center [871, 532] width 78 height 31
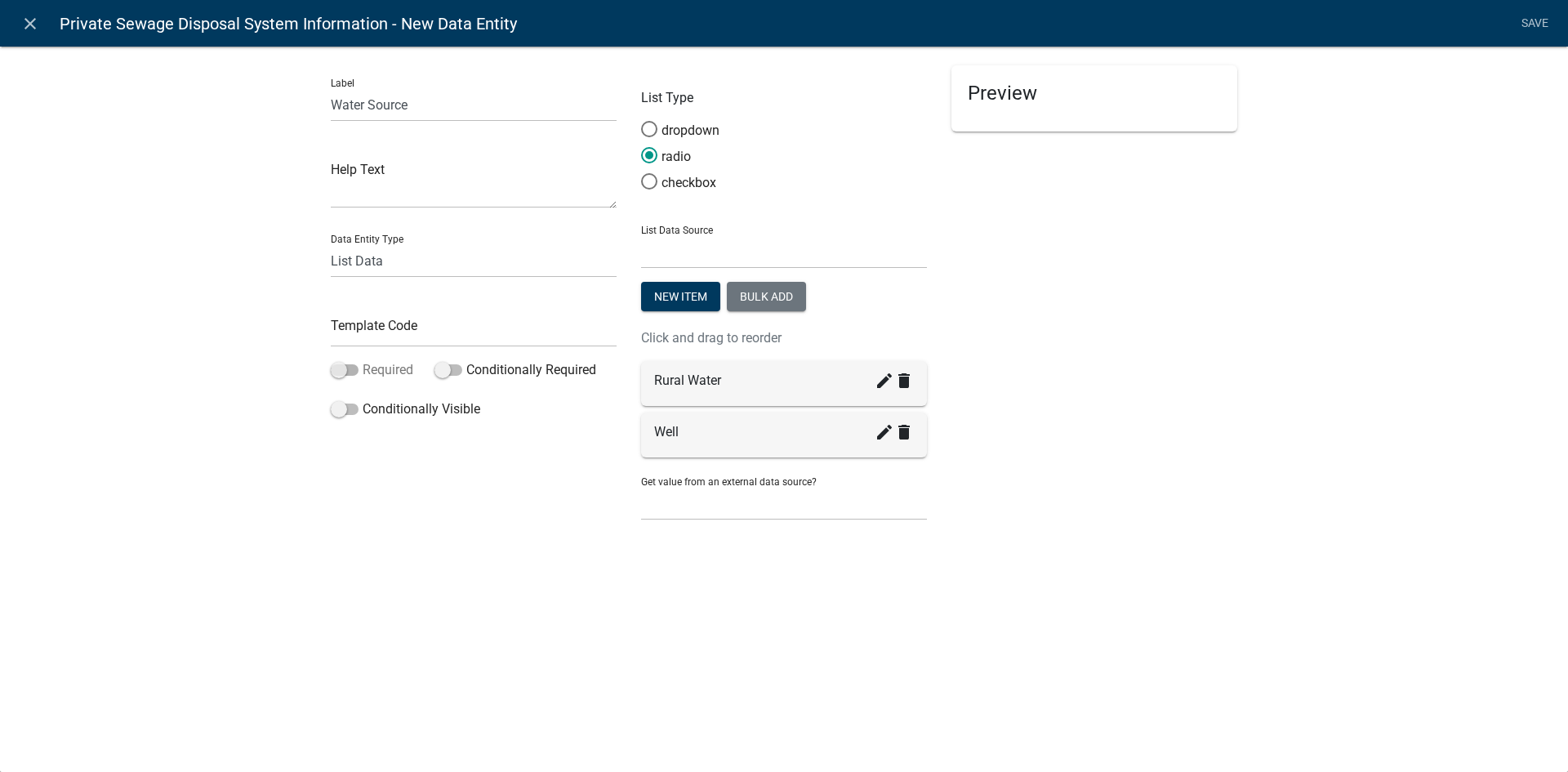
click at [339, 364] on span at bounding box center [345, 369] width 28 height 12
click at [363, 360] on input "Required" at bounding box center [363, 360] width 0 height 0
click at [346, 366] on span at bounding box center [345, 369] width 28 height 12
click at [363, 360] on input "Required" at bounding box center [363, 360] width 0 height 0
click at [1542, 18] on li "Save" at bounding box center [1534, 24] width 41 height 31
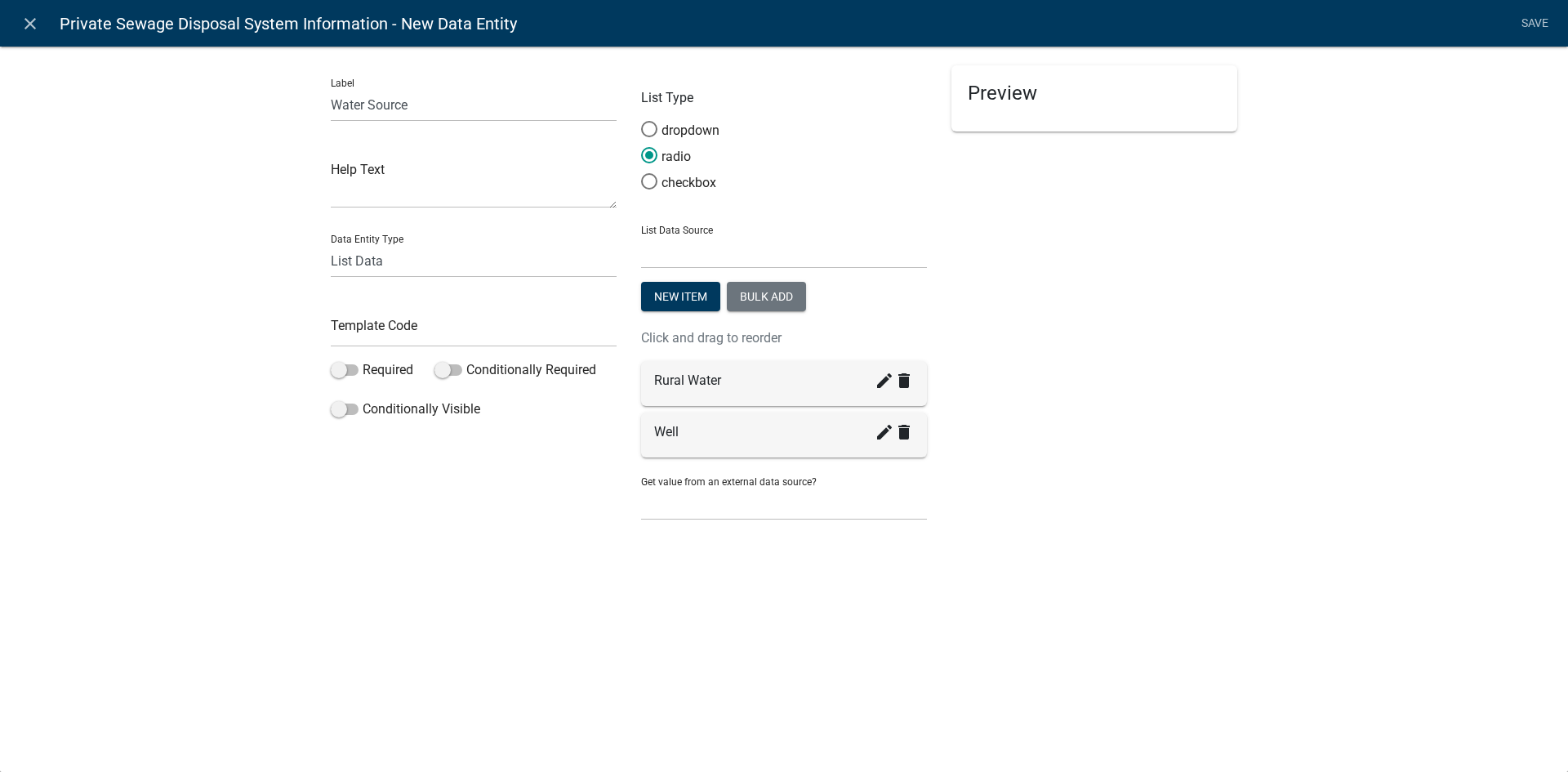
click at [1528, 18] on li "Save" at bounding box center [1534, 24] width 41 height 31
click at [416, 111] on input "Water Source" at bounding box center [474, 105] width 286 height 34
click at [383, 203] on textarea at bounding box center [474, 183] width 286 height 51
type textarea "Water Source"
click at [368, 337] on input "text" at bounding box center [474, 330] width 286 height 34
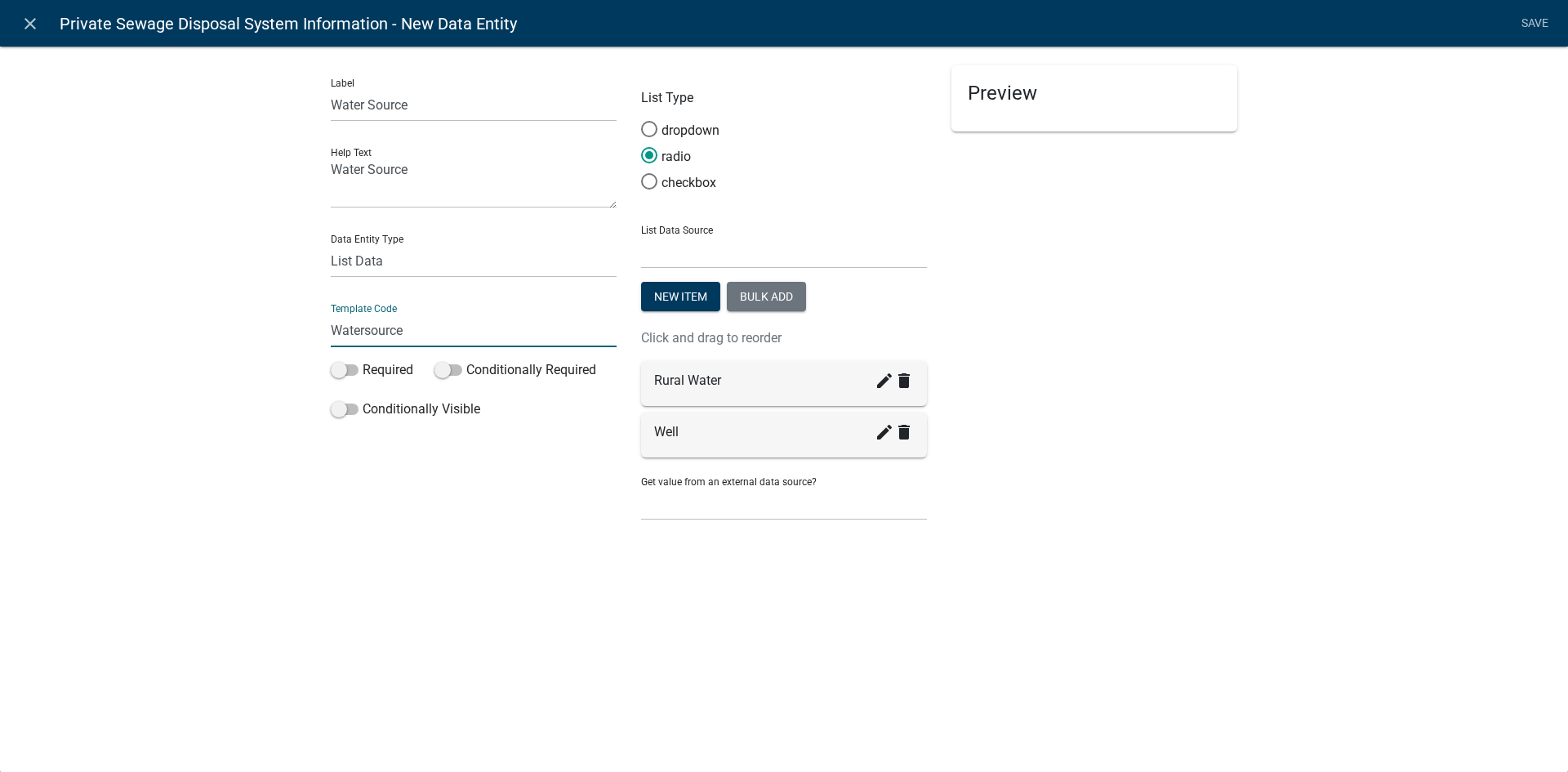
type input "Watersource"
click at [272, 348] on div "Label Water Source Help Text Water Source Data Entity Type Free Form Text Docum…" at bounding box center [784, 295] width 1568 height 549
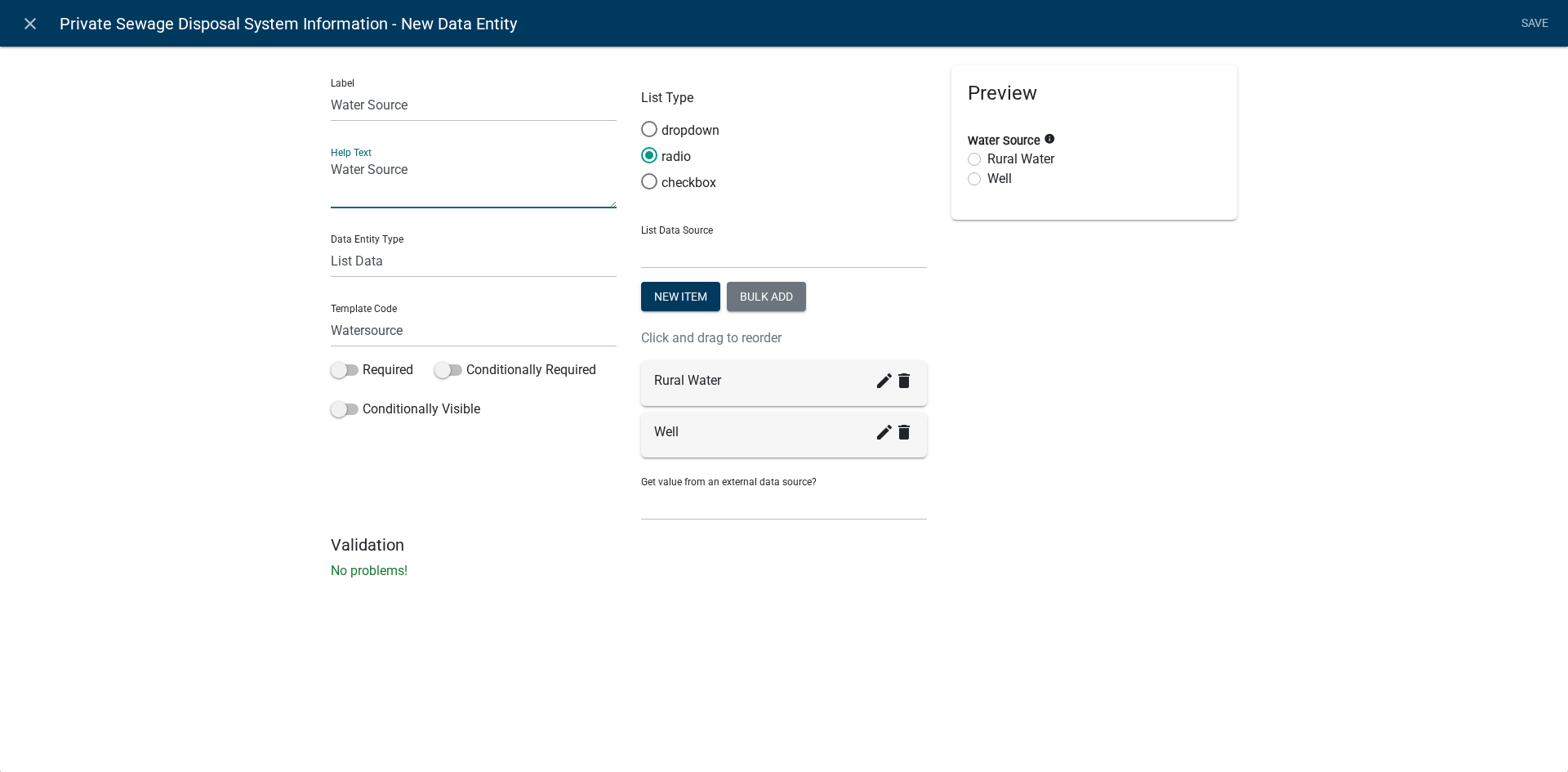
drag, startPoint x: 447, startPoint y: 175, endPoint x: 317, endPoint y: 166, distance: 130.3
click at [317, 166] on div "Label Water Source Help Text Water Source Data Entity Type Free Form Text Docum…" at bounding box center [784, 317] width 1568 height 596
click at [294, 180] on div "Label Water Source Help Text Data Entity Type Free Form Text Document Display E…" at bounding box center [784, 317] width 1568 height 596
click at [1537, 21] on link "Save" at bounding box center [1534, 24] width 41 height 31
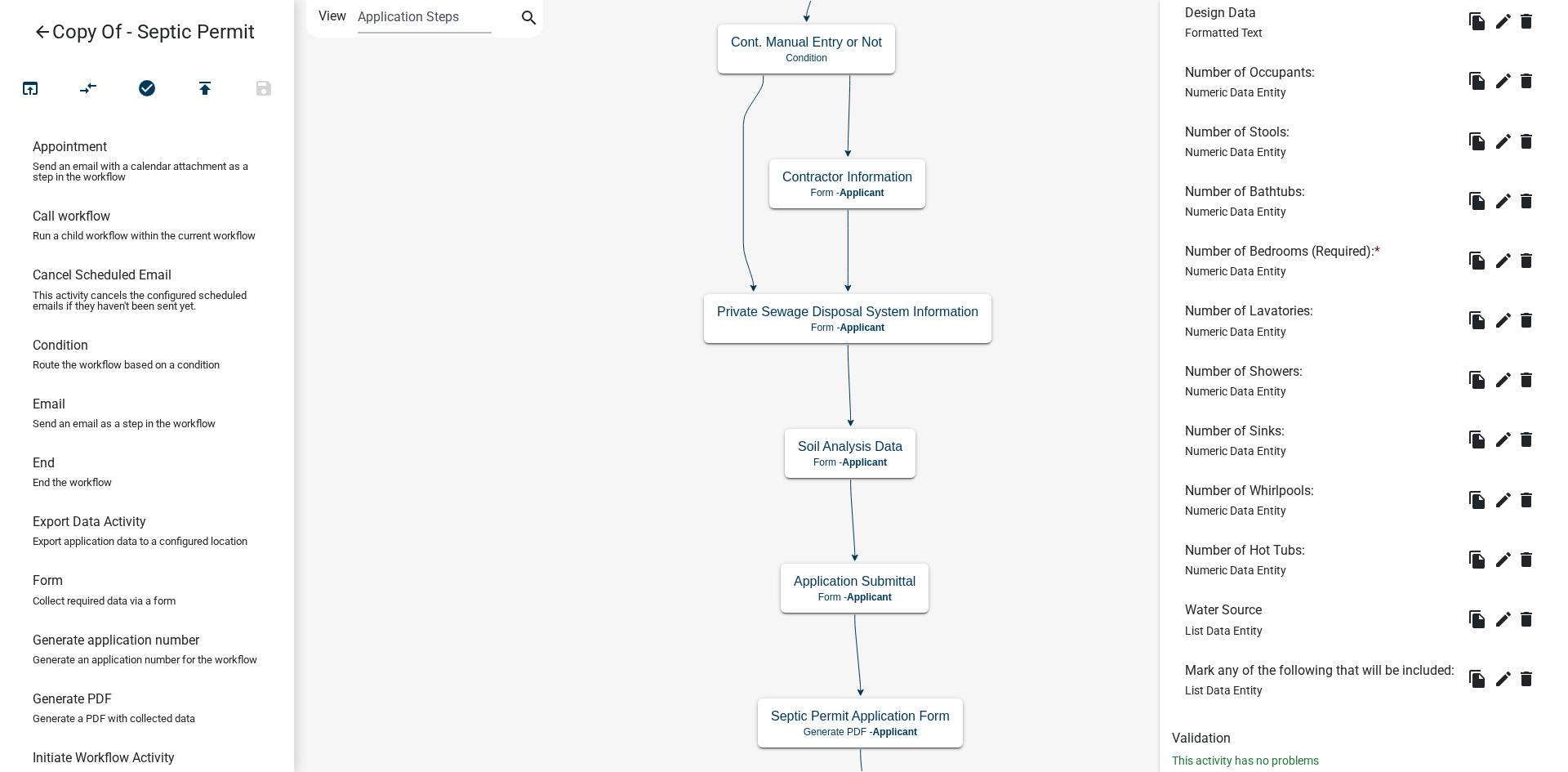
scroll to position [780, 0]
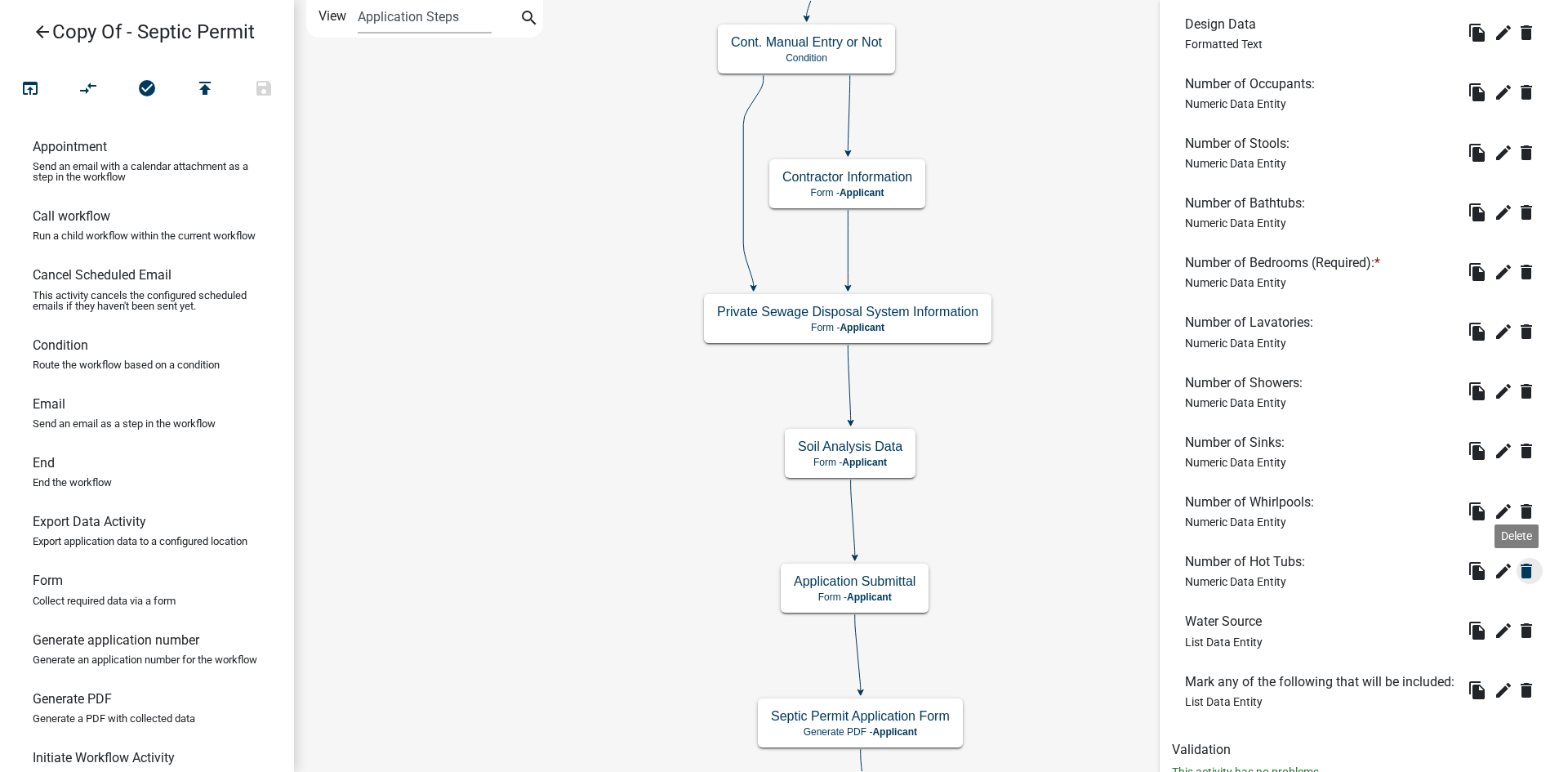
click at [1516, 572] on icon "delete" at bounding box center [1526, 571] width 20 height 20
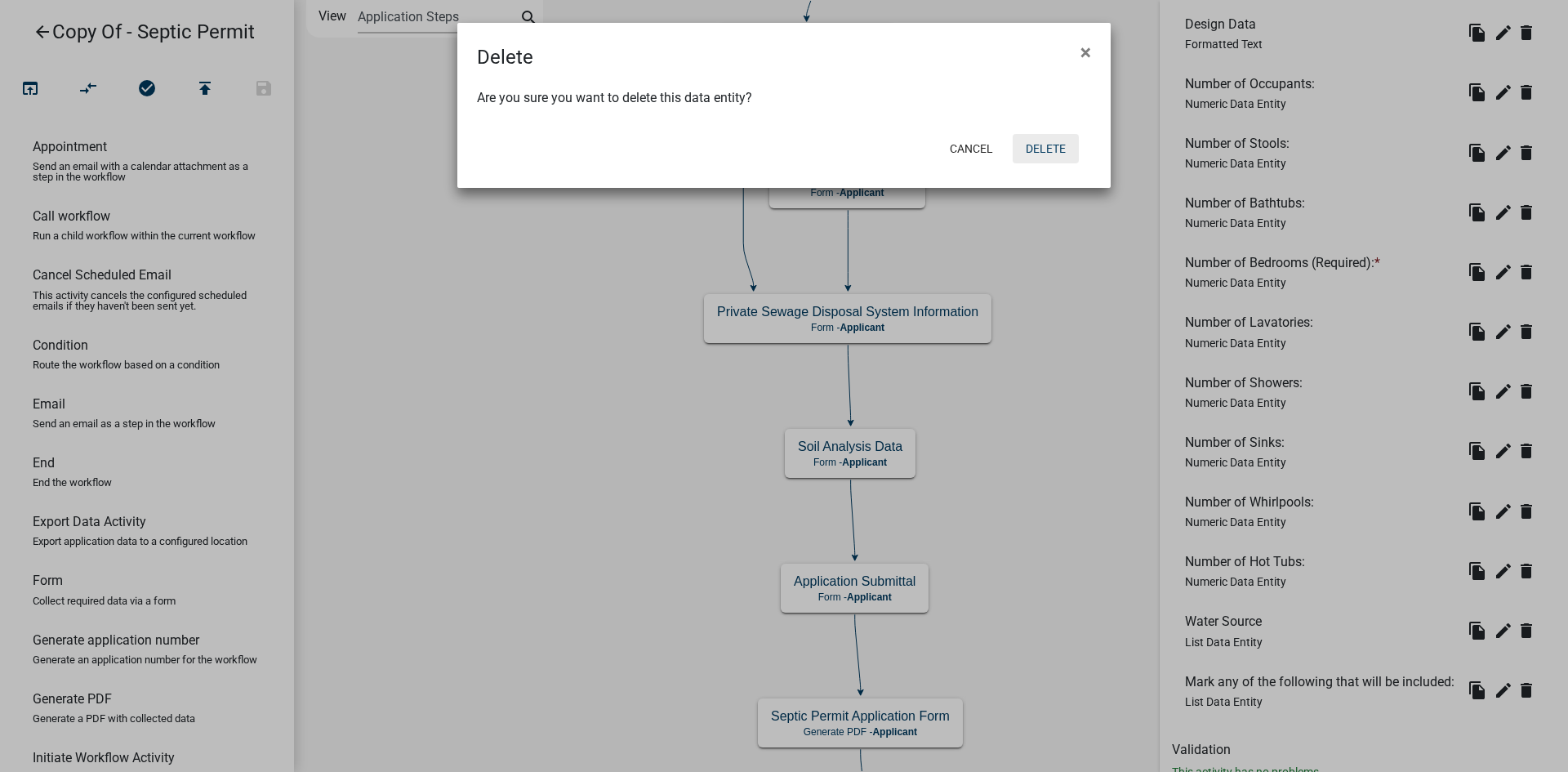
click at [1051, 154] on button "Delete" at bounding box center [1045, 148] width 66 height 29
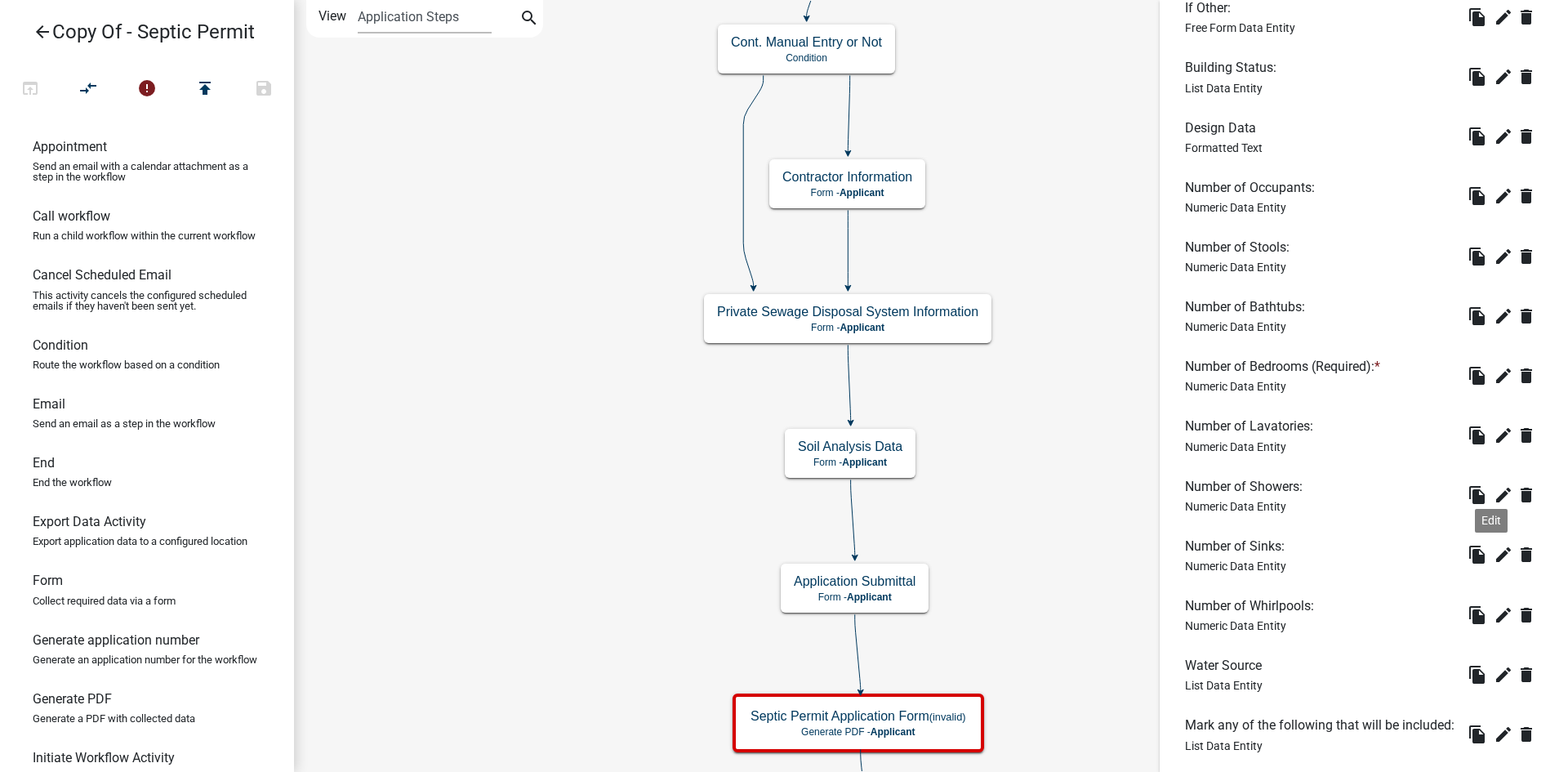
scroll to position [735, 0]
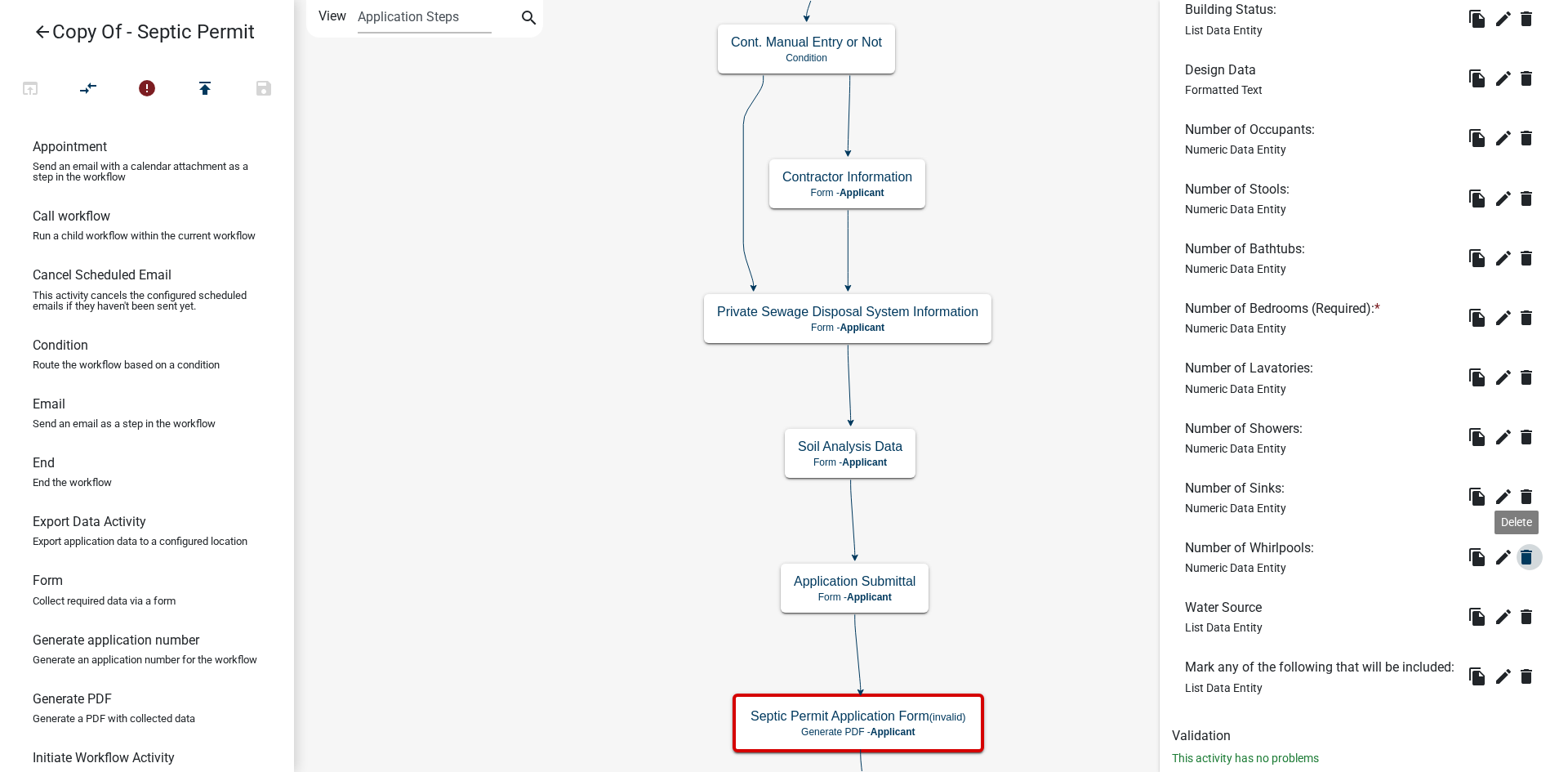
click at [1516, 564] on icon "delete" at bounding box center [1526, 557] width 20 height 20
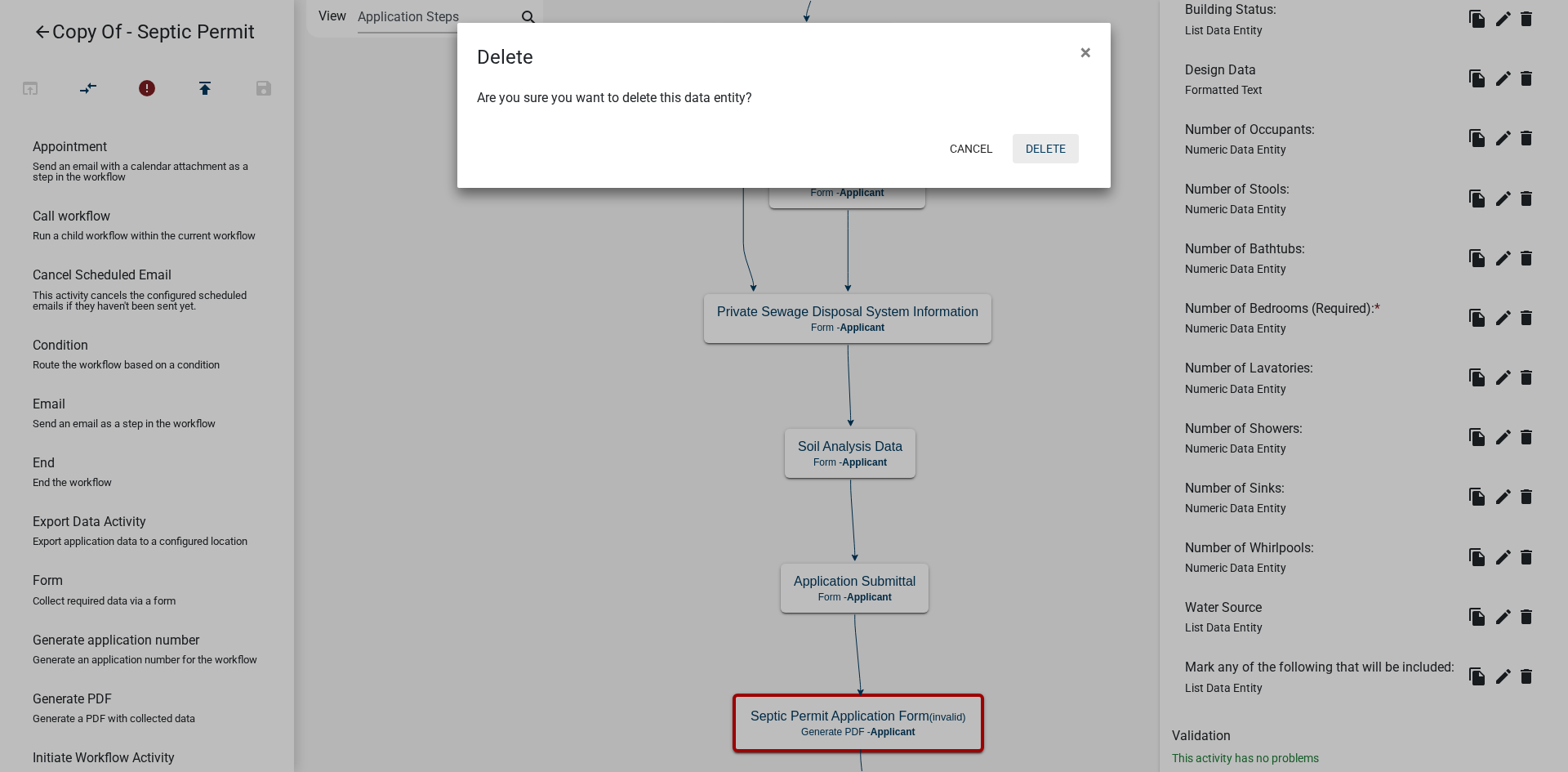
click at [1060, 146] on button "Delete" at bounding box center [1045, 148] width 66 height 29
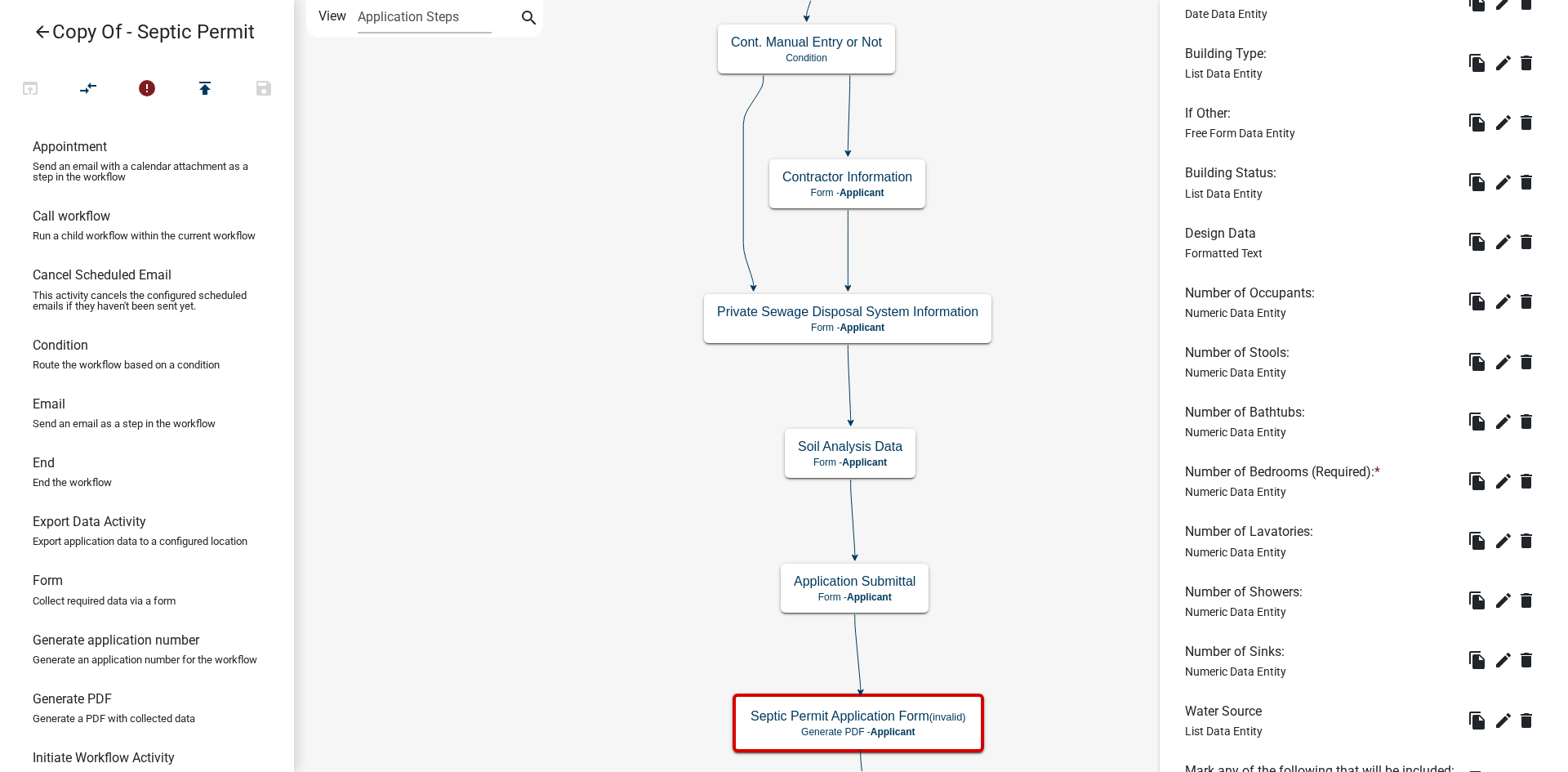
scroll to position [653, 0]
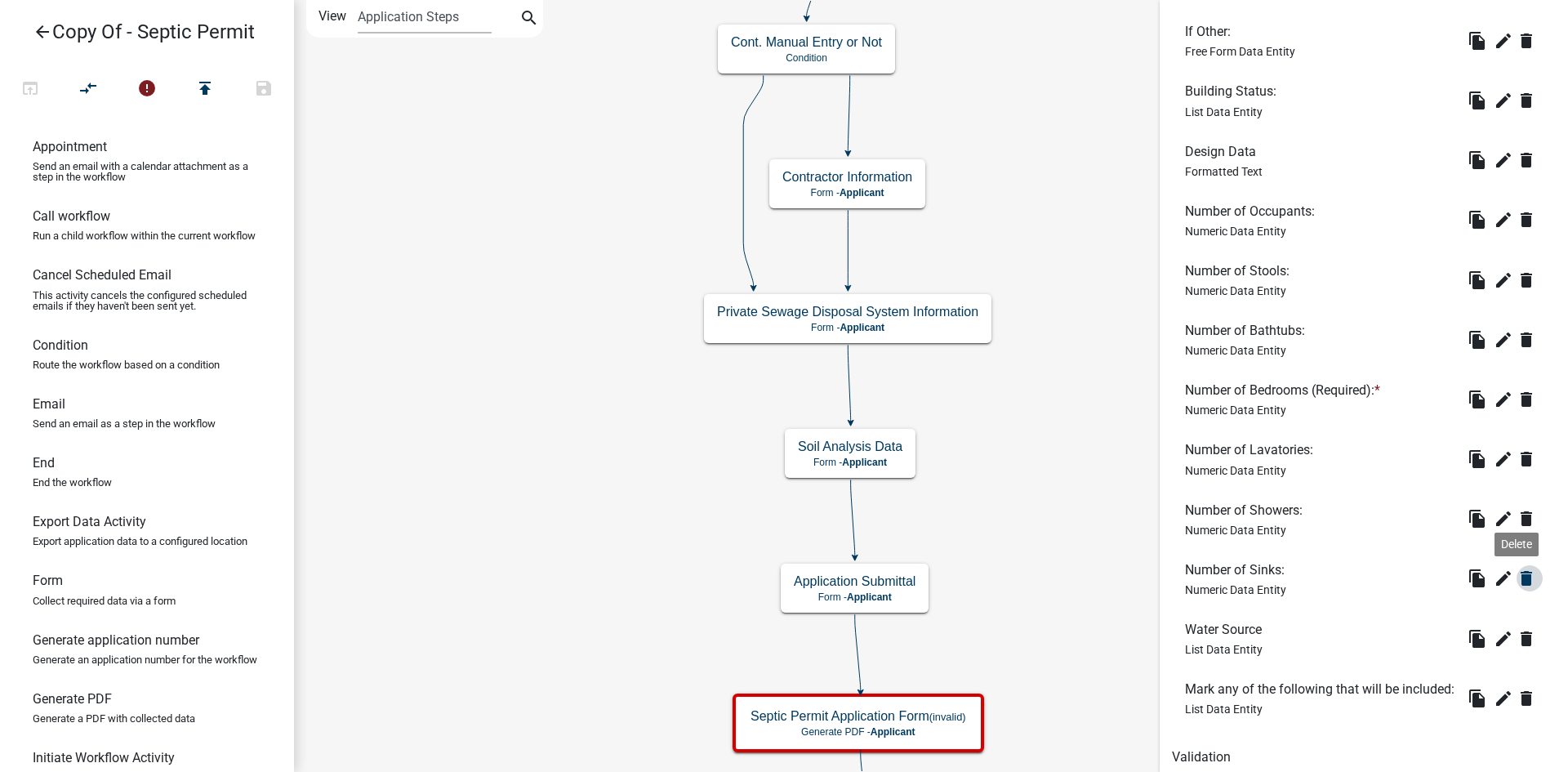
click at [1516, 571] on icon "delete" at bounding box center [1526, 578] width 20 height 20
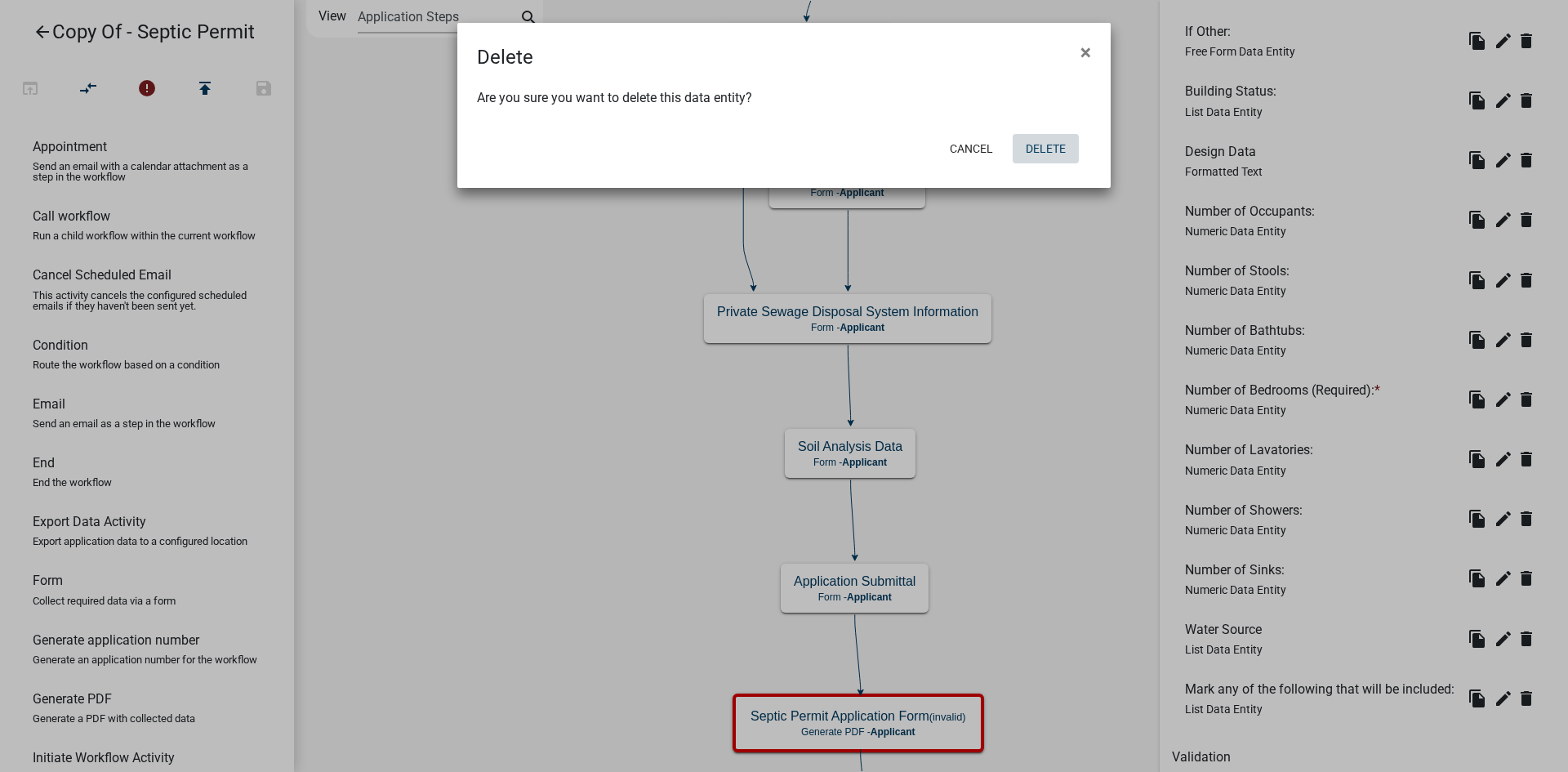
click at [1063, 149] on button "Delete" at bounding box center [1045, 148] width 66 height 29
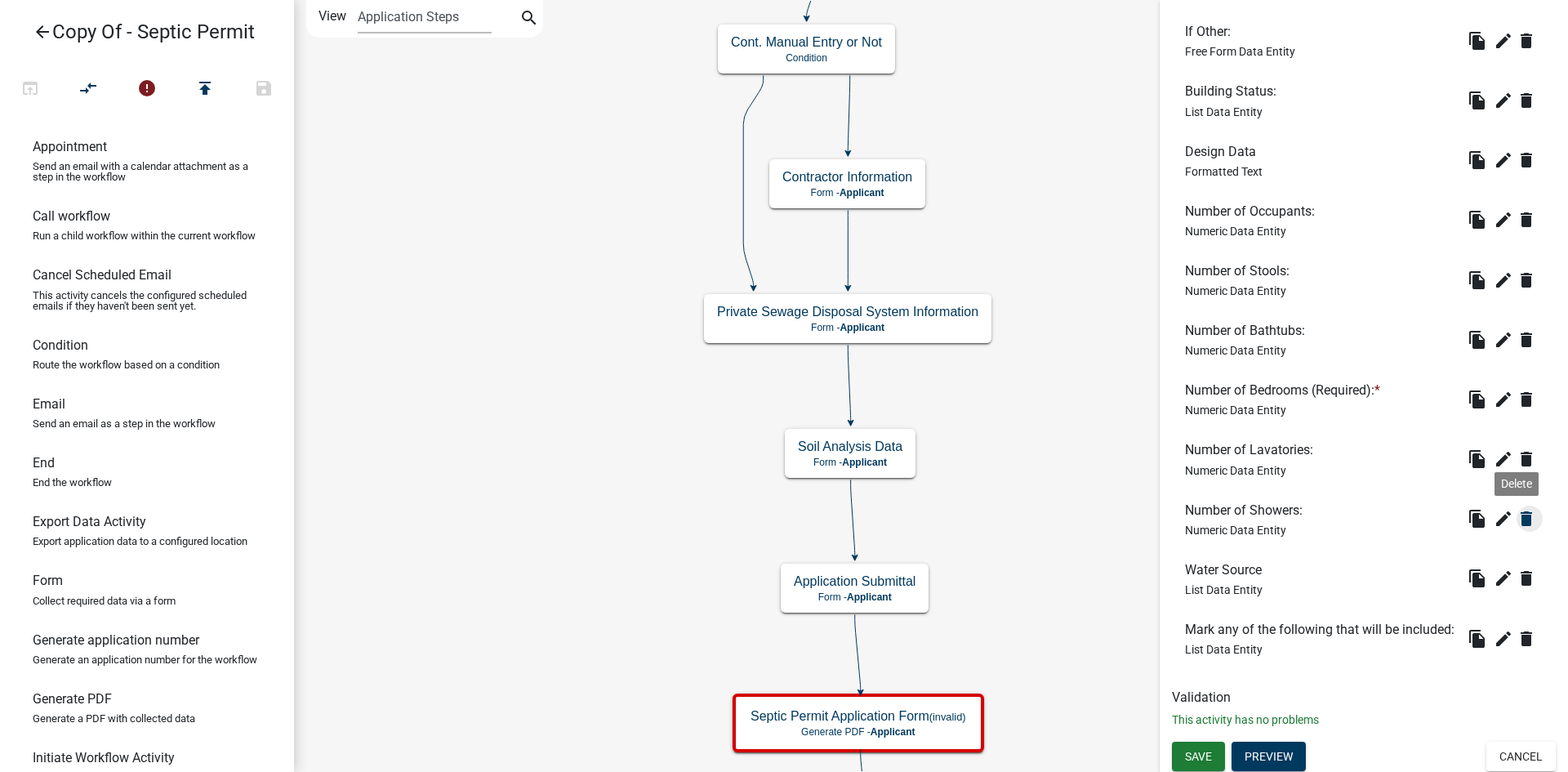
click at [1516, 516] on icon "delete" at bounding box center [1526, 518] width 20 height 20
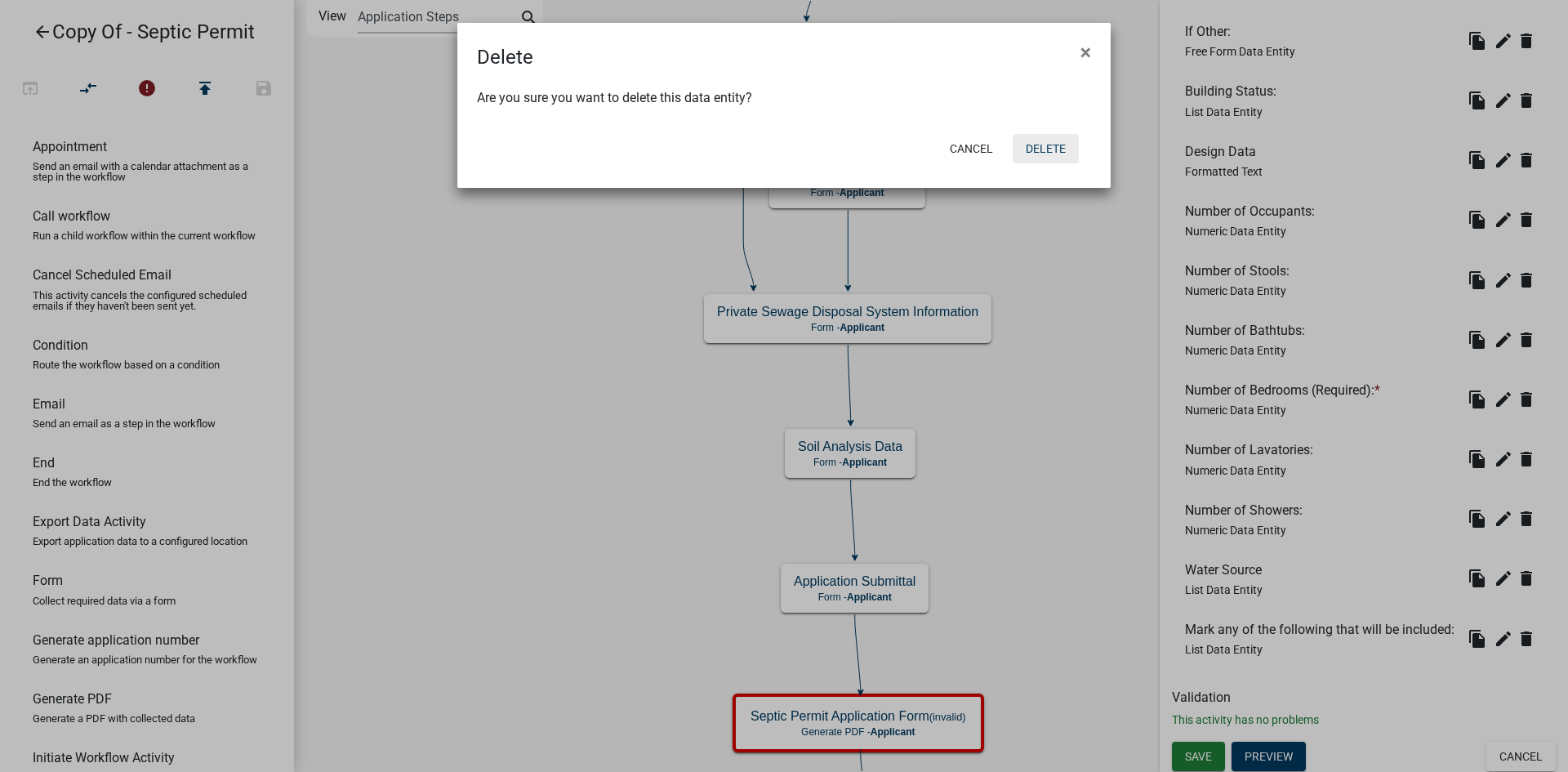
click at [1060, 155] on button "Delete" at bounding box center [1045, 148] width 66 height 29
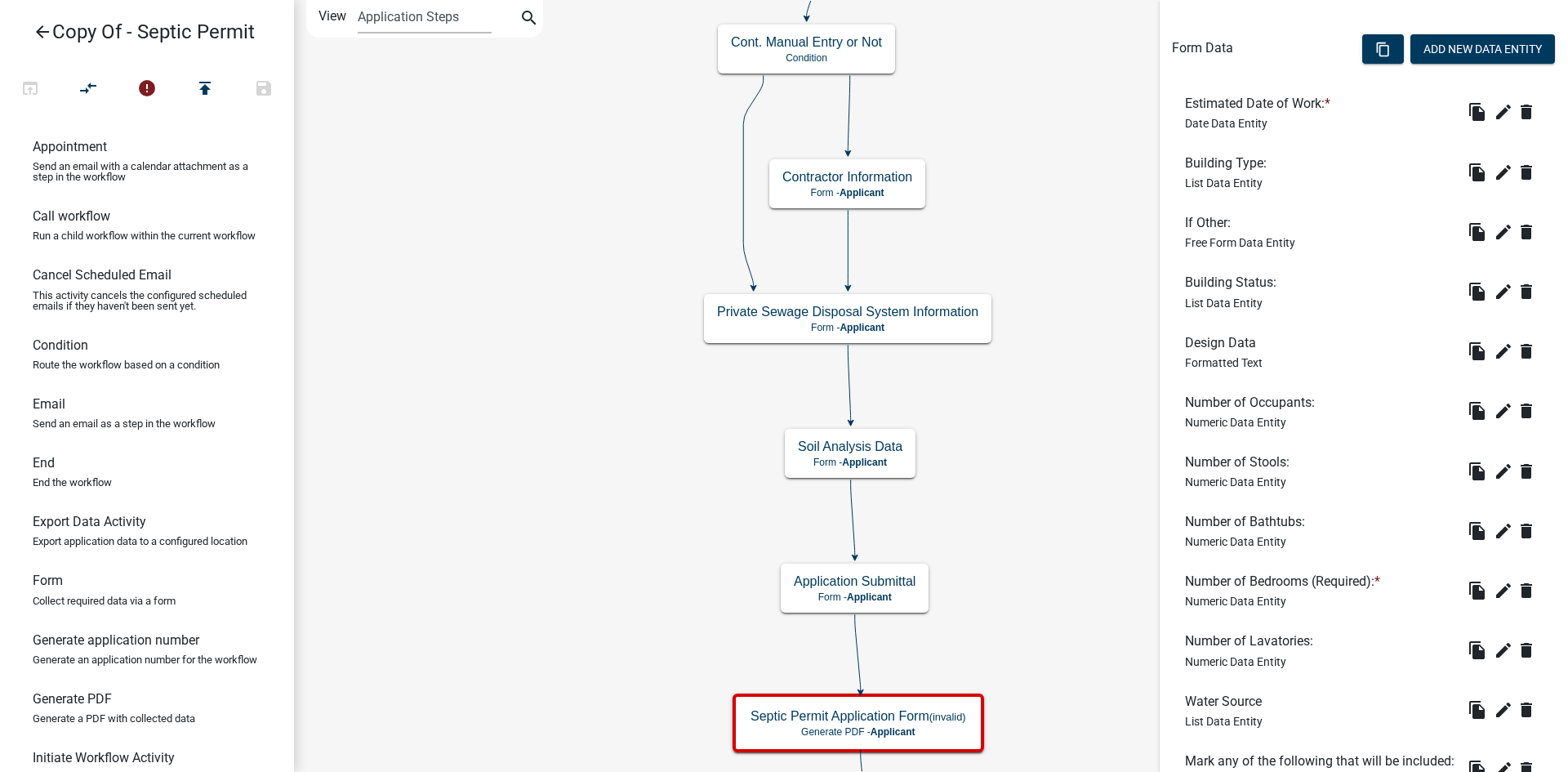
scroll to position [490, 0]
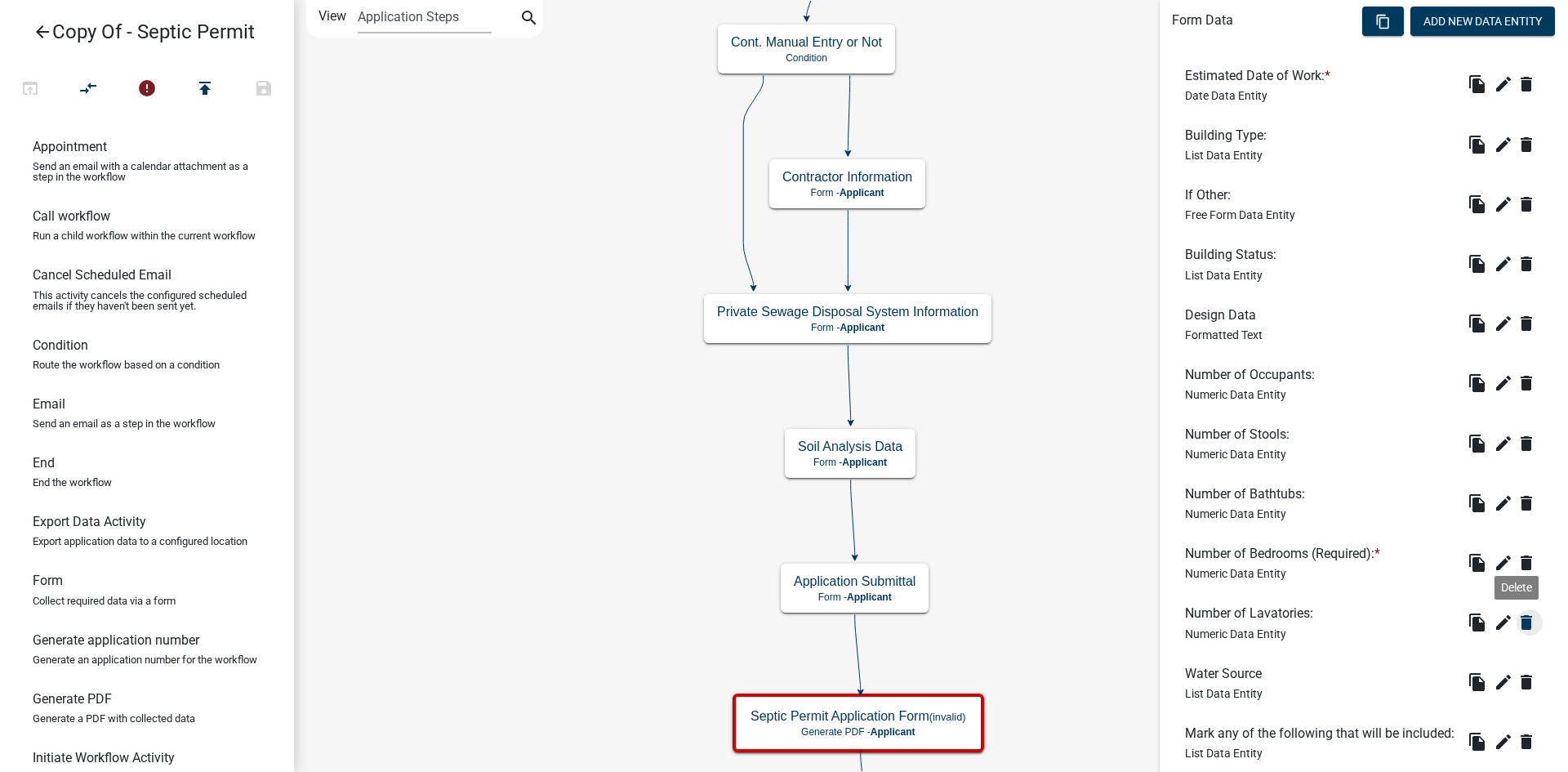
click at [1516, 621] on icon "delete" at bounding box center [1526, 622] width 20 height 20
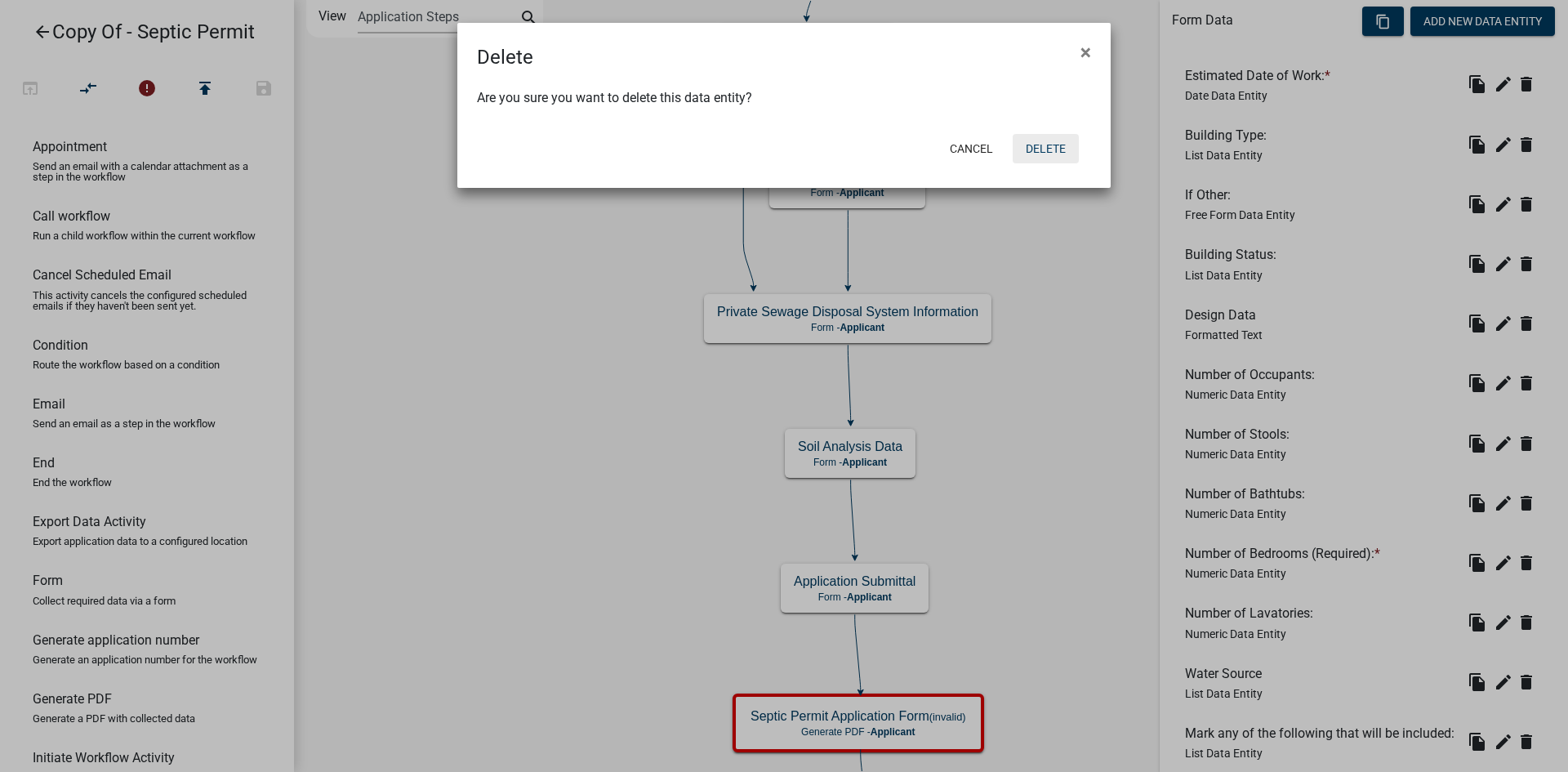
click at [1062, 146] on button "Delete" at bounding box center [1045, 148] width 66 height 29
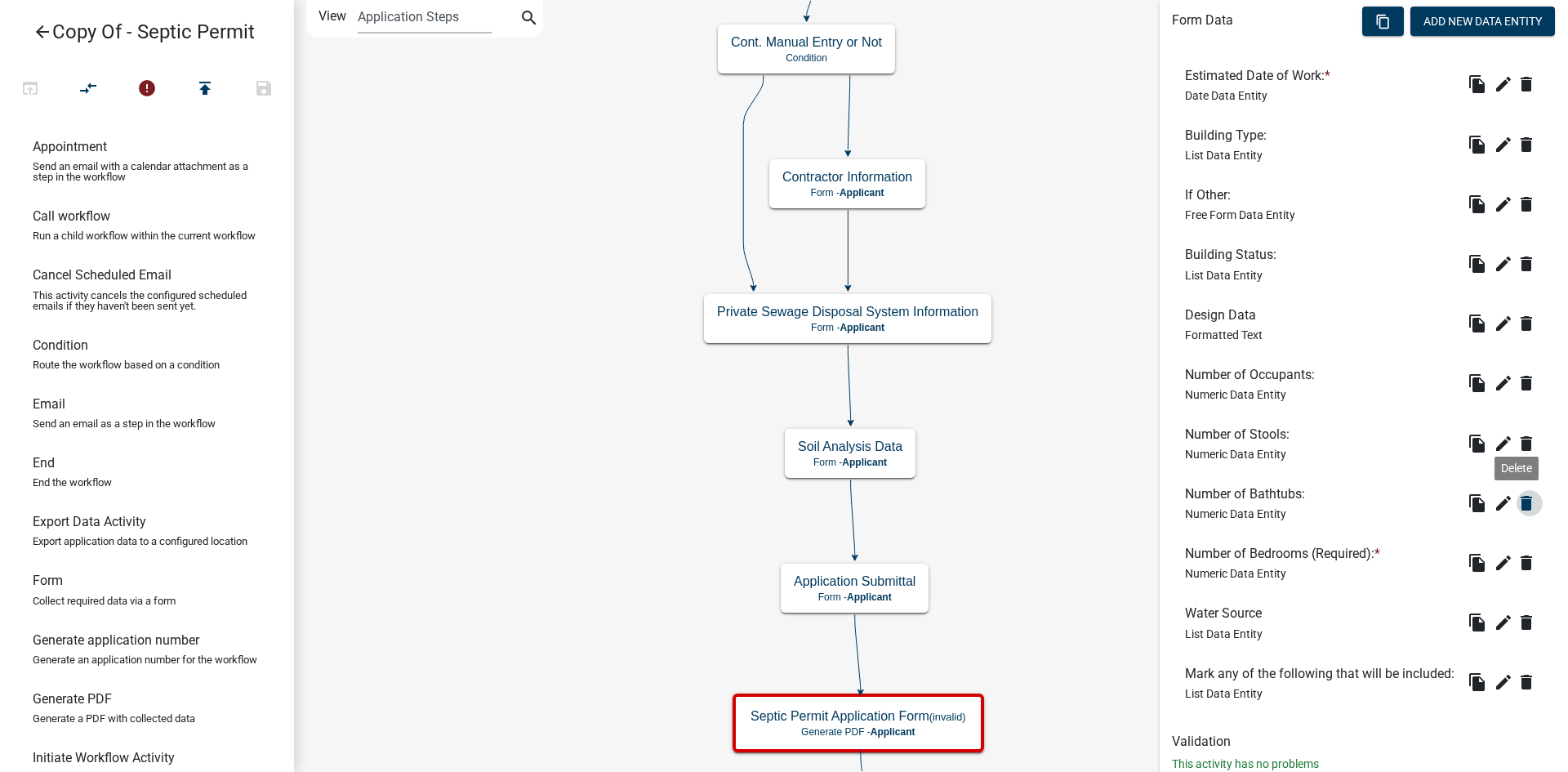
click at [1516, 507] on icon "delete" at bounding box center [1526, 503] width 20 height 20
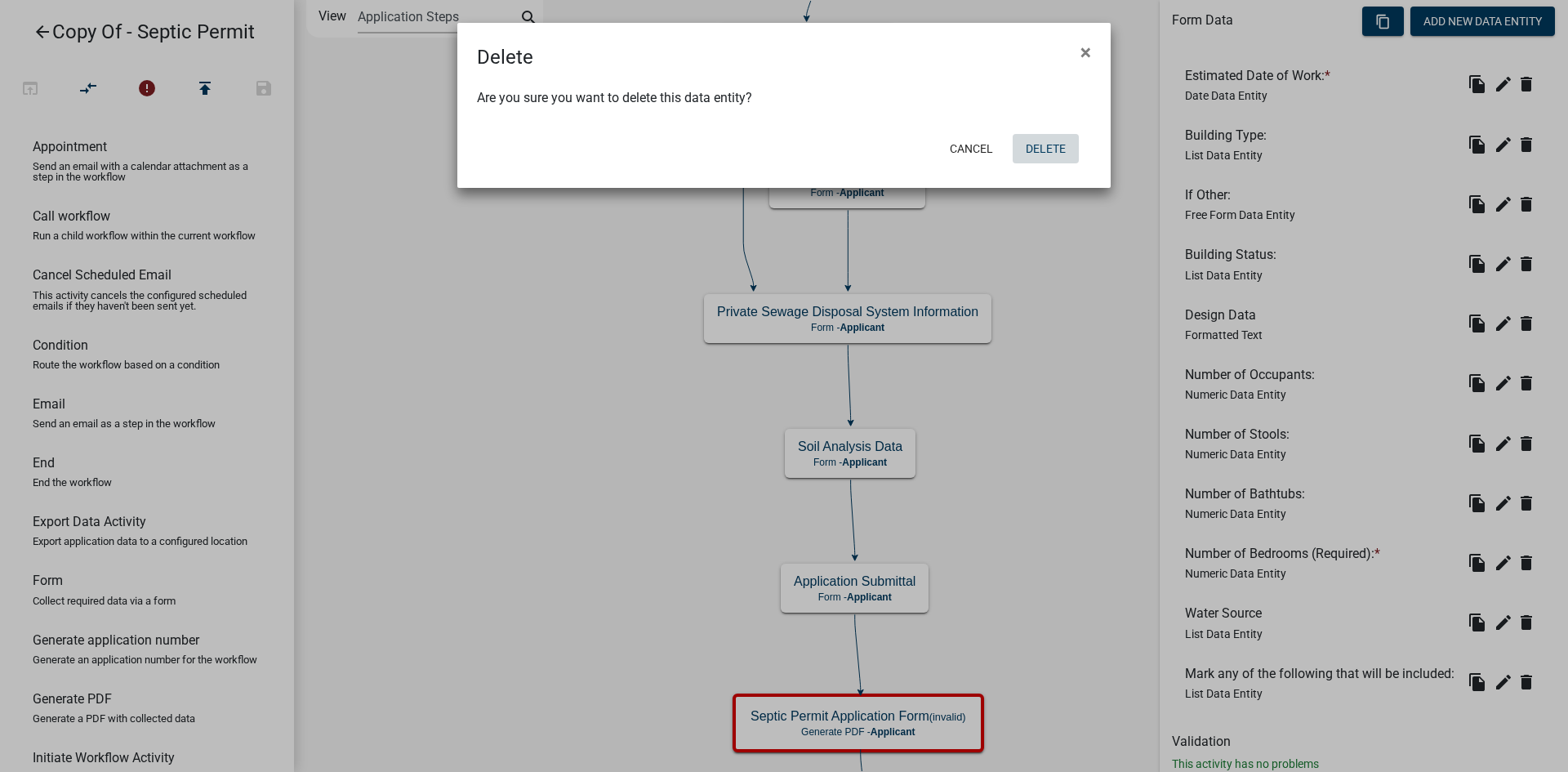
click at [1051, 142] on button "Delete" at bounding box center [1045, 148] width 66 height 29
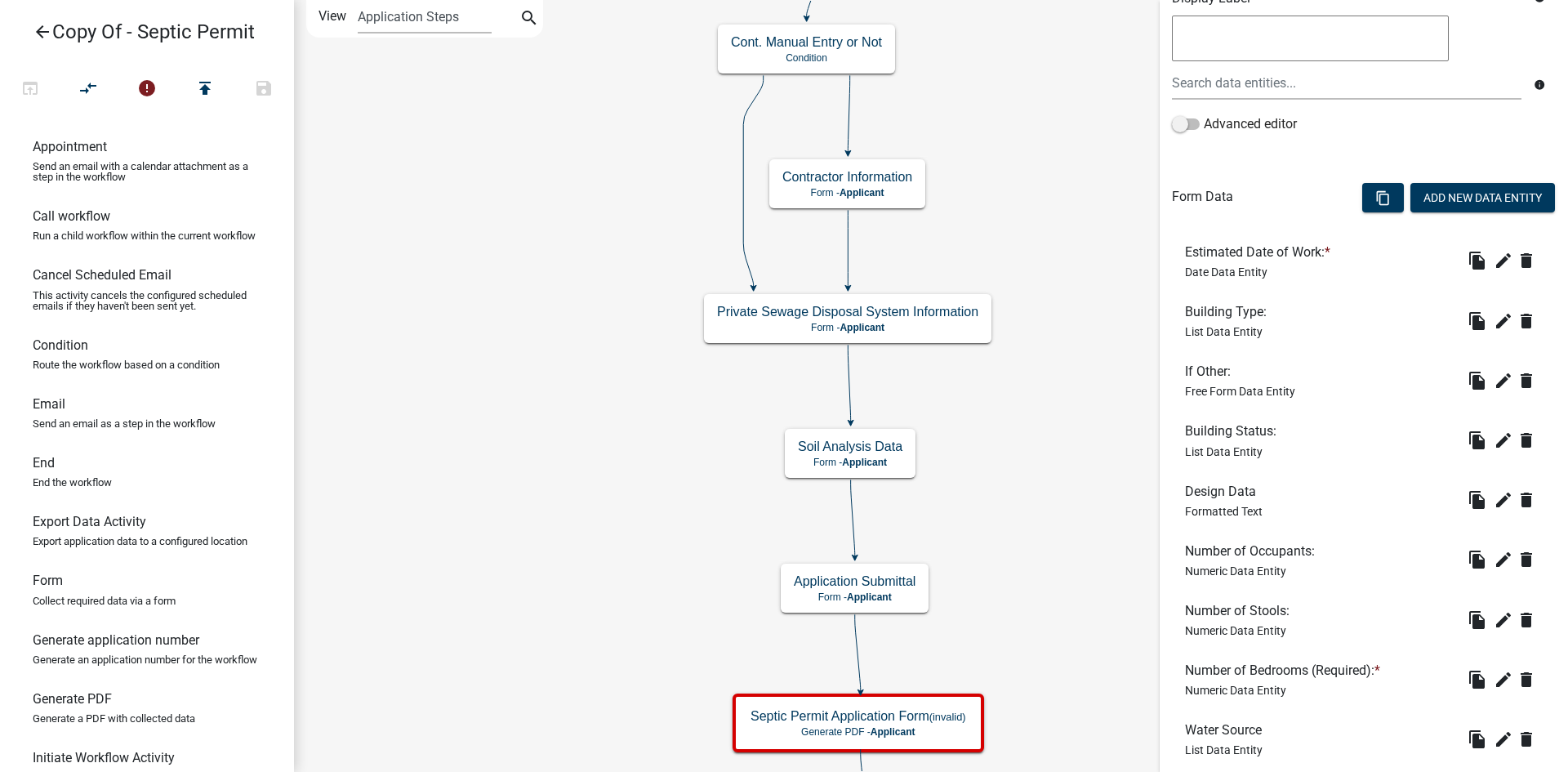
scroll to position [326, 0]
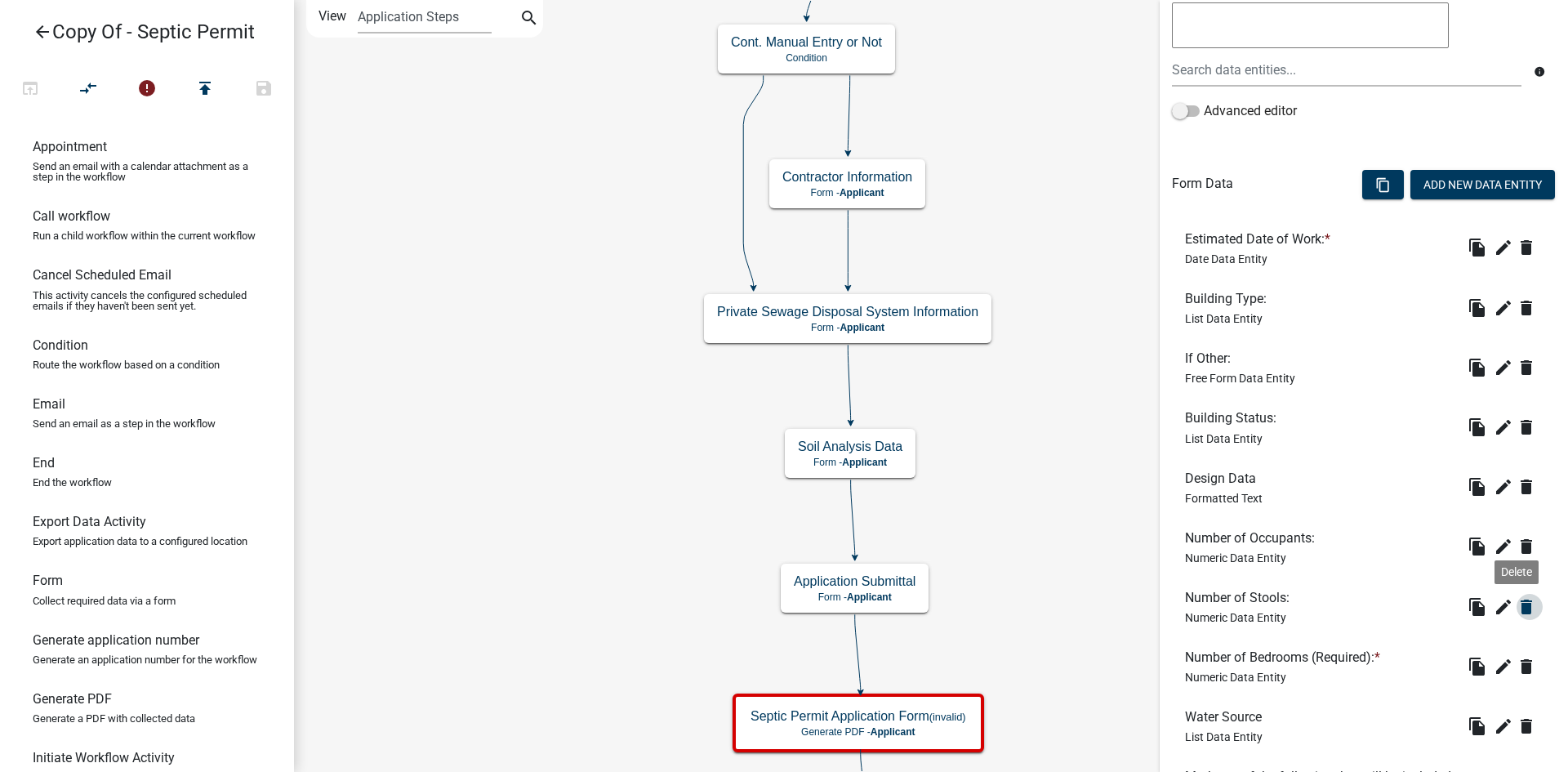
click at [1516, 607] on icon "delete" at bounding box center [1526, 607] width 20 height 20
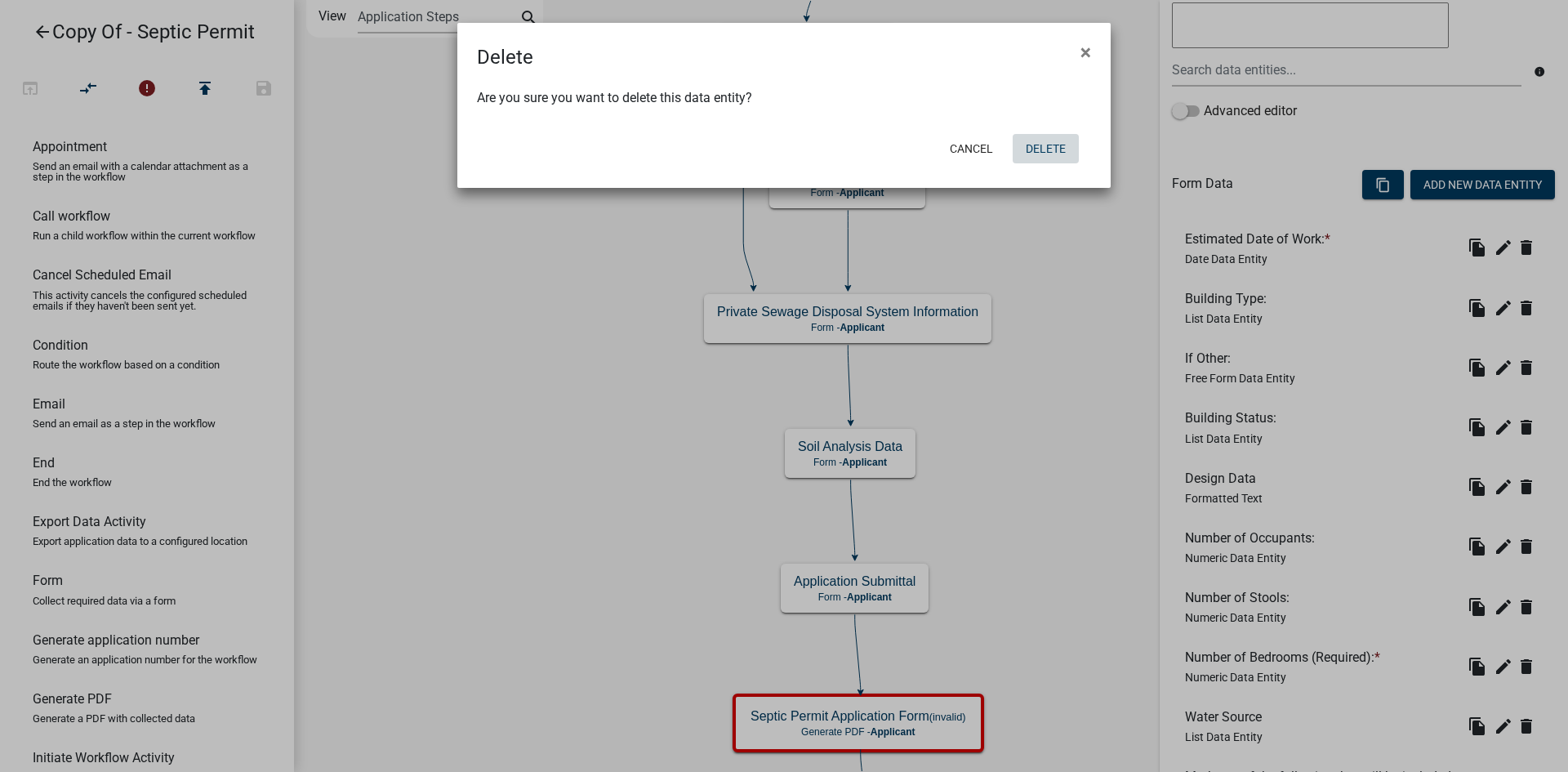
click at [1049, 144] on button "Delete" at bounding box center [1045, 148] width 66 height 29
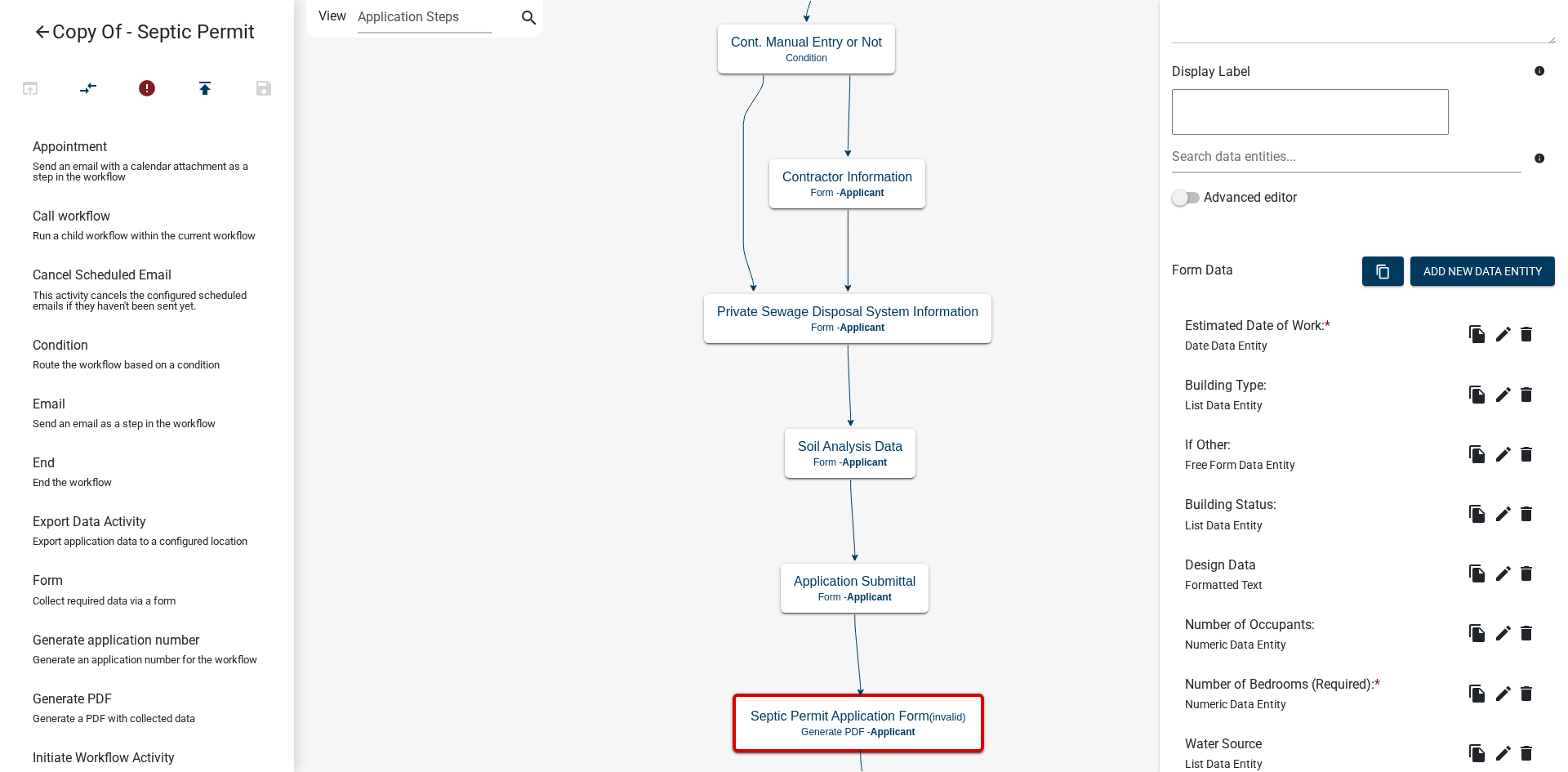
scroll to position [245, 0]
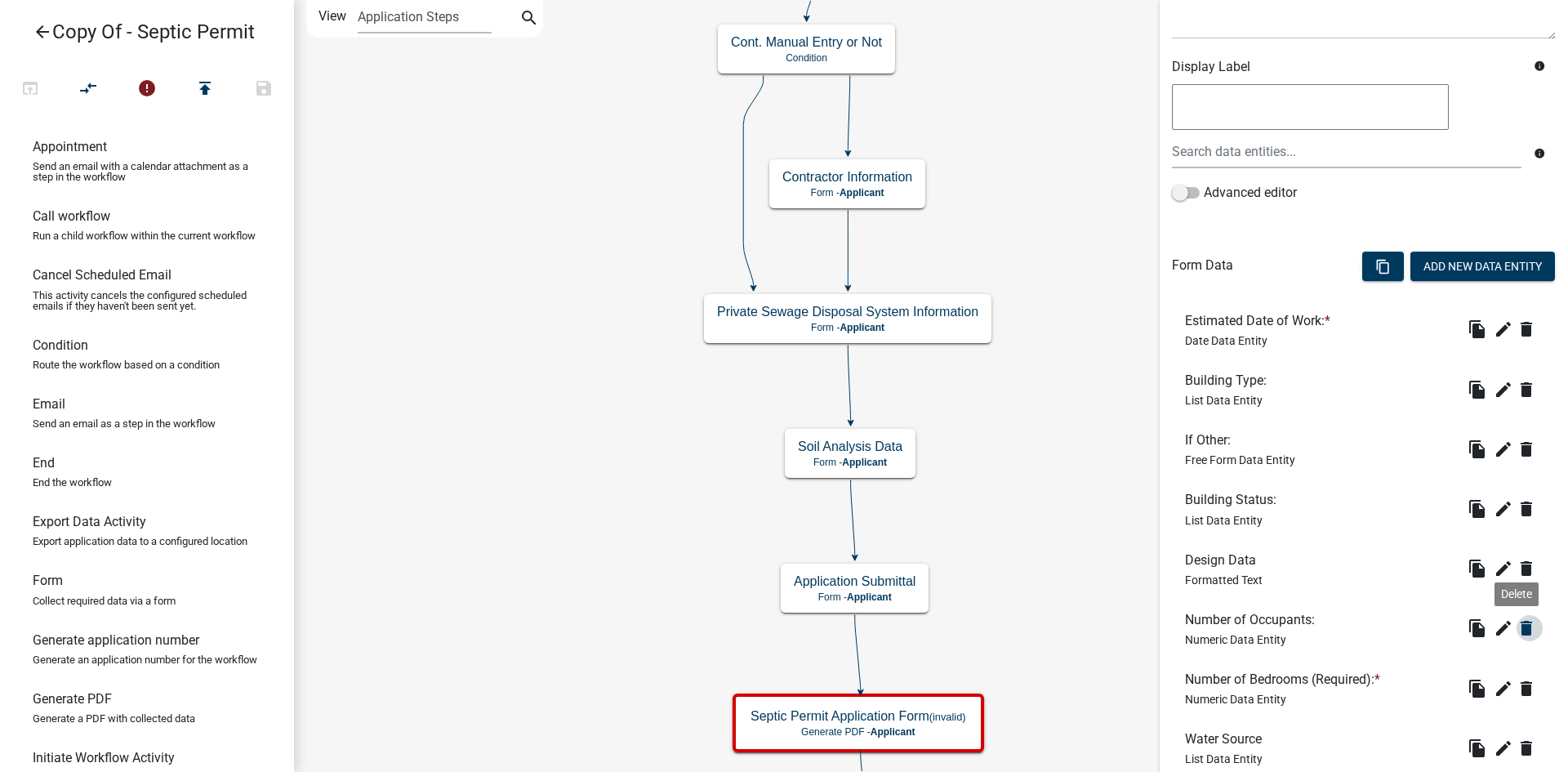
click at [1518, 627] on icon "delete" at bounding box center [1526, 628] width 20 height 20
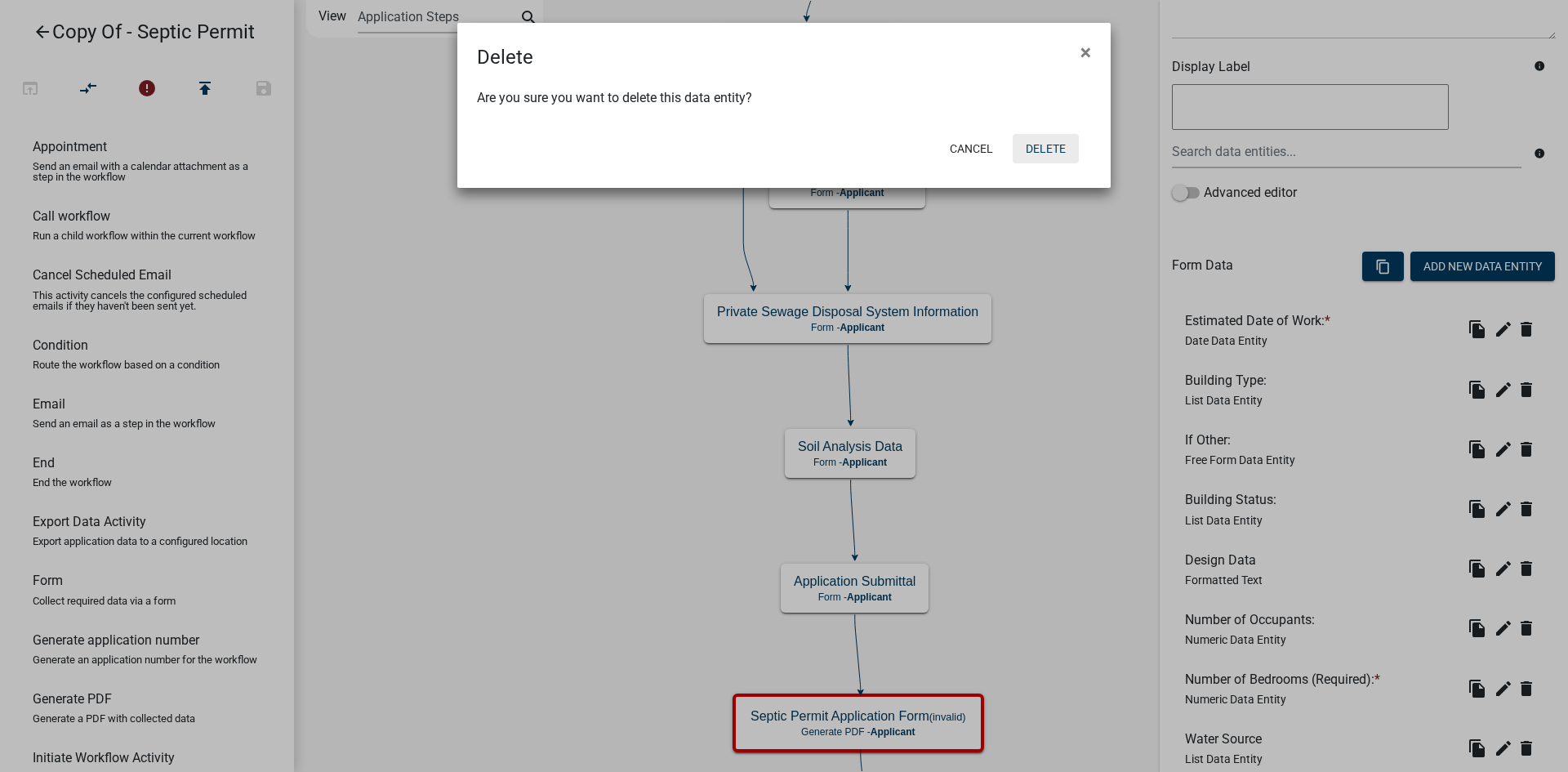
click at [1061, 145] on button "Delete" at bounding box center [1045, 148] width 66 height 29
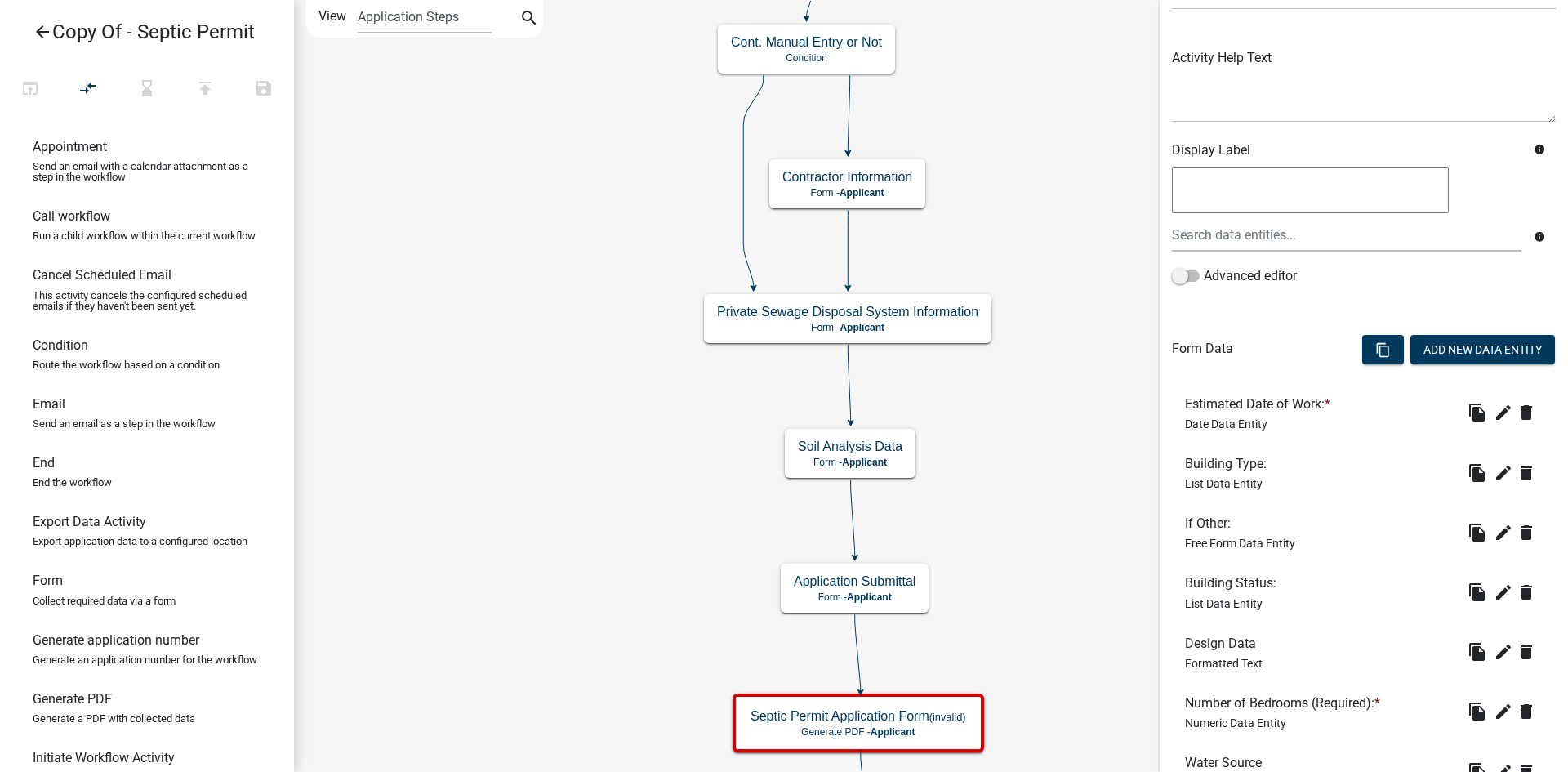
scroll to position [164, 0]
click at [1497, 649] on icon "edit" at bounding box center [1503, 650] width 20 height 20
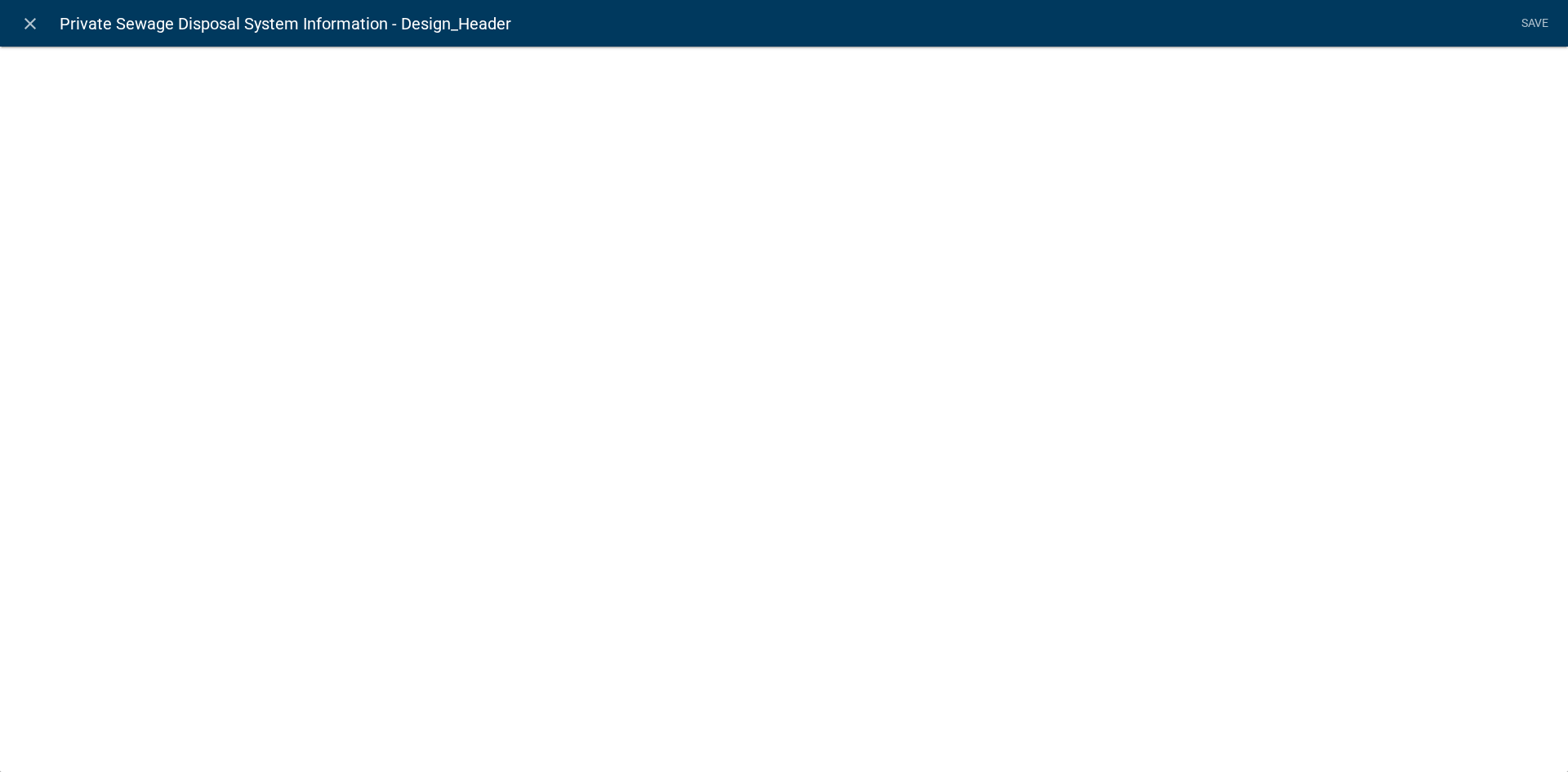
select select "rich-text"
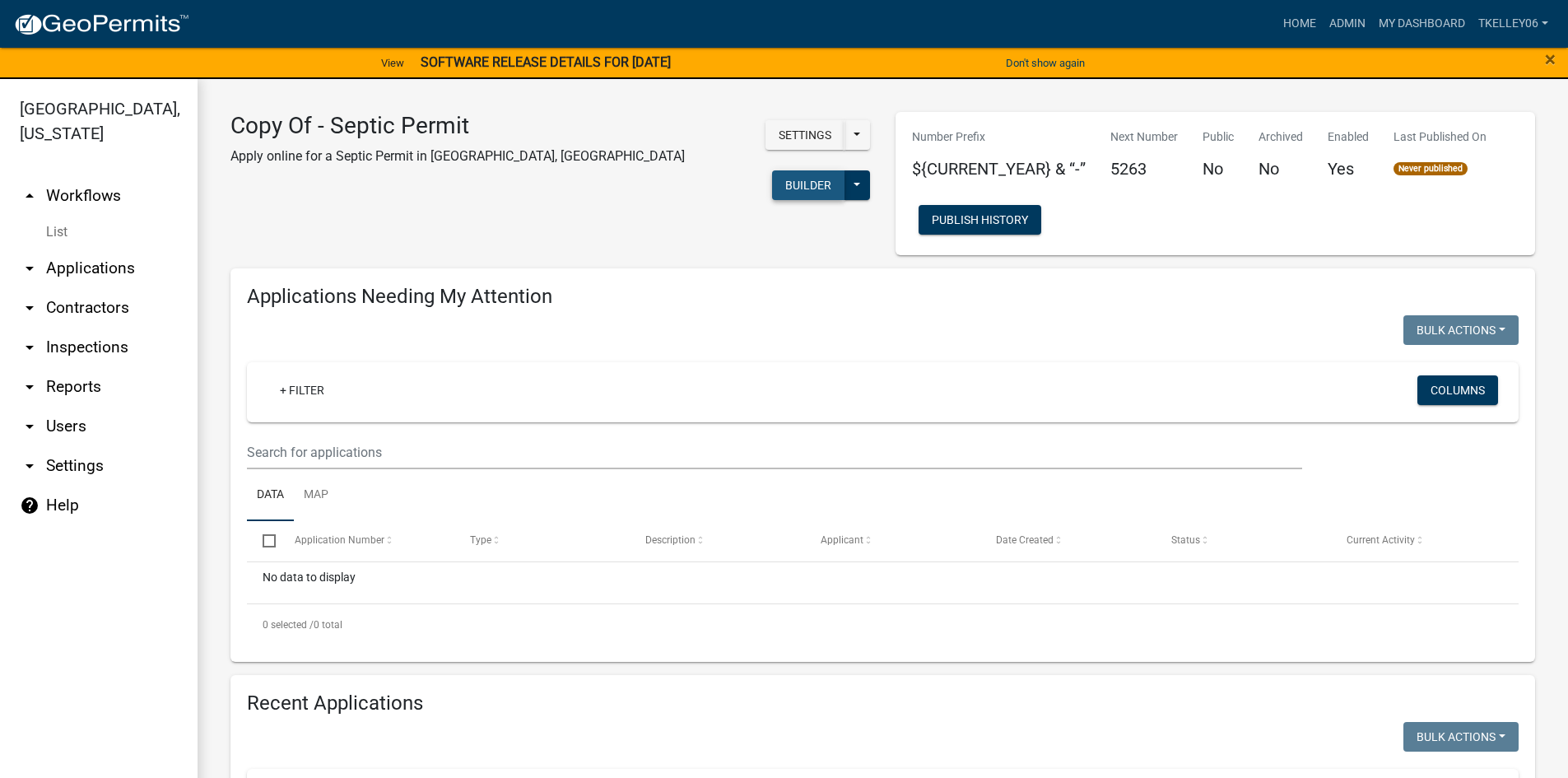
click at [772, 170] on button "Builder" at bounding box center [807, 185] width 72 height 29
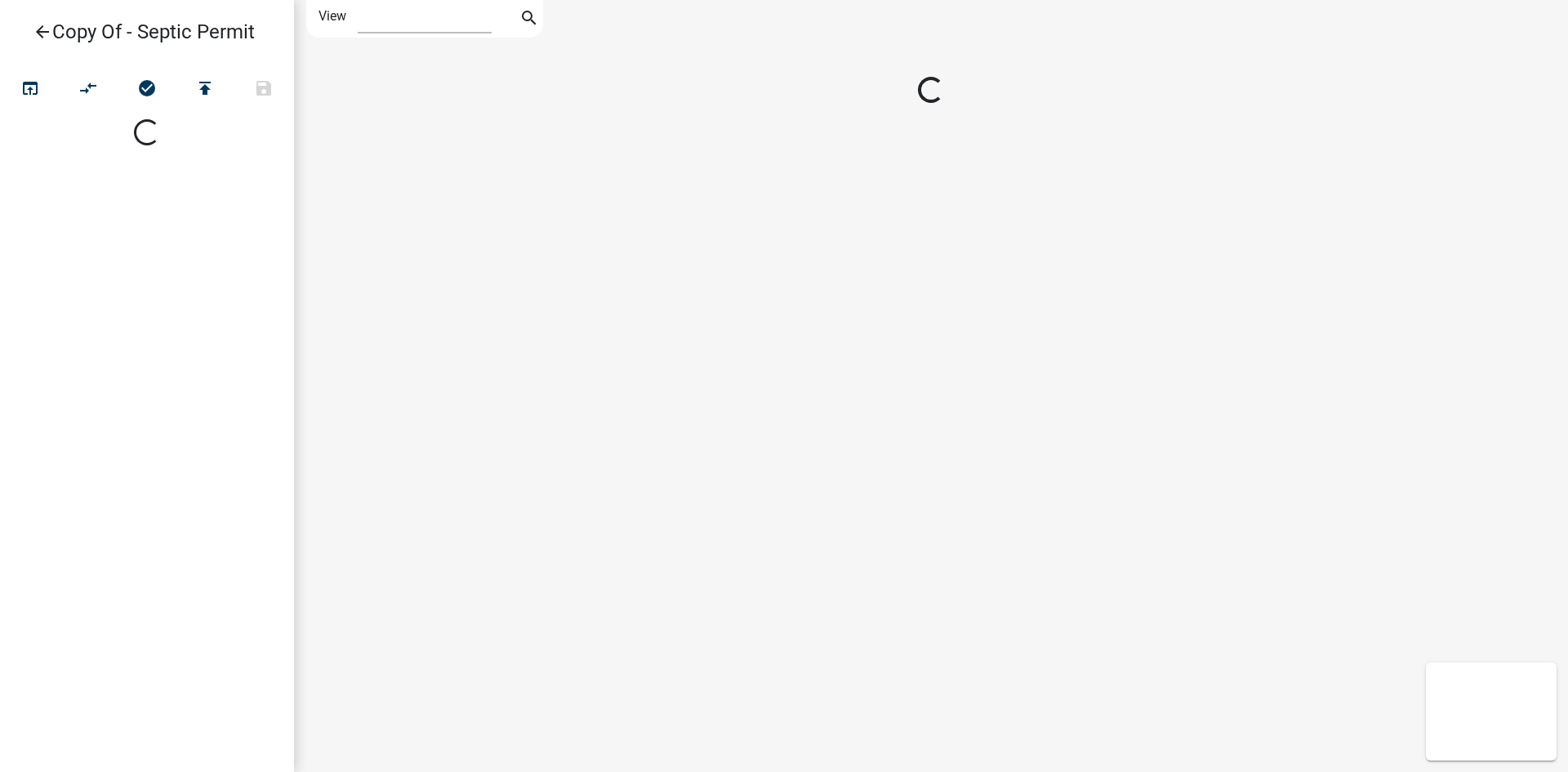
select select "1"
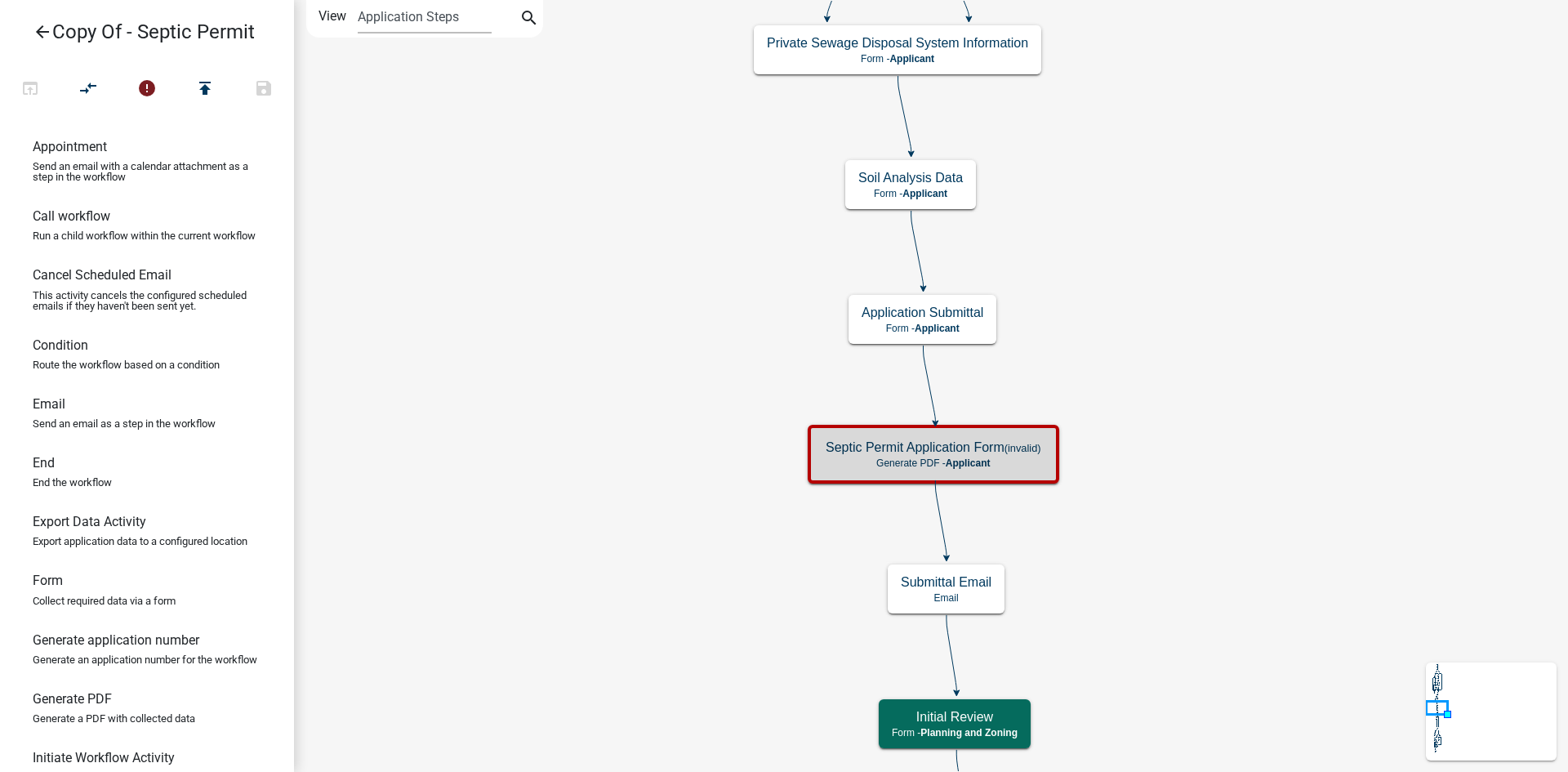
click at [934, 452] on h5 "Septic Permit Application Form (invalid)" at bounding box center [933, 446] width 216 height 15
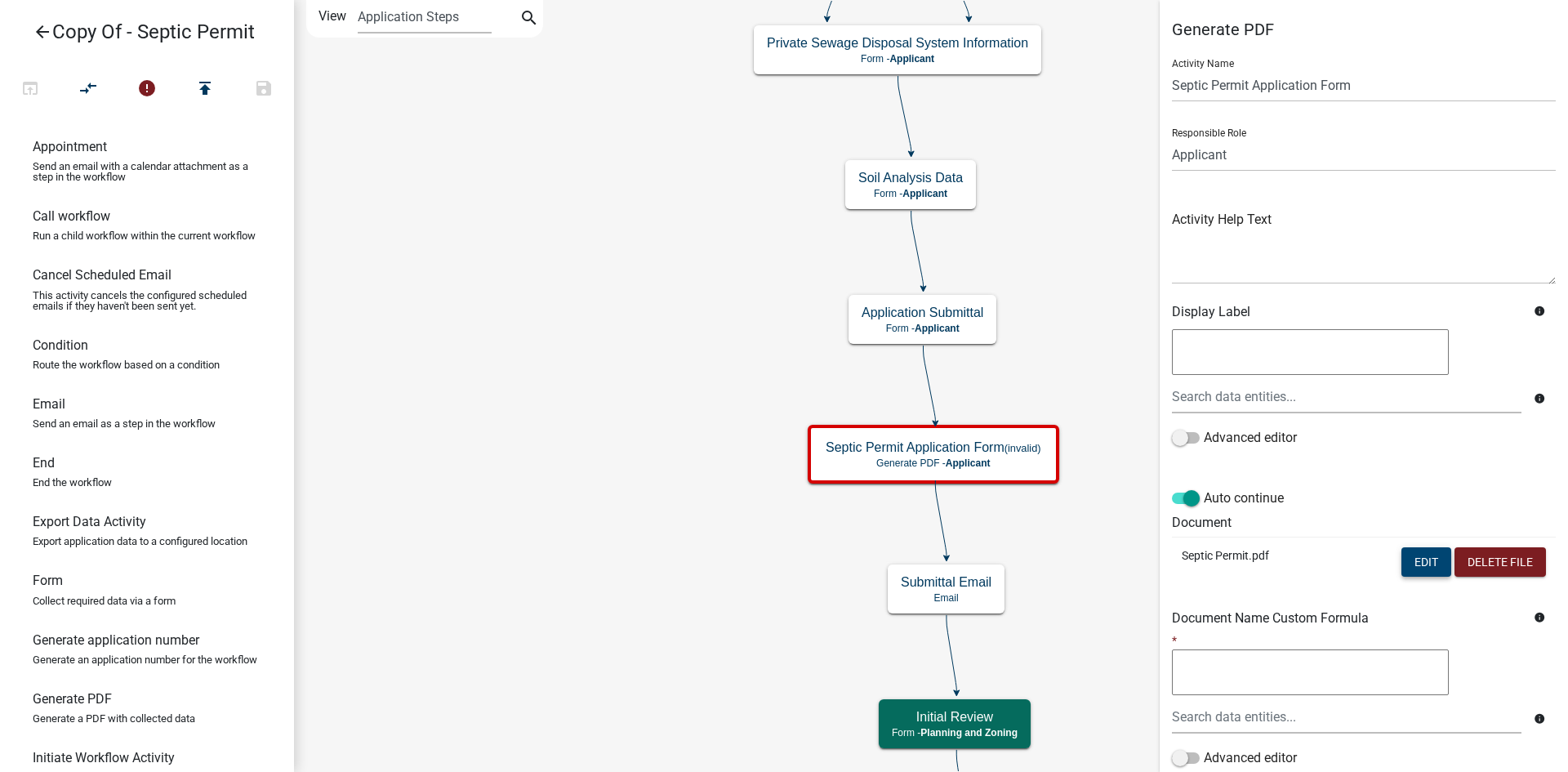
click at [1405, 559] on button "Edit" at bounding box center [1426, 562] width 50 height 29
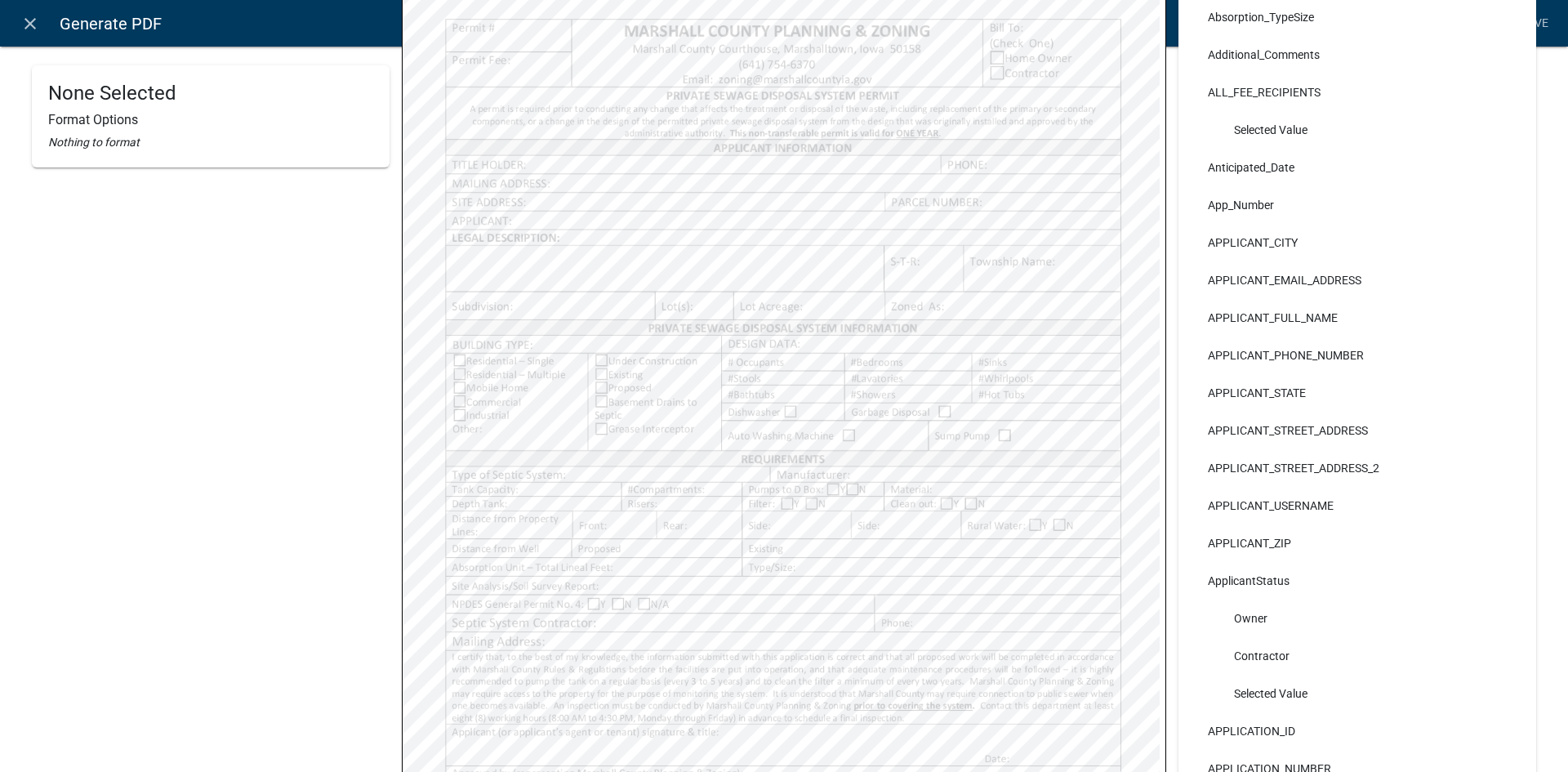
scroll to position [245, 0]
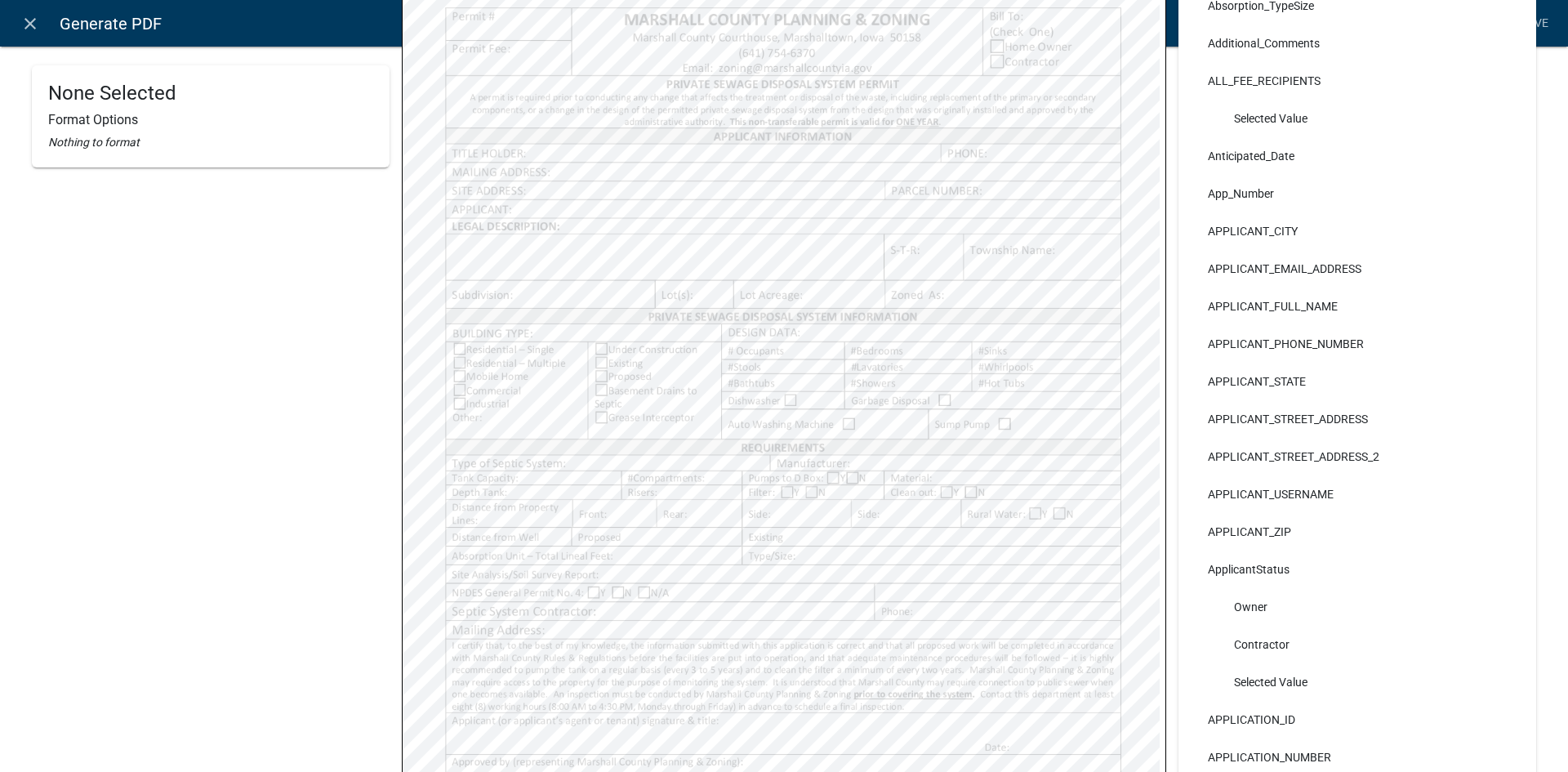
select select
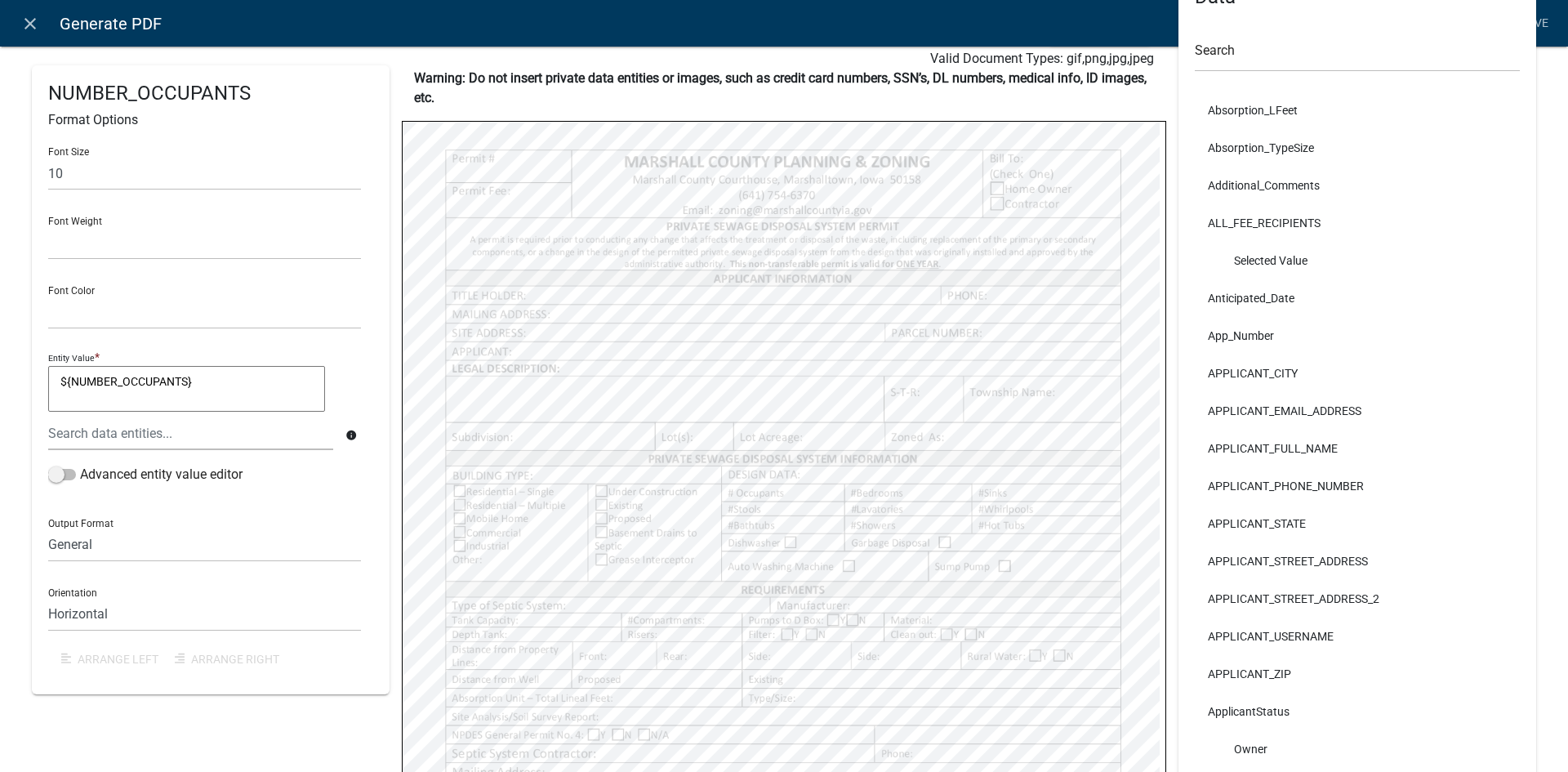
scroll to position [0, 0]
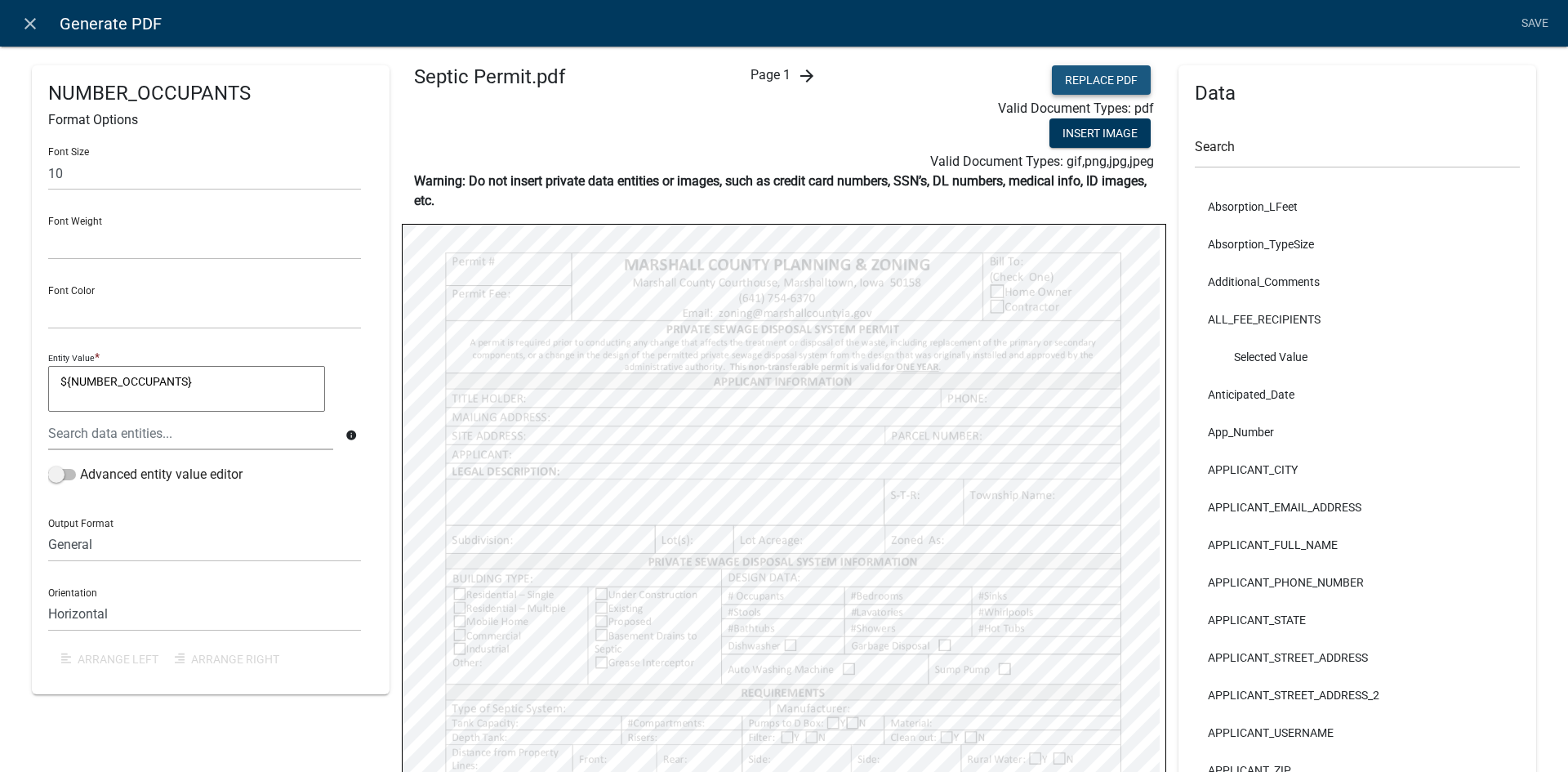
click at [1103, 74] on button "Replace PDF" at bounding box center [1101, 80] width 99 height 29
click at [30, 27] on icon "close" at bounding box center [30, 24] width 20 height 20
